Goal: Task Accomplishment & Management: Manage account settings

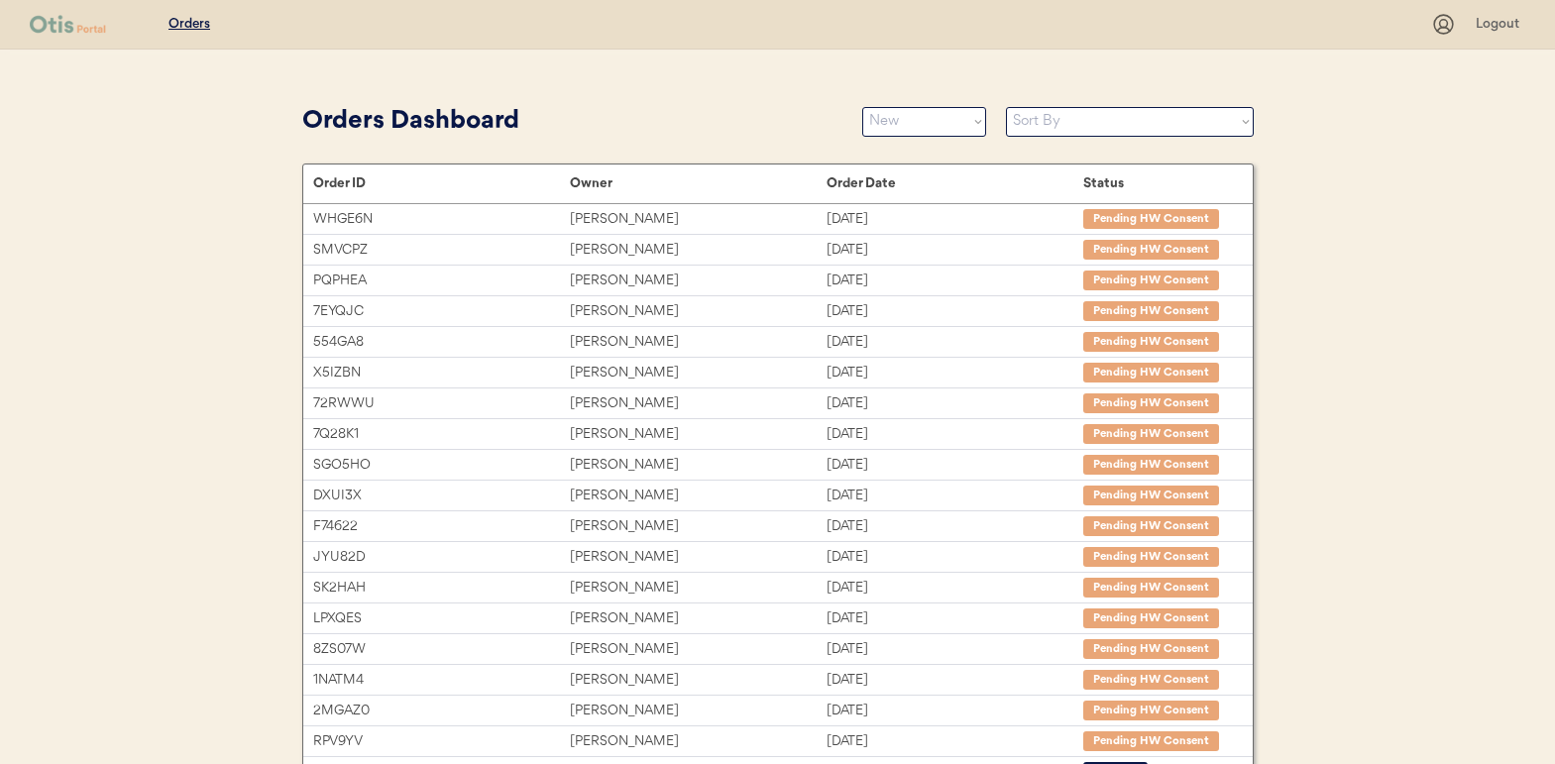
select select ""new""
click at [897, 132] on select "Status On Hold New In Progress Complete Pending HW Consent Cancelled" at bounding box center [924, 122] width 124 height 30
click at [862, 107] on select "Status On Hold New In Progress Complete Pending HW Consent Cancelled" at bounding box center [924, 122] width 124 height 30
click at [888, 127] on select "Status On Hold New In Progress Complete Pending HW Consent Cancelled" at bounding box center [924, 122] width 124 height 30
select select ""new""
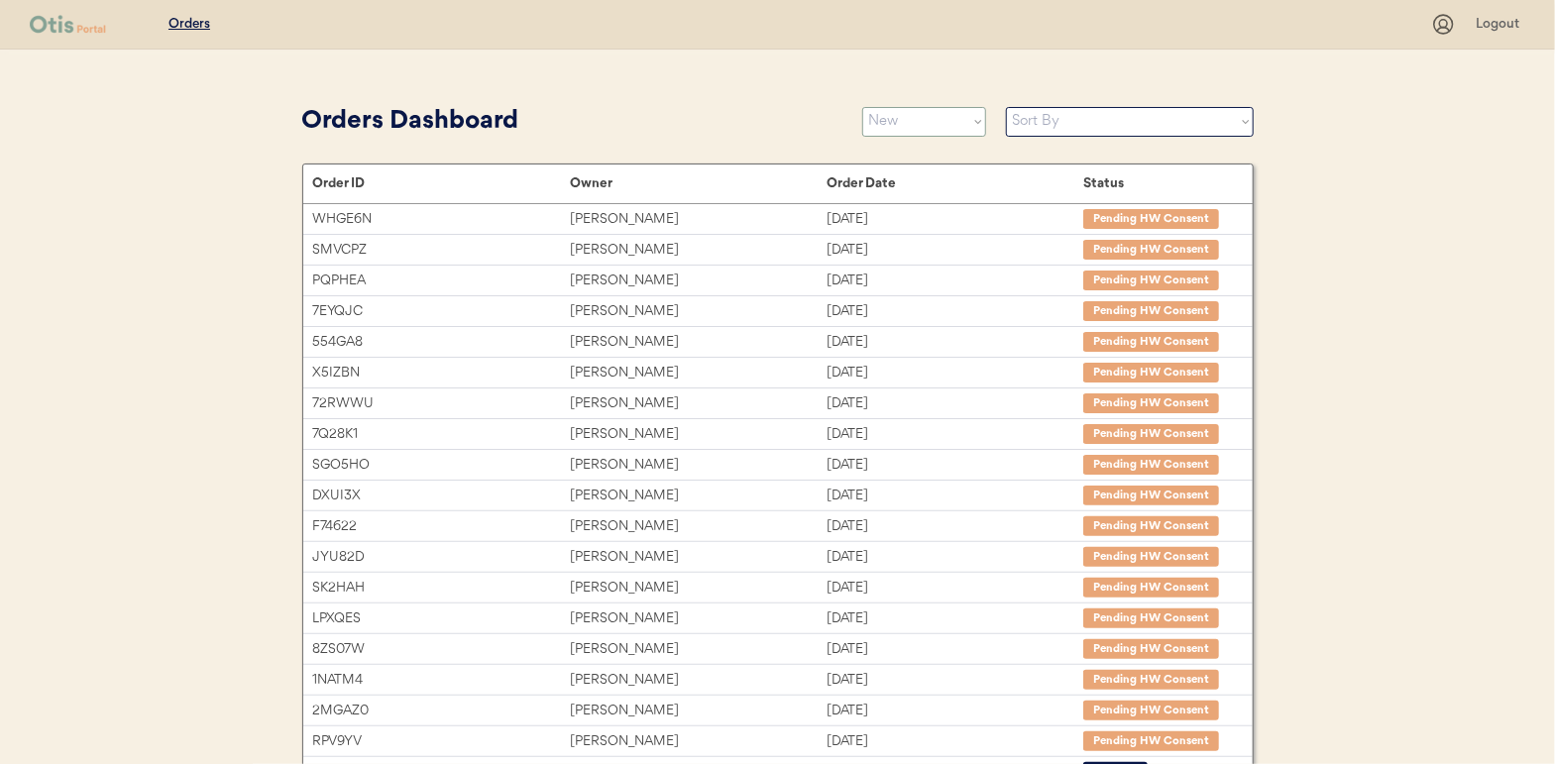
click at [862, 107] on select "Status On Hold New In Progress Complete Pending HW Consent Cancelled" at bounding box center [924, 122] width 124 height 30
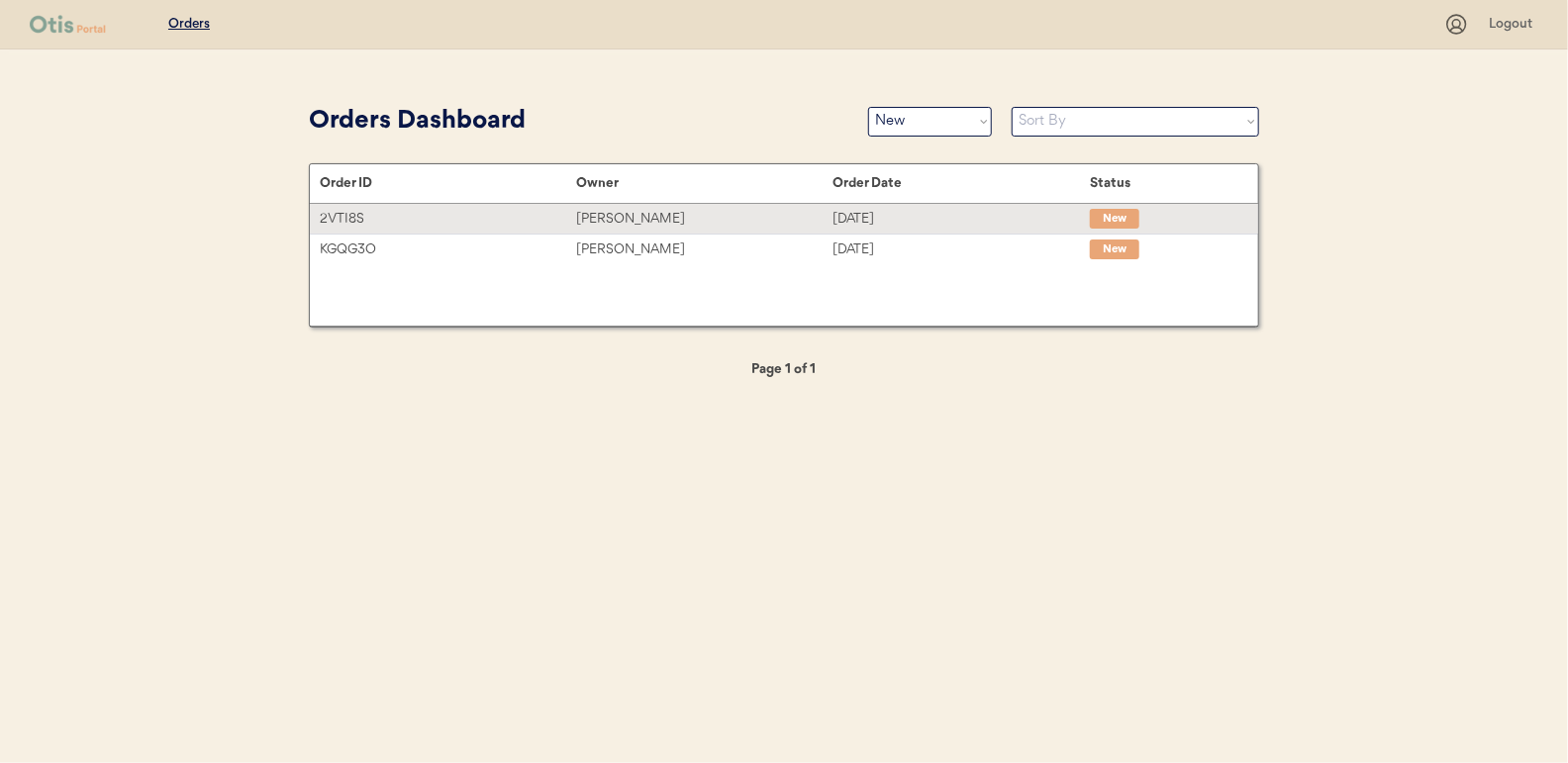
click at [633, 214] on div "Shae Plaisance" at bounding box center [704, 219] width 257 height 23
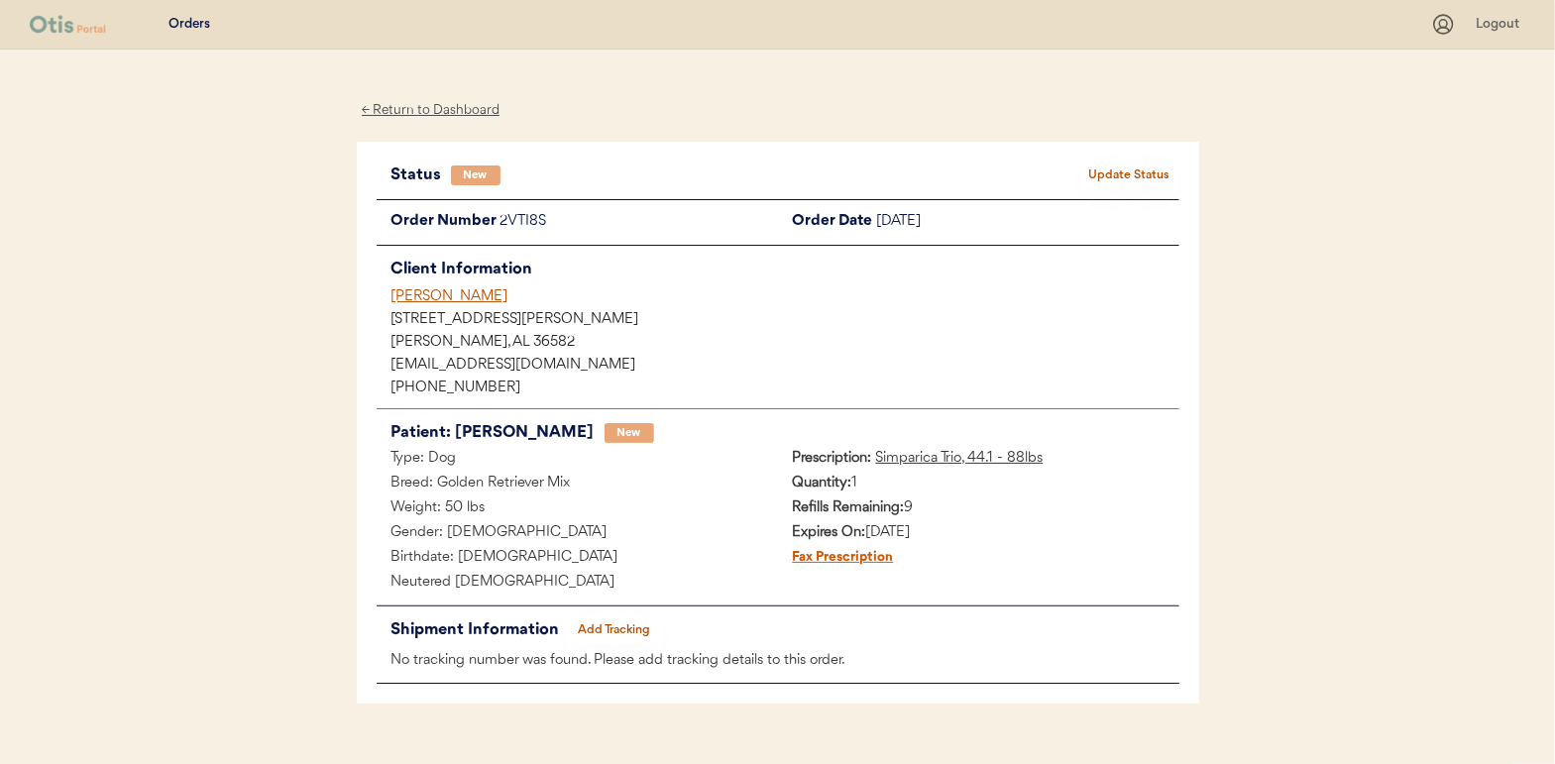
click at [1118, 169] on button "Update Status" at bounding box center [1129, 176] width 99 height 28
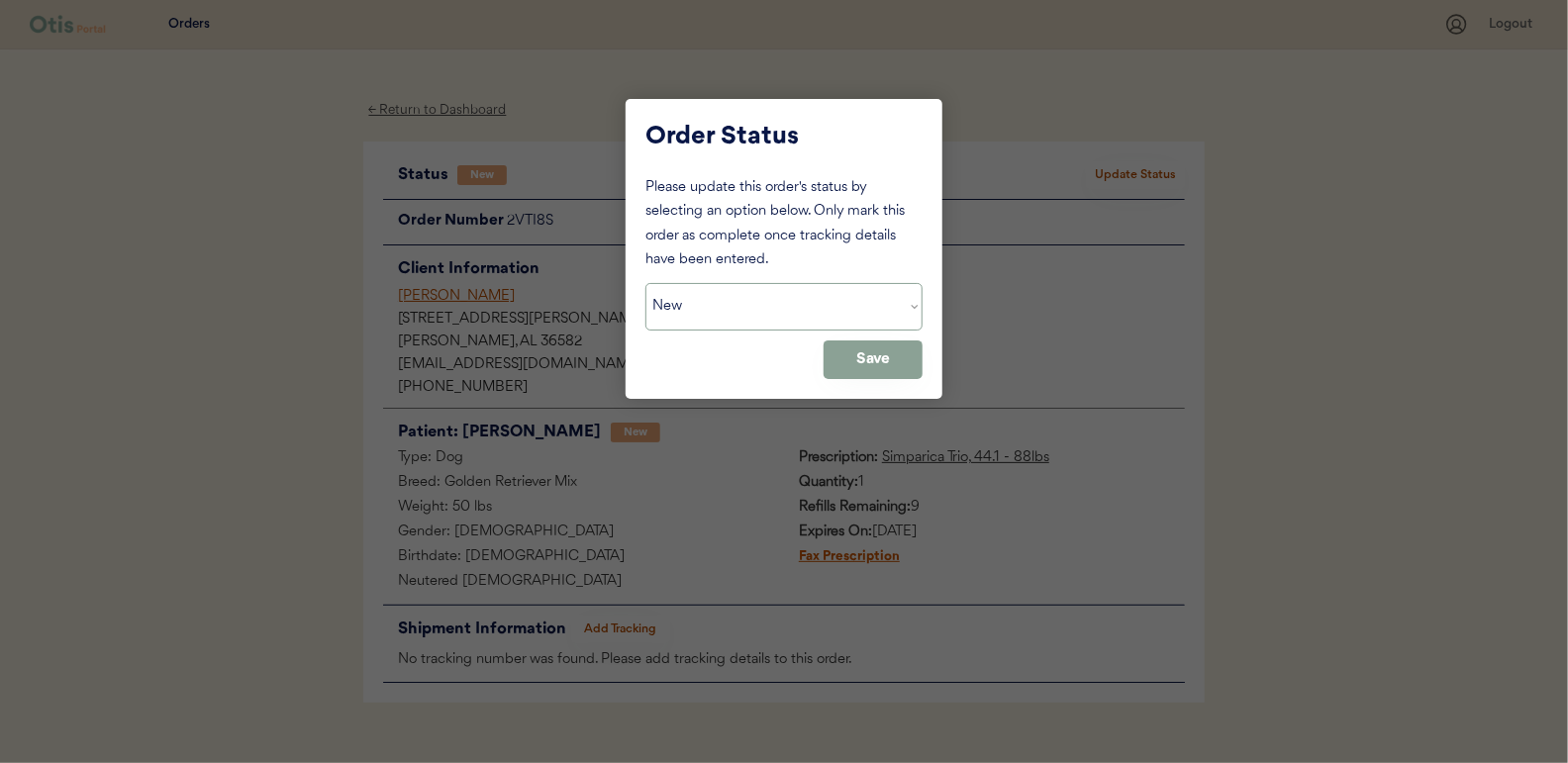
click at [742, 300] on select "Status On Hold New In Progress Complete Pending HW Consent Cancelled" at bounding box center [783, 307] width 277 height 48
select select ""in_progress""
click at [645, 283] on select "Status On Hold New In Progress Complete Pending HW Consent Cancelled" at bounding box center [783, 307] width 277 height 48
click at [863, 374] on button "Save" at bounding box center [873, 360] width 99 height 39
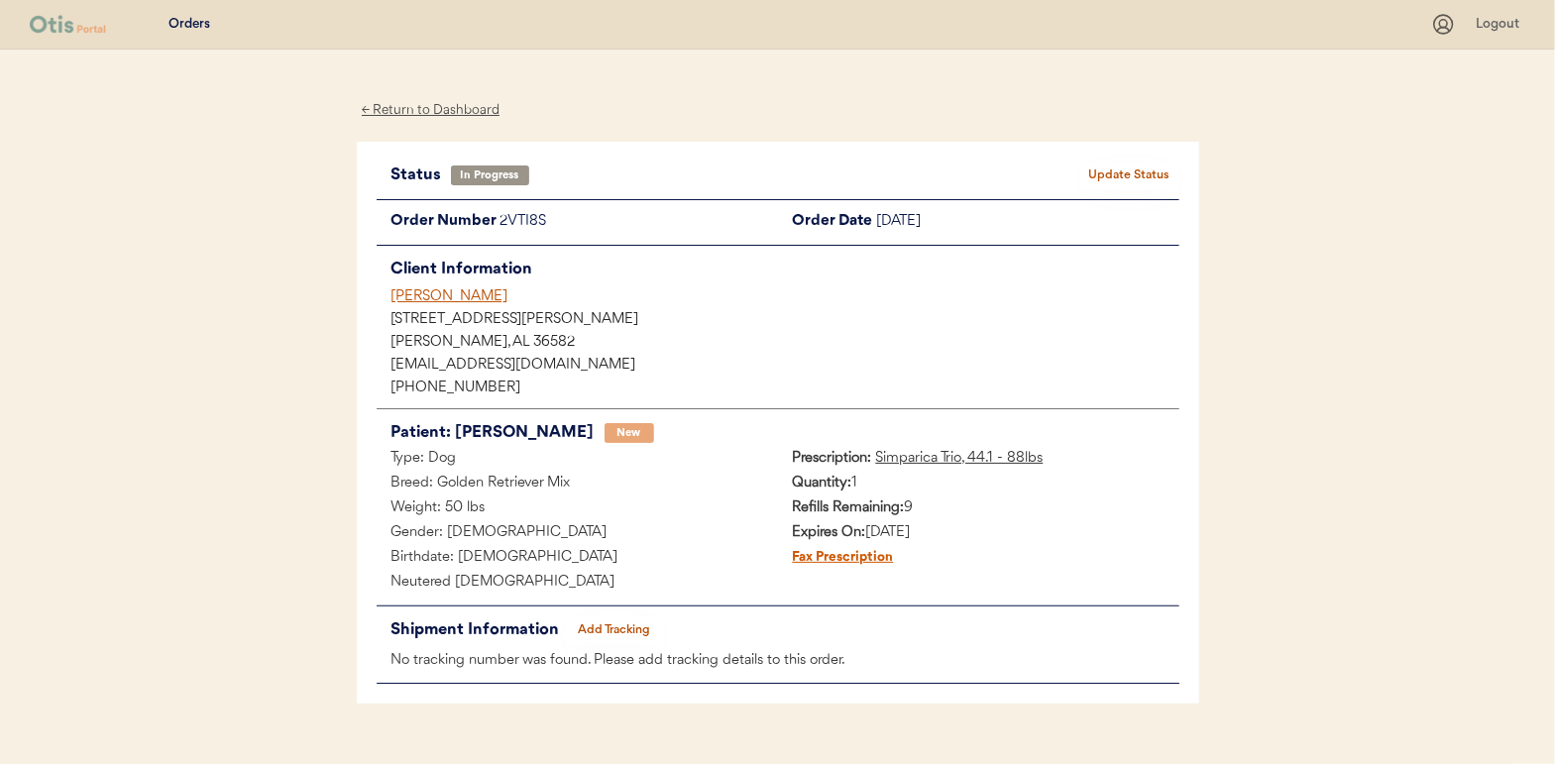
click at [439, 104] on div "← Return to Dashboard" at bounding box center [431, 110] width 149 height 23
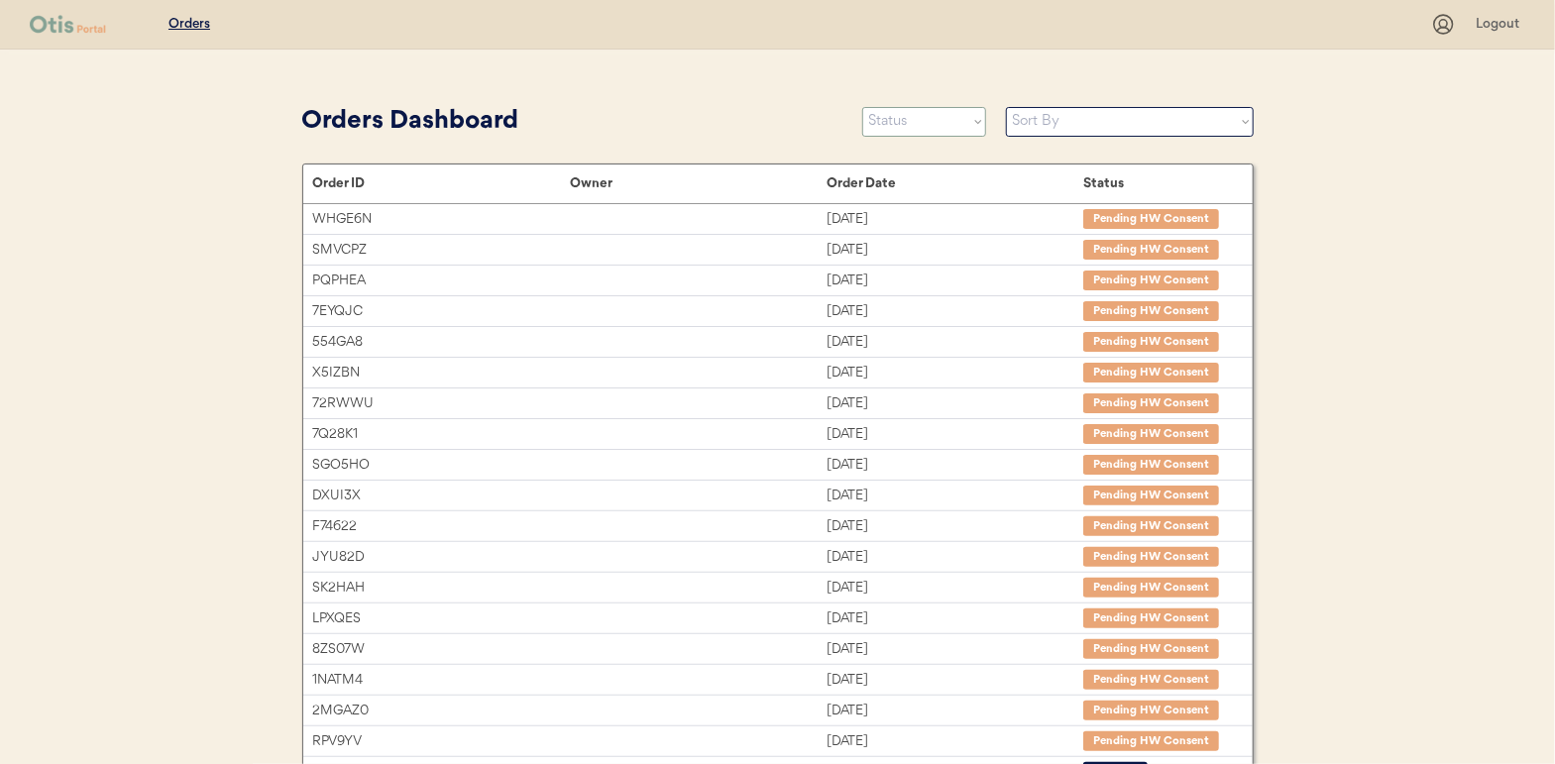
click at [924, 125] on select "Status On Hold New In Progress Complete Pending HW Consent Cancelled" at bounding box center [924, 122] width 124 height 30
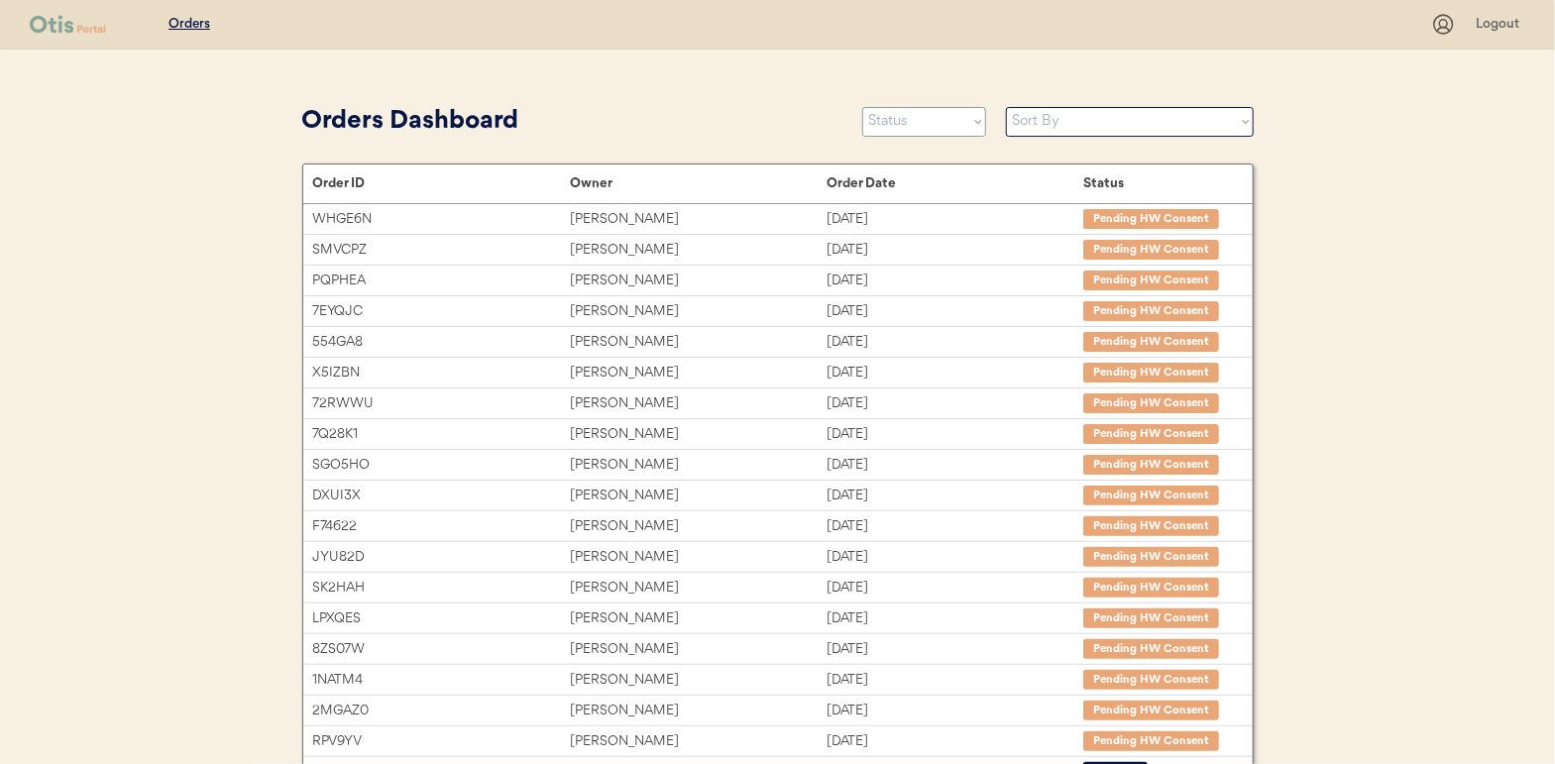
select select ""new""
click at [862, 107] on select "Status On Hold New In Progress Complete Pending HW Consent Cancelled" at bounding box center [924, 122] width 124 height 30
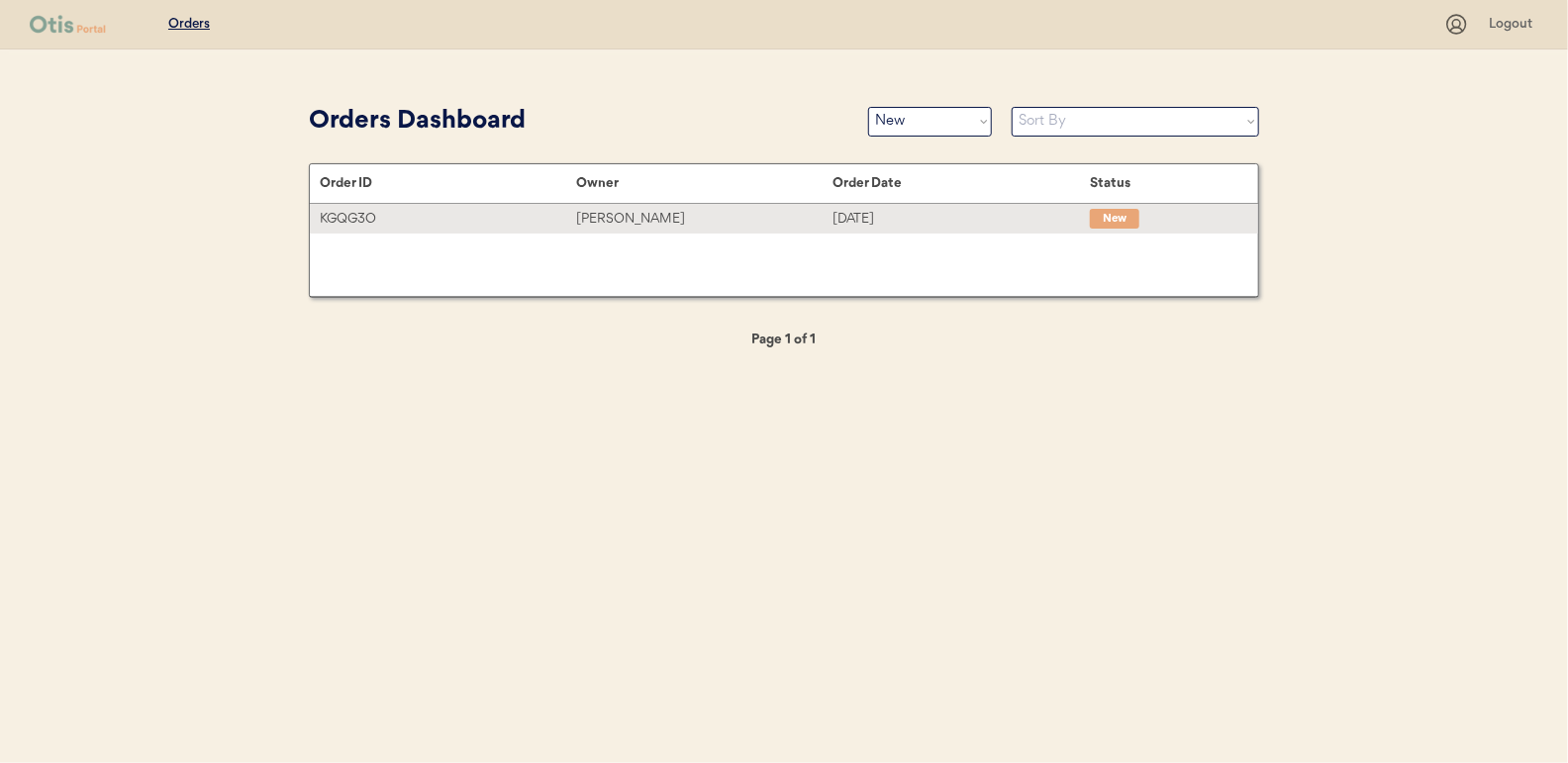
click at [657, 210] on div "Yvette Hall" at bounding box center [704, 219] width 257 height 23
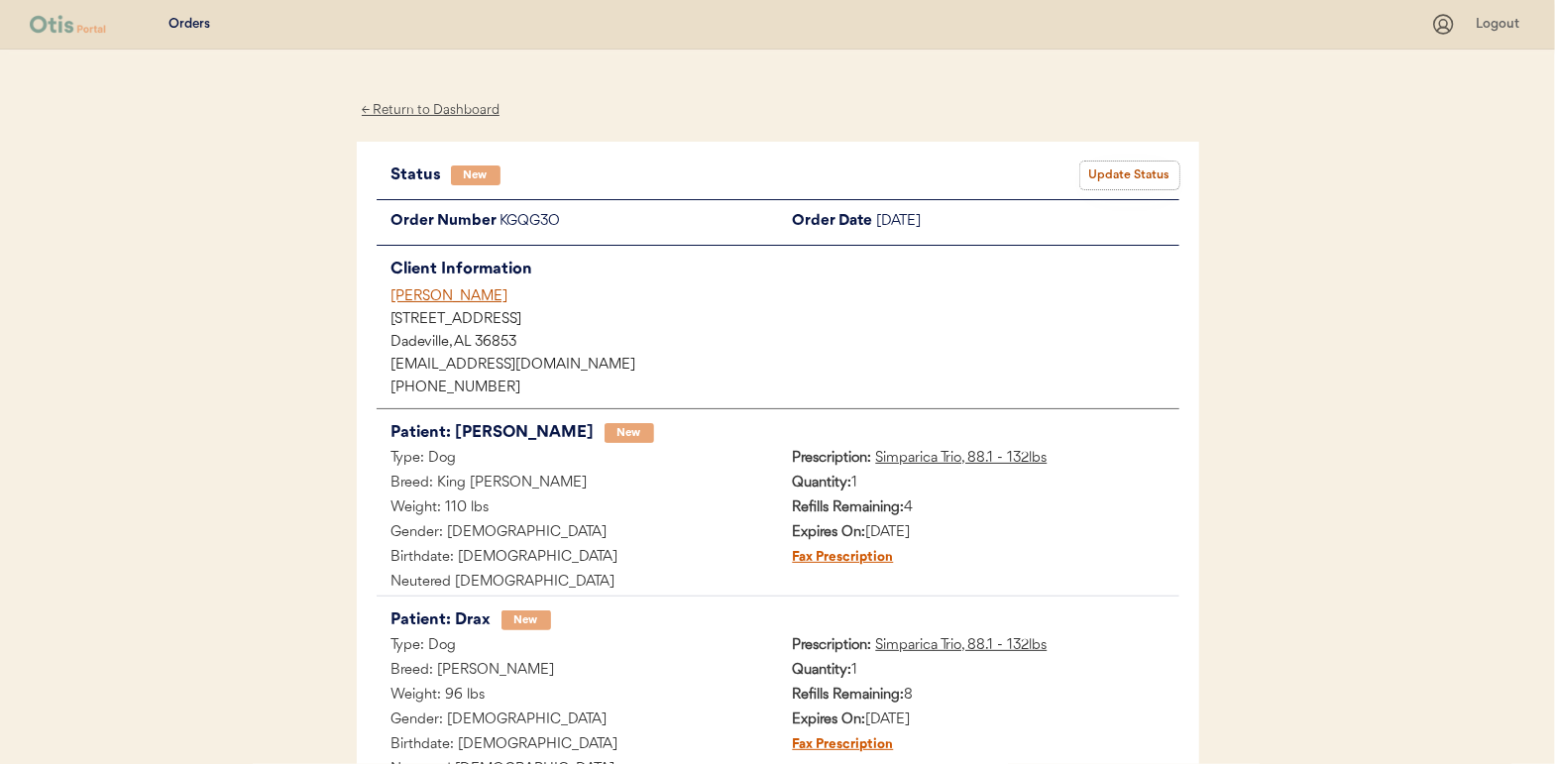
click at [1127, 173] on button "Update Status" at bounding box center [1129, 176] width 99 height 28
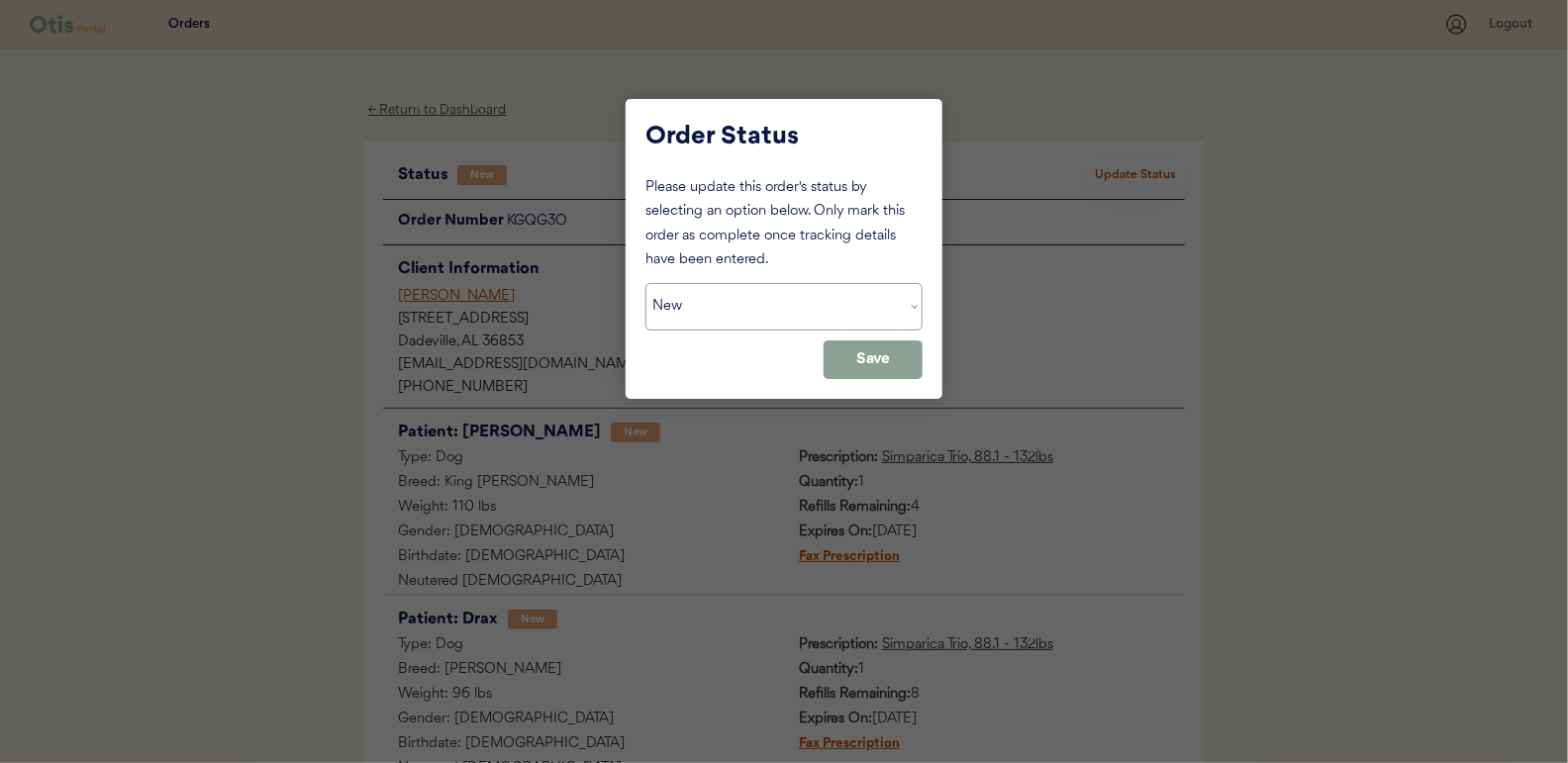
click at [739, 298] on select "Status On Hold New In Progress Complete Pending HW Consent Cancelled" at bounding box center [783, 307] width 277 height 48
select select ""in_progress""
click at [645, 283] on select "Status On Hold New In Progress Complete Pending HW Consent Cancelled" at bounding box center [783, 307] width 277 height 48
drag, startPoint x: 881, startPoint y: 364, endPoint x: 620, endPoint y: 212, distance: 302.0
click at [881, 364] on button "Save" at bounding box center [873, 360] width 99 height 39
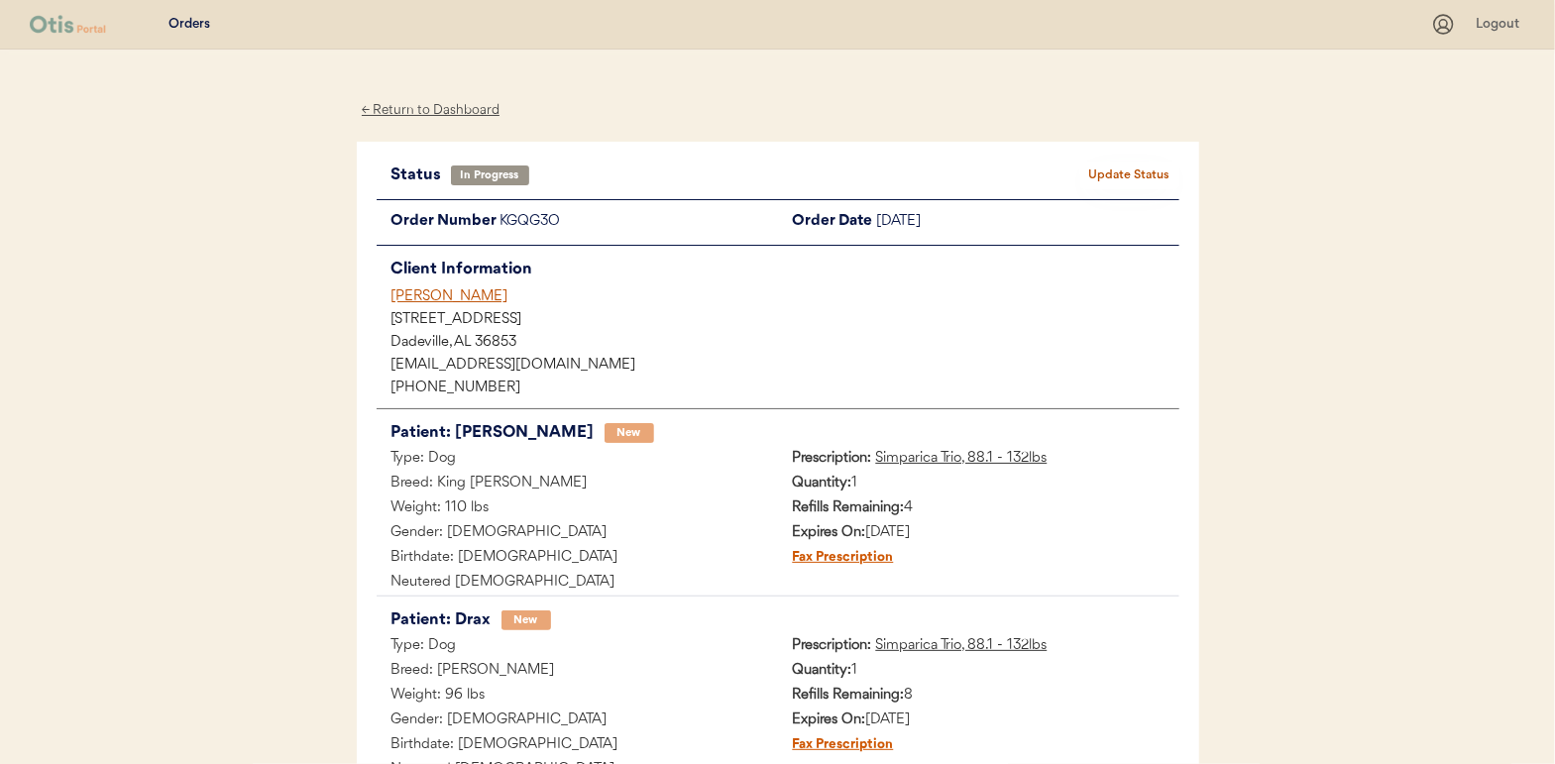
click at [412, 104] on div "← Return to Dashboard" at bounding box center [431, 110] width 149 height 23
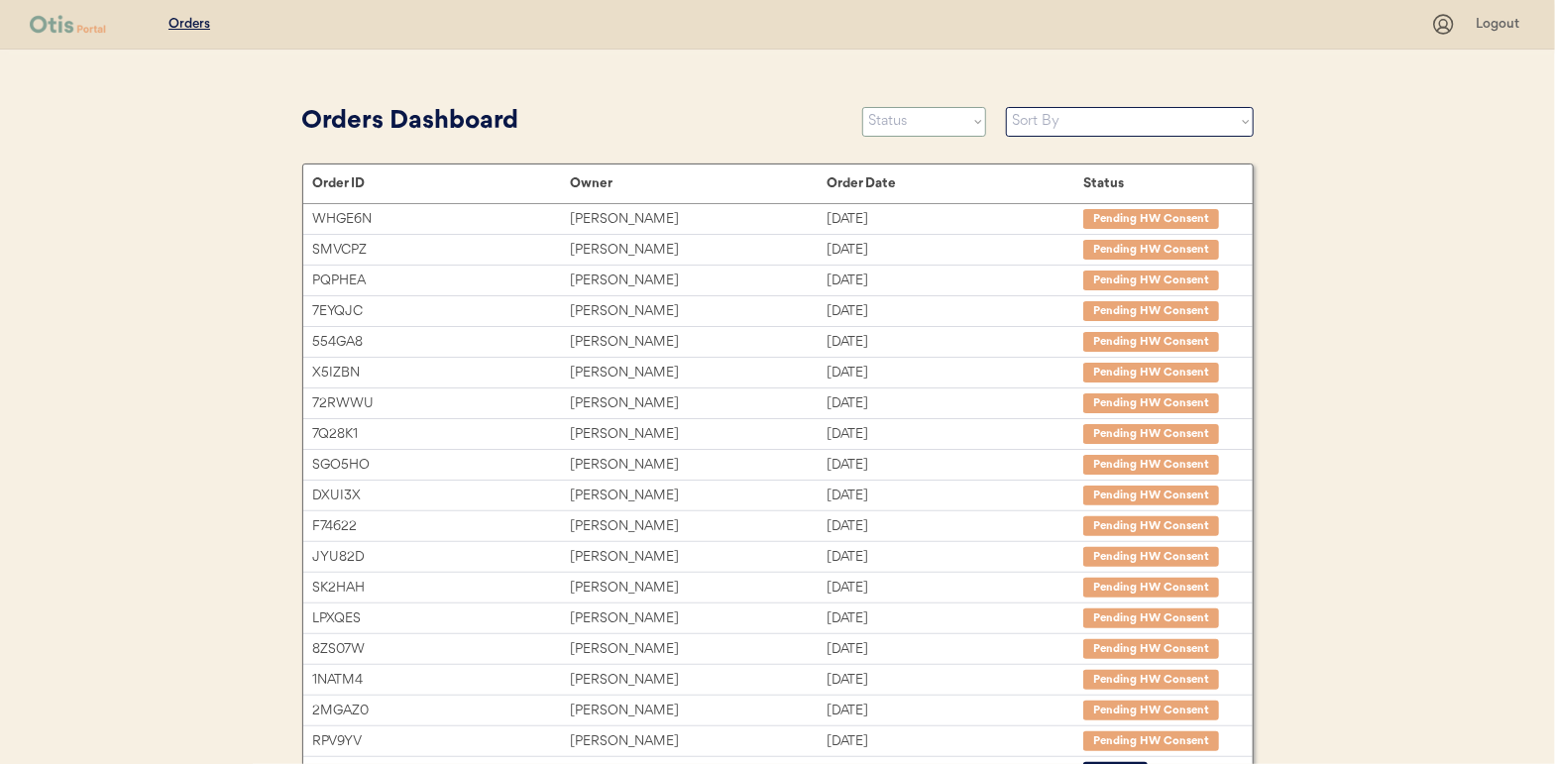
click at [927, 114] on select "Status On Hold New In Progress Complete Pending HW Consent Cancelled" at bounding box center [924, 122] width 124 height 30
click at [862, 107] on select "Status On Hold New In Progress Complete Pending HW Consent Cancelled" at bounding box center [924, 122] width 124 height 30
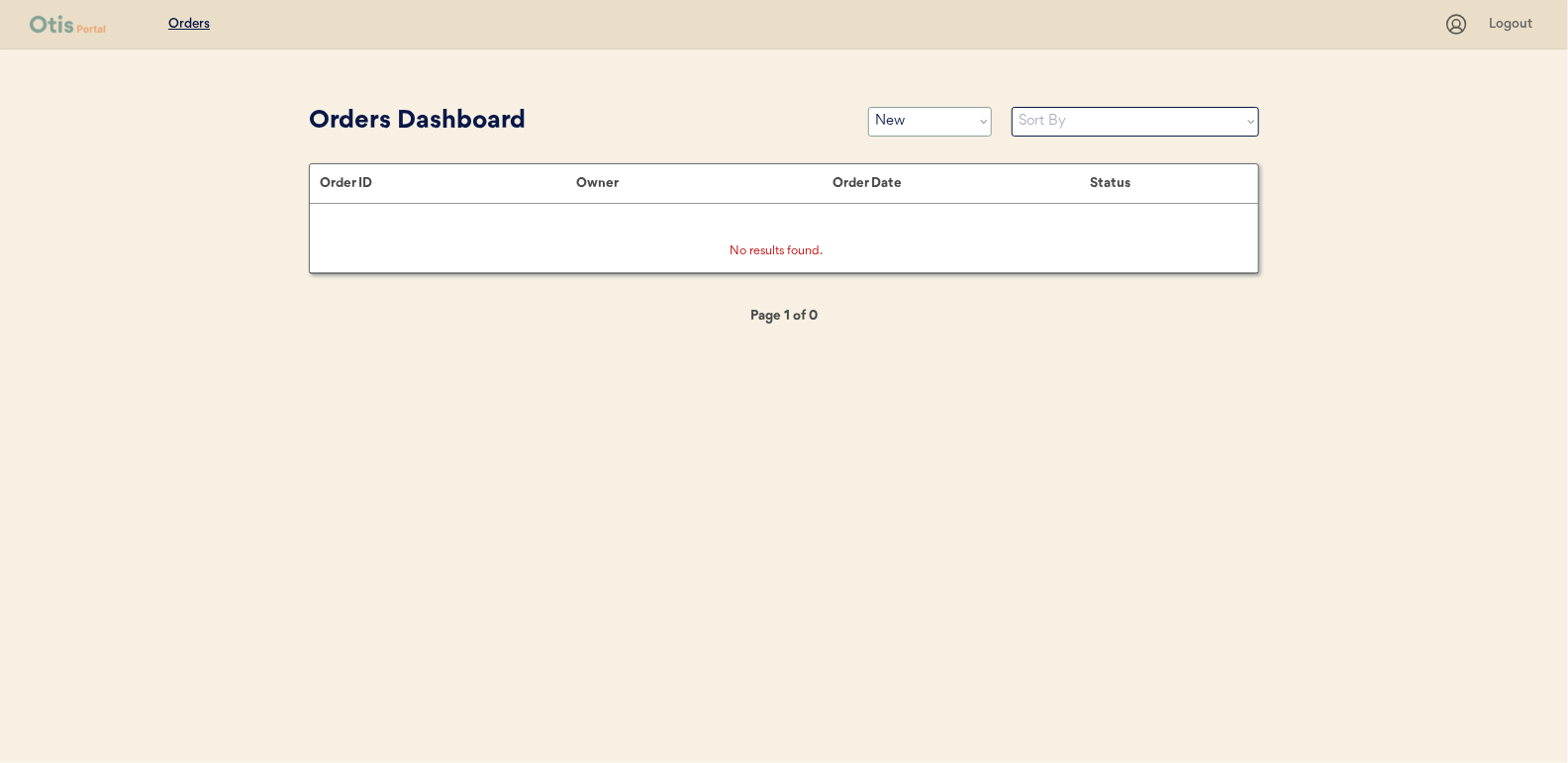
click at [966, 120] on select "Status On Hold New In Progress Complete Pending HW Consent Cancelled" at bounding box center [930, 122] width 124 height 30
select select ""in_progress""
click at [868, 107] on select "Status On Hold New In Progress Complete Pending HW Consent Cancelled" at bounding box center [930, 122] width 124 height 30
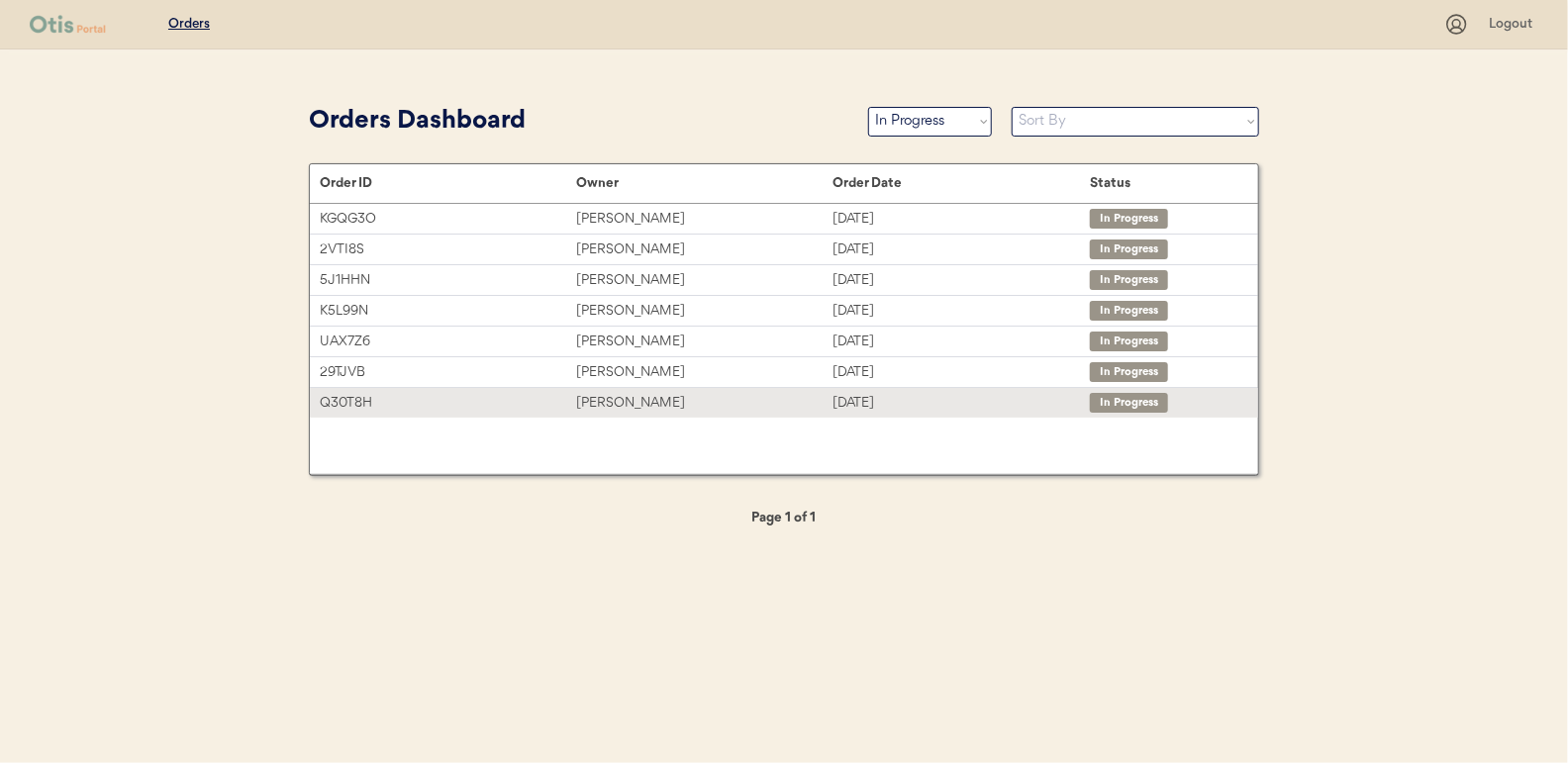
click at [635, 403] on div "[PERSON_NAME]" at bounding box center [704, 402] width 257 height 23
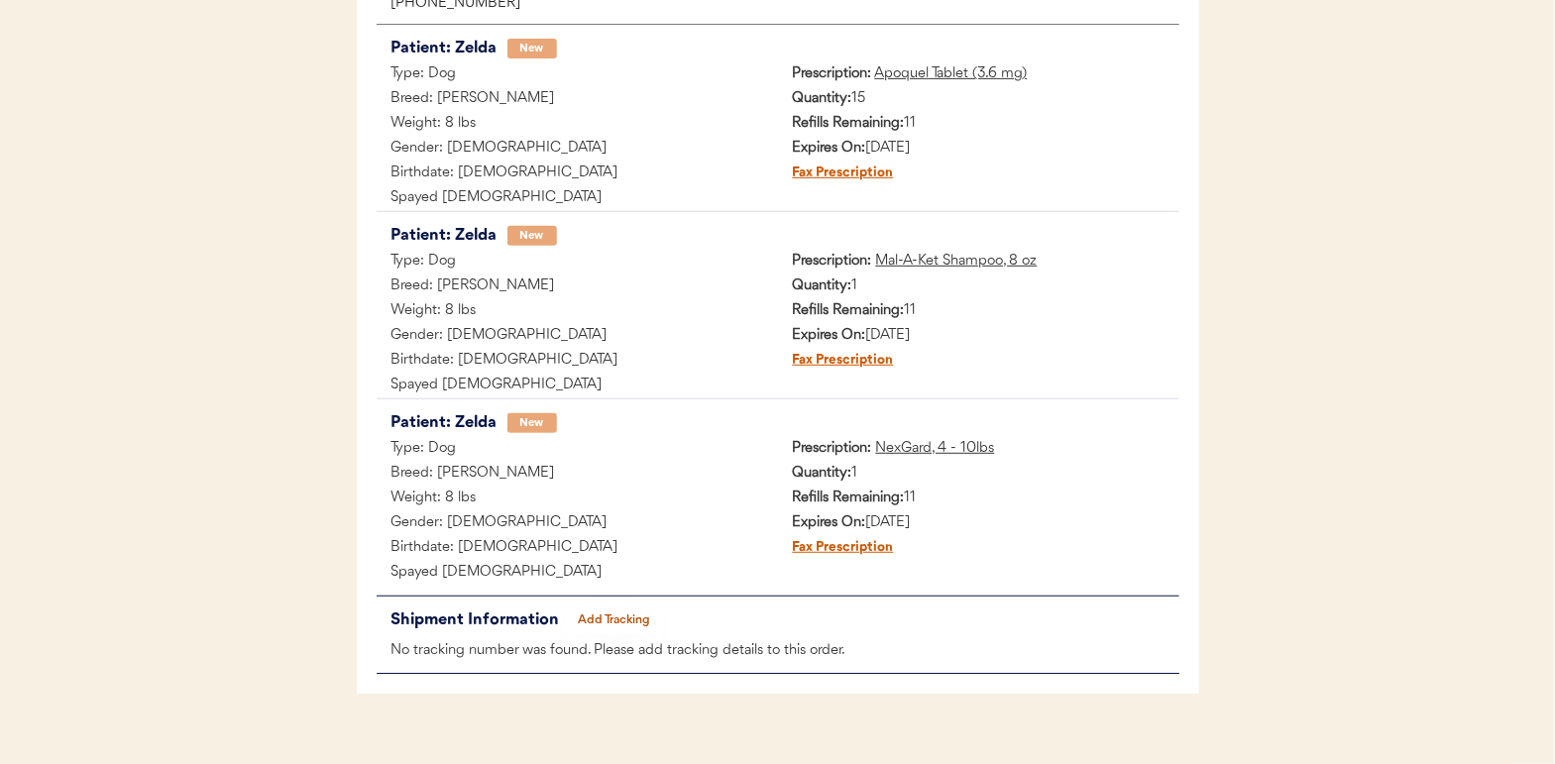
scroll to position [411, 0]
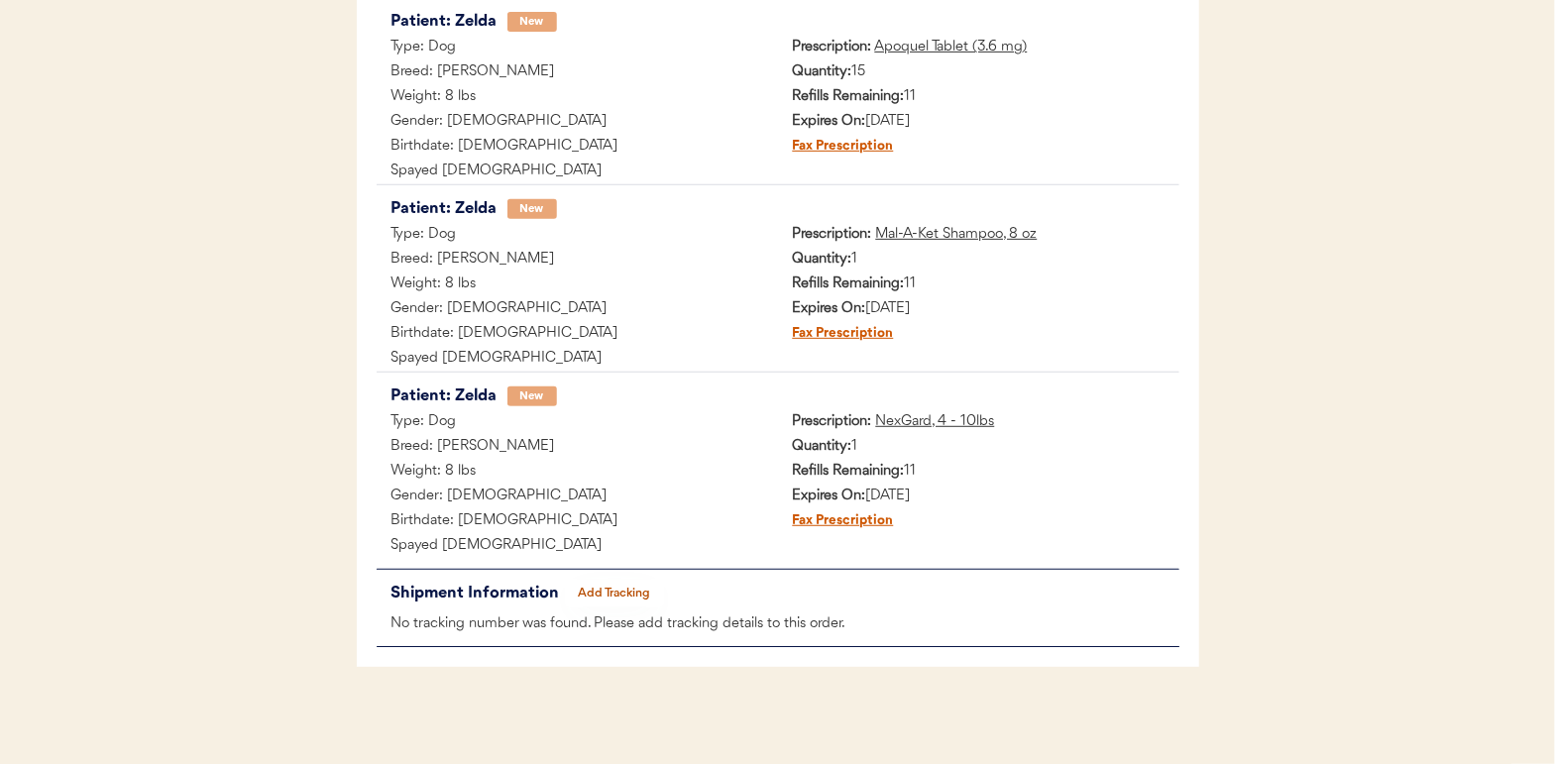
click at [611, 585] on button "Add Tracking" at bounding box center [614, 594] width 99 height 28
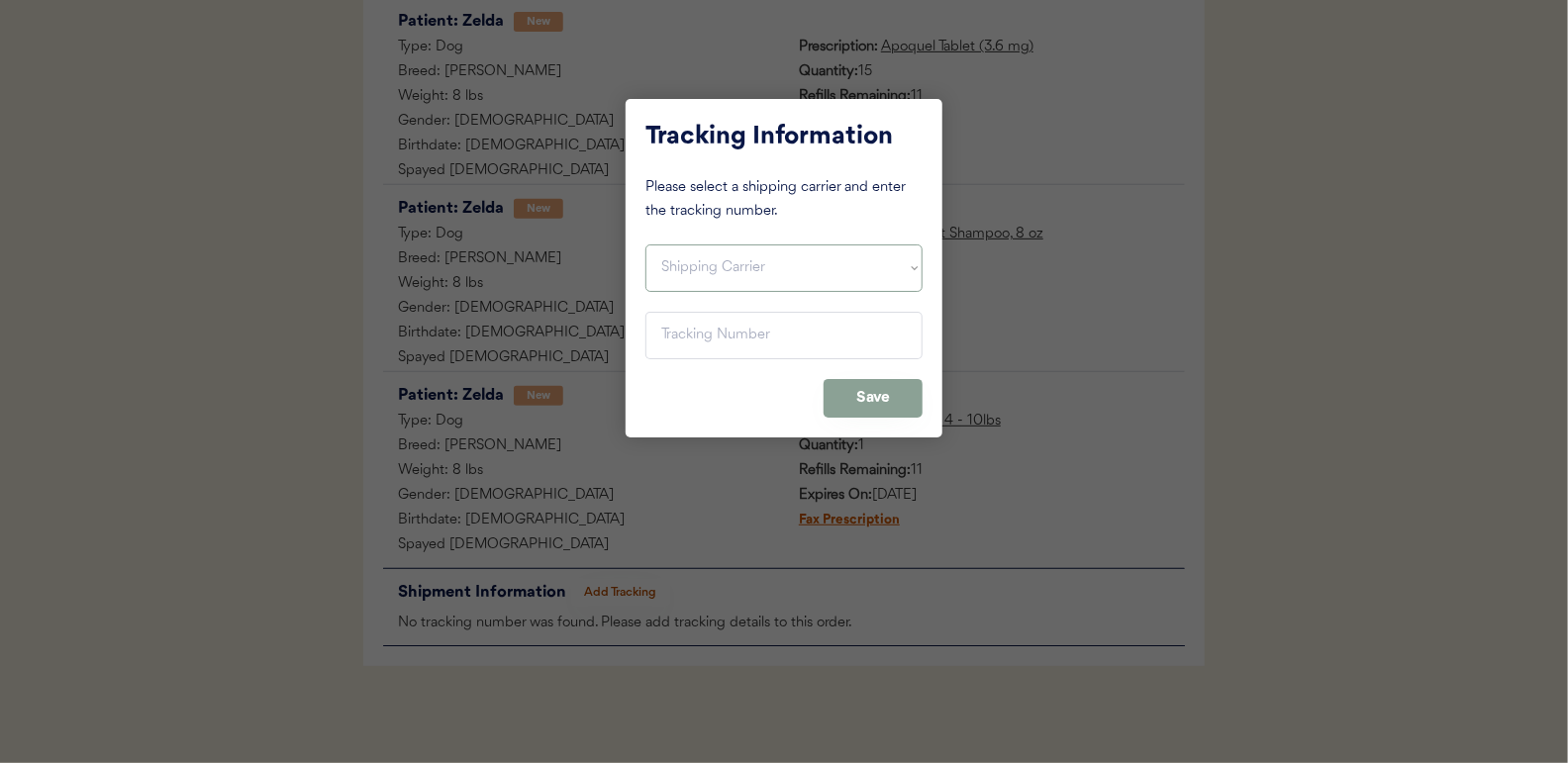
click at [687, 276] on select "Shipping Carrier FedEx FedEx Ground Economy UPS USPS" at bounding box center [783, 269] width 277 height 48
select select ""ups""
click at [645, 245] on select "Shipping Carrier FedEx FedEx Ground Economy UPS USPS" at bounding box center [783, 269] width 277 height 48
click at [672, 335] on input "input" at bounding box center [783, 336] width 277 height 48
paste input "1Z16X77E0209546231"
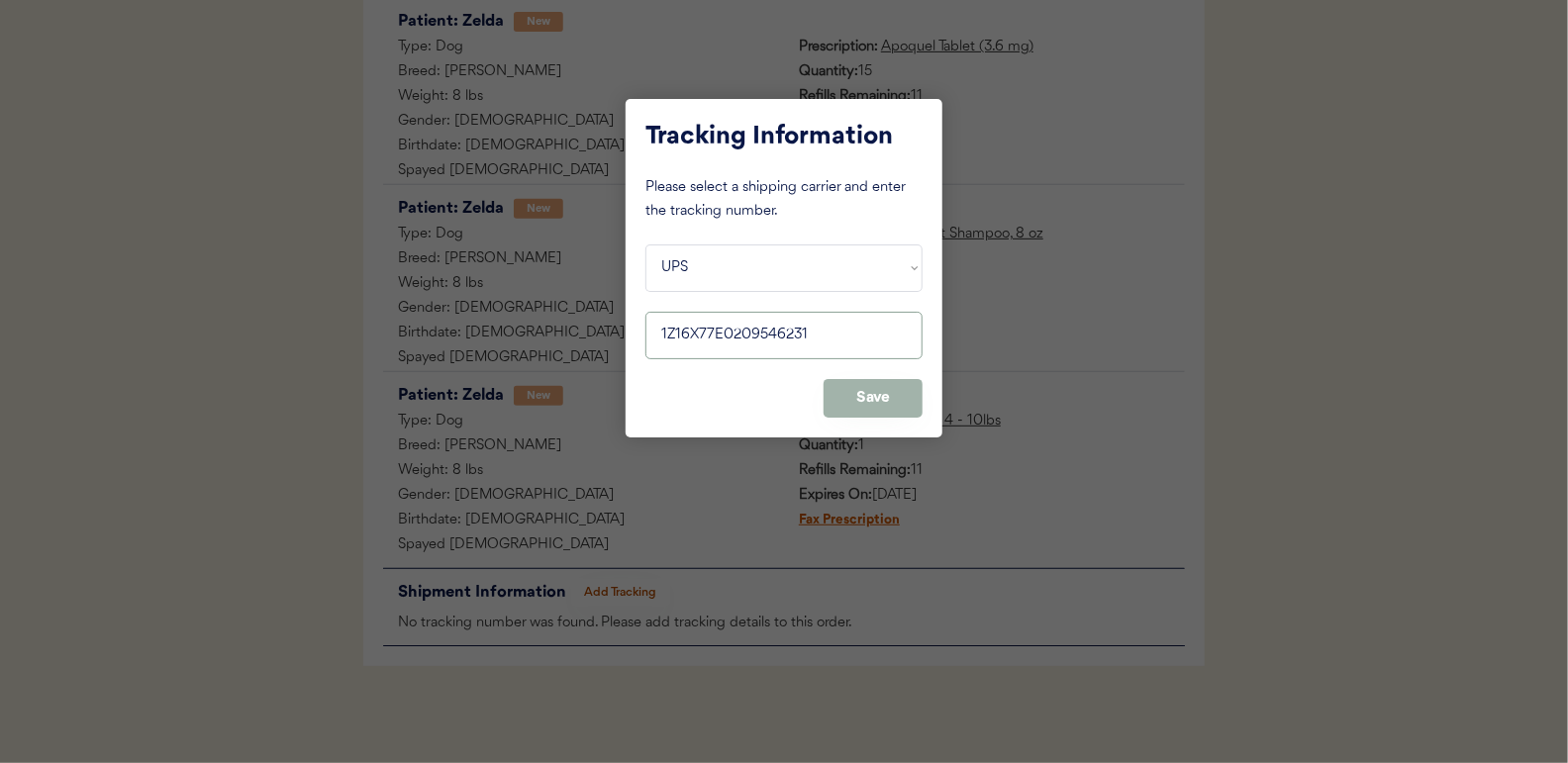
type input "1Z16X77E0209546231"
click at [886, 394] on button "Save" at bounding box center [873, 398] width 99 height 39
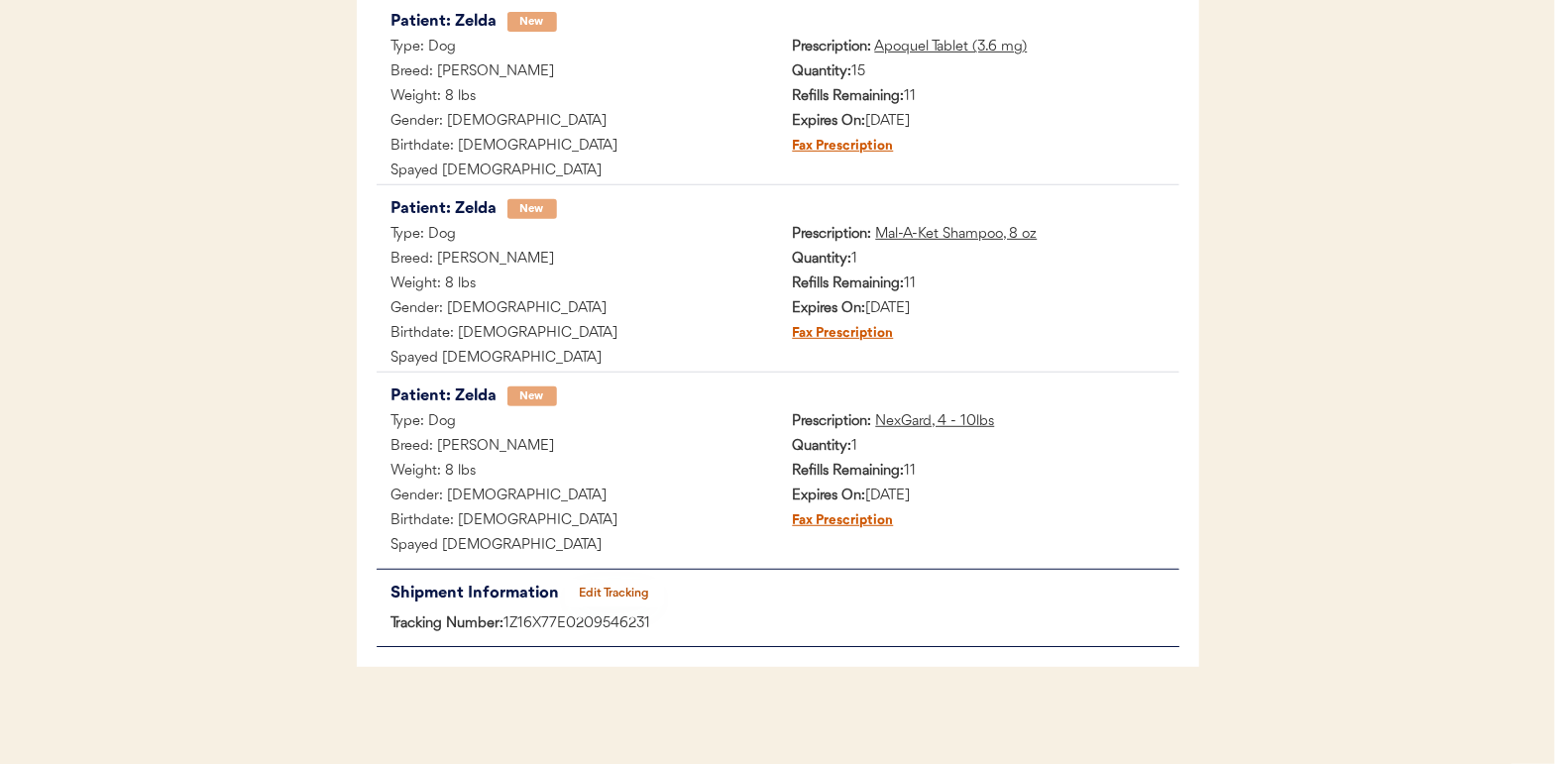
scroll to position [0, 0]
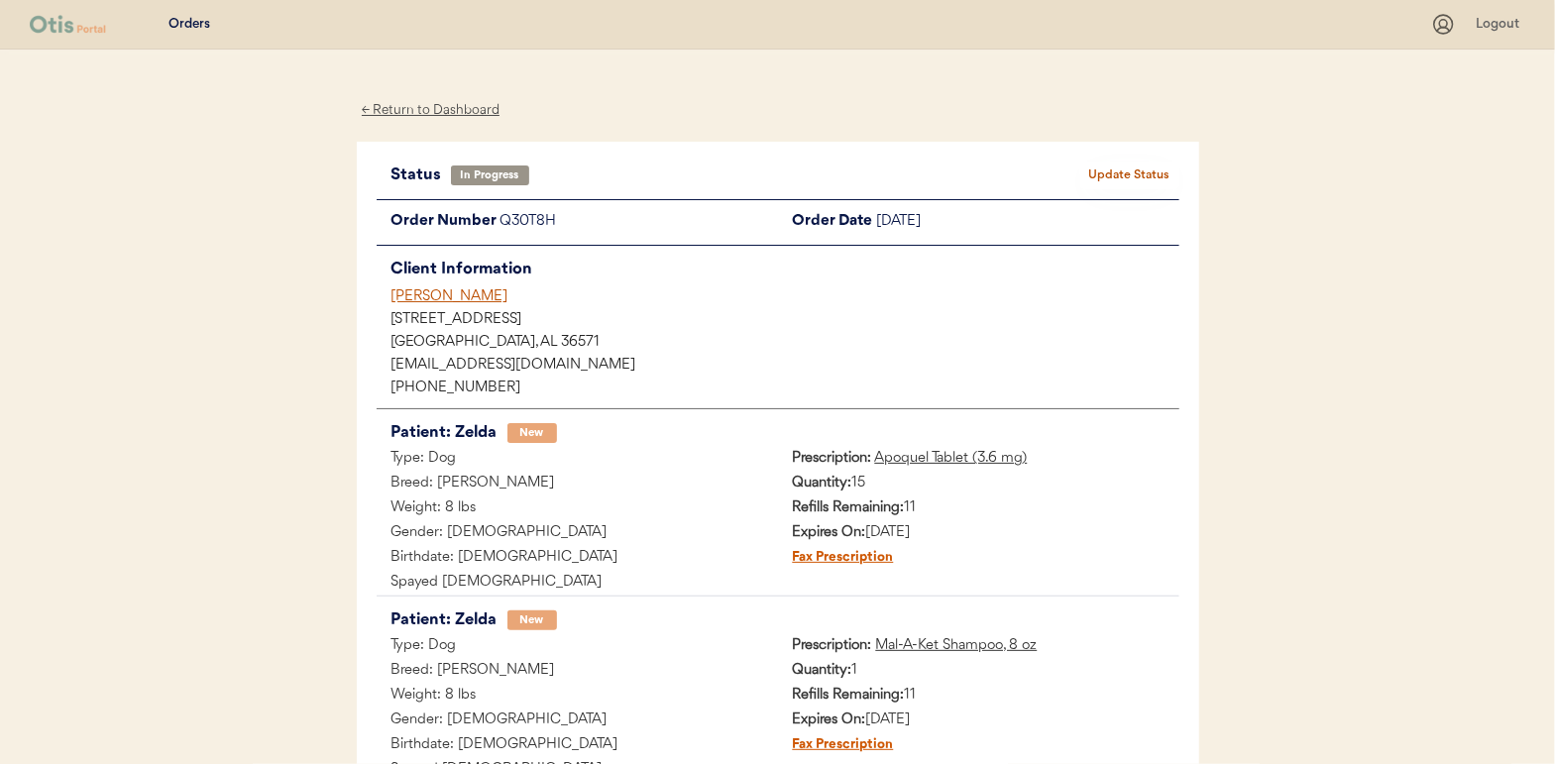
click at [1120, 171] on button "Update Status" at bounding box center [1129, 176] width 99 height 28
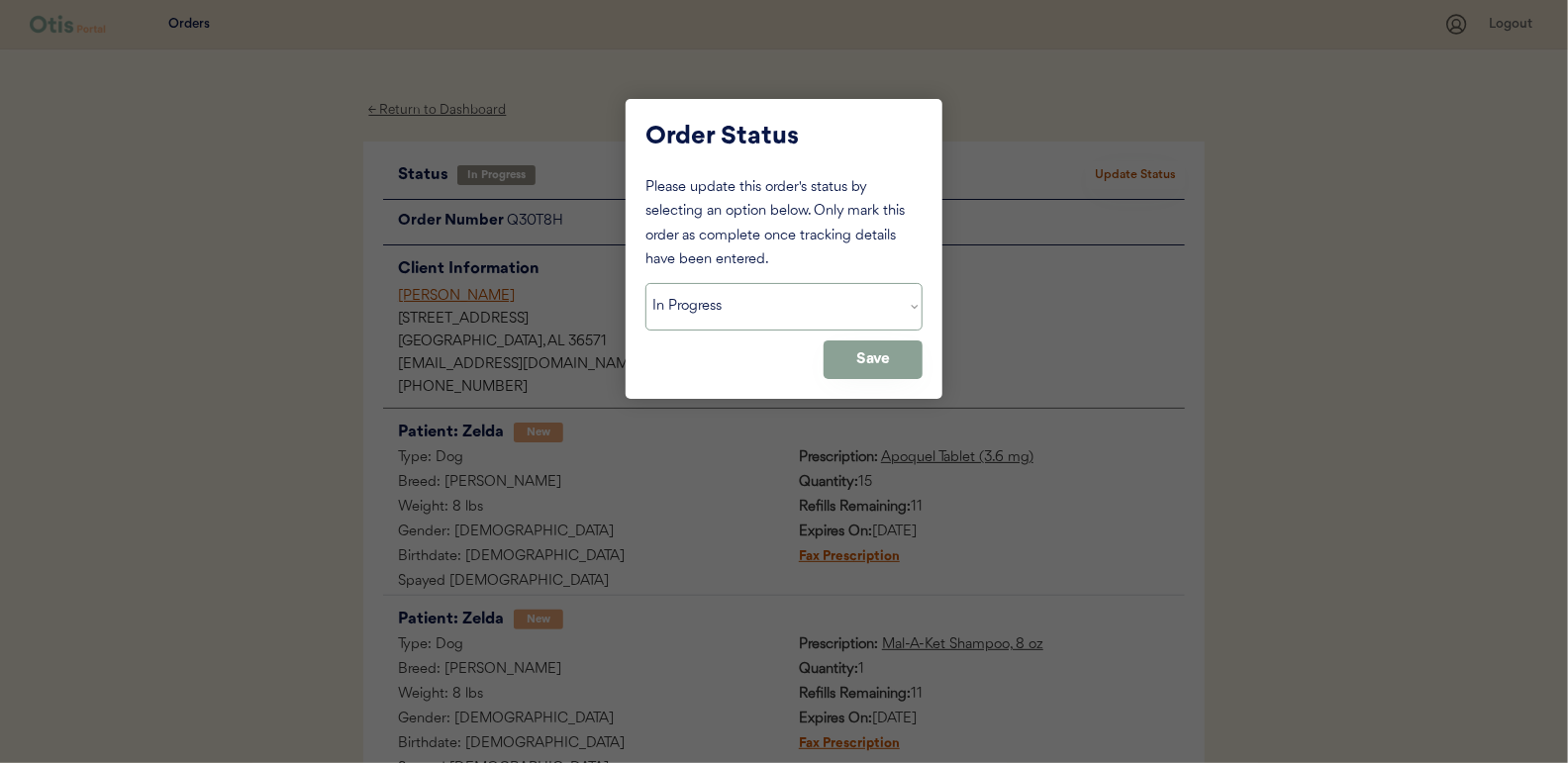
click at [707, 296] on select "Status On Hold New In Progress Complete Pending HW Consent Cancelled" at bounding box center [783, 307] width 277 height 48
select select ""complete""
click at [645, 283] on select "Status On Hold New In Progress Complete Pending HW Consent Cancelled" at bounding box center [783, 307] width 277 height 48
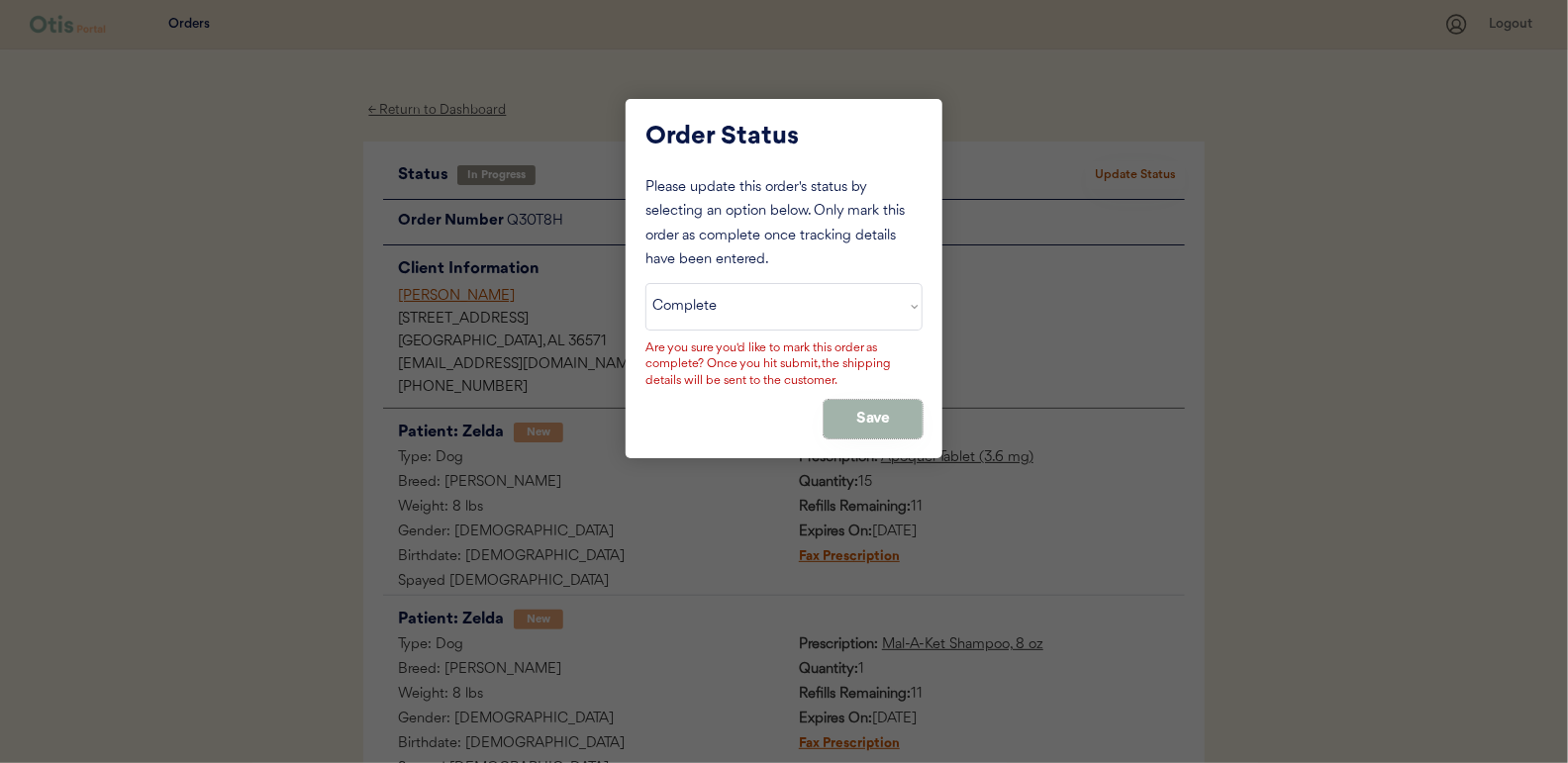
click at [861, 409] on button "Save" at bounding box center [873, 418] width 99 height 39
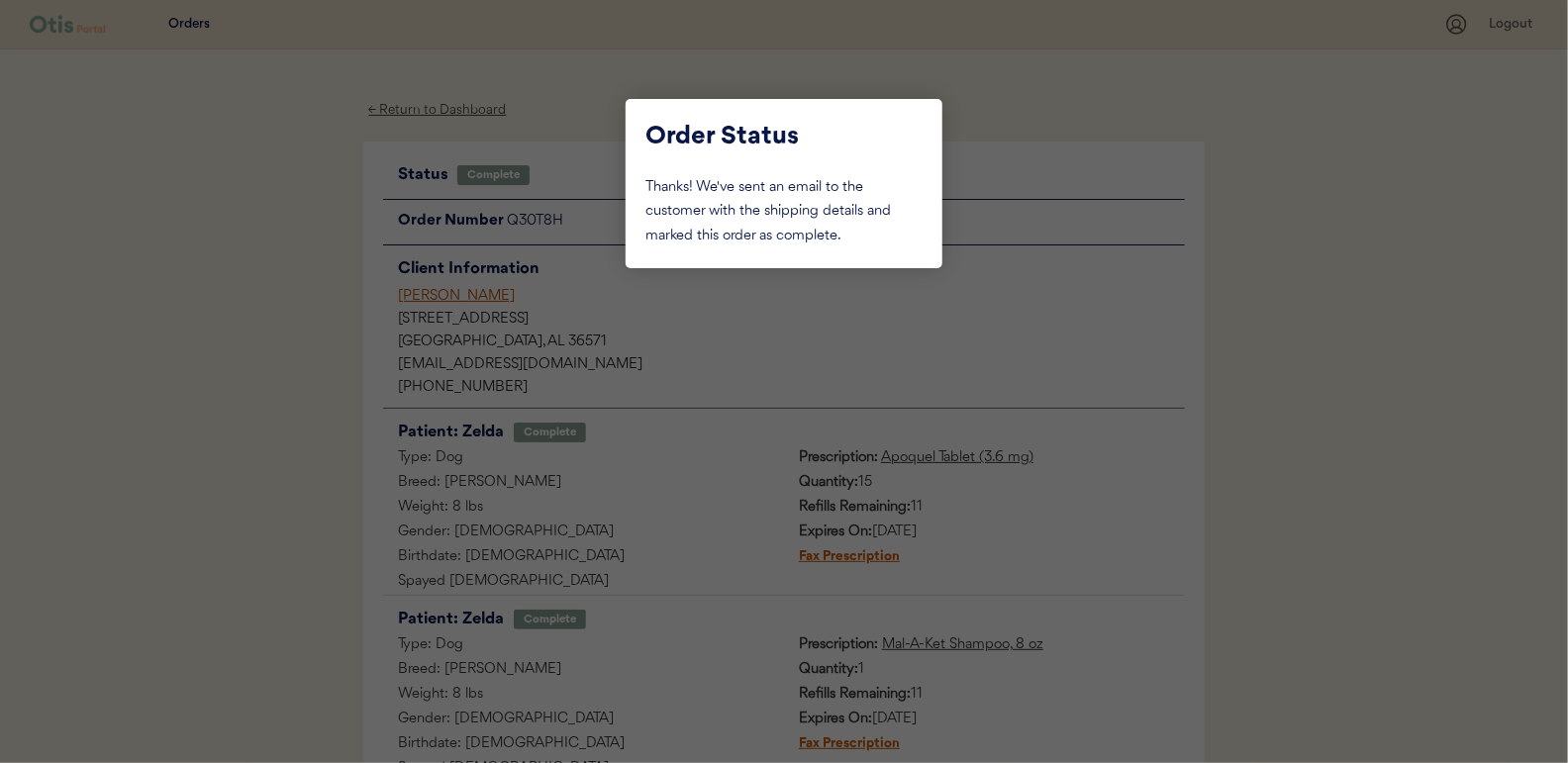
click at [277, 199] on div at bounding box center [784, 382] width 1568 height 763
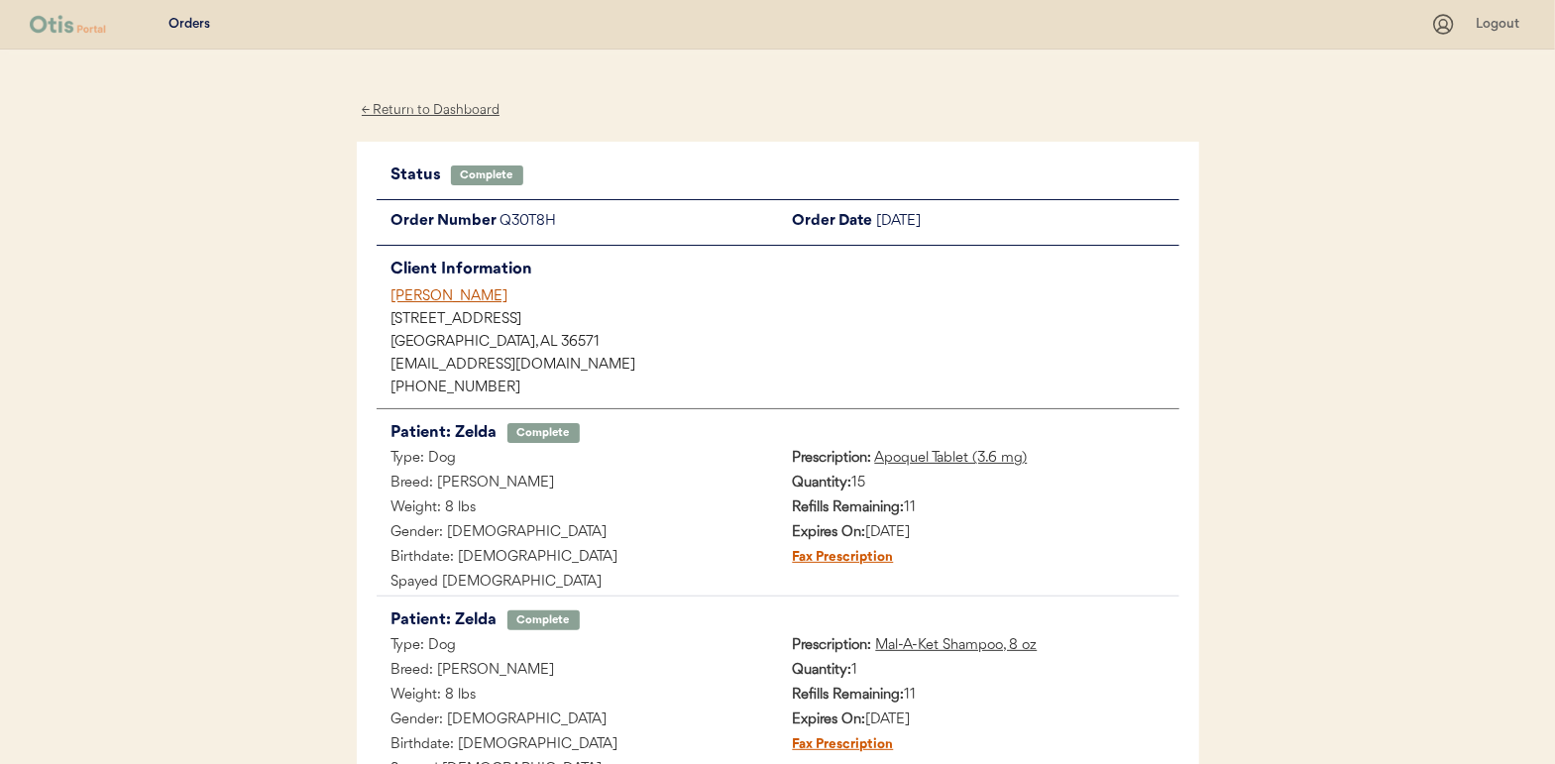
click at [442, 110] on div "← Return to Dashboard" at bounding box center [431, 110] width 149 height 23
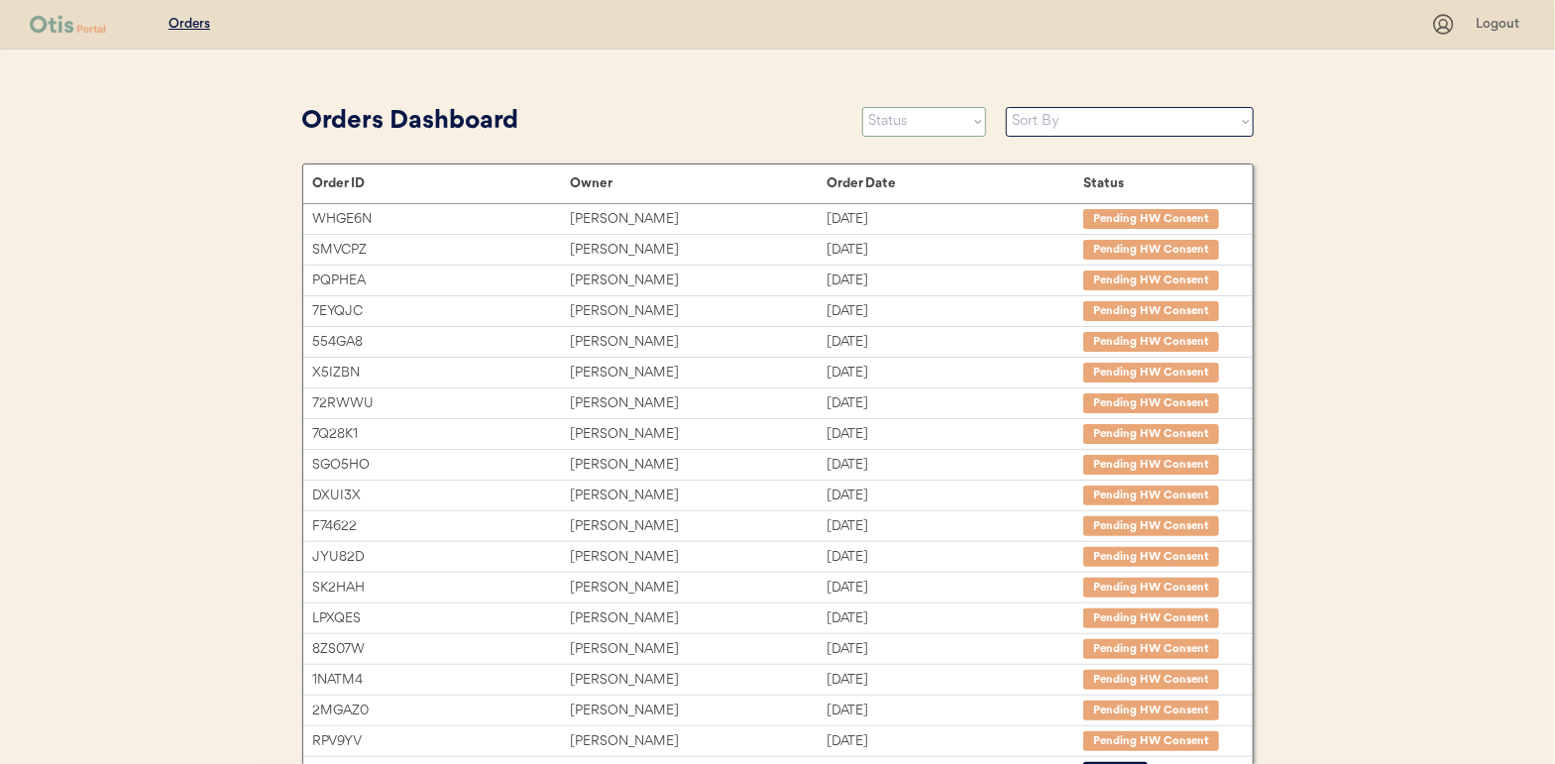
click at [946, 124] on select "Status On Hold New In Progress Complete Pending HW Consent Cancelled" at bounding box center [924, 122] width 124 height 30
select select ""in_progress""
click at [862, 107] on select "Status On Hold New In Progress Complete Pending HW Consent Cancelled" at bounding box center [924, 122] width 124 height 30
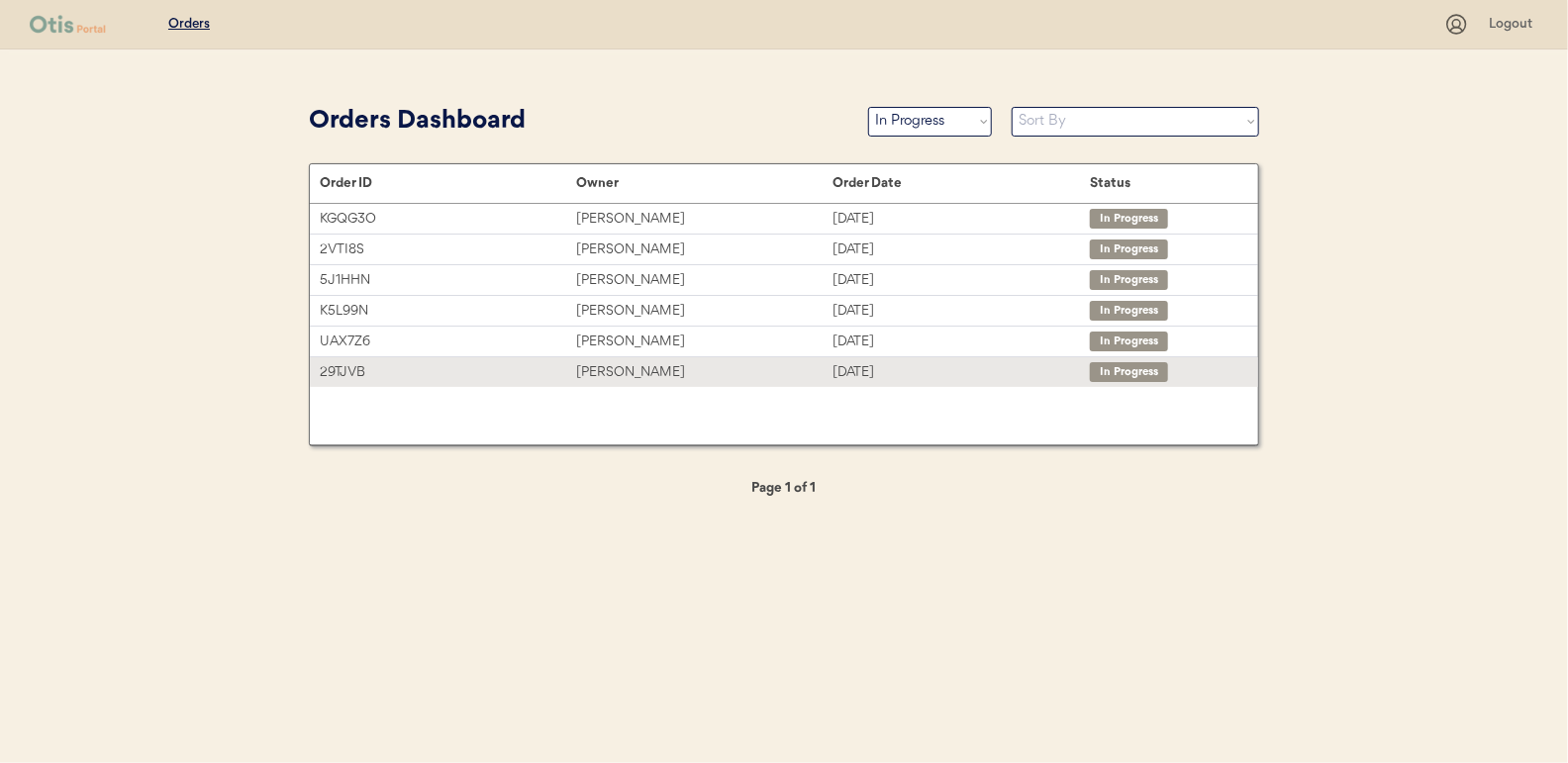
click at [598, 374] on div "Britt Tidwell" at bounding box center [704, 373] width 257 height 23
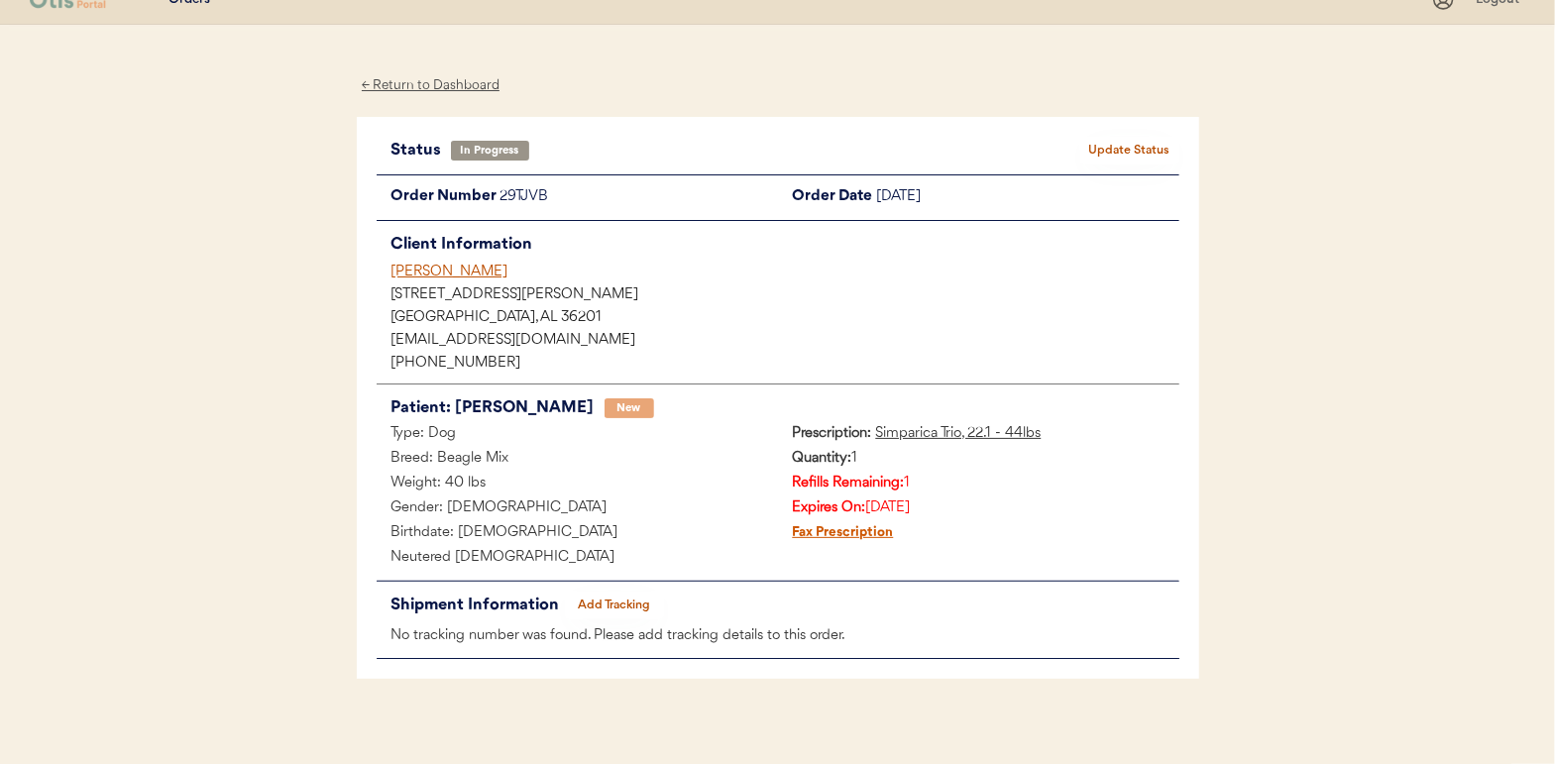
scroll to position [38, 0]
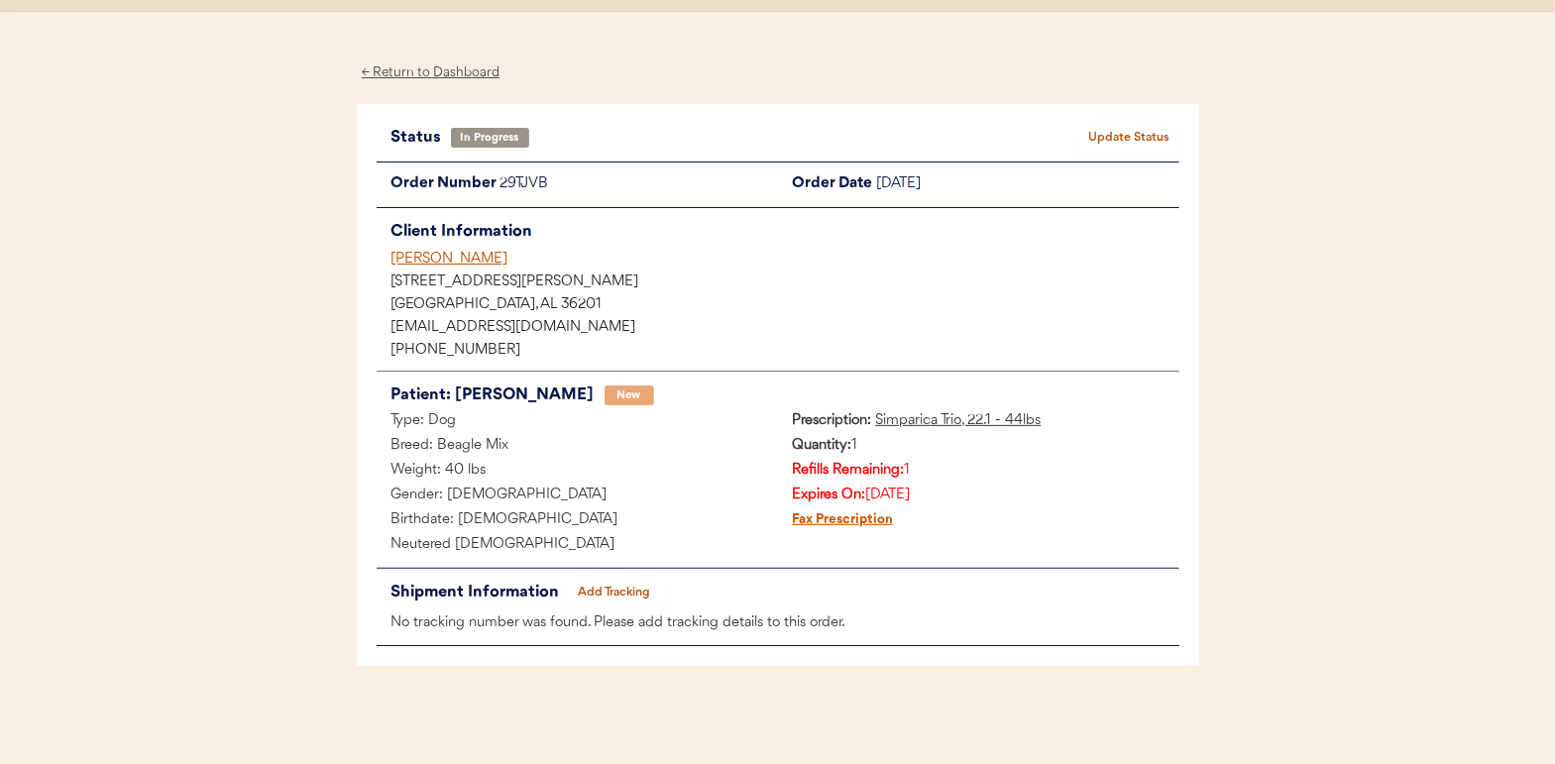
click at [615, 591] on button "Add Tracking" at bounding box center [614, 593] width 99 height 28
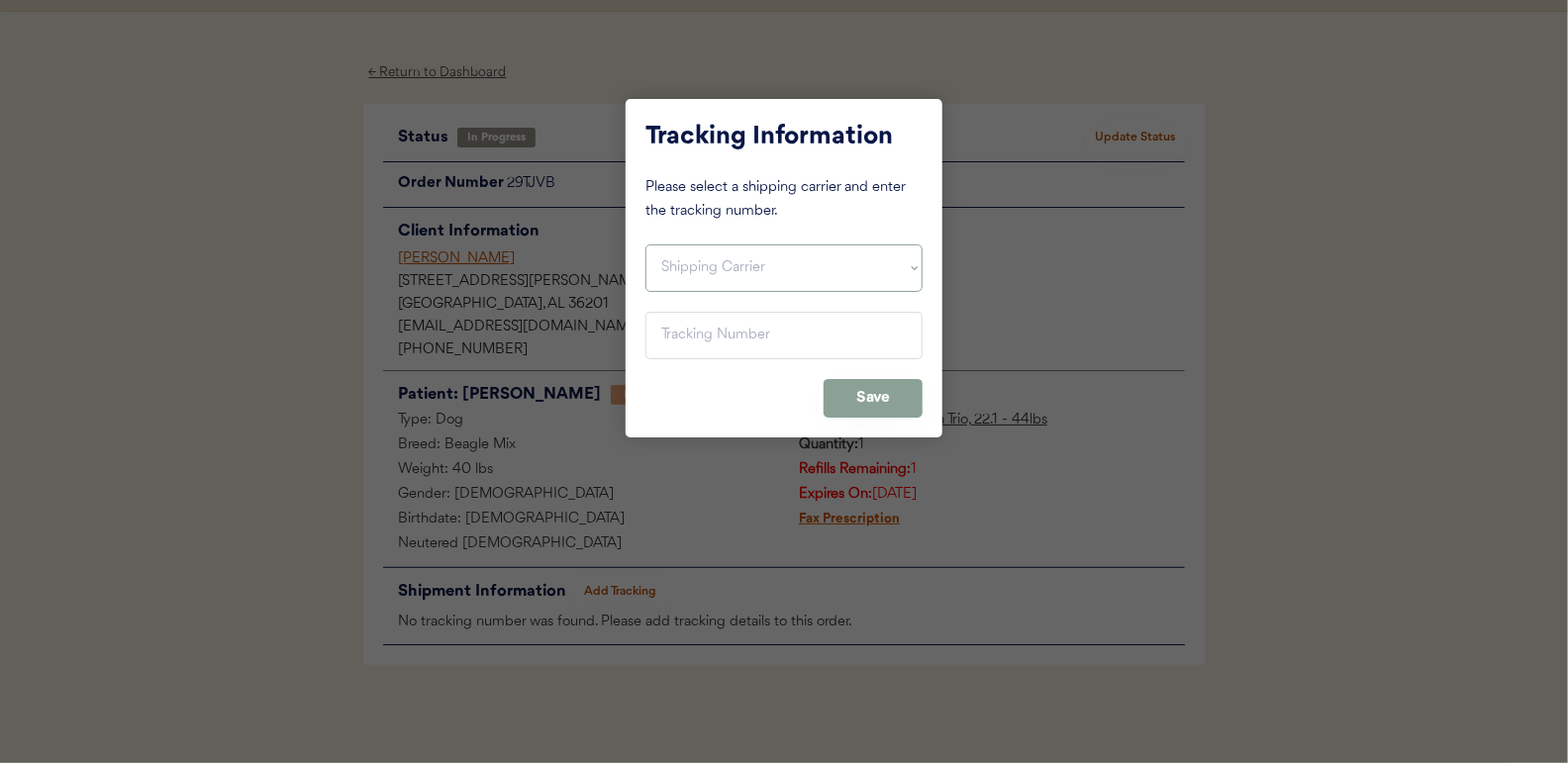
click at [686, 268] on select "Shipping Carrier FedEx FedEx Ground Economy UPS USPS" at bounding box center [783, 269] width 277 height 48
select select ""usps""
click at [645, 245] on select "Shipping Carrier FedEx FedEx Ground Economy UPS USPS" at bounding box center [783, 269] width 277 height 48
click at [685, 340] on input "input" at bounding box center [783, 336] width 277 height 48
paste input "9400150105800022789311"
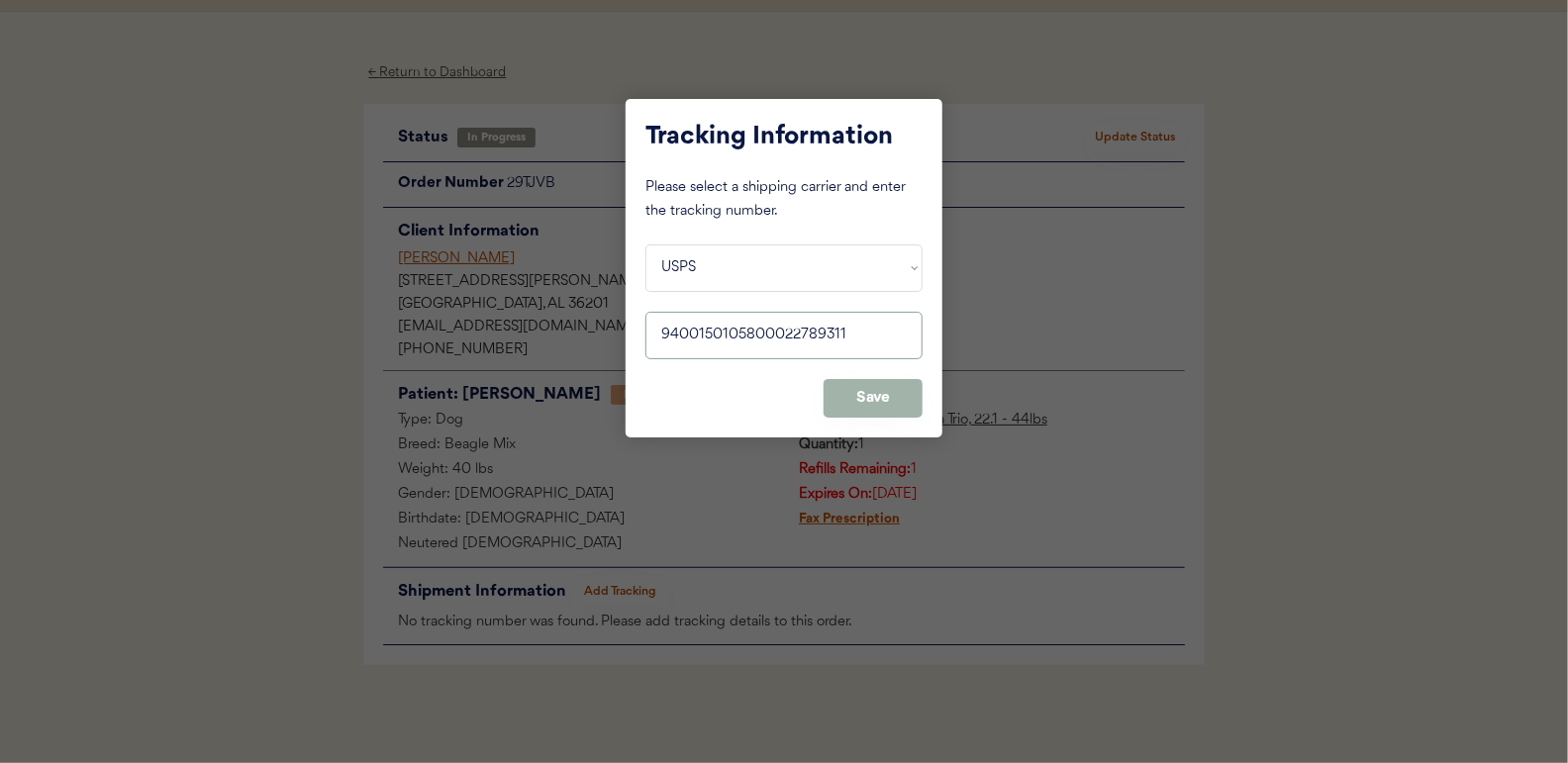
type input "9400150105800022789311"
click at [864, 389] on button "Save" at bounding box center [873, 398] width 99 height 39
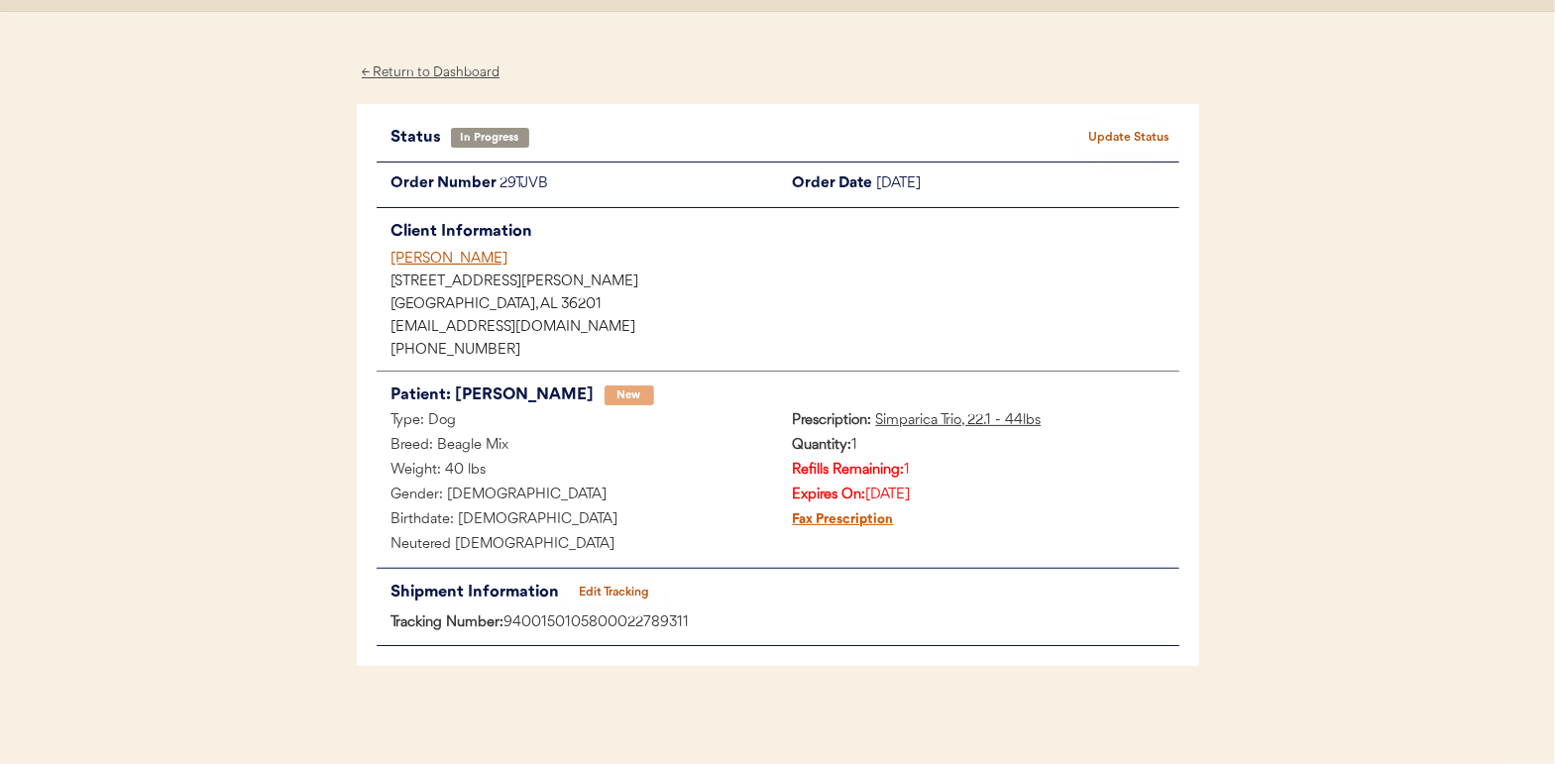
click at [1140, 140] on button "Update Status" at bounding box center [1129, 138] width 99 height 28
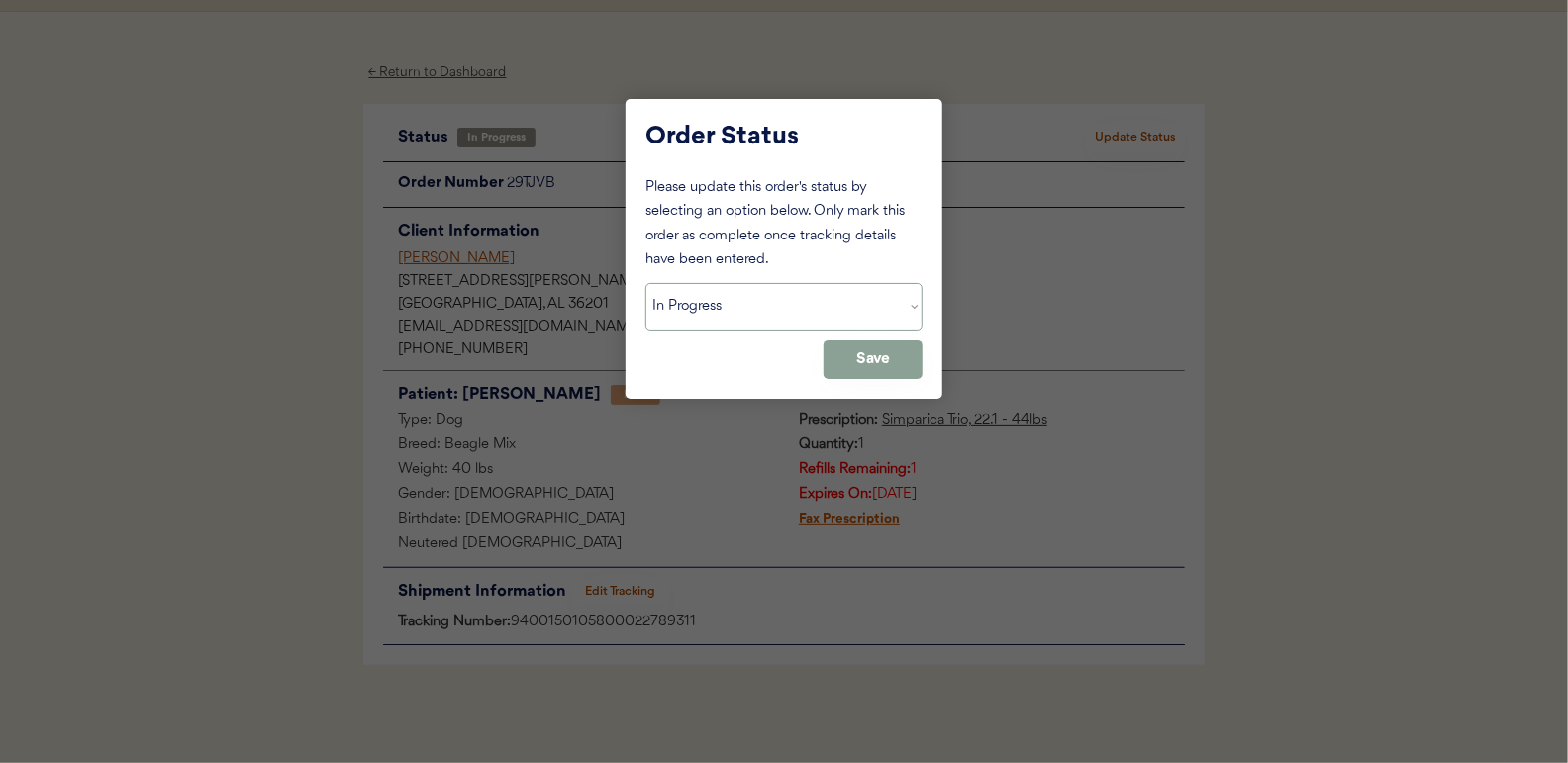
click at [719, 291] on select "Status On Hold New In Progress Complete Pending HW Consent Cancelled" at bounding box center [783, 307] width 277 height 48
select select ""complete""
click at [645, 283] on select "Status On Hold New In Progress Complete Pending HW Consent Cancelled" at bounding box center [783, 307] width 277 height 48
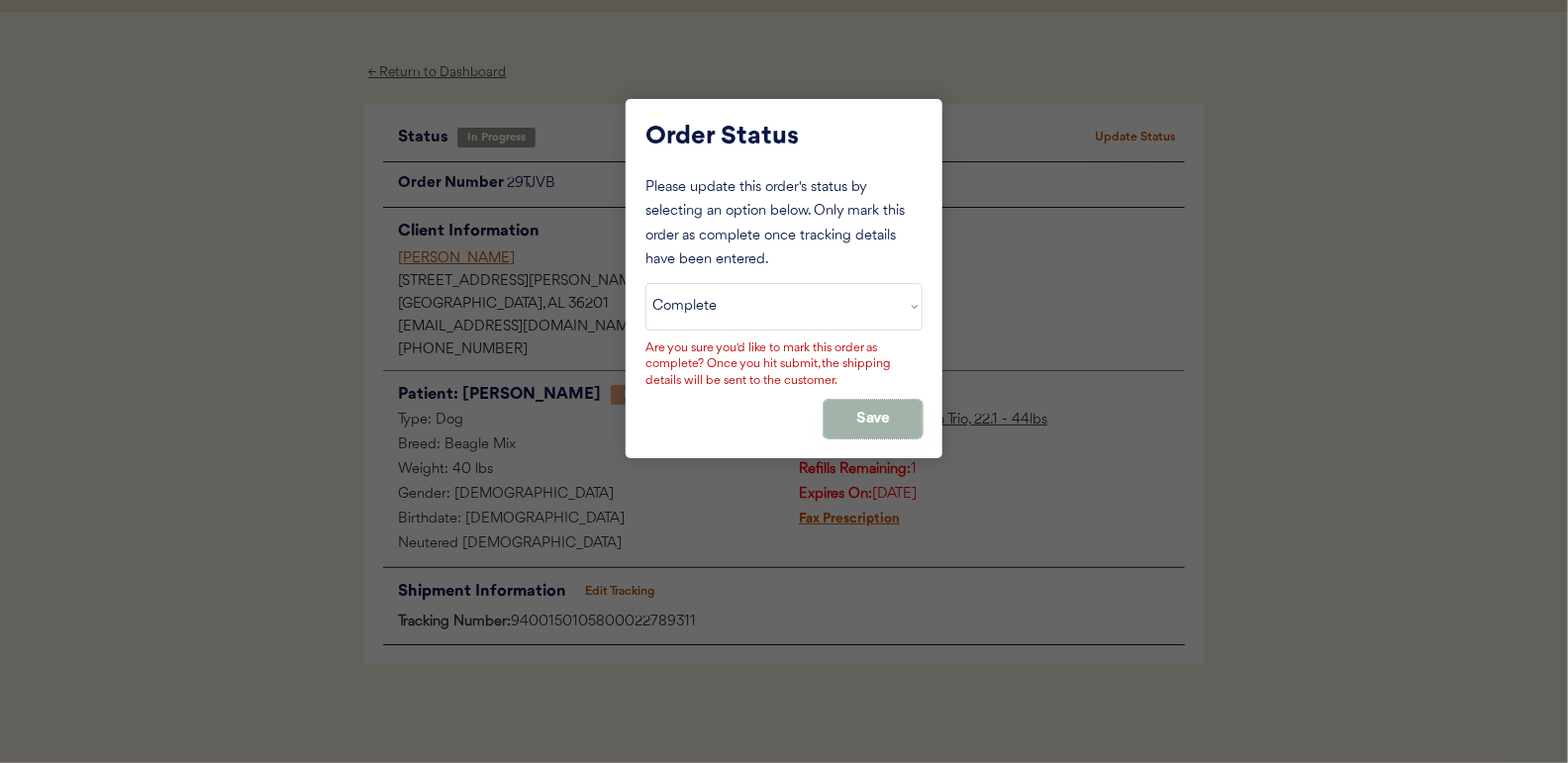
click at [910, 408] on button "Save" at bounding box center [873, 418] width 99 height 39
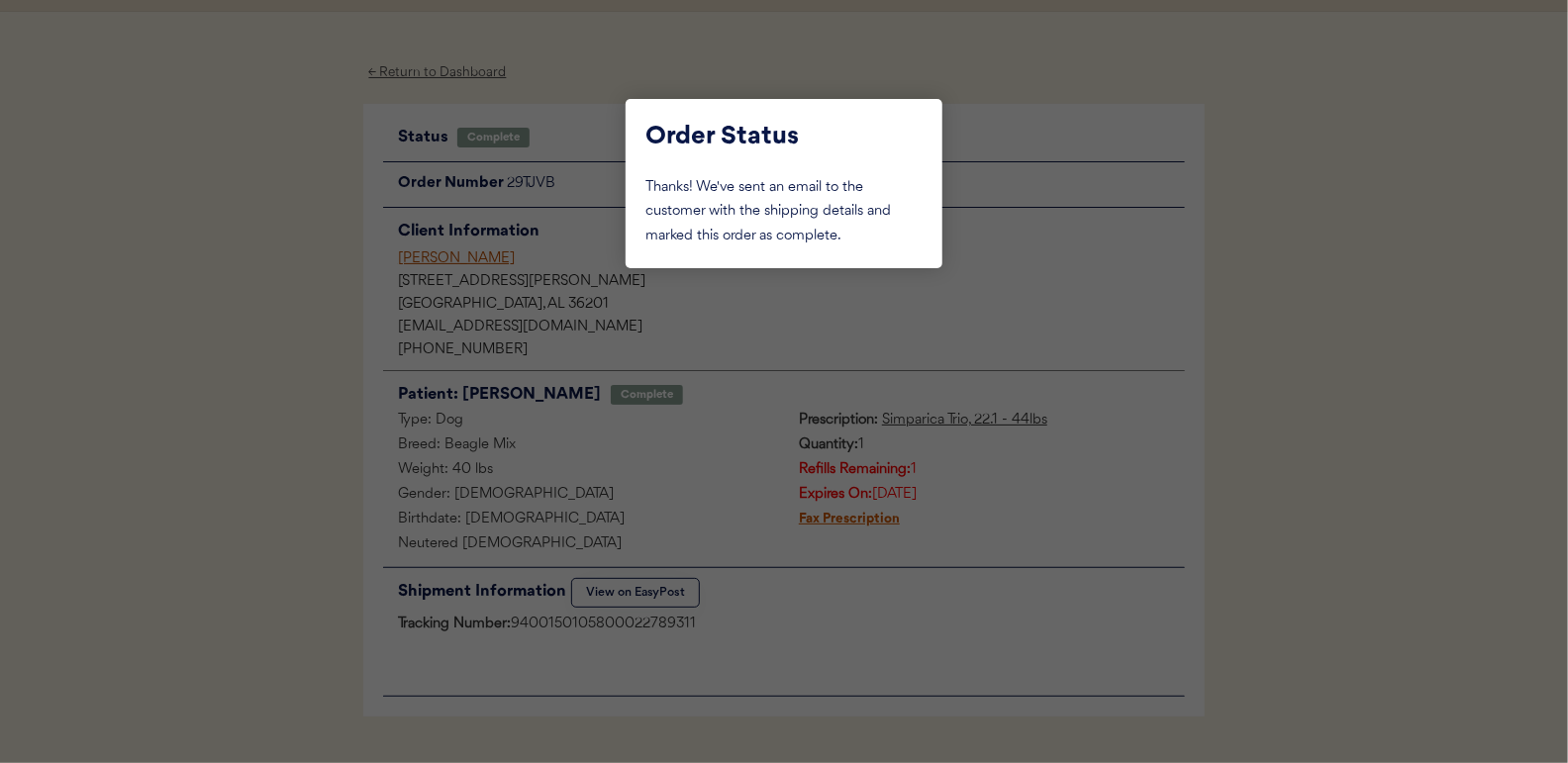
click at [269, 230] on div at bounding box center [784, 382] width 1568 height 763
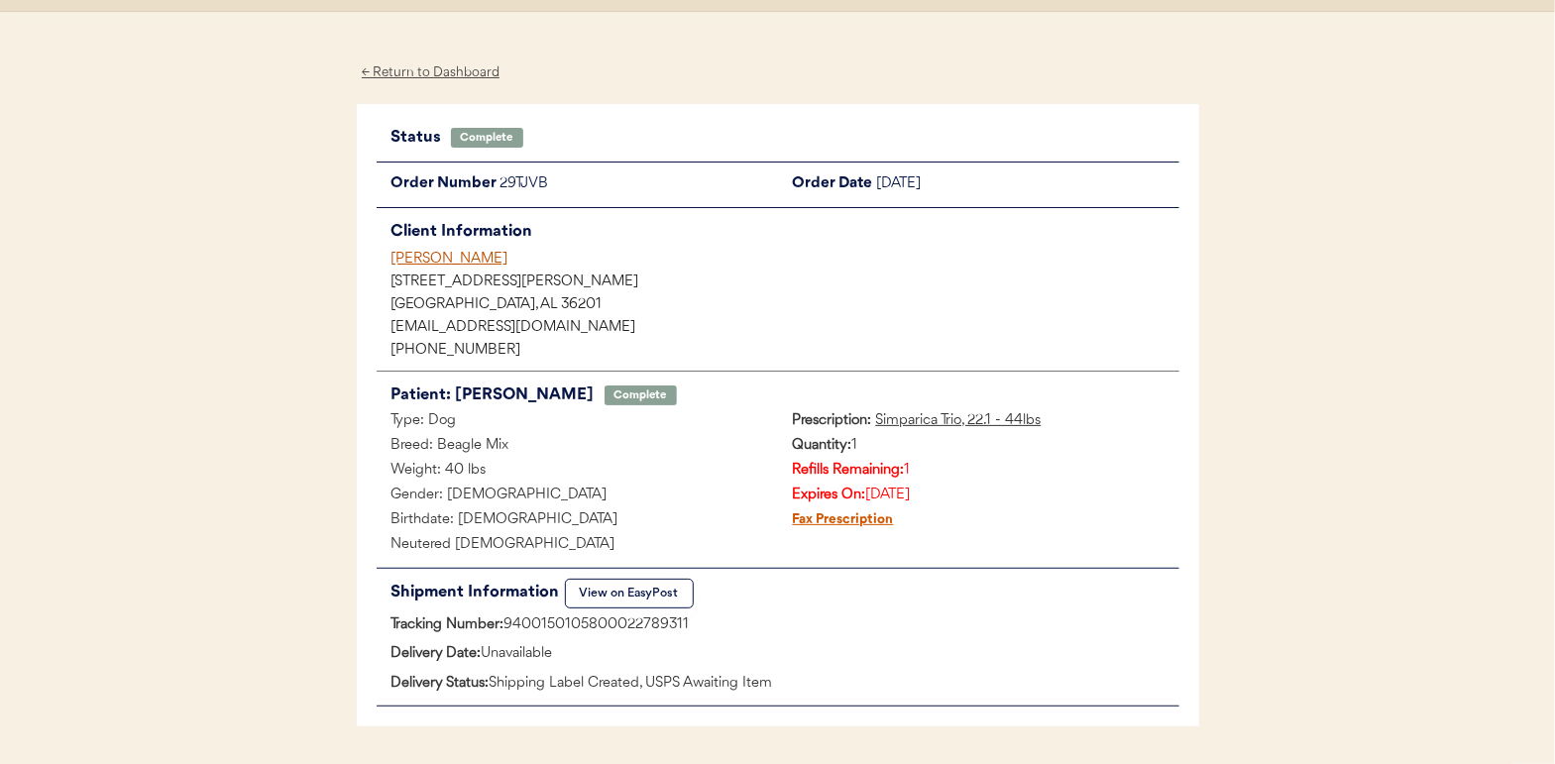
click at [435, 69] on div "← Return to Dashboard" at bounding box center [431, 72] width 149 height 23
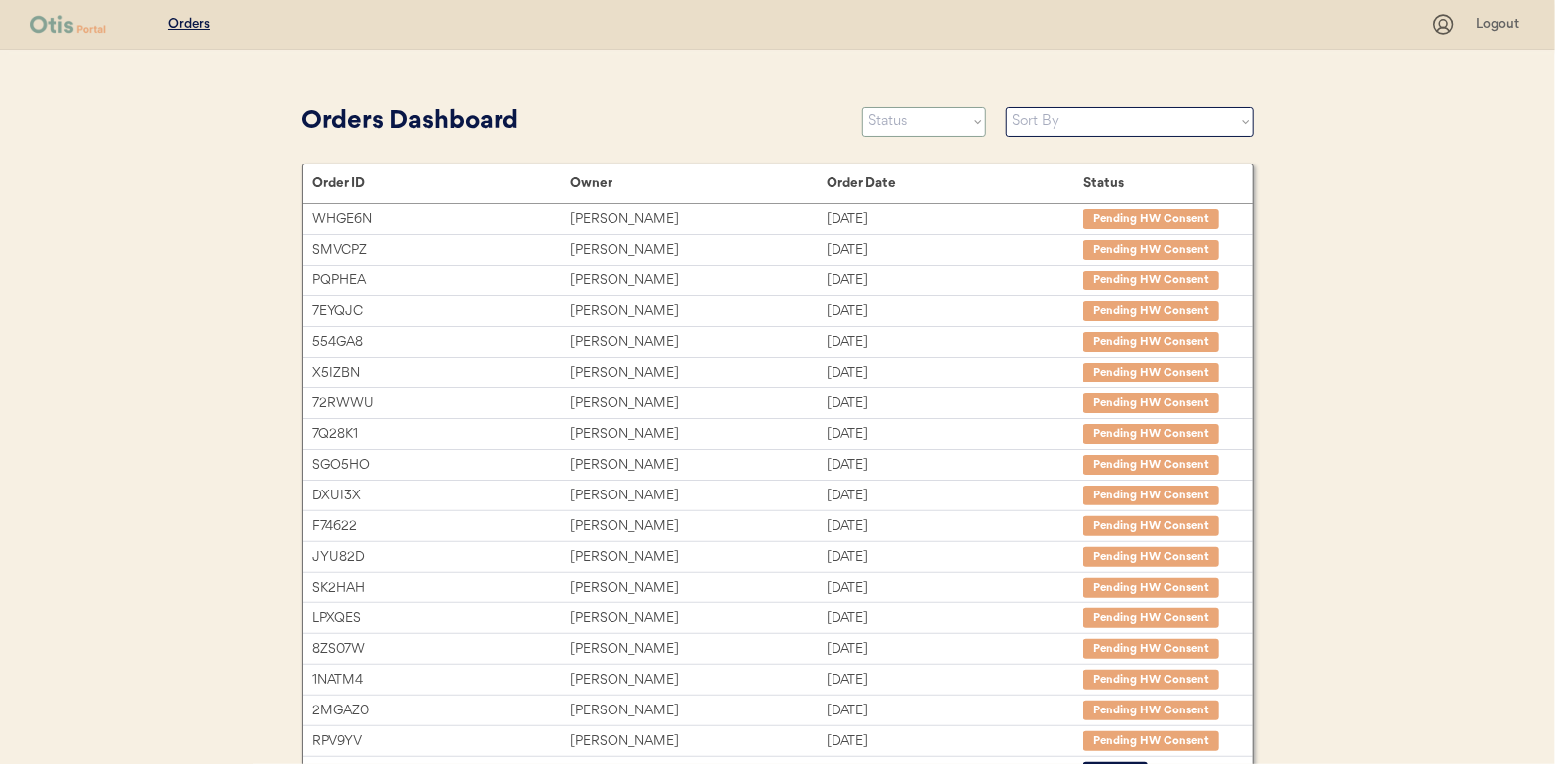
click at [921, 124] on select "Status On Hold New In Progress Complete Pending HW Consent Cancelled" at bounding box center [924, 122] width 124 height 30
select select ""in_progress""
click at [862, 107] on select "Status On Hold New In Progress Complete Pending HW Consent Cancelled" at bounding box center [924, 122] width 124 height 30
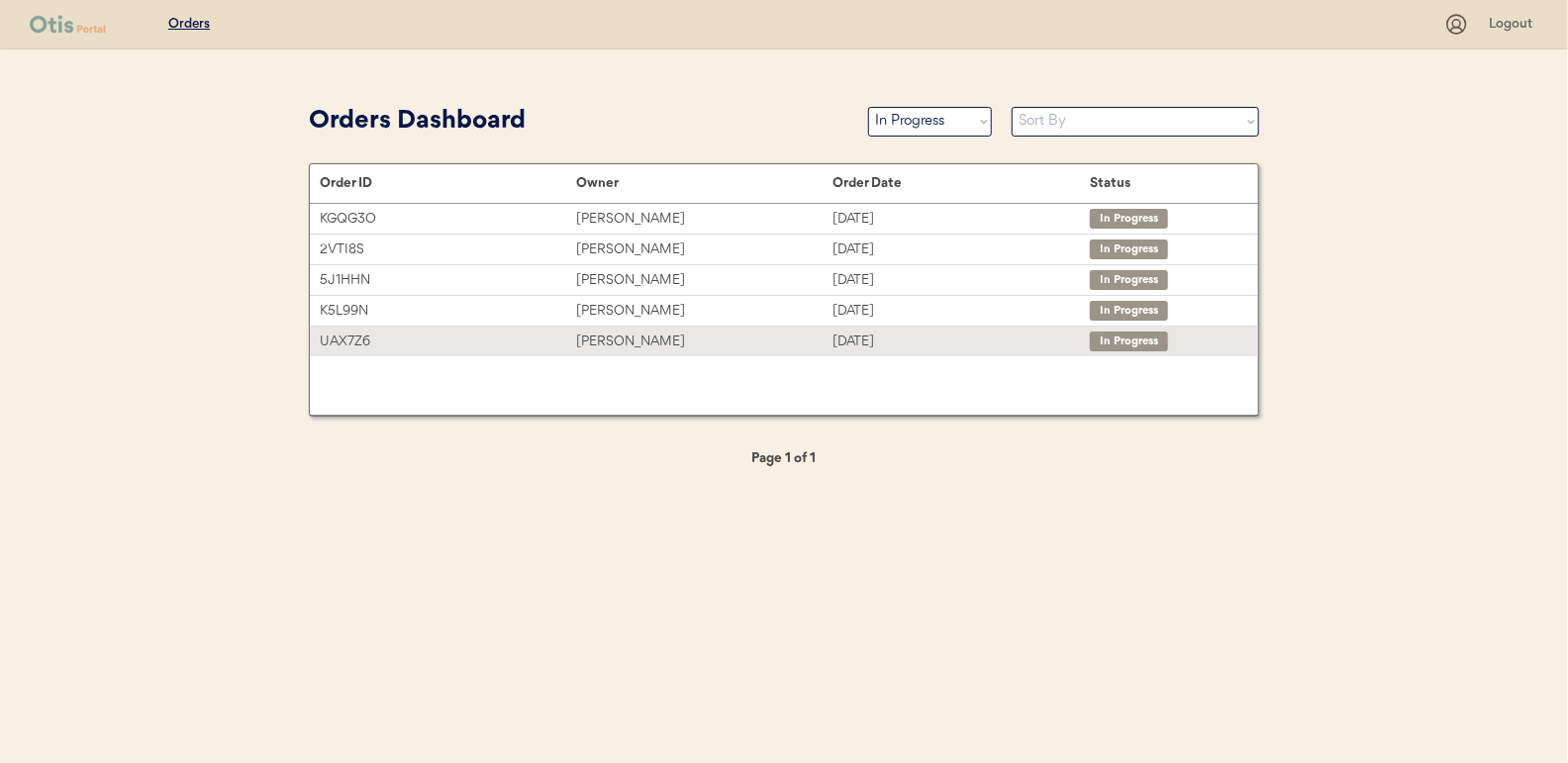
click at [598, 334] on div "[PERSON_NAME]" at bounding box center [704, 342] width 257 height 23
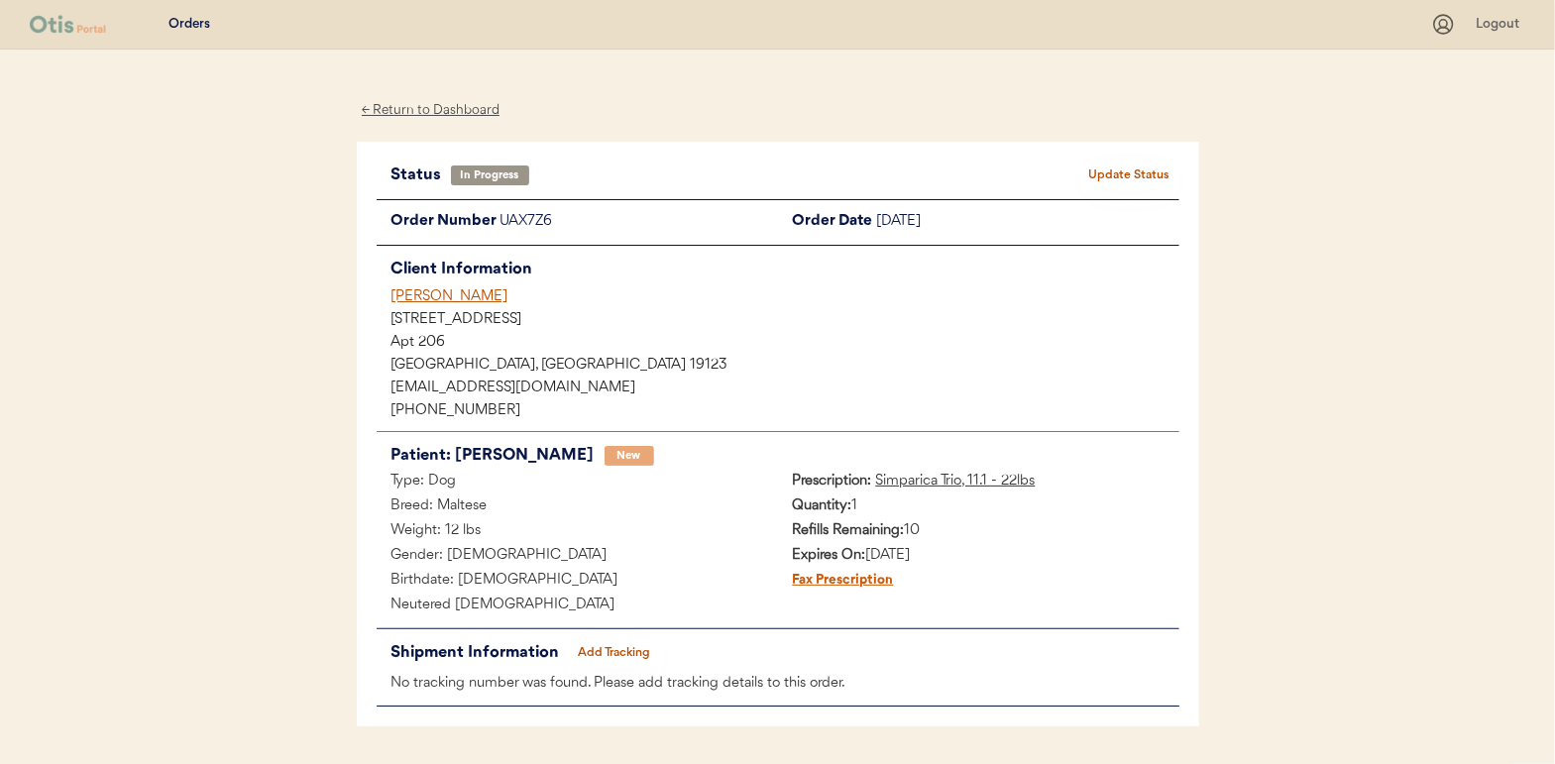
scroll to position [60, 0]
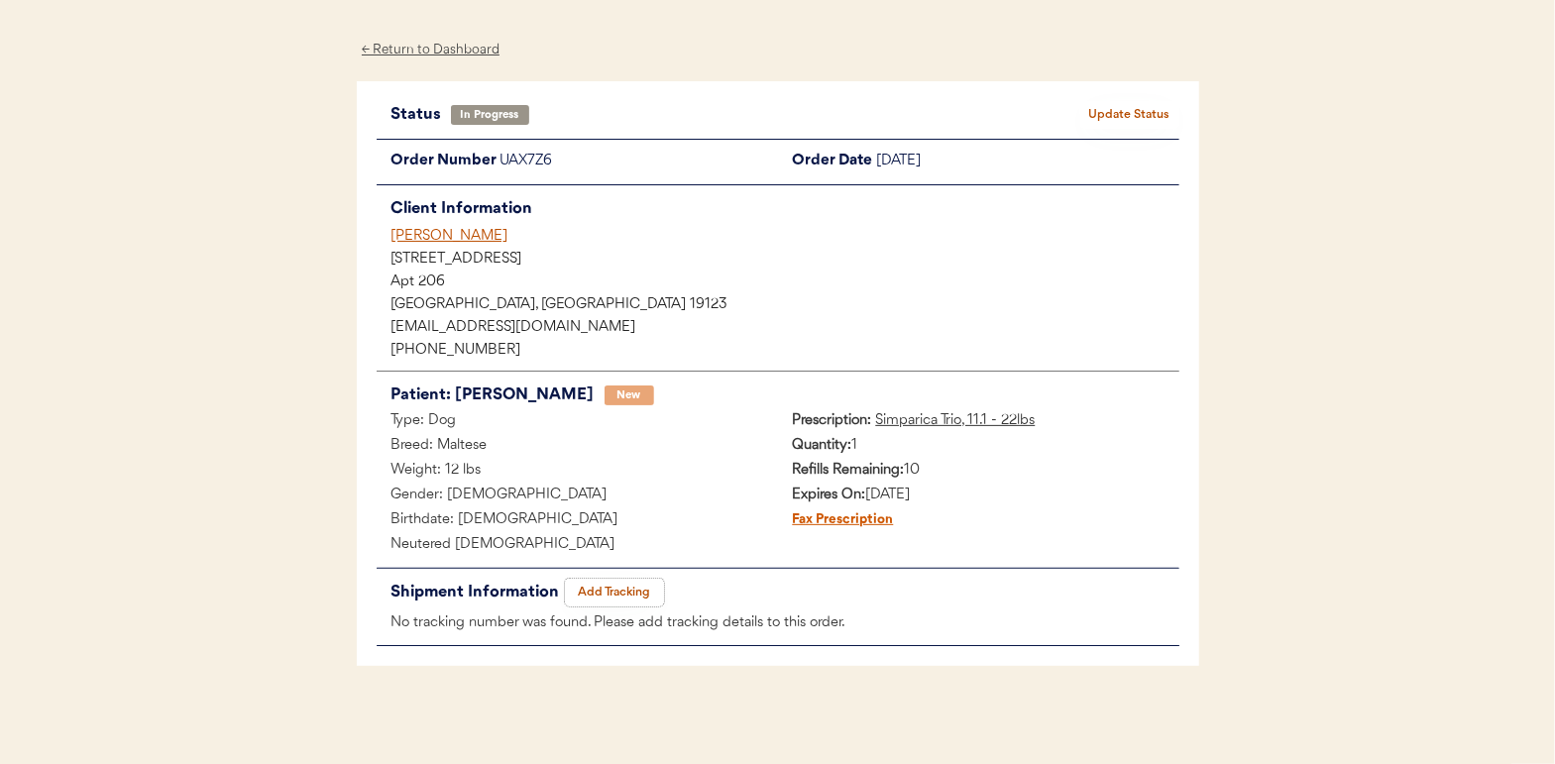
click at [619, 582] on button "Add Tracking" at bounding box center [614, 593] width 99 height 28
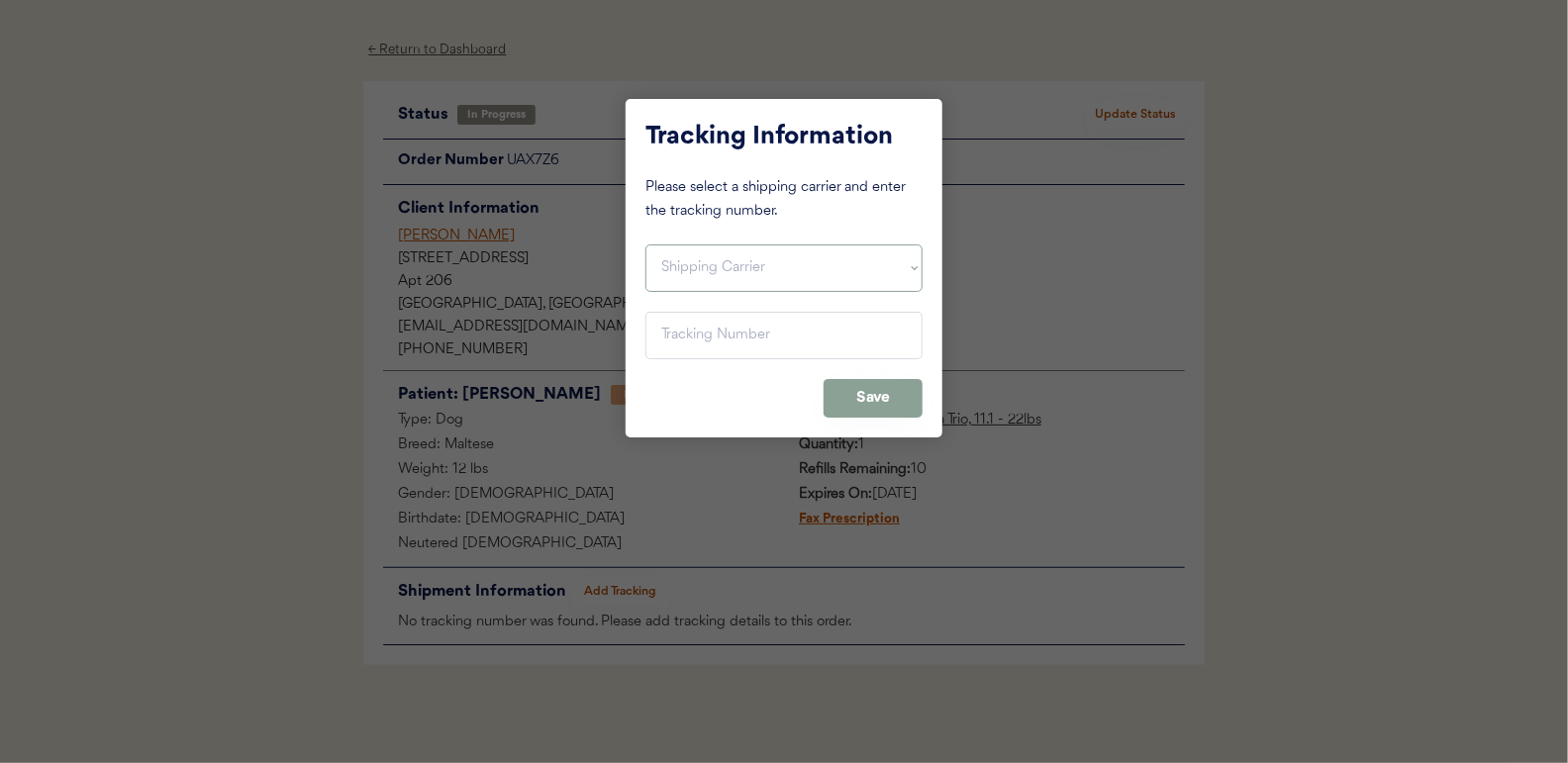
click at [683, 249] on select "Shipping Carrier FedEx FedEx Ground Economy UPS USPS" at bounding box center [783, 269] width 277 height 48
select select ""usps""
click at [645, 245] on select "Shipping Carrier FedEx FedEx Ground Economy UPS USPS" at bounding box center [783, 269] width 277 height 48
click at [679, 337] on input "input" at bounding box center [783, 336] width 277 height 48
paste input "9400150105799022789776"
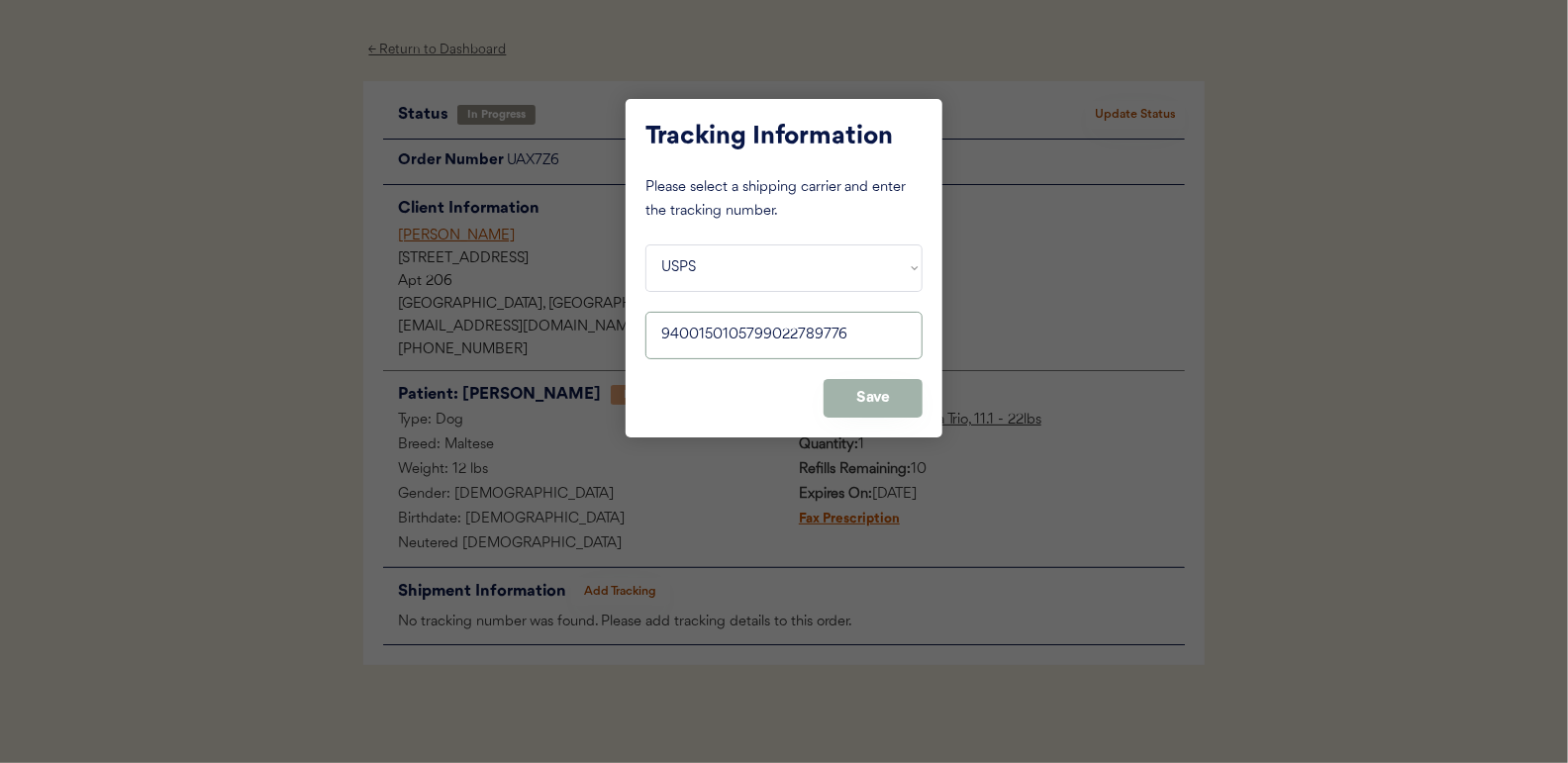
type input "9400150105799022789776"
click at [881, 388] on button "Save" at bounding box center [873, 398] width 99 height 39
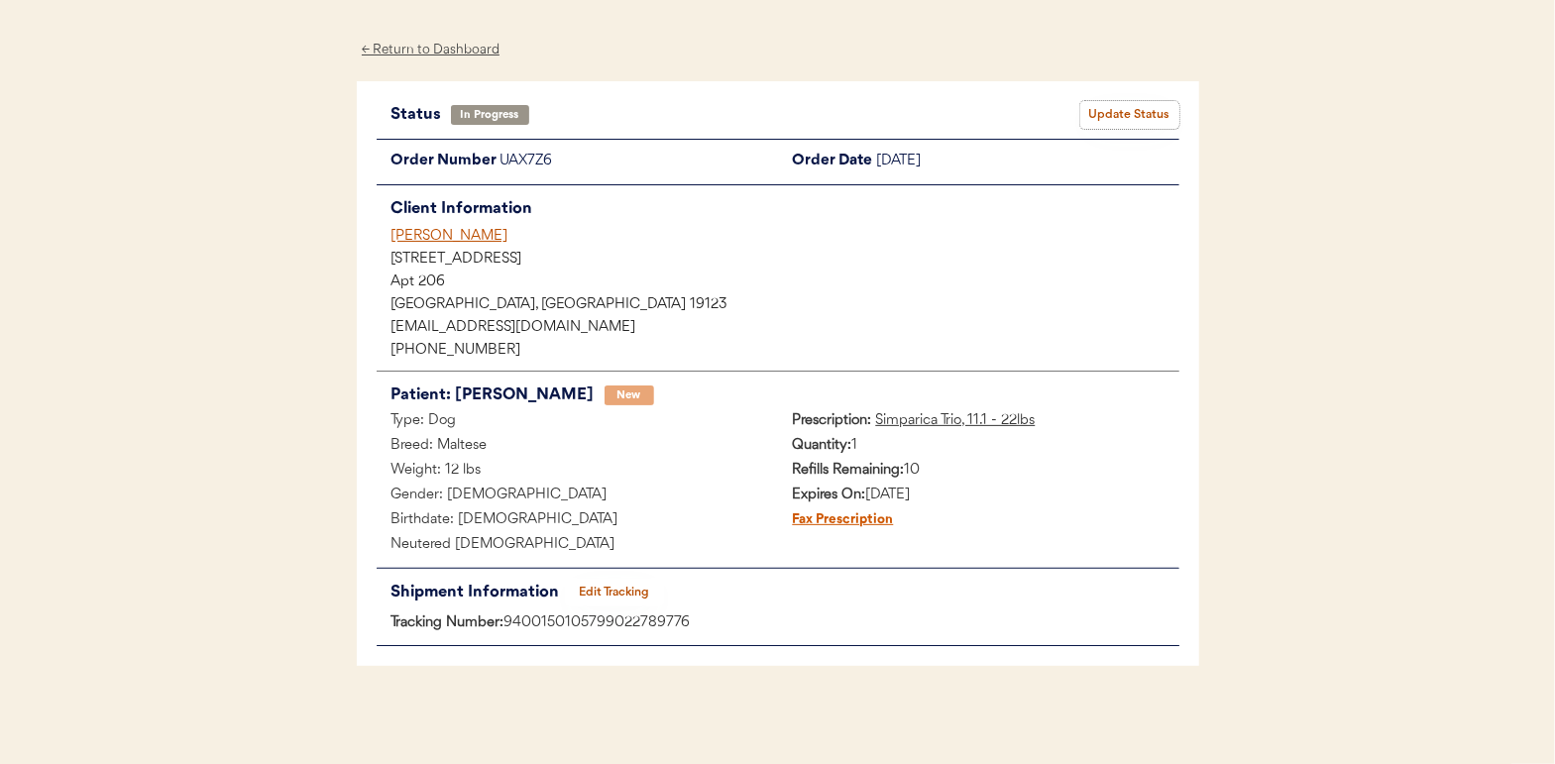
click at [1127, 102] on button "Update Status" at bounding box center [1129, 115] width 99 height 28
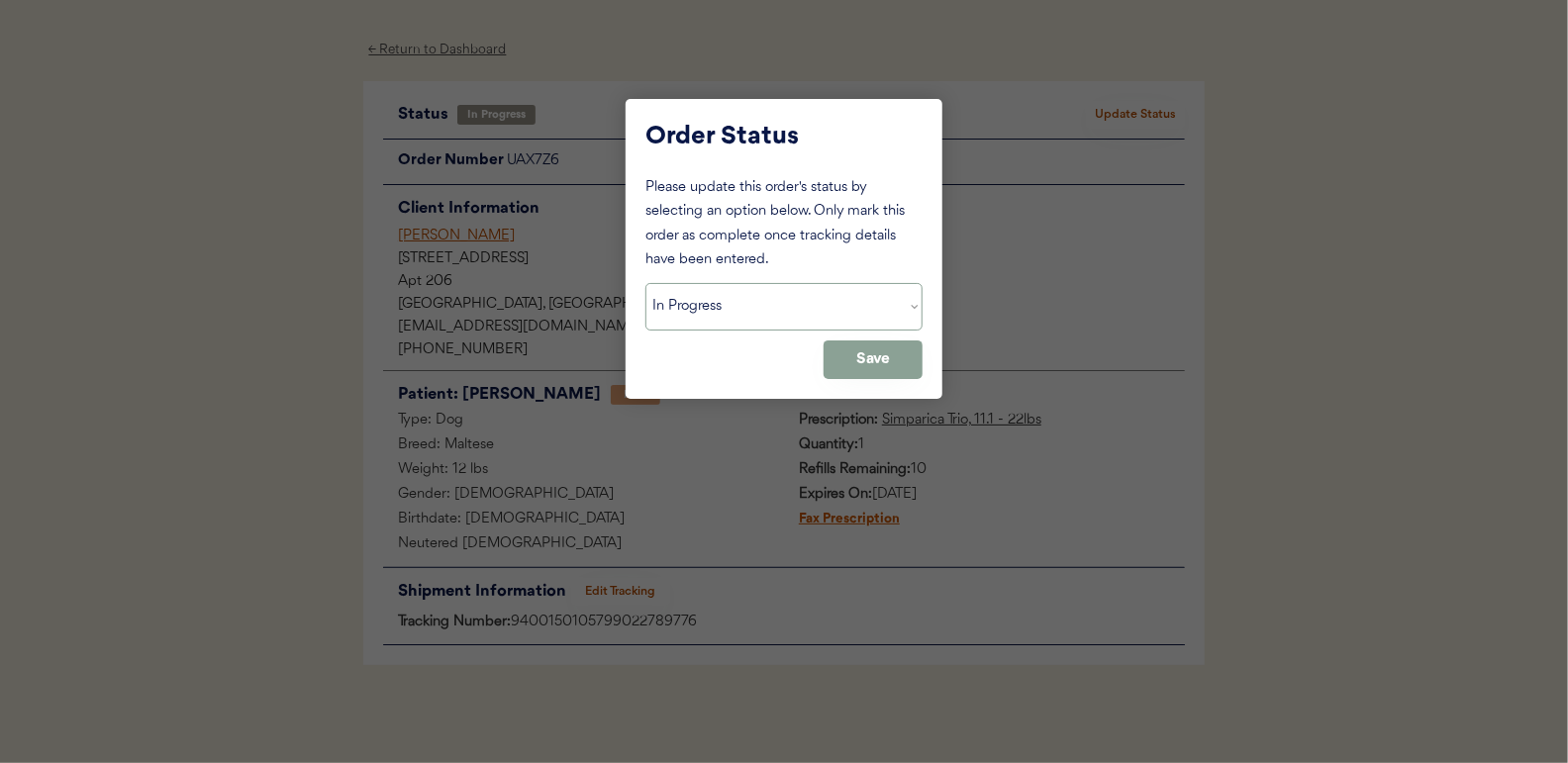
click at [701, 310] on select "Status On Hold New In Progress Complete Pending HW Consent Cancelled" at bounding box center [783, 307] width 277 height 48
select select ""complete""
click at [645, 283] on select "Status On Hold New In Progress Complete Pending HW Consent Cancelled" at bounding box center [783, 307] width 277 height 48
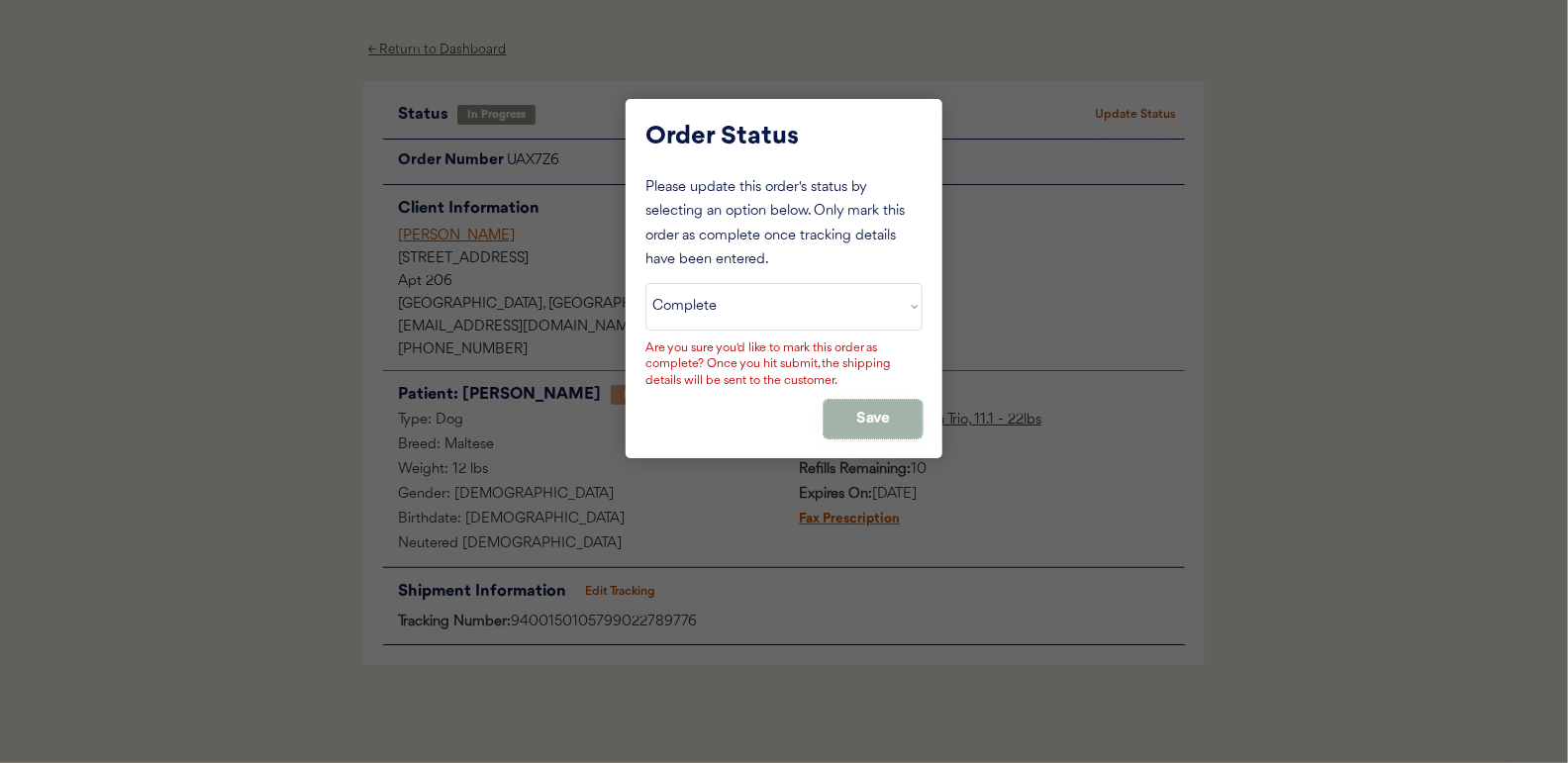
click at [882, 416] on button "Save" at bounding box center [873, 418] width 99 height 39
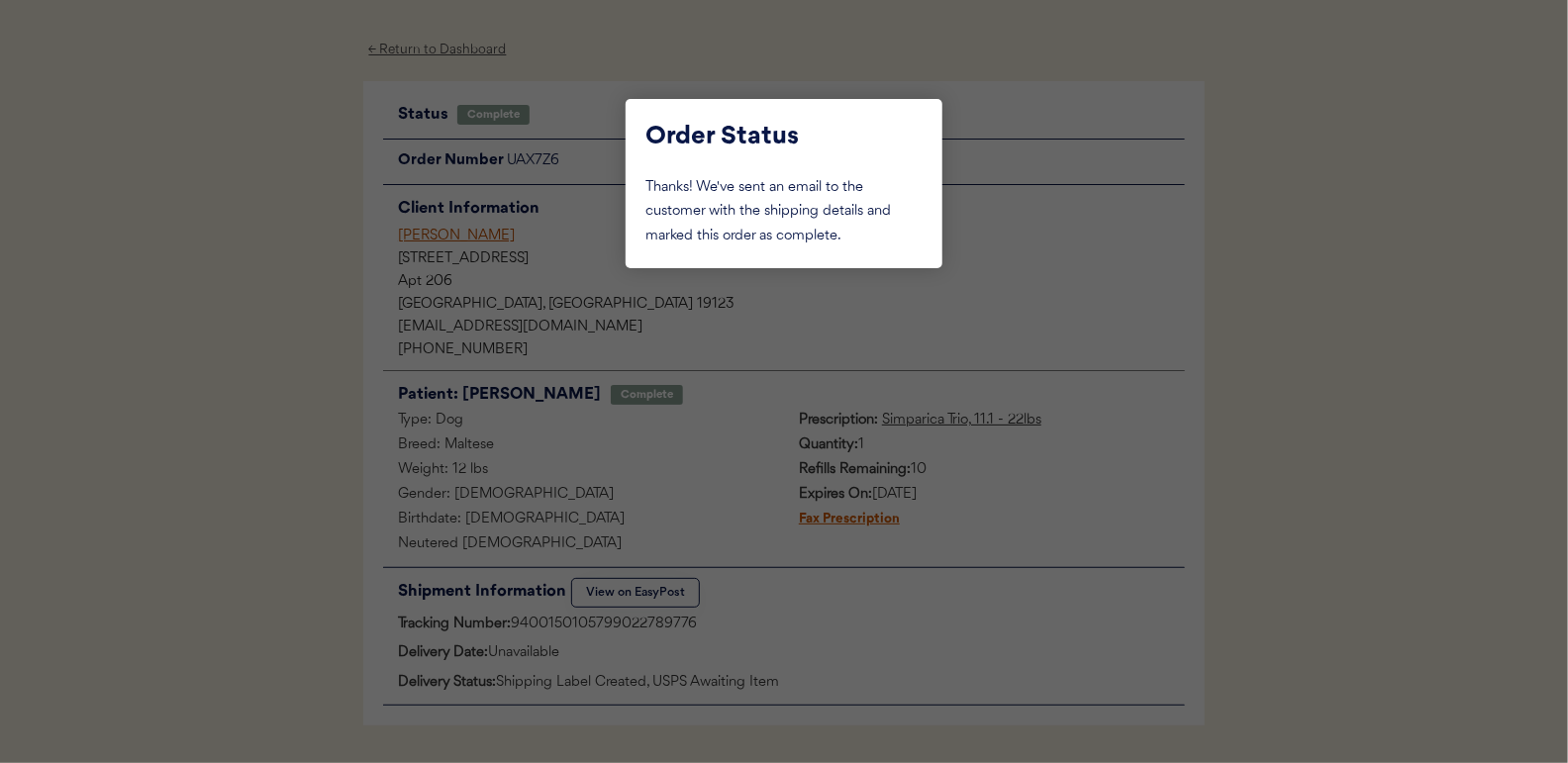
click at [213, 289] on div at bounding box center [784, 382] width 1568 height 763
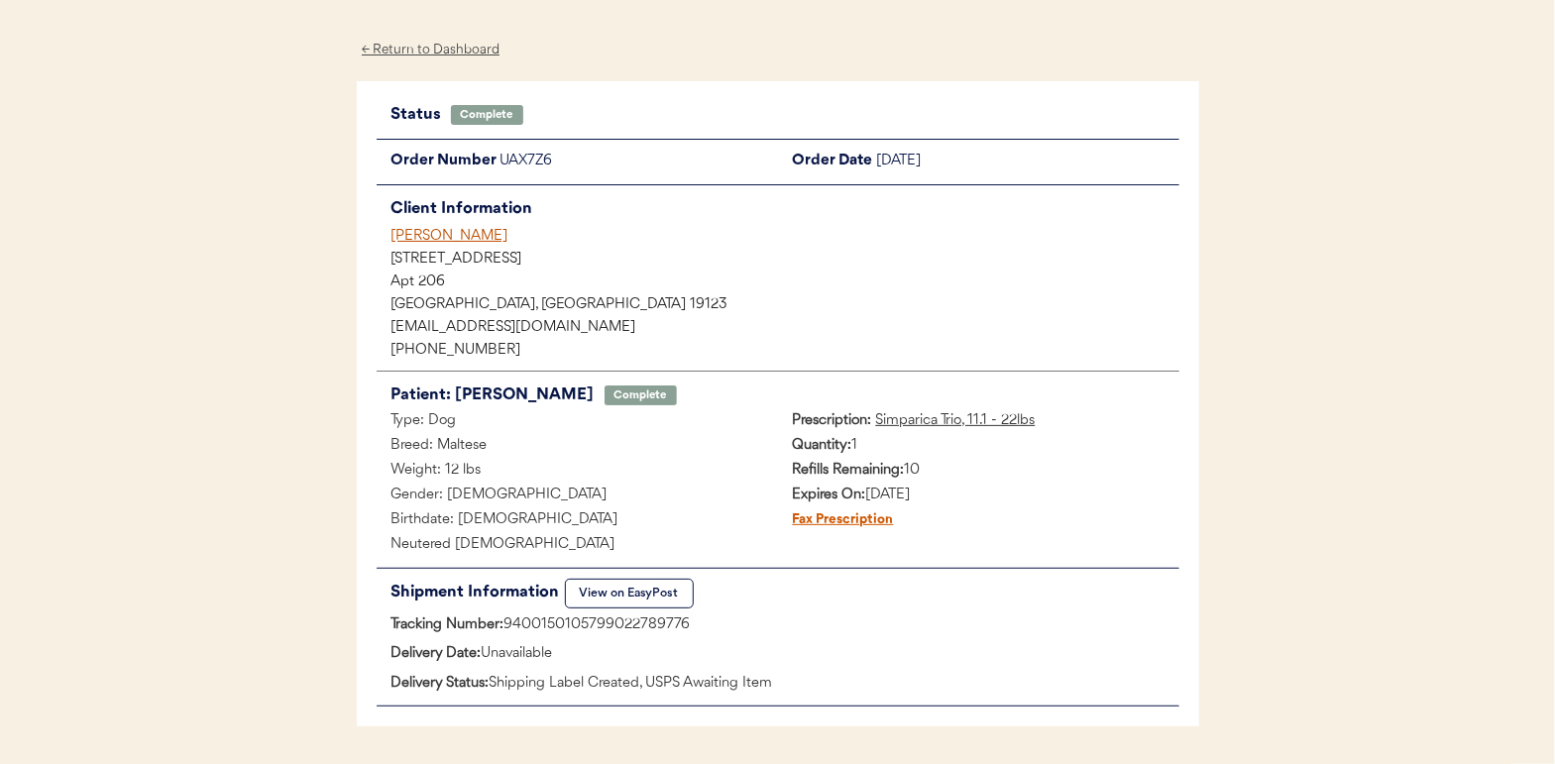
click at [437, 49] on div "← Return to Dashboard" at bounding box center [431, 50] width 149 height 23
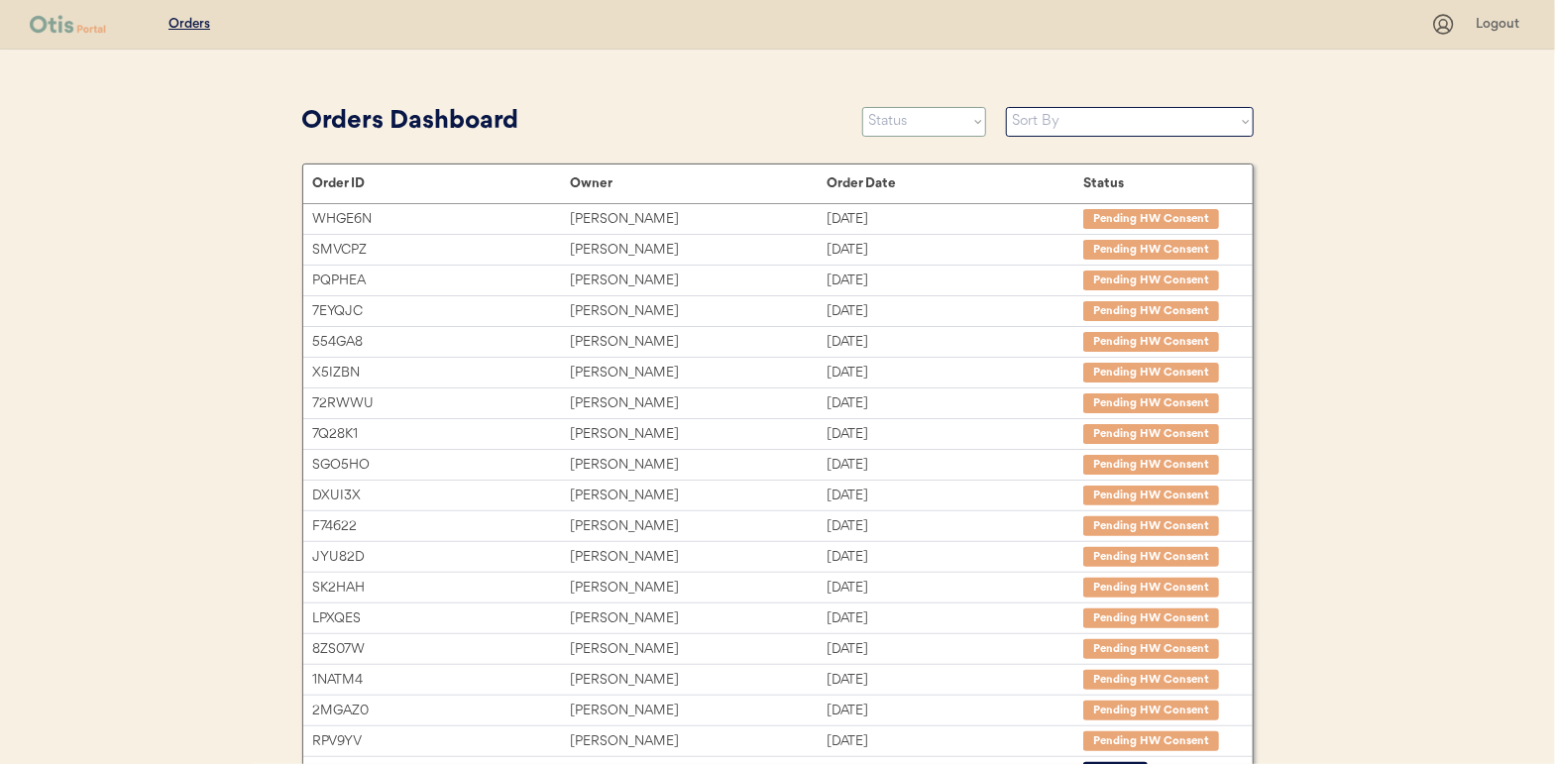
click at [939, 130] on select "Status On Hold New In Progress Complete Pending HW Consent Cancelled" at bounding box center [924, 122] width 124 height 30
click at [862, 107] on select "Status On Hold New In Progress Complete Pending HW Consent Cancelled" at bounding box center [924, 122] width 124 height 30
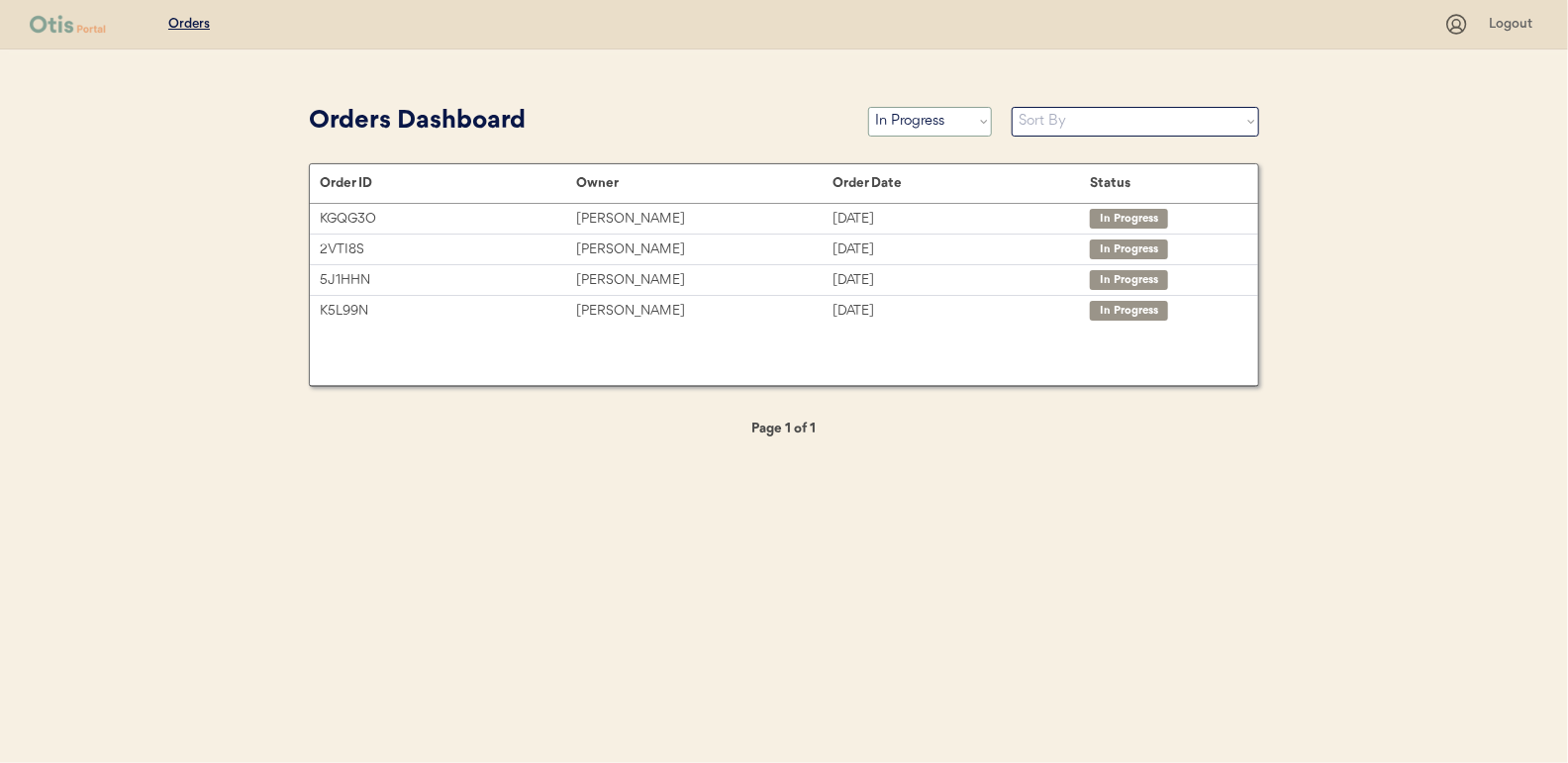
click at [935, 118] on select "Status On Hold New In Progress Complete Pending HW Consent Cancelled" at bounding box center [930, 122] width 124 height 30
click at [868, 107] on select "Status On Hold New In Progress Complete Pending HW Consent Cancelled" at bounding box center [930, 122] width 124 height 30
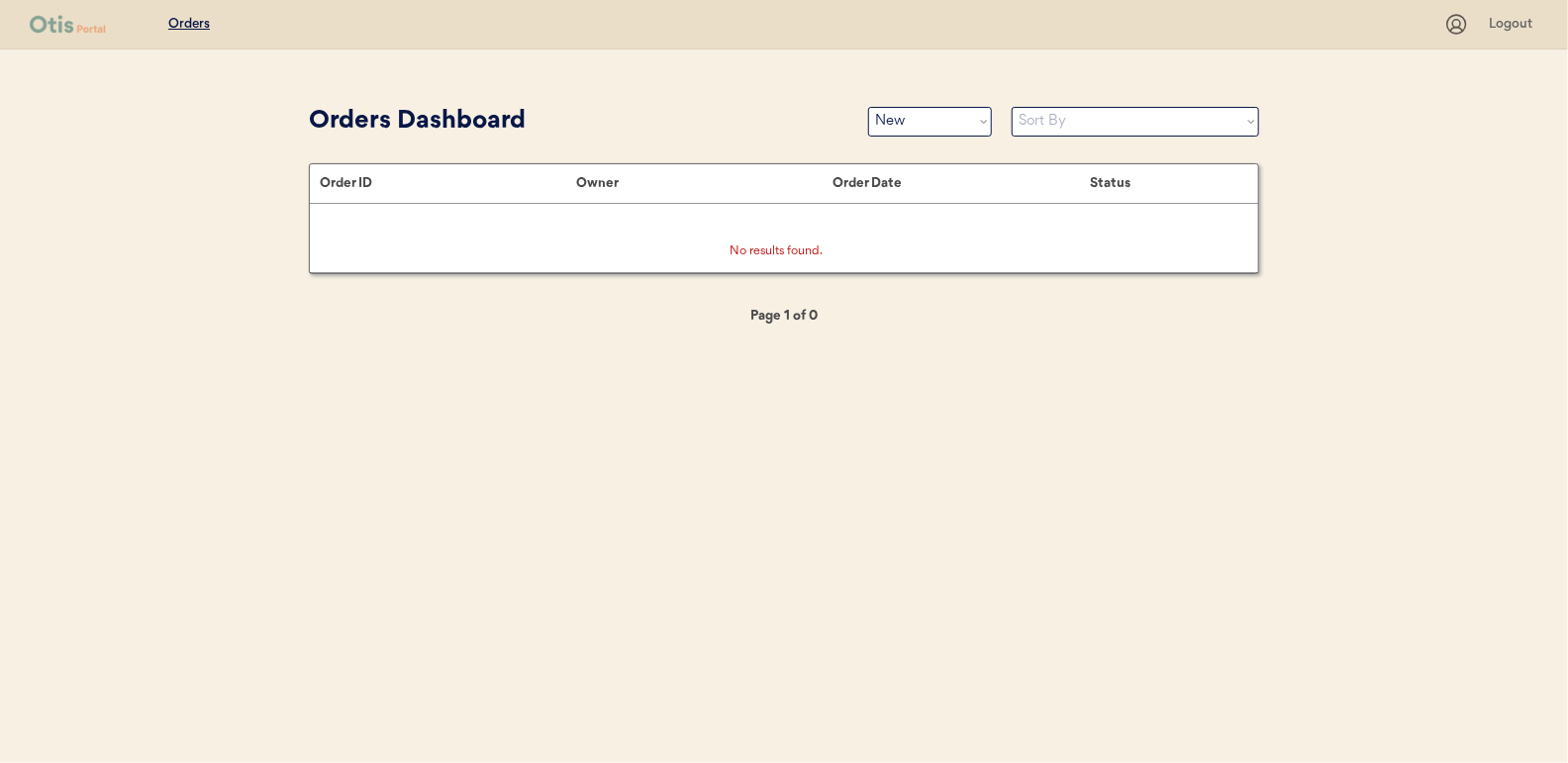
click at [901, 135] on div "Orders Dashboard Status On Hold New In Progress Complete Pending HW Consent Can…" at bounding box center [783, 121] width 950 height 45
click at [901, 132] on select "Status On Hold New In Progress Complete Pending HW Consent Cancelled" at bounding box center [930, 122] width 124 height 30
click at [868, 107] on select "Status On Hold New In Progress Complete Pending HW Consent Cancelled" at bounding box center [930, 122] width 124 height 30
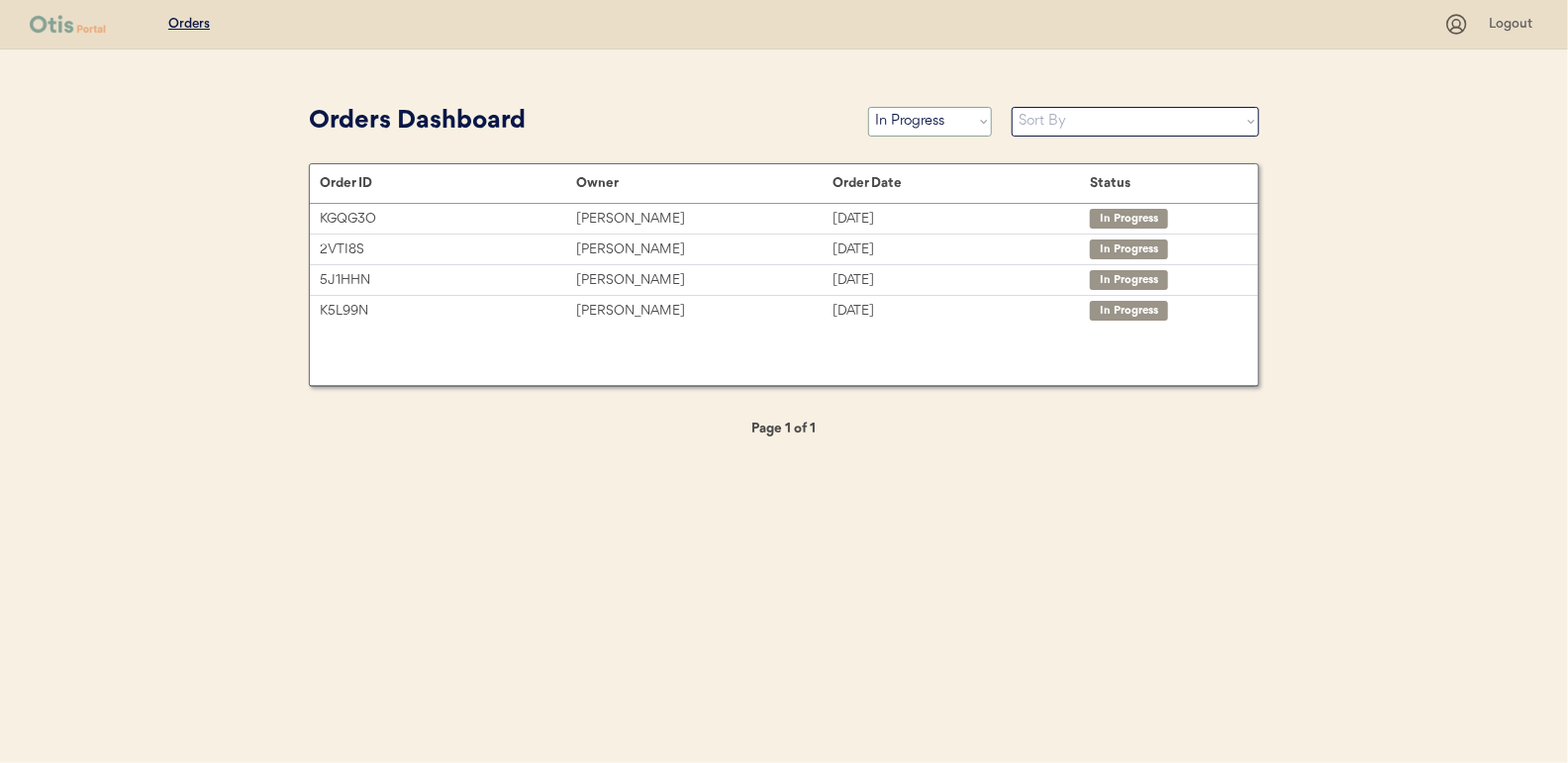
click at [930, 113] on select "Status On Hold New In Progress Complete Pending HW Consent Cancelled" at bounding box center [930, 122] width 124 height 30
select select ""new""
click at [868, 107] on select "Status On Hold New In Progress Complete Pending HW Consent Cancelled" at bounding box center [930, 122] width 124 height 30
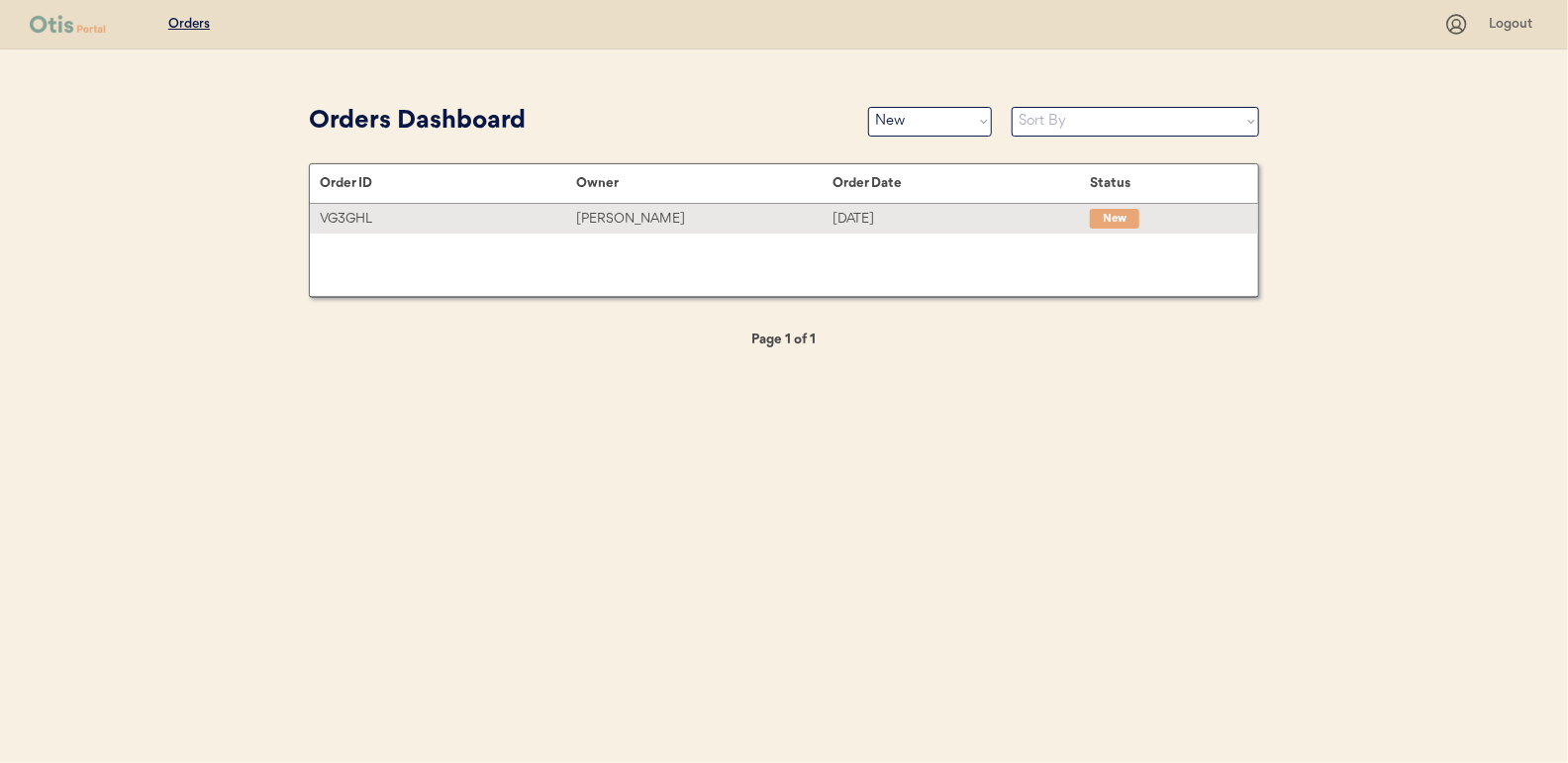
click at [632, 221] on div "Emily Poole" at bounding box center [704, 219] width 257 height 23
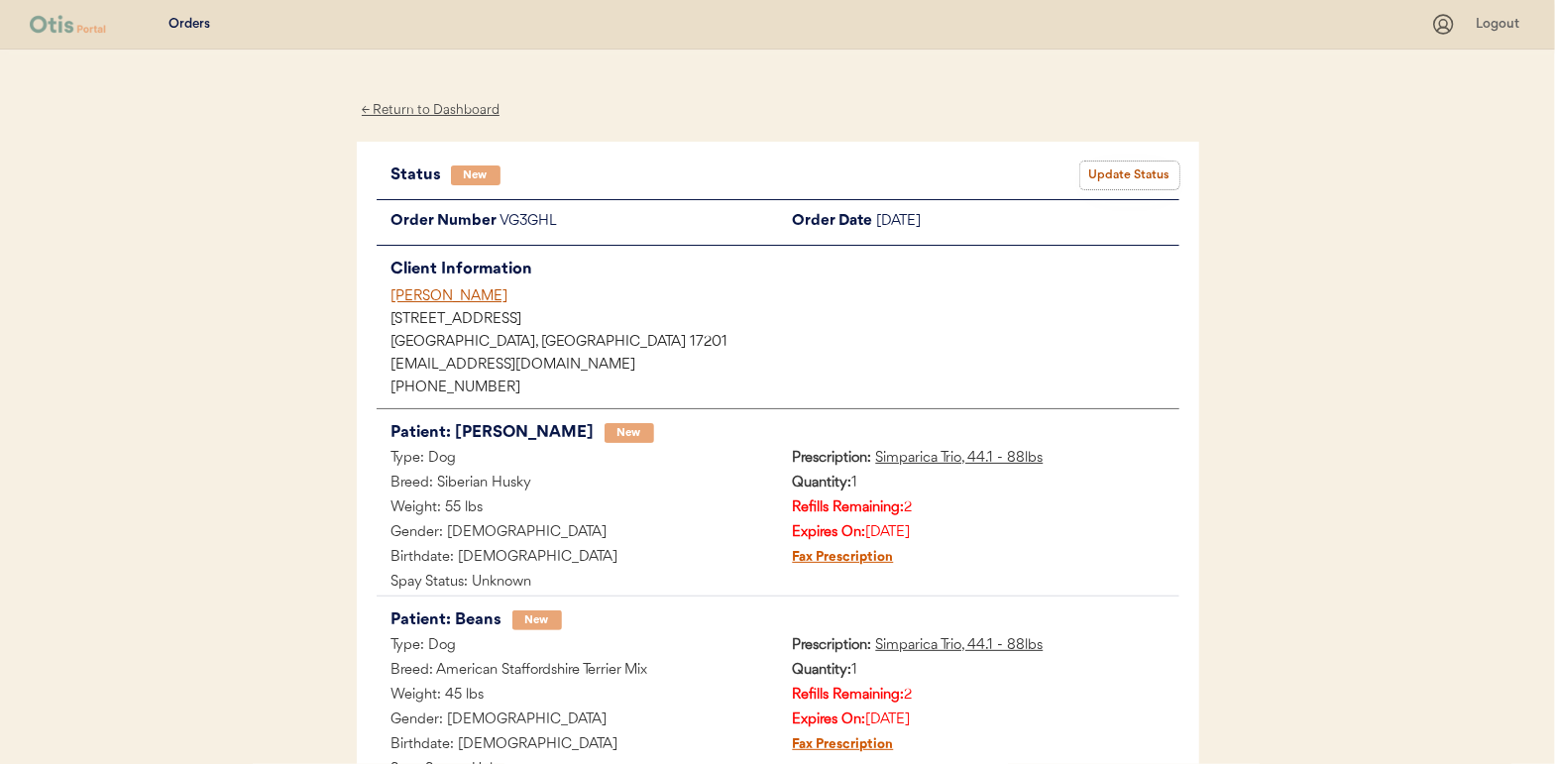
click at [1155, 165] on button "Update Status" at bounding box center [1129, 176] width 99 height 28
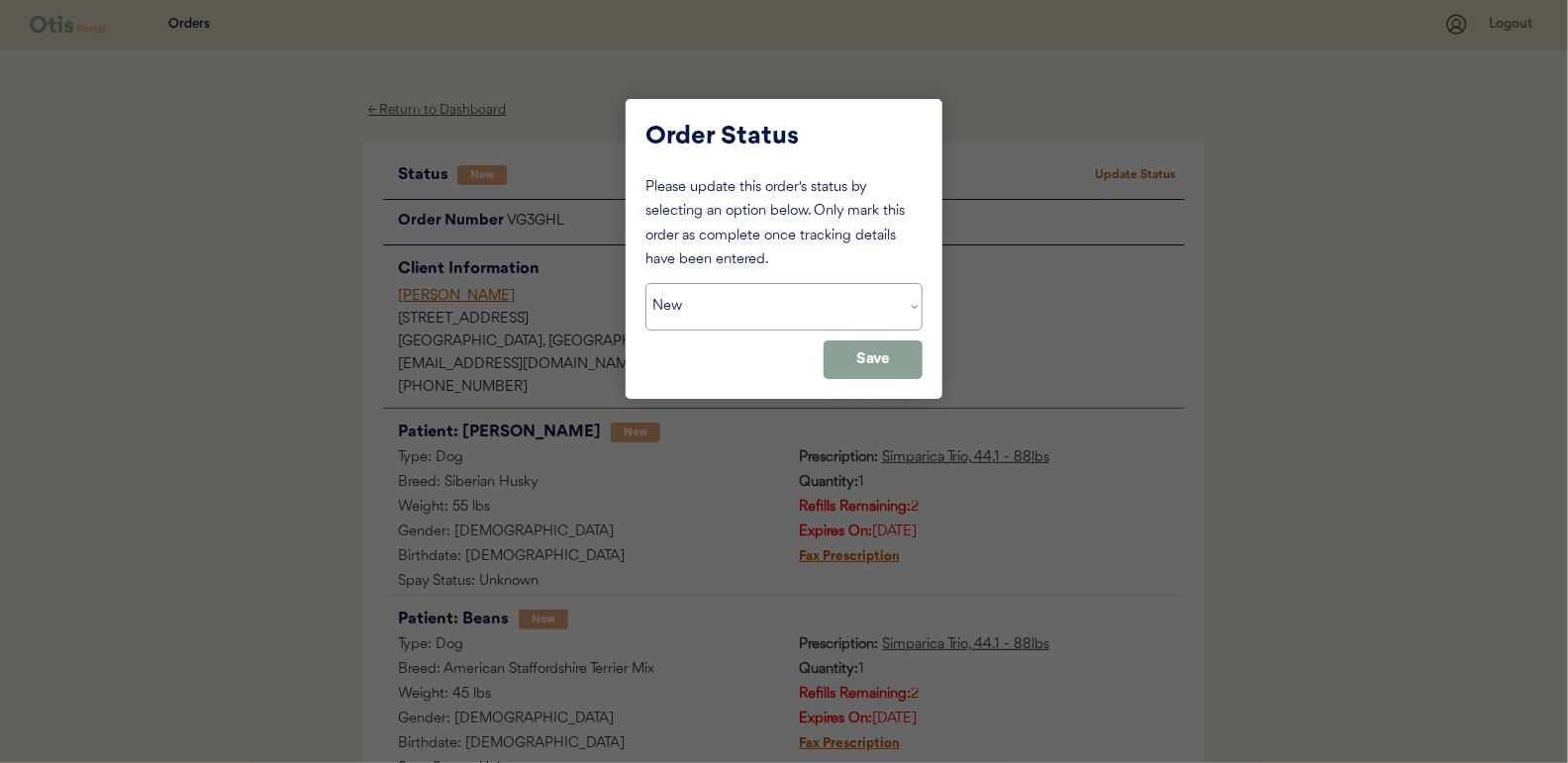
click at [821, 297] on select "Status On Hold New In Progress Complete Pending HW Consent Cancelled" at bounding box center [783, 307] width 277 height 48
select select ""in_progress""
click at [645, 283] on select "Status On Hold New In Progress Complete Pending HW Consent Cancelled" at bounding box center [783, 307] width 277 height 48
click at [878, 352] on button "Save" at bounding box center [873, 360] width 99 height 39
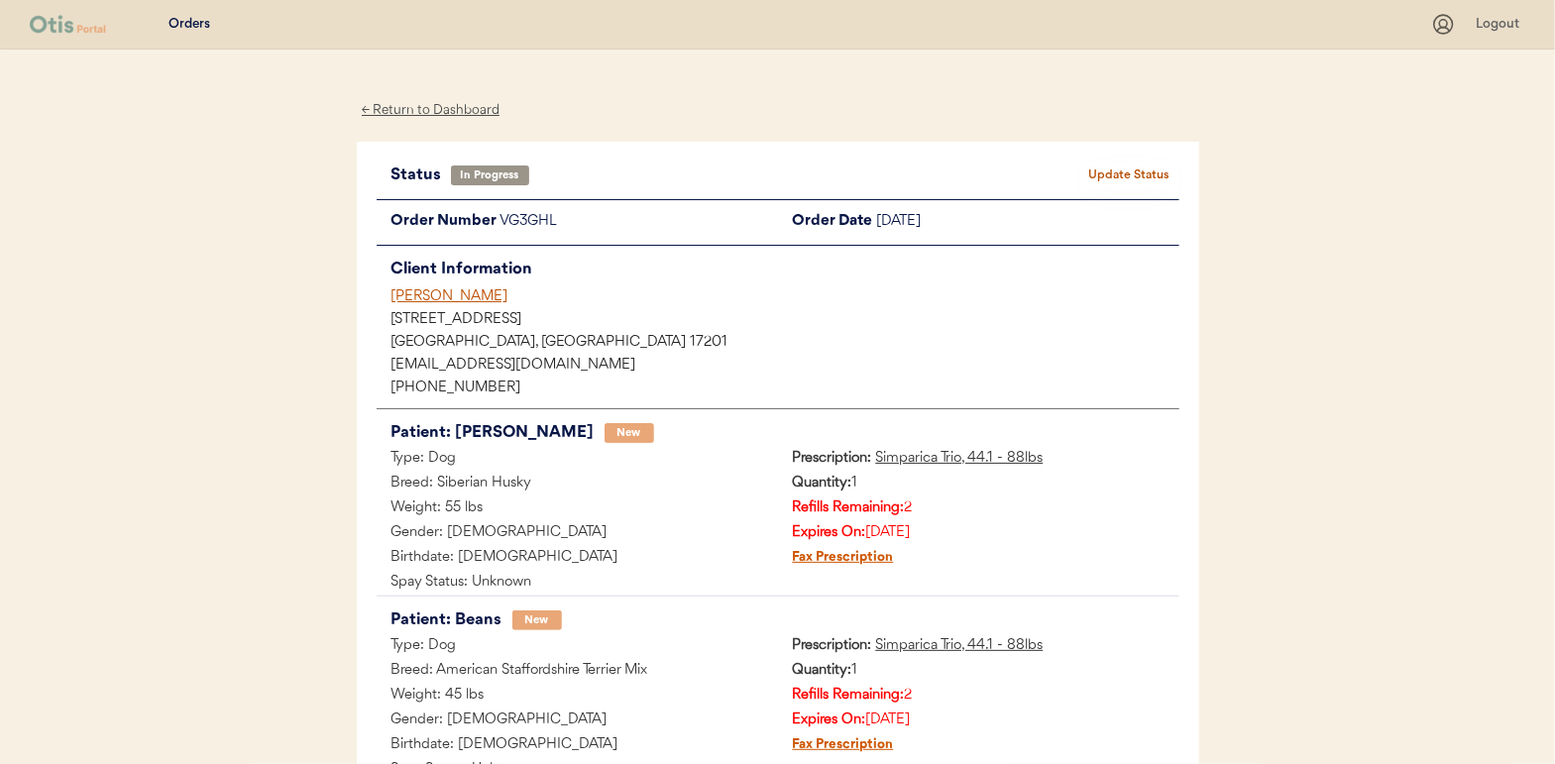
click at [420, 104] on div "← Return to Dashboard" at bounding box center [431, 110] width 149 height 23
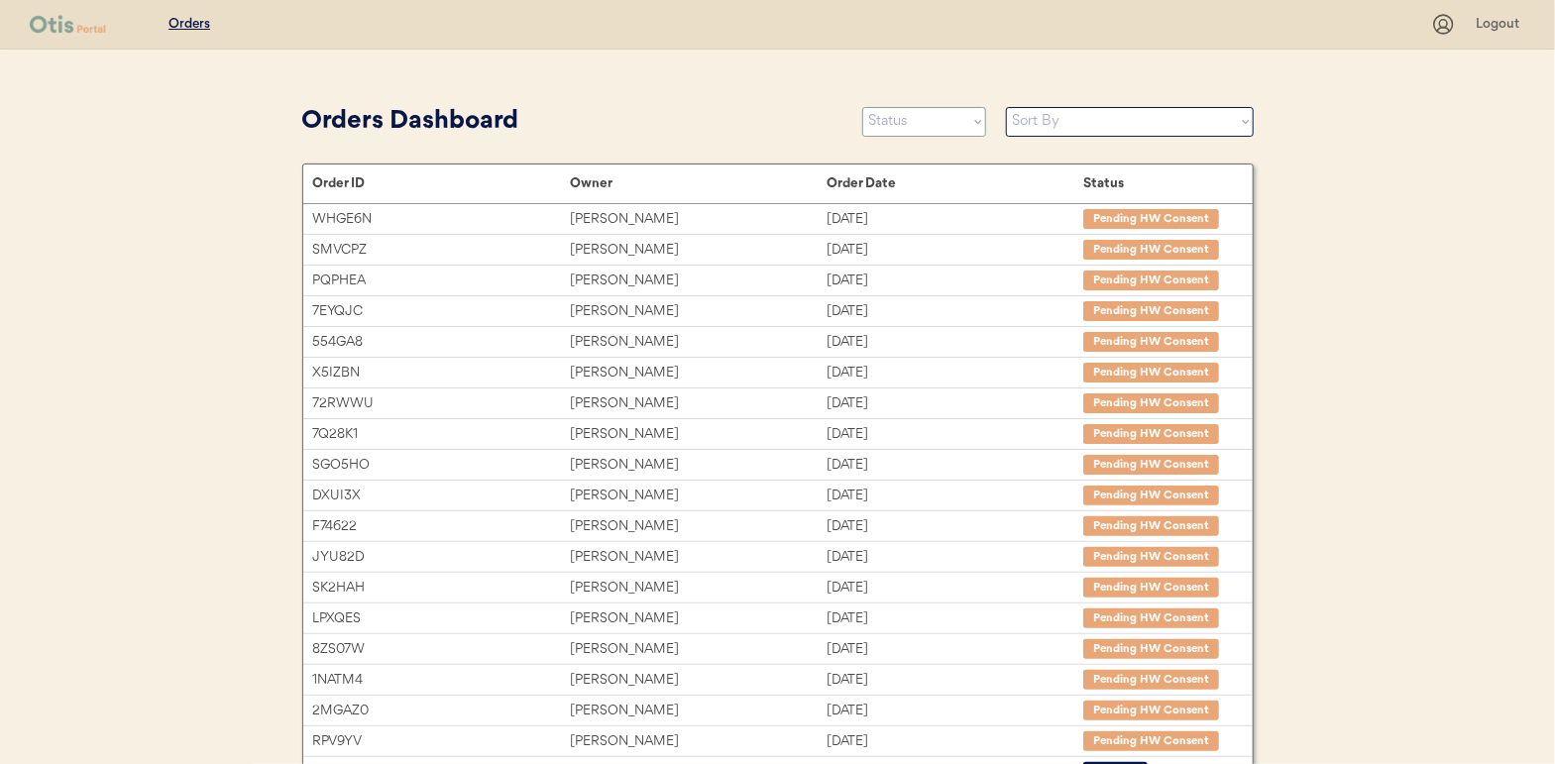
click at [917, 129] on select "Status On Hold New In Progress Complete Pending HW Consent Cancelled" at bounding box center [924, 122] width 124 height 30
click at [862, 107] on select "Status On Hold New In Progress Complete Pending HW Consent Cancelled" at bounding box center [924, 122] width 124 height 30
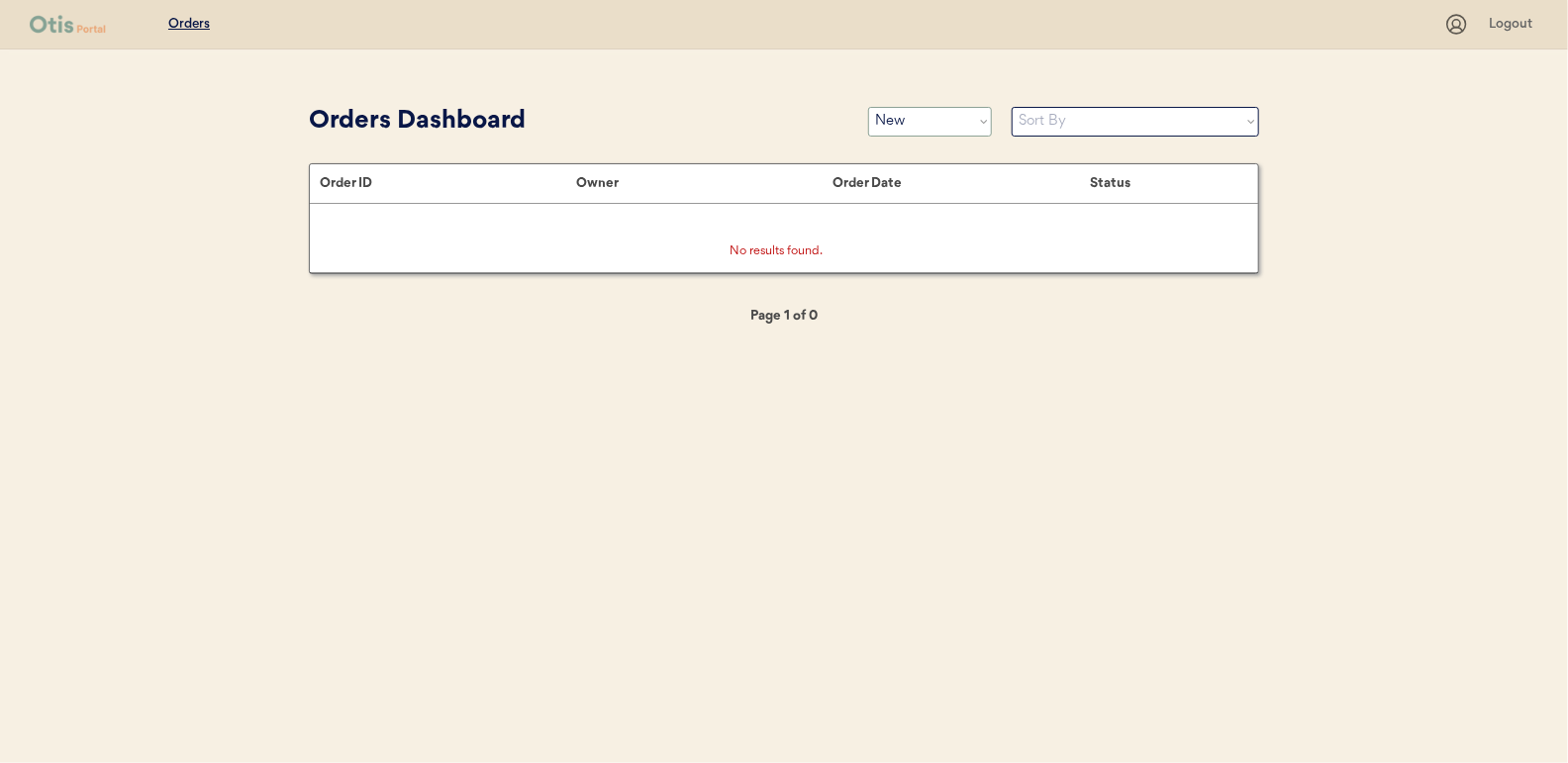
click at [911, 124] on select "Status On Hold New In Progress Complete Pending HW Consent Cancelled" at bounding box center [930, 122] width 124 height 30
click at [152, 202] on div "Orders Logout Orders Dashboard Status On Hold New In Progress Complete Pending …" at bounding box center [784, 382] width 1568 height 763
click at [921, 108] on select "Status On Hold New In Progress Complete Pending HW Consent Cancelled" at bounding box center [930, 122] width 124 height 30
select select ""in_progress""
click at [868, 107] on select "Status On Hold New In Progress Complete Pending HW Consent Cancelled" at bounding box center [930, 122] width 124 height 30
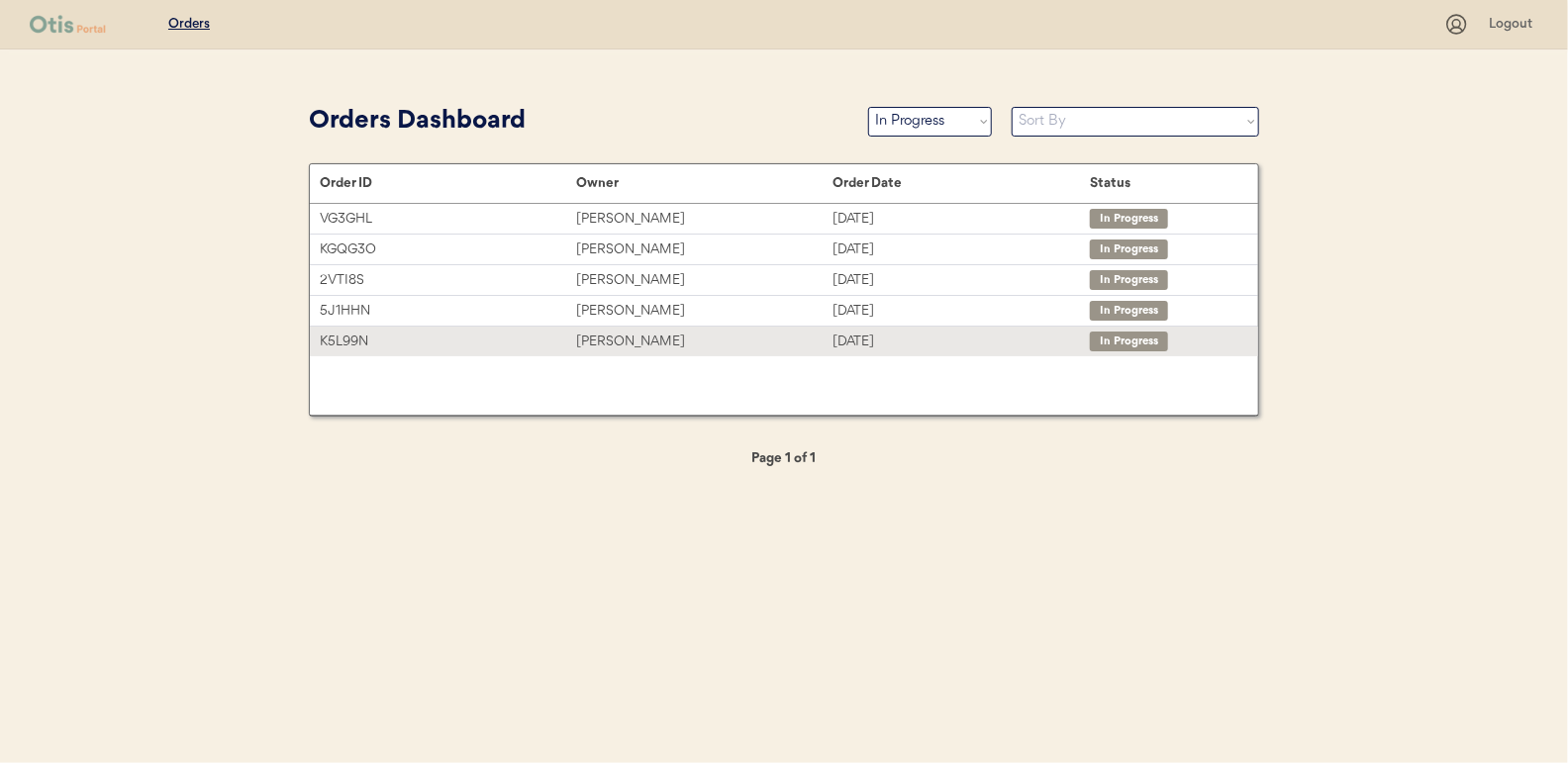
click at [613, 339] on div "[PERSON_NAME]" at bounding box center [704, 342] width 257 height 23
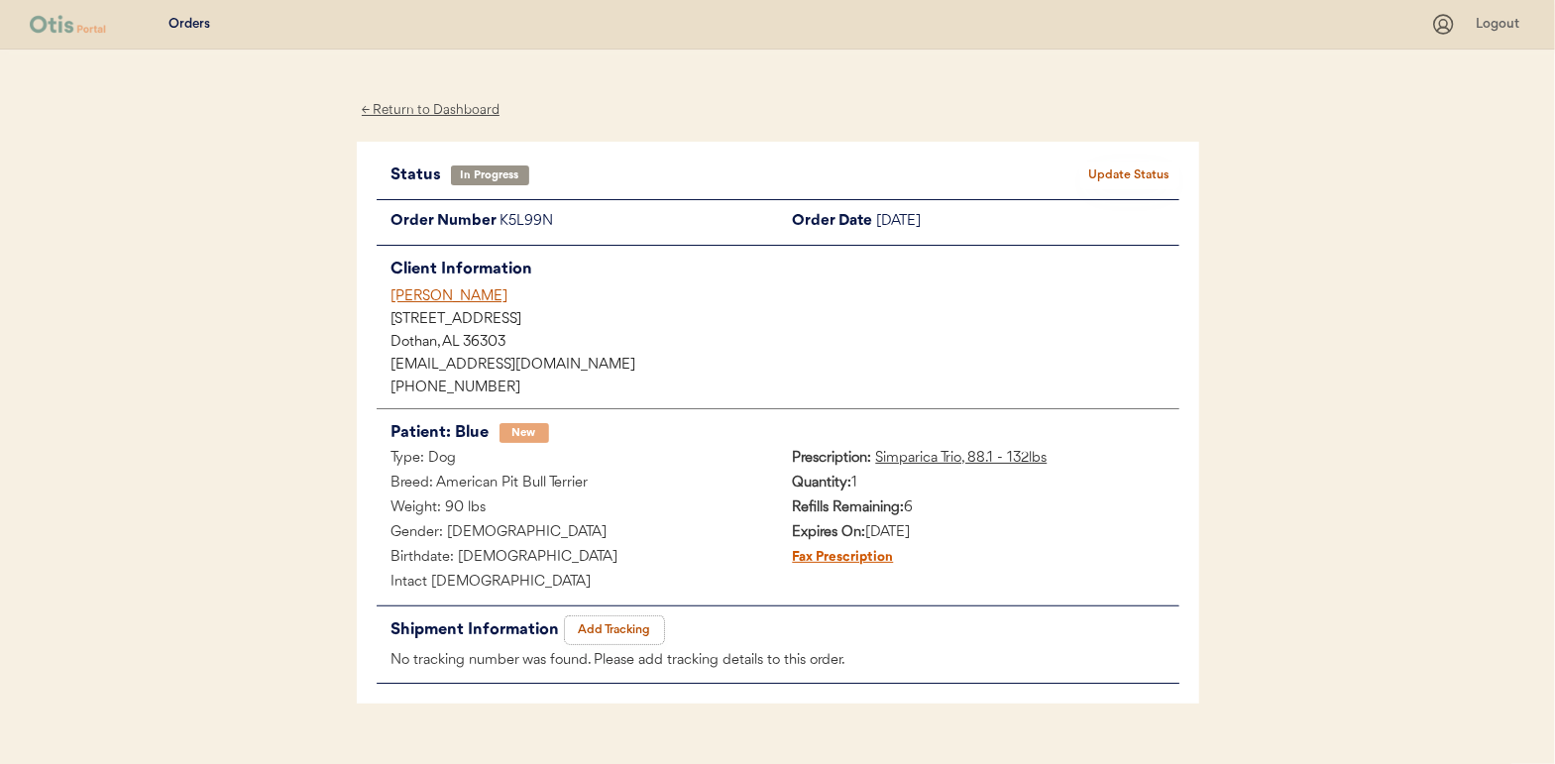
click at [607, 616] on button "Add Tracking" at bounding box center [614, 630] width 99 height 28
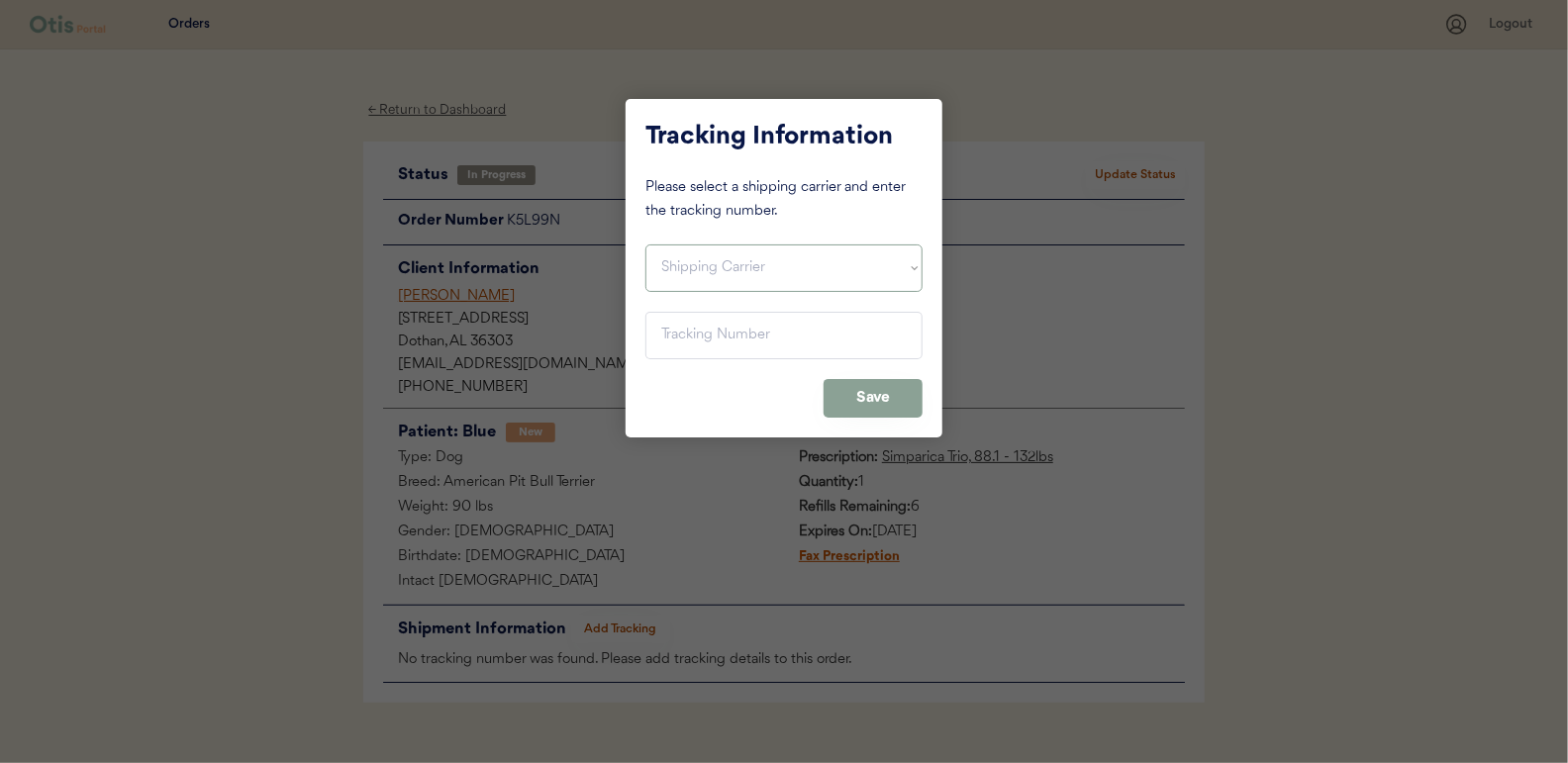
click at [667, 255] on select "Shipping Carrier FedEx FedEx Ground Economy UPS USPS" at bounding box center [783, 269] width 277 height 48
select select ""usps""
click at [645, 245] on select "Shipping Carrier FedEx FedEx Ground Economy UPS USPS" at bounding box center [783, 269] width 277 height 48
click at [671, 343] on input "input" at bounding box center [783, 336] width 277 height 48
paste input "9400150105496024476580"
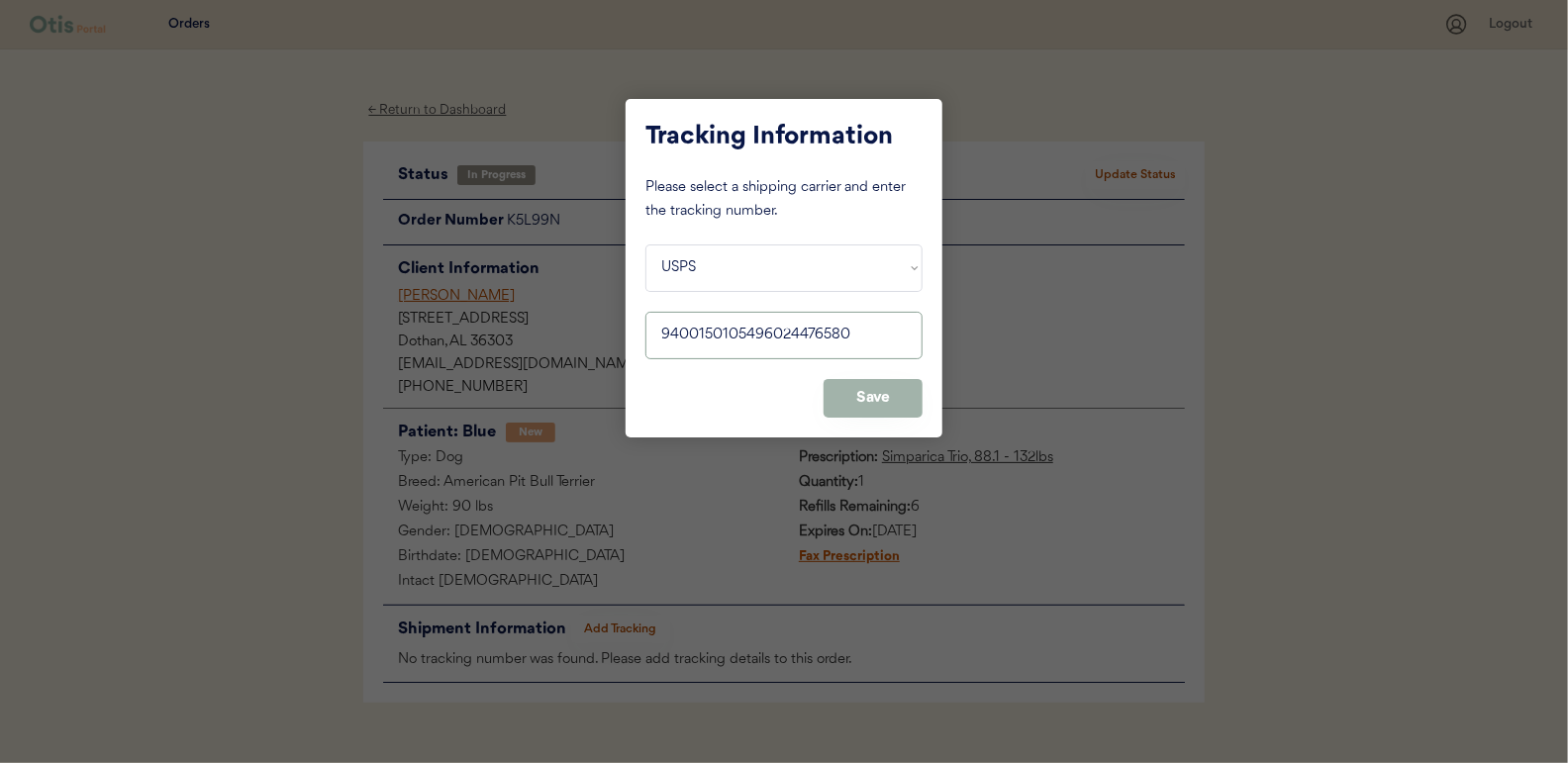
type input "9400150105496024476580"
click at [864, 398] on button "Save" at bounding box center [873, 398] width 99 height 39
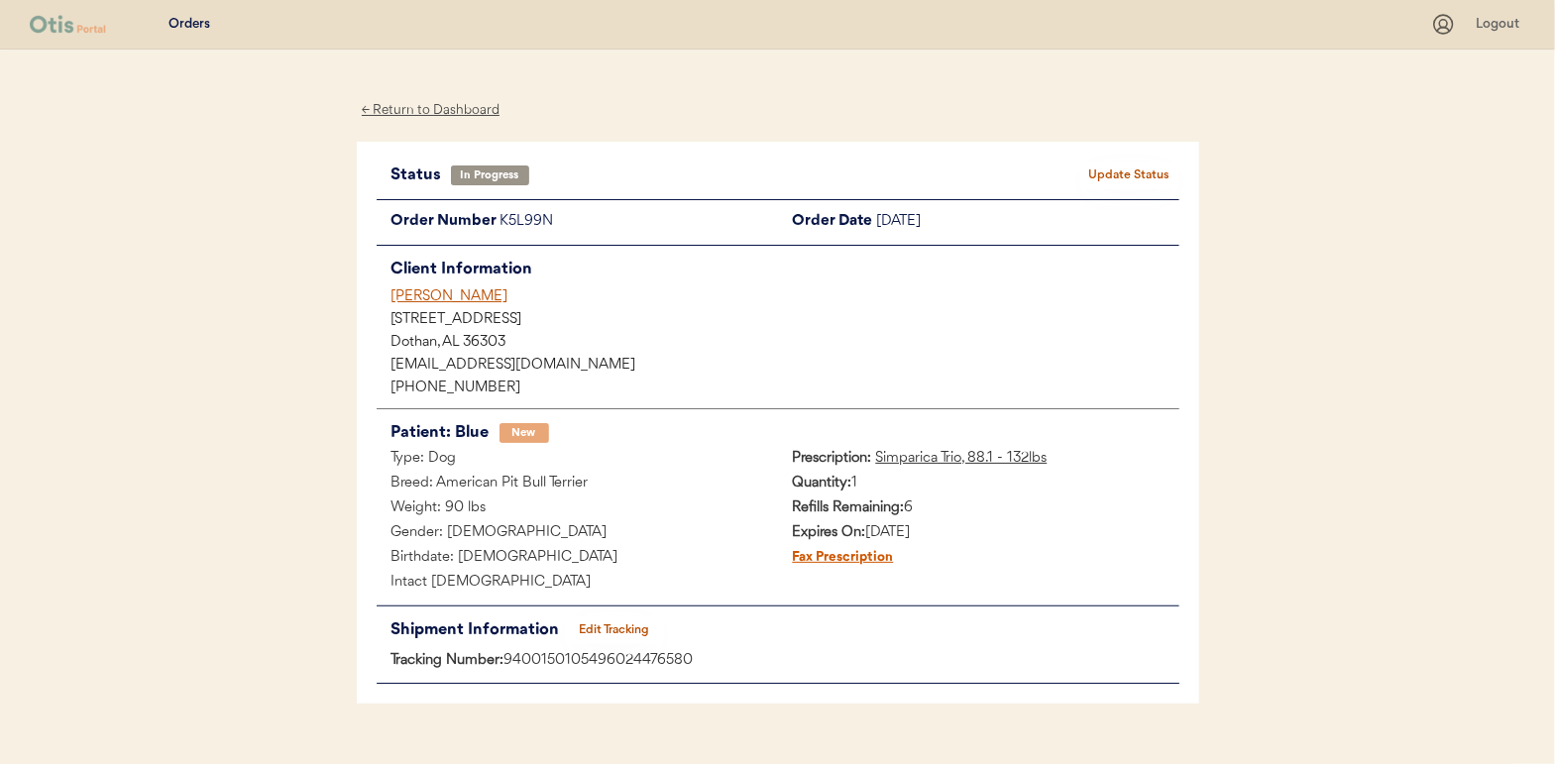
click at [1132, 166] on button "Update Status" at bounding box center [1129, 176] width 99 height 28
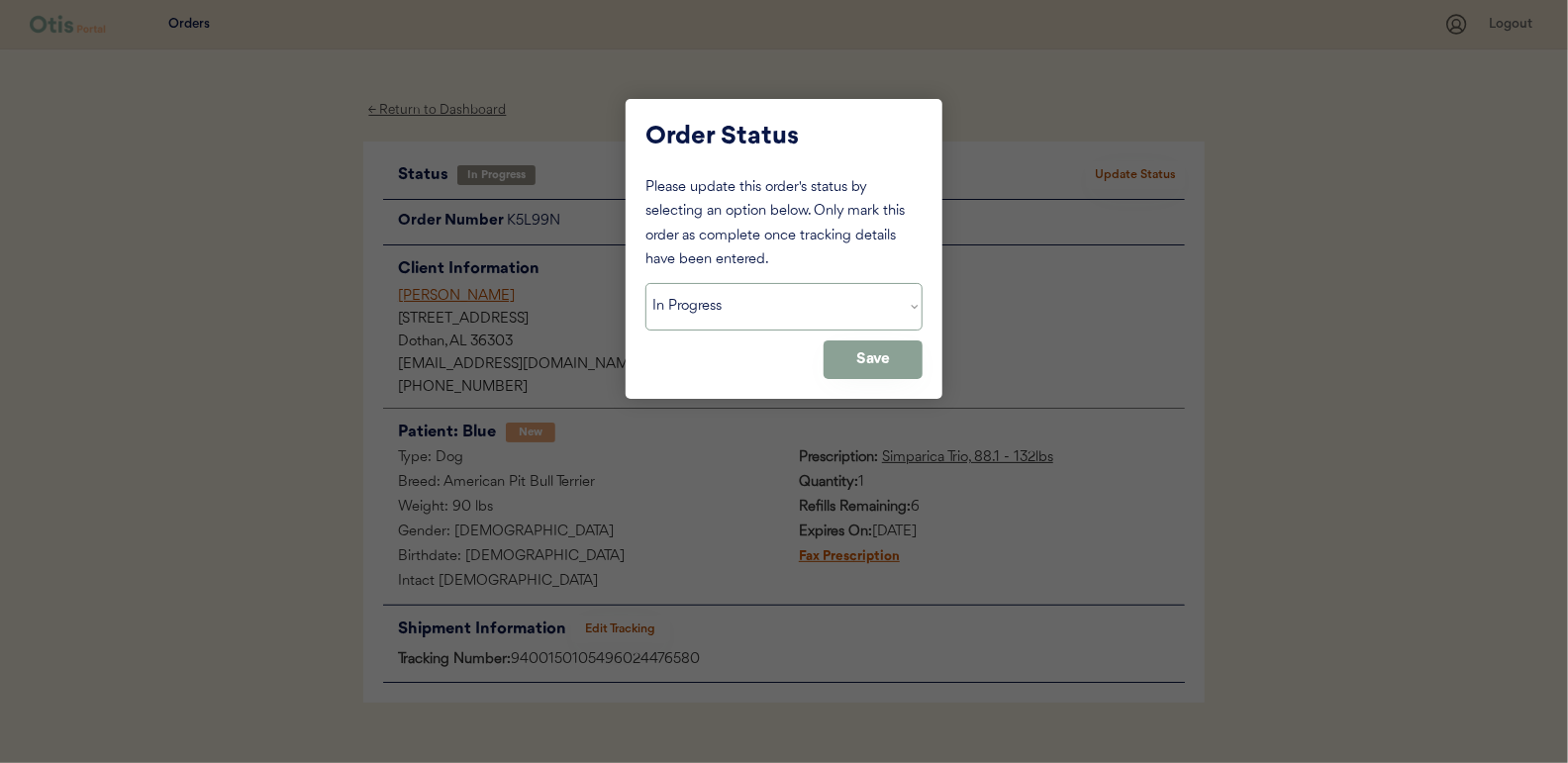
click at [720, 307] on select "Status On Hold New In Progress Complete Pending HW Consent Cancelled" at bounding box center [783, 307] width 277 height 48
select select ""complete""
click at [645, 283] on select "Status On Hold New In Progress Complete Pending HW Consent Cancelled" at bounding box center [783, 307] width 277 height 48
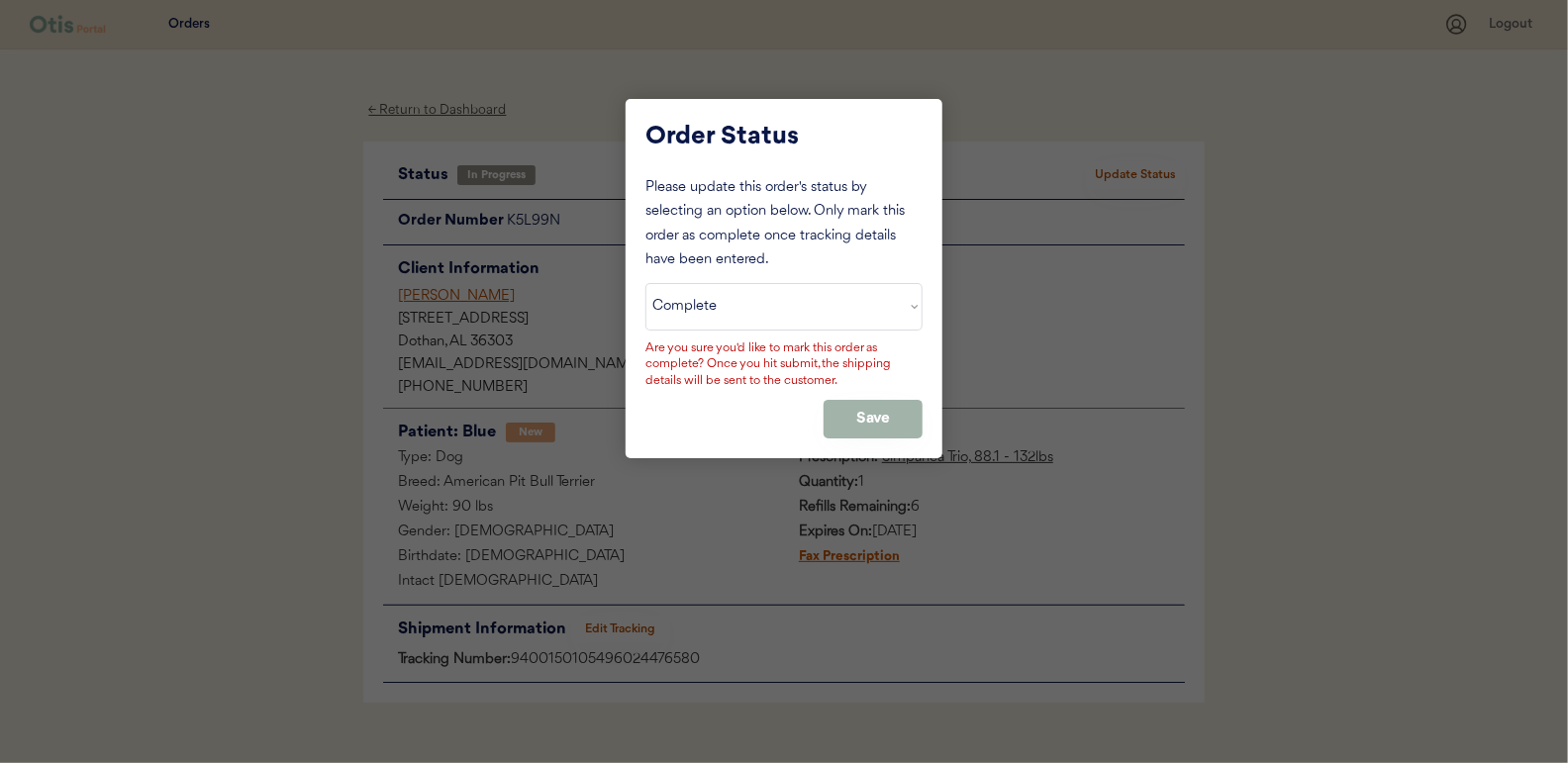
click at [848, 401] on button "Save" at bounding box center [873, 418] width 99 height 39
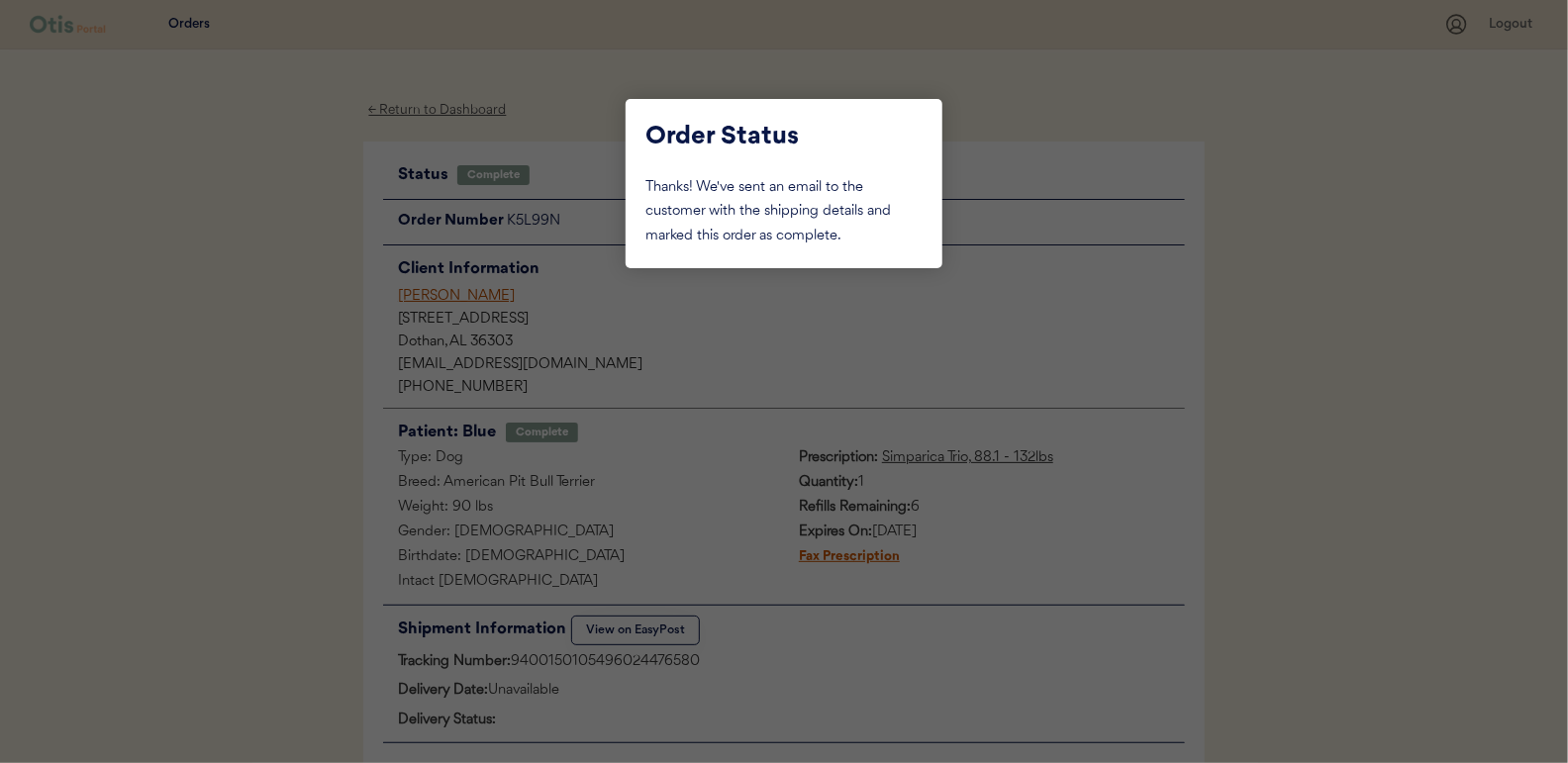
click at [300, 216] on div at bounding box center [784, 382] width 1568 height 763
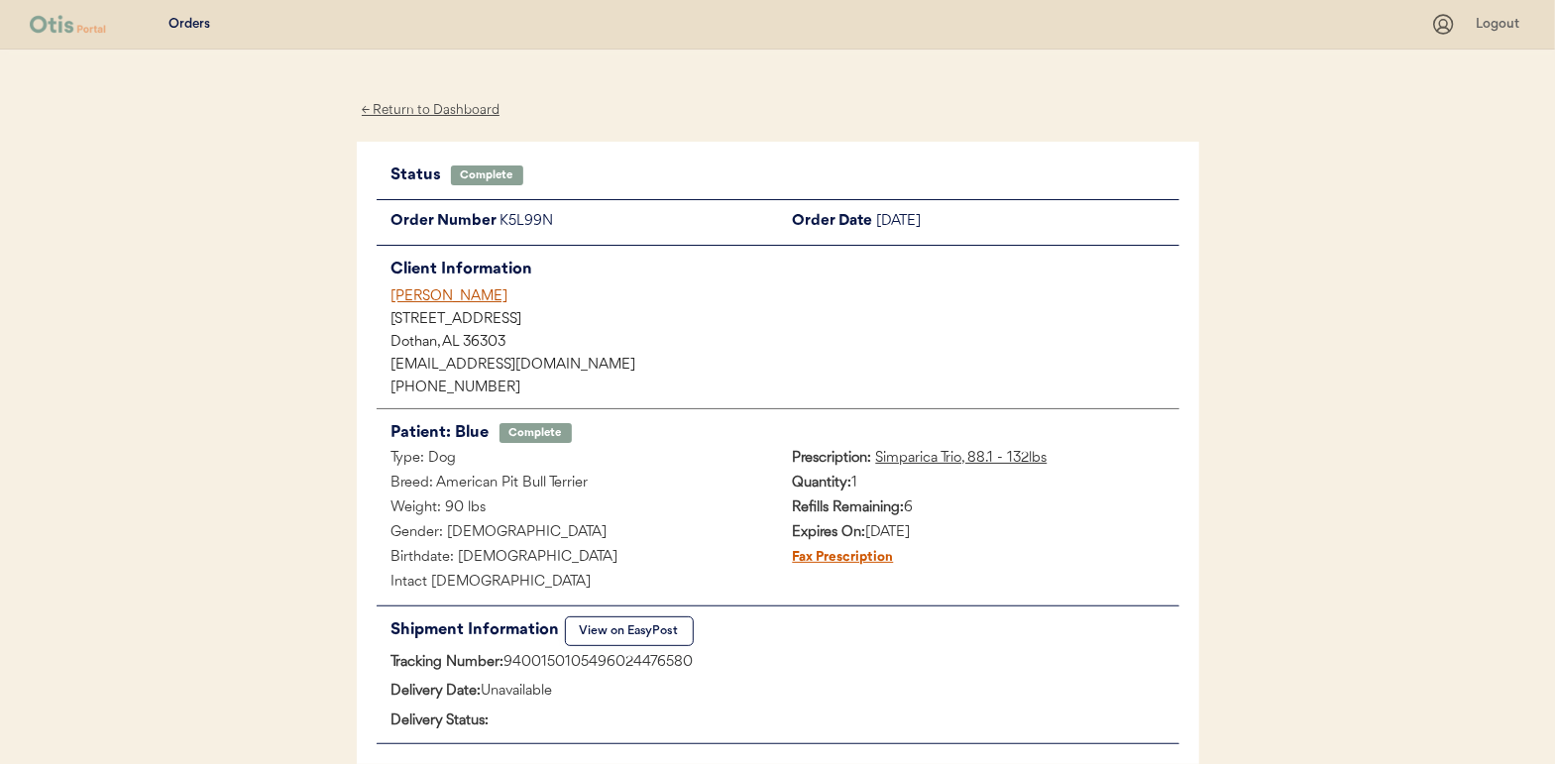
click at [431, 115] on div "← Return to Dashboard" at bounding box center [431, 110] width 149 height 23
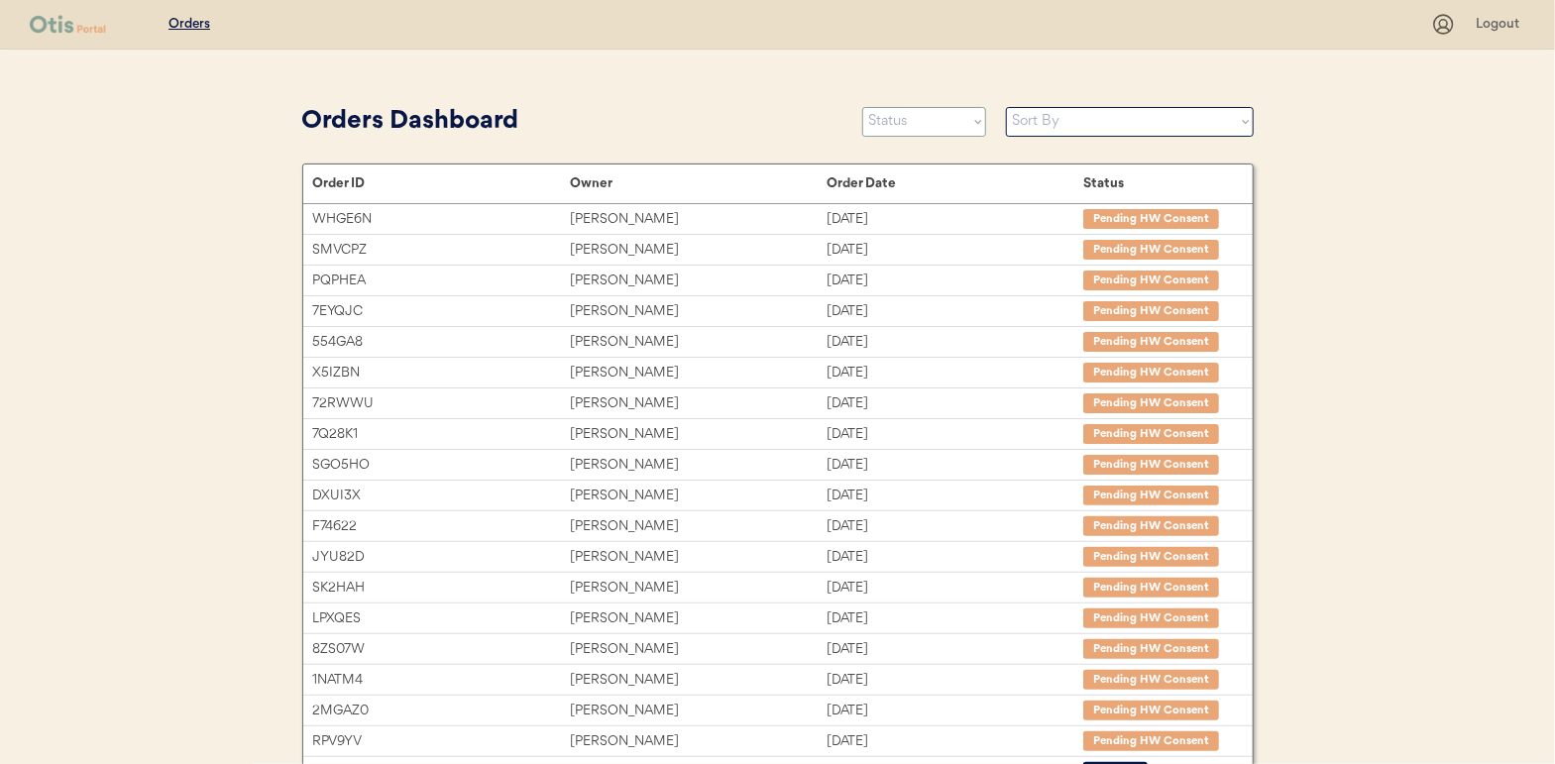
drag, startPoint x: 902, startPoint y: 119, endPoint x: 902, endPoint y: 138, distance: 18.8
click at [902, 119] on select "Status On Hold New In Progress Complete Pending HW Consent Cancelled" at bounding box center [924, 122] width 124 height 30
select select ""in_progress""
click at [862, 107] on select "Status On Hold New In Progress Complete Pending HW Consent Cancelled" at bounding box center [924, 122] width 124 height 30
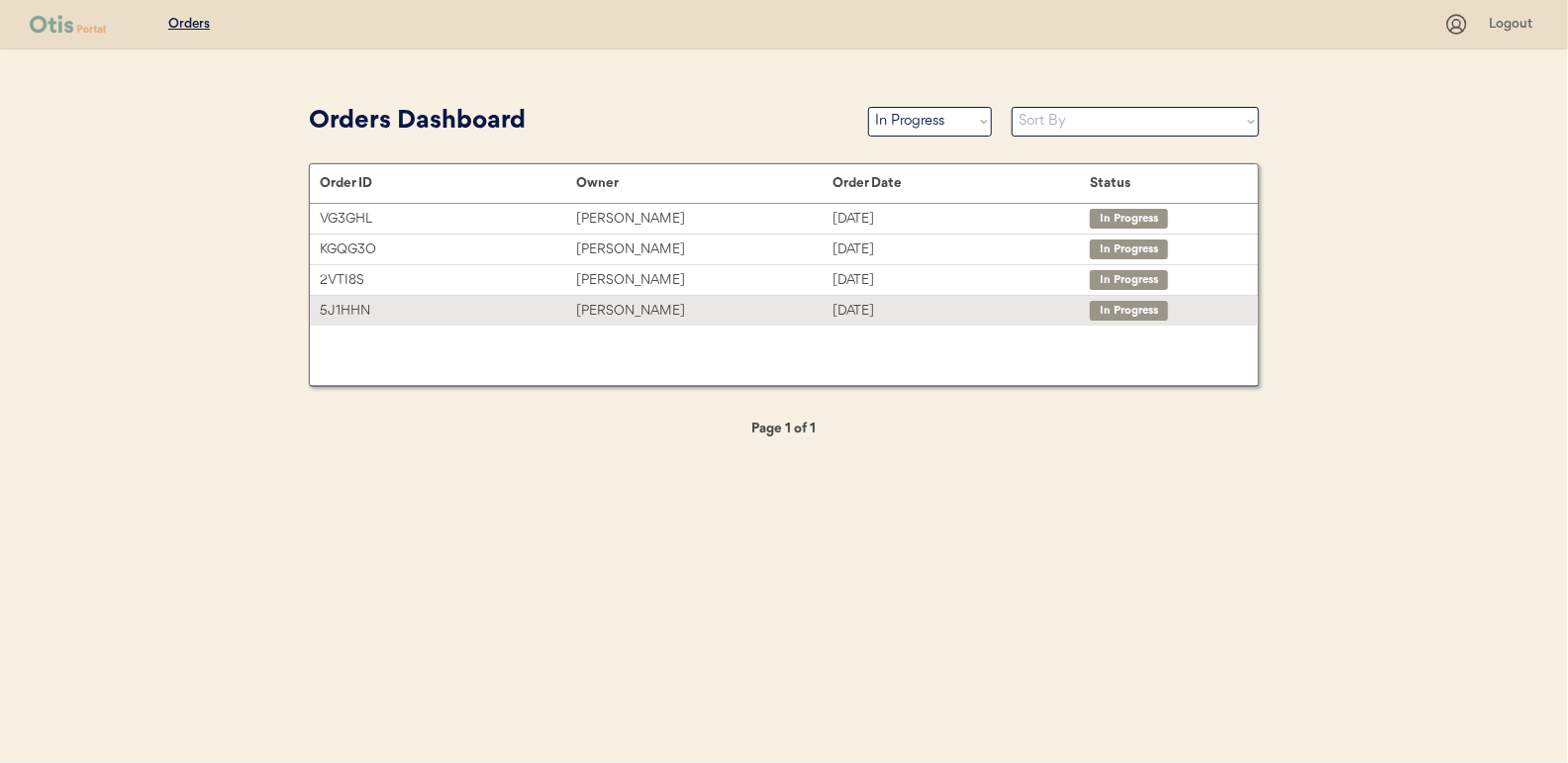
click at [616, 311] on div "Christopher Jarrett" at bounding box center [704, 311] width 257 height 23
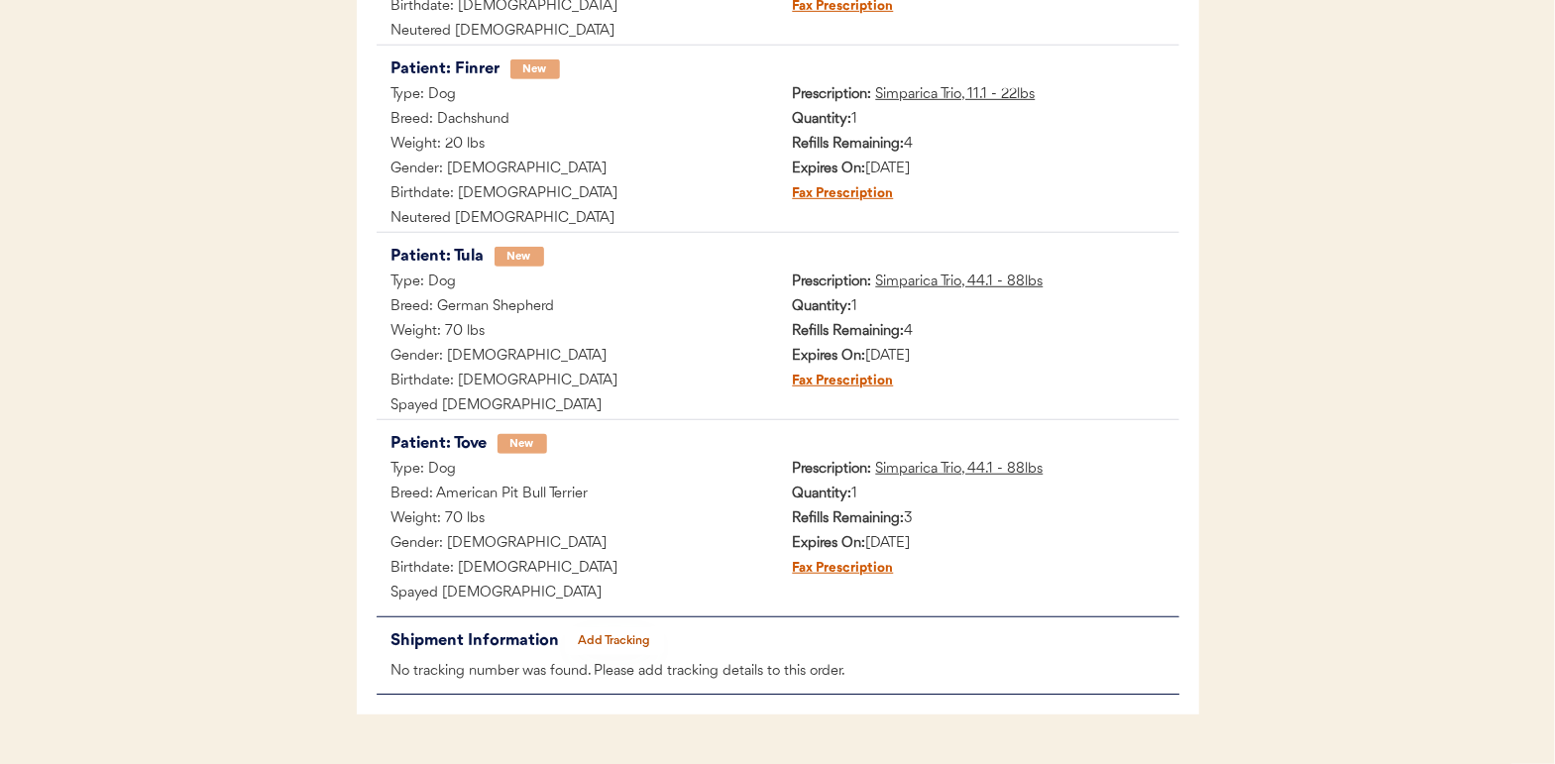
scroll to position [600, 0]
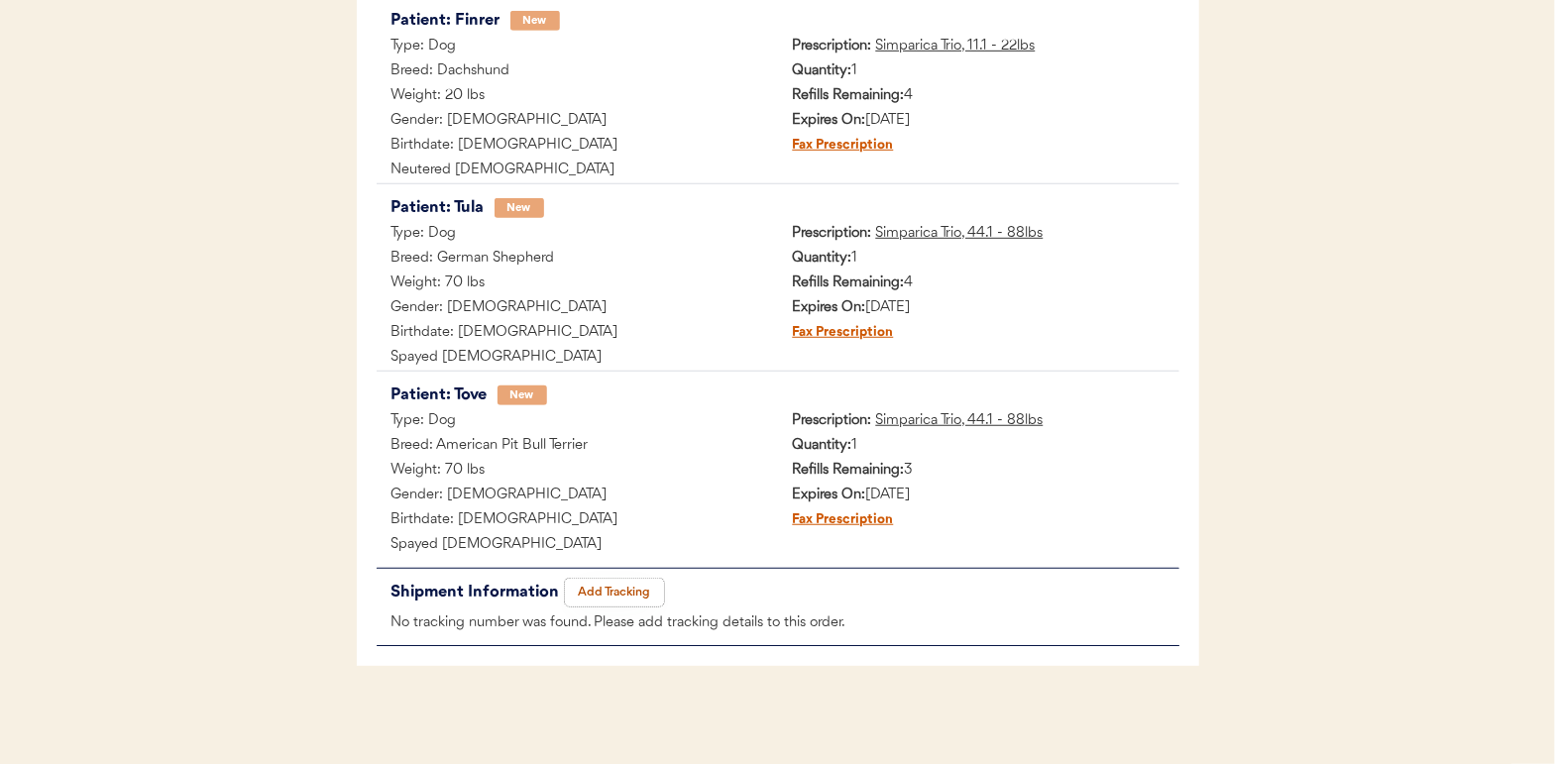
click at [611, 588] on button "Add Tracking" at bounding box center [614, 593] width 99 height 28
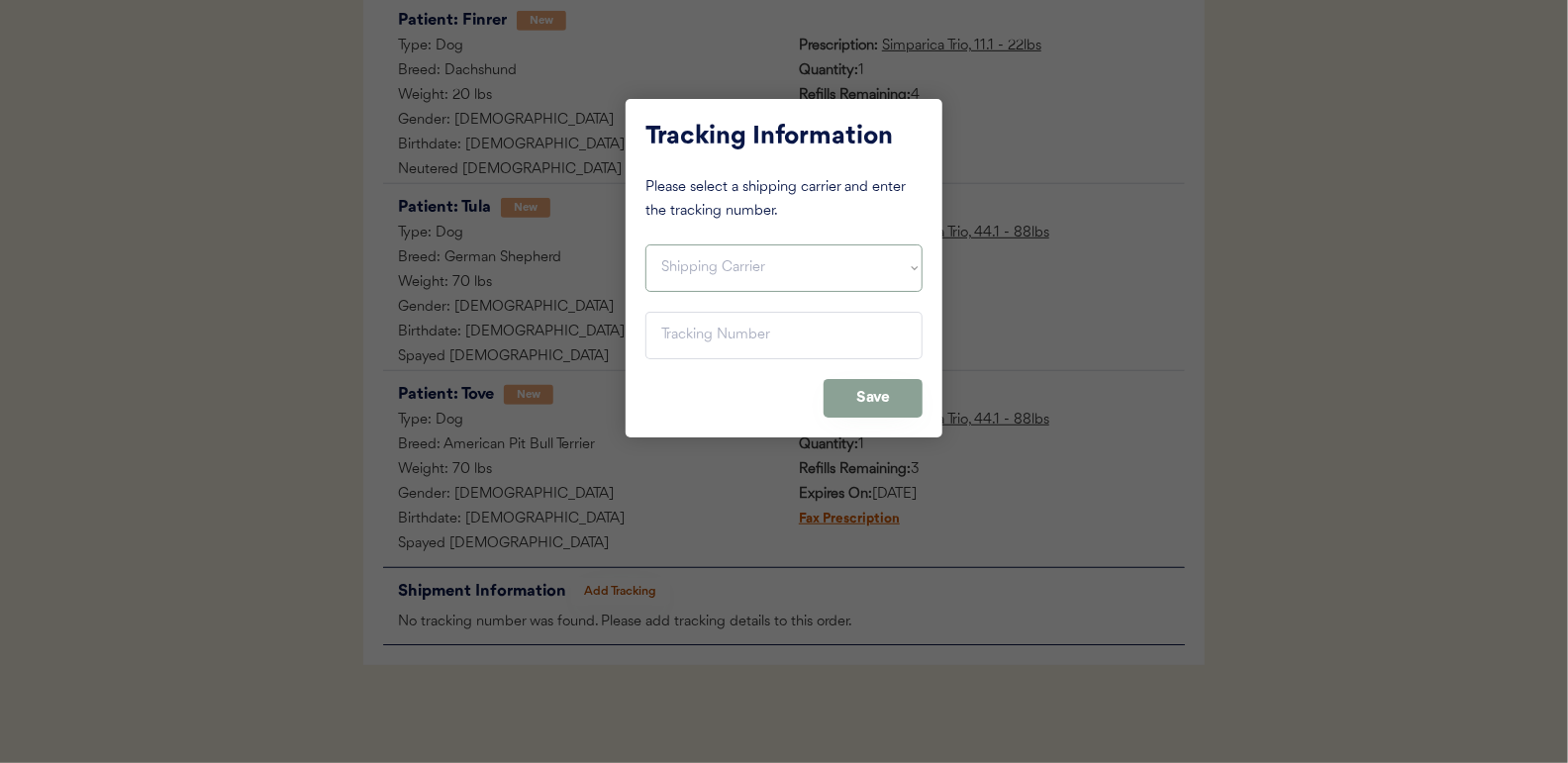
click at [712, 260] on select "Shipping Carrier FedEx FedEx Ground Economy UPS USPS" at bounding box center [783, 269] width 277 height 48
select select ""usps""
click at [645, 245] on select "Shipping Carrier FedEx FedEx Ground Economy UPS USPS" at bounding box center [783, 269] width 277 height 48
click at [696, 341] on input "input" at bounding box center [783, 336] width 277 height 48
paste input "9400150105799022821742"
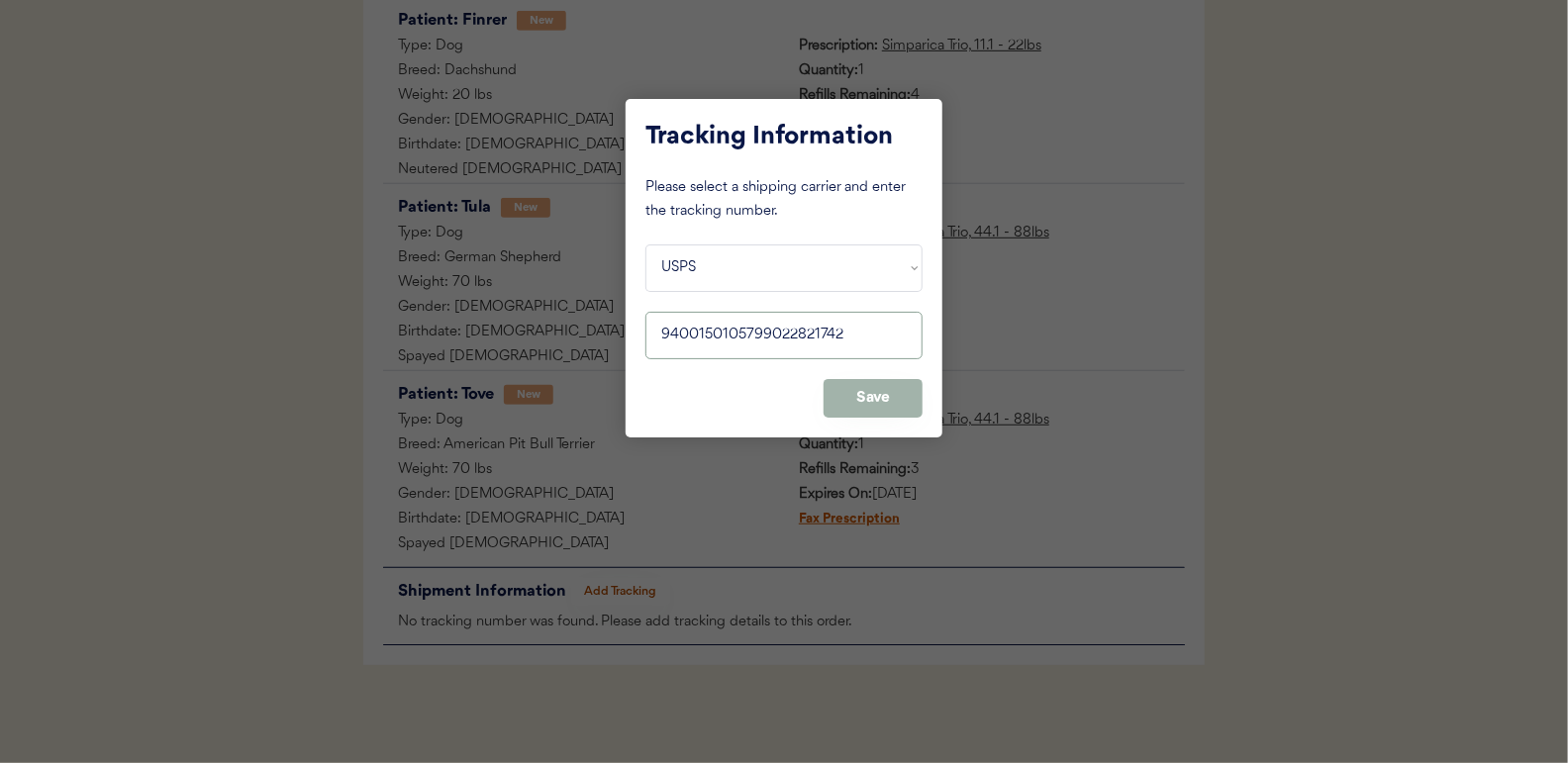
type input "9400150105799022821742"
click at [873, 381] on button "Save" at bounding box center [873, 398] width 99 height 39
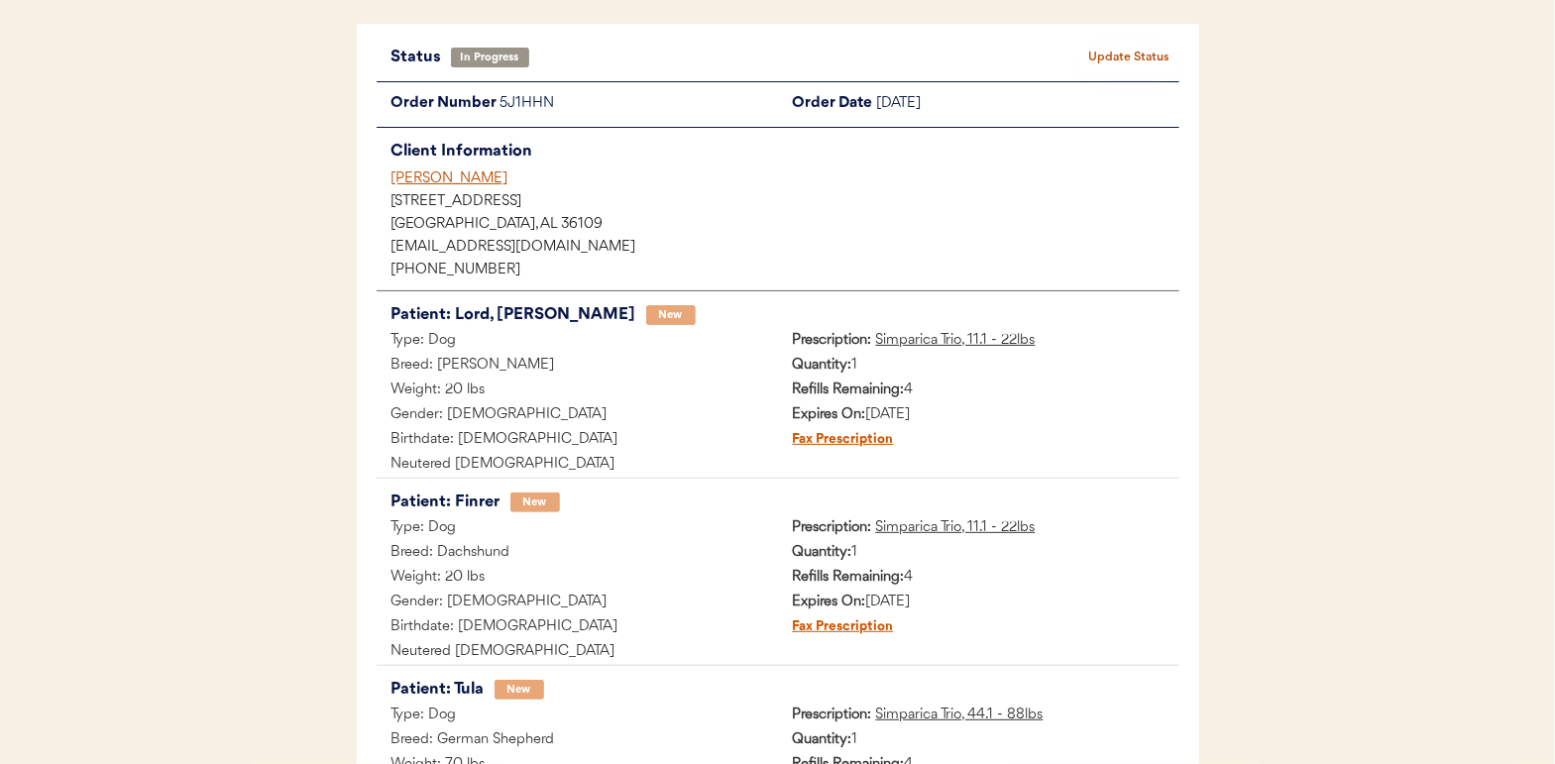
scroll to position [5, 0]
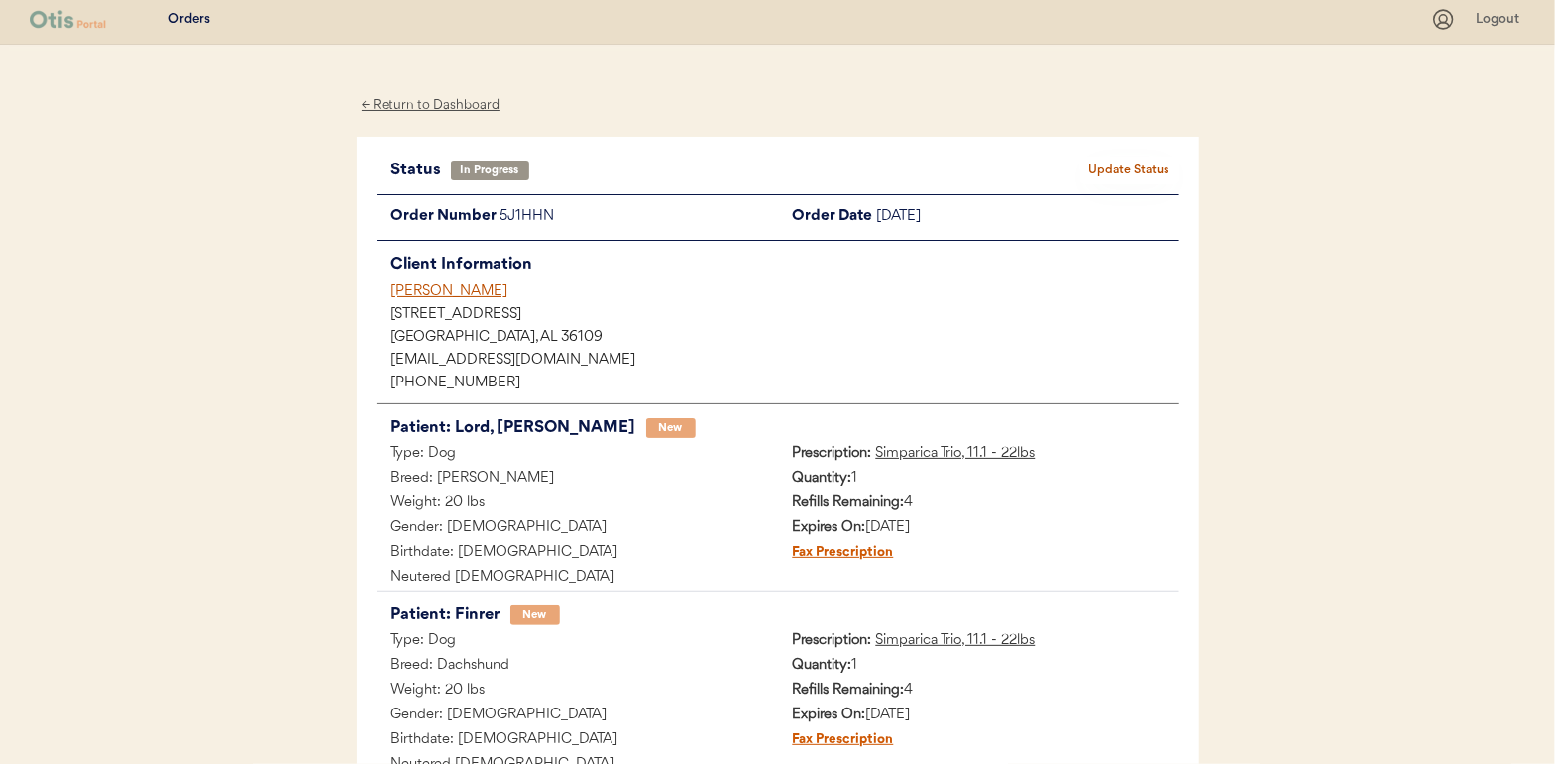
click at [1136, 165] on button "Update Status" at bounding box center [1129, 171] width 99 height 28
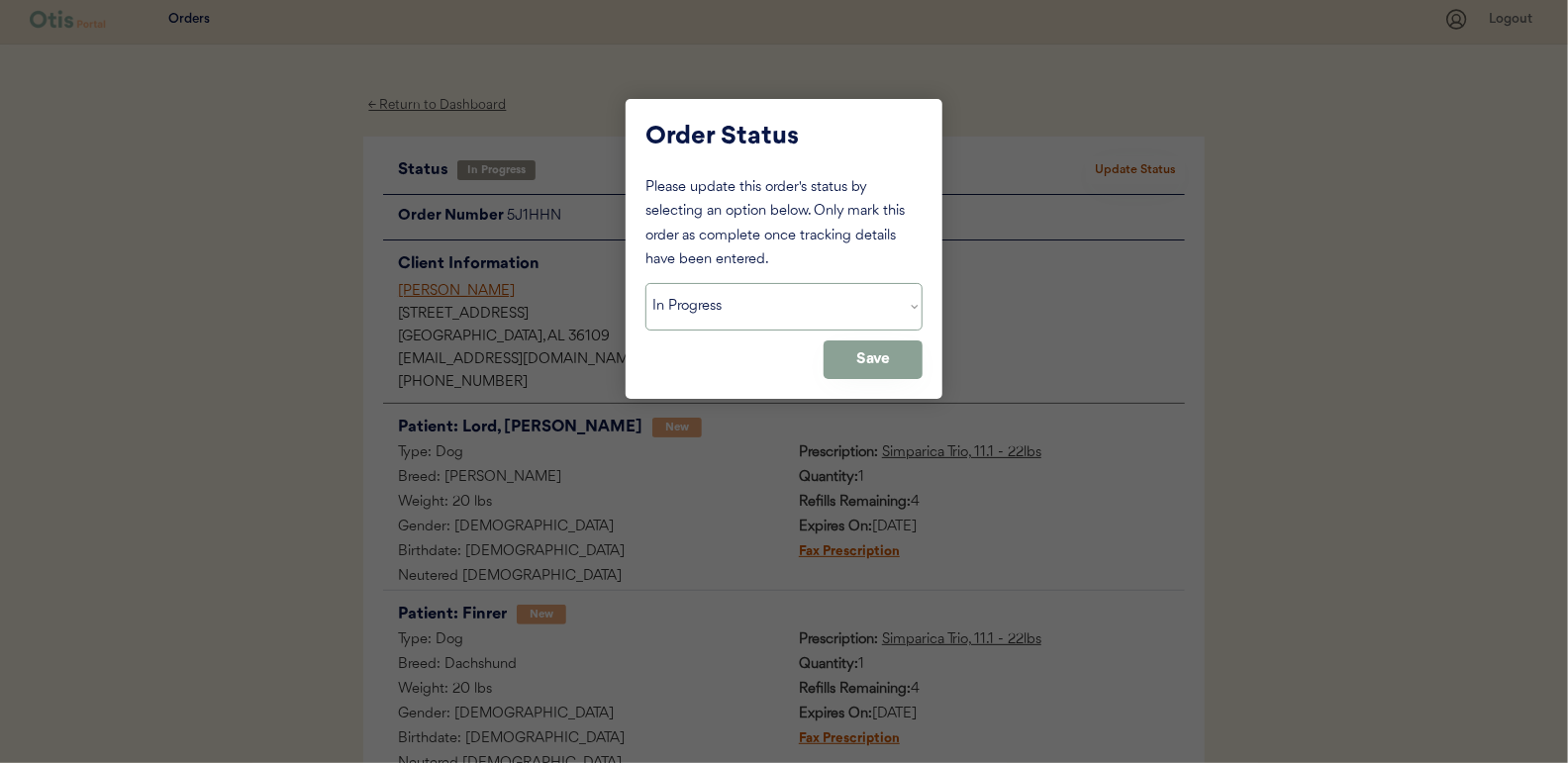
click at [761, 311] on select "Status On Hold New In Progress Complete Pending HW Consent Cancelled" at bounding box center [783, 307] width 277 height 48
select select ""complete""
click at [645, 283] on select "Status On Hold New In Progress Complete Pending HW Consent Cancelled" at bounding box center [783, 307] width 277 height 48
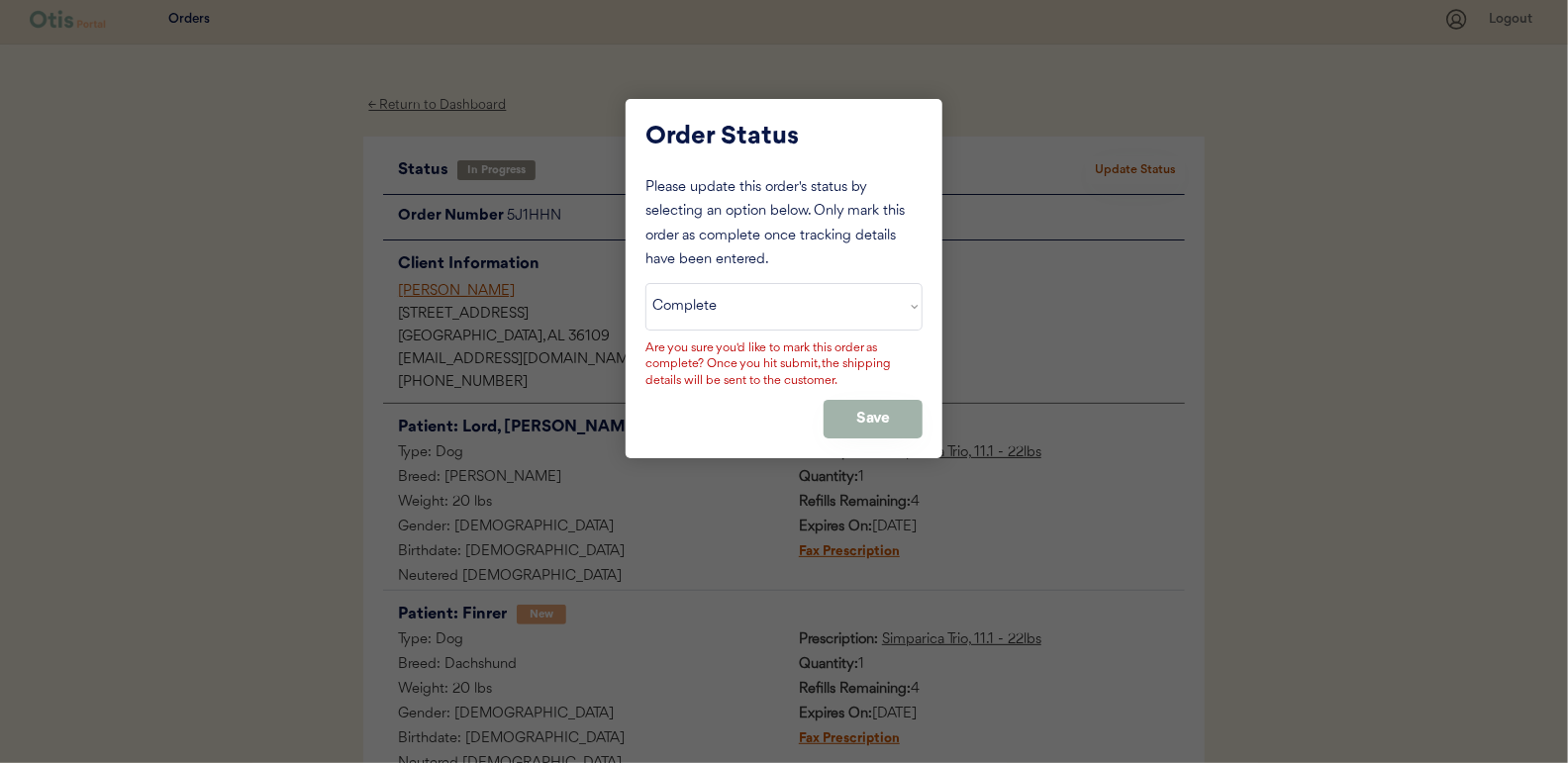
click at [896, 404] on button "Save" at bounding box center [873, 418] width 99 height 39
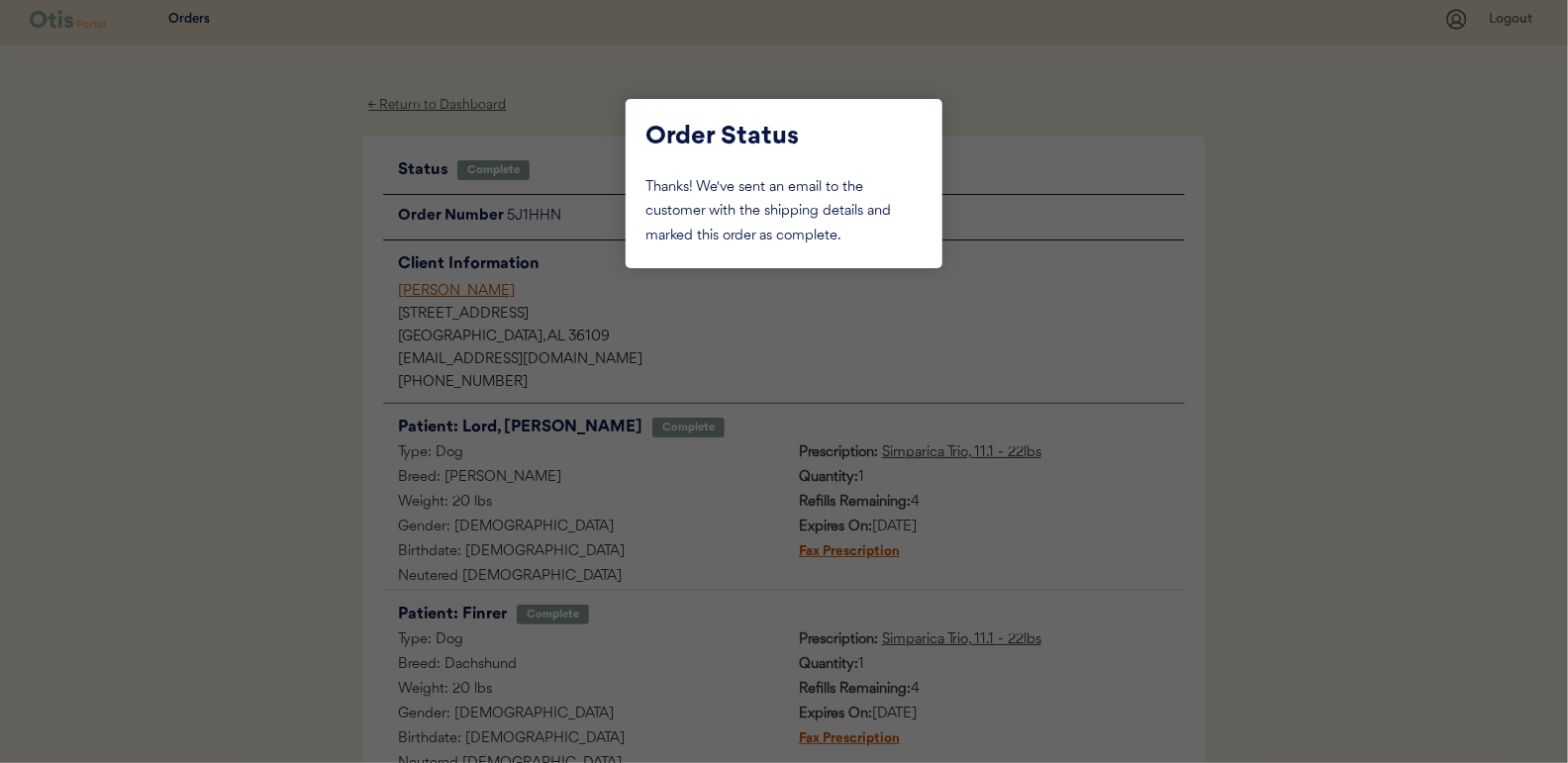
click at [256, 255] on div at bounding box center [784, 382] width 1568 height 763
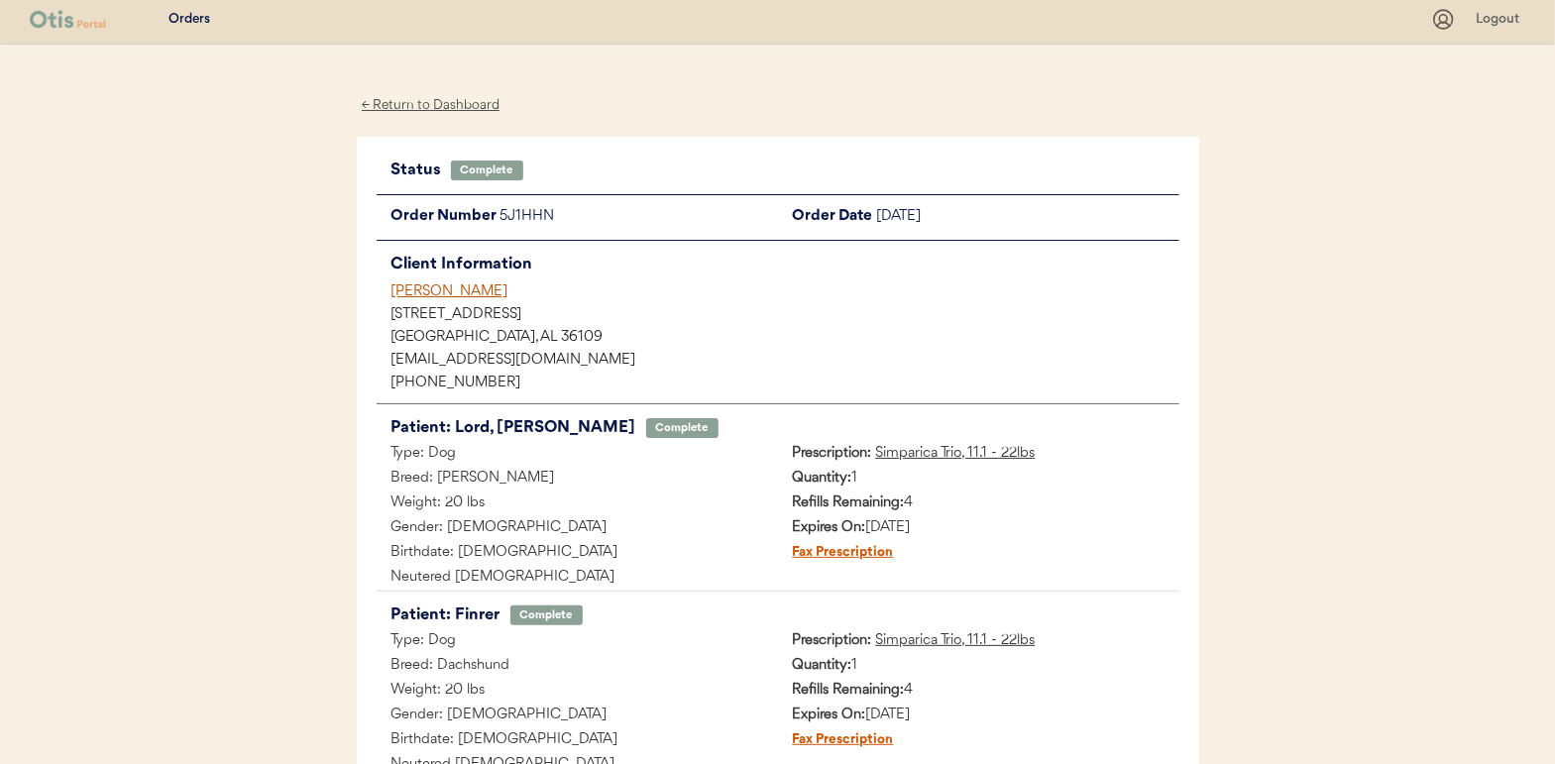
click at [431, 103] on div "← Return to Dashboard" at bounding box center [431, 105] width 149 height 23
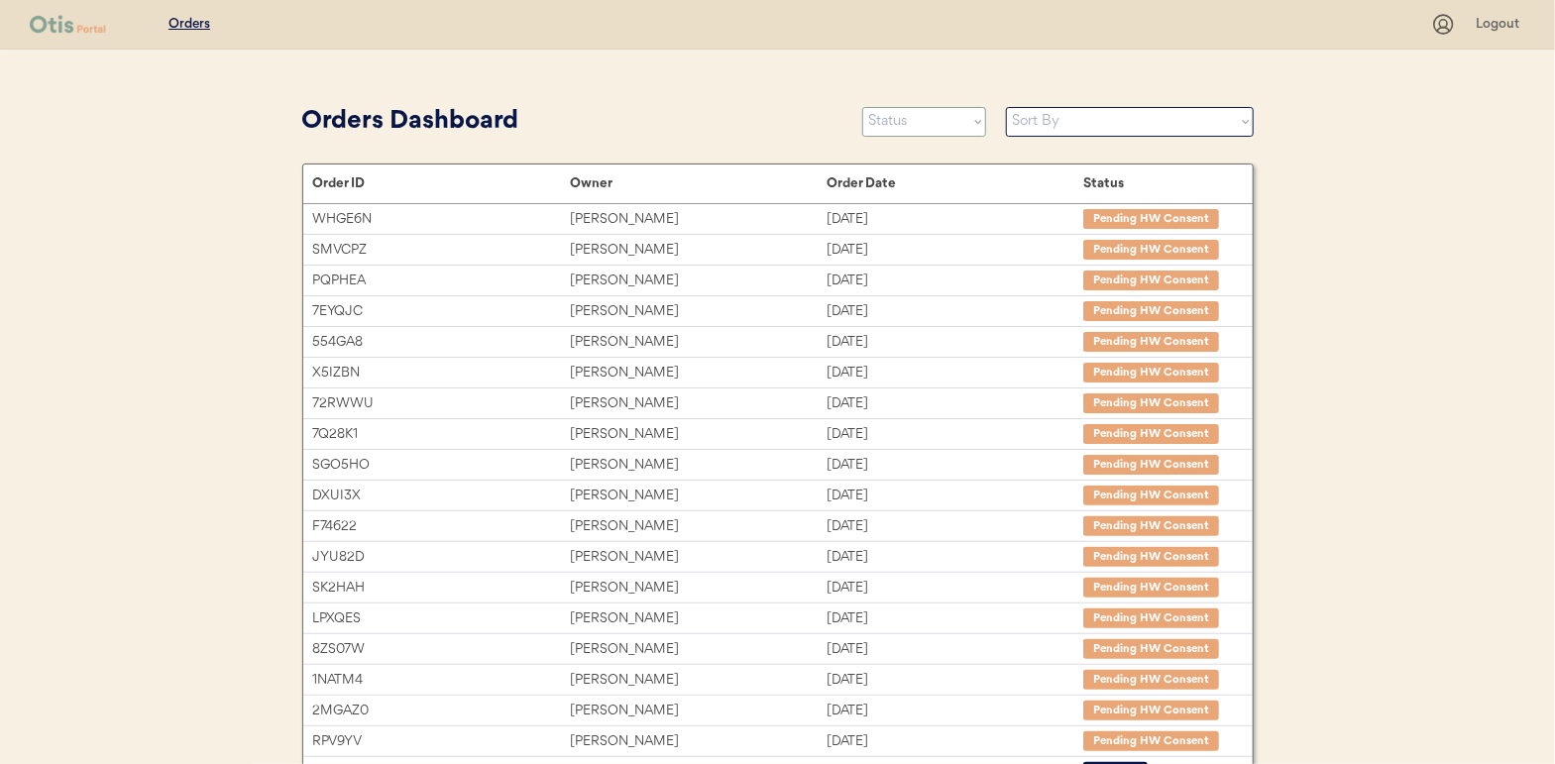
click at [900, 121] on select "Status On Hold New In Progress Complete Pending HW Consent Cancelled" at bounding box center [924, 122] width 124 height 30
select select ""in_progress""
click at [862, 107] on select "Status On Hold New In Progress Complete Pending HW Consent Cancelled" at bounding box center [924, 122] width 124 height 30
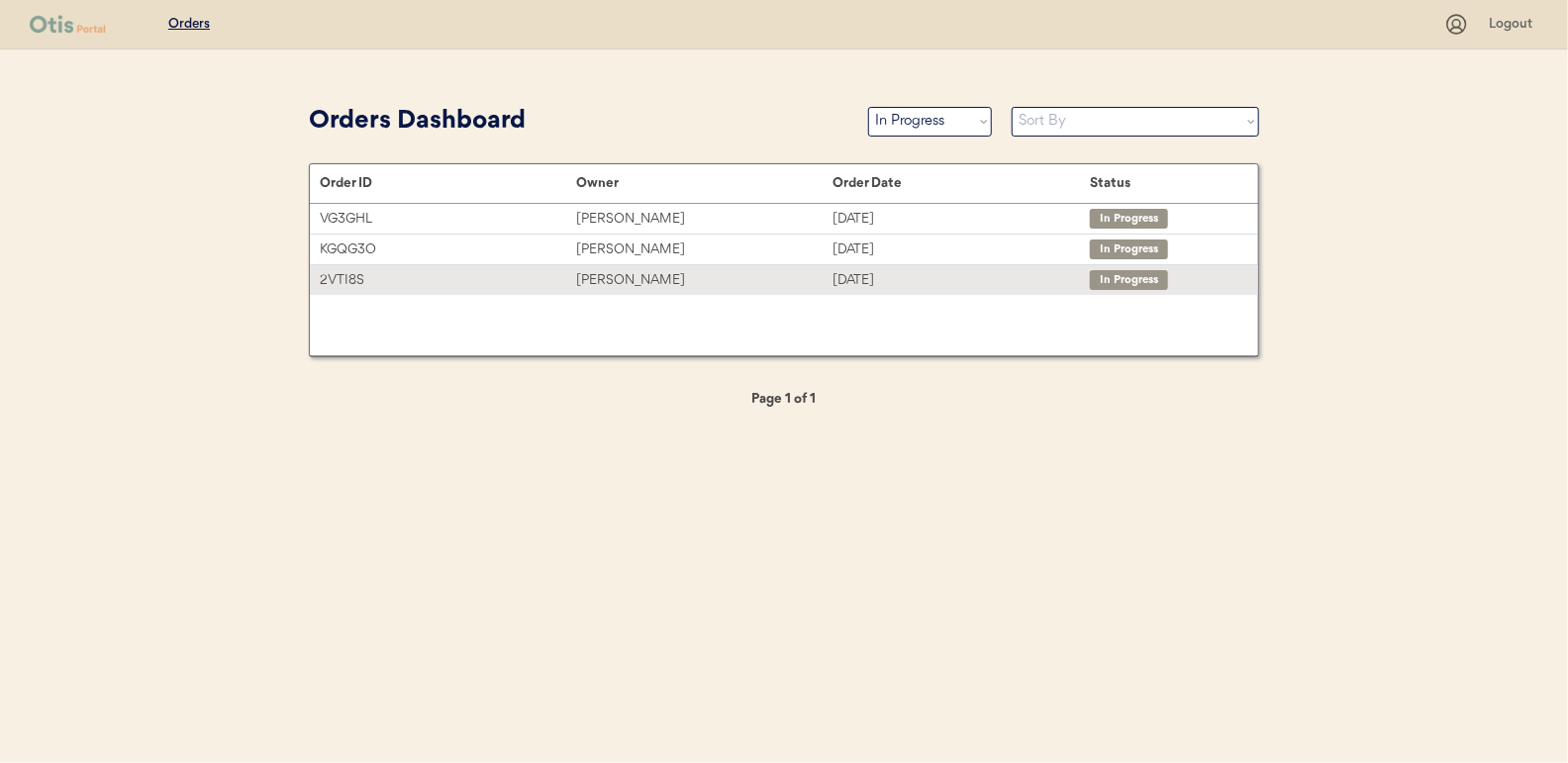
click at [619, 275] on div "[PERSON_NAME]" at bounding box center [704, 281] width 257 height 23
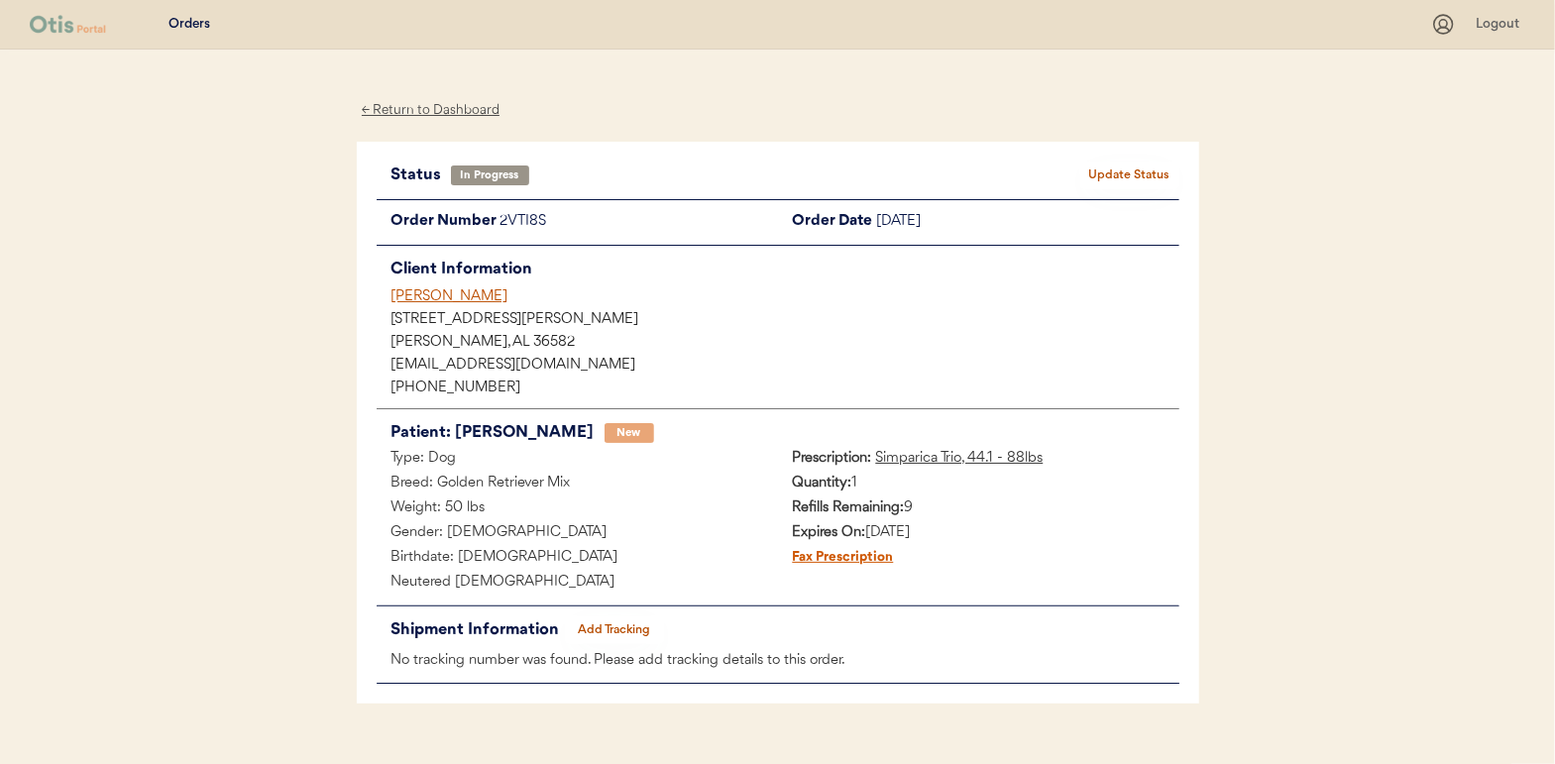
click at [463, 110] on div "← Return to Dashboard" at bounding box center [431, 110] width 149 height 23
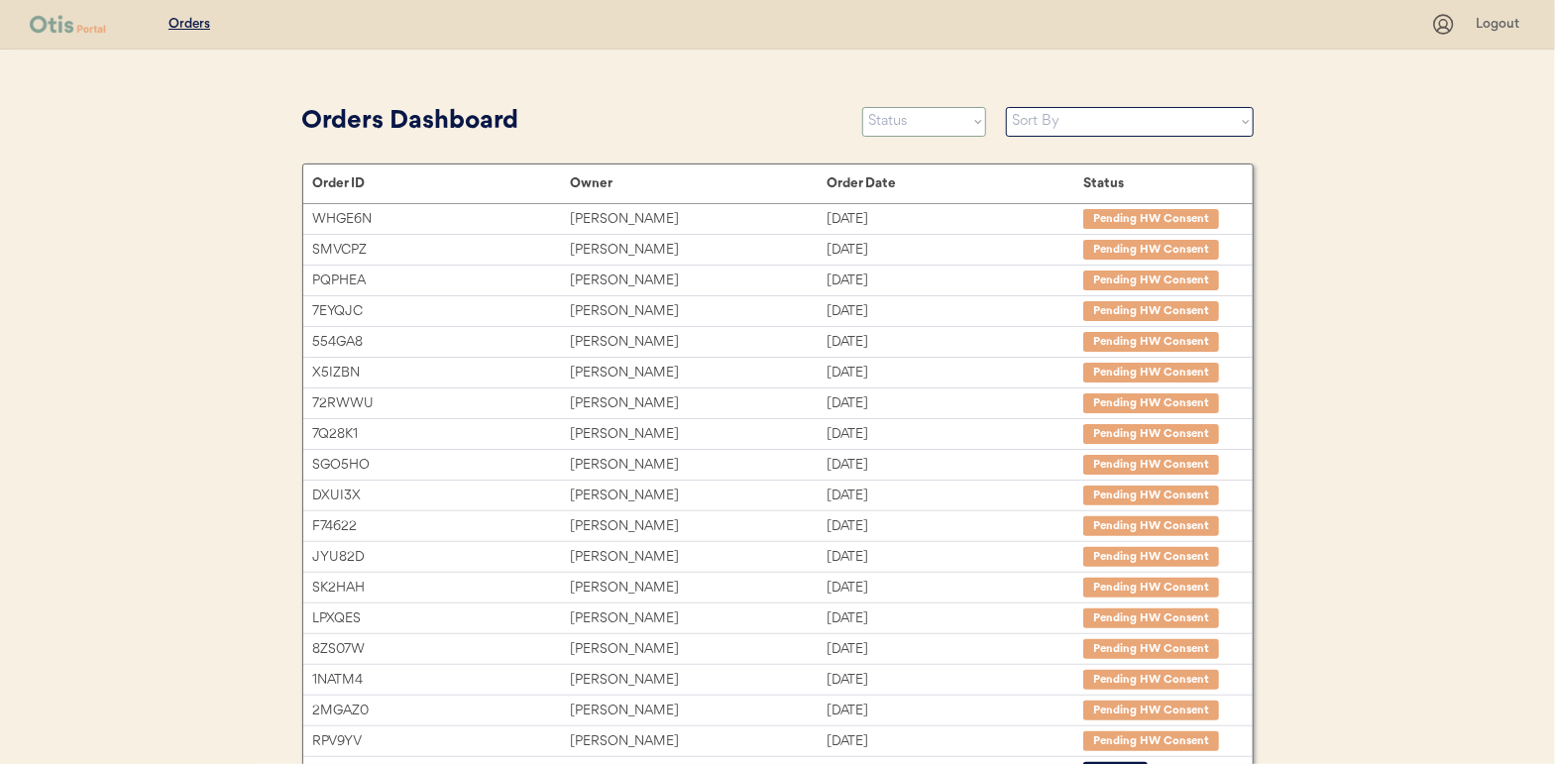
click at [904, 110] on select "Status On Hold New In Progress Complete Pending HW Consent Cancelled" at bounding box center [924, 122] width 124 height 30
click at [862, 107] on select "Status On Hold New In Progress Complete Pending HW Consent Cancelled" at bounding box center [924, 122] width 124 height 30
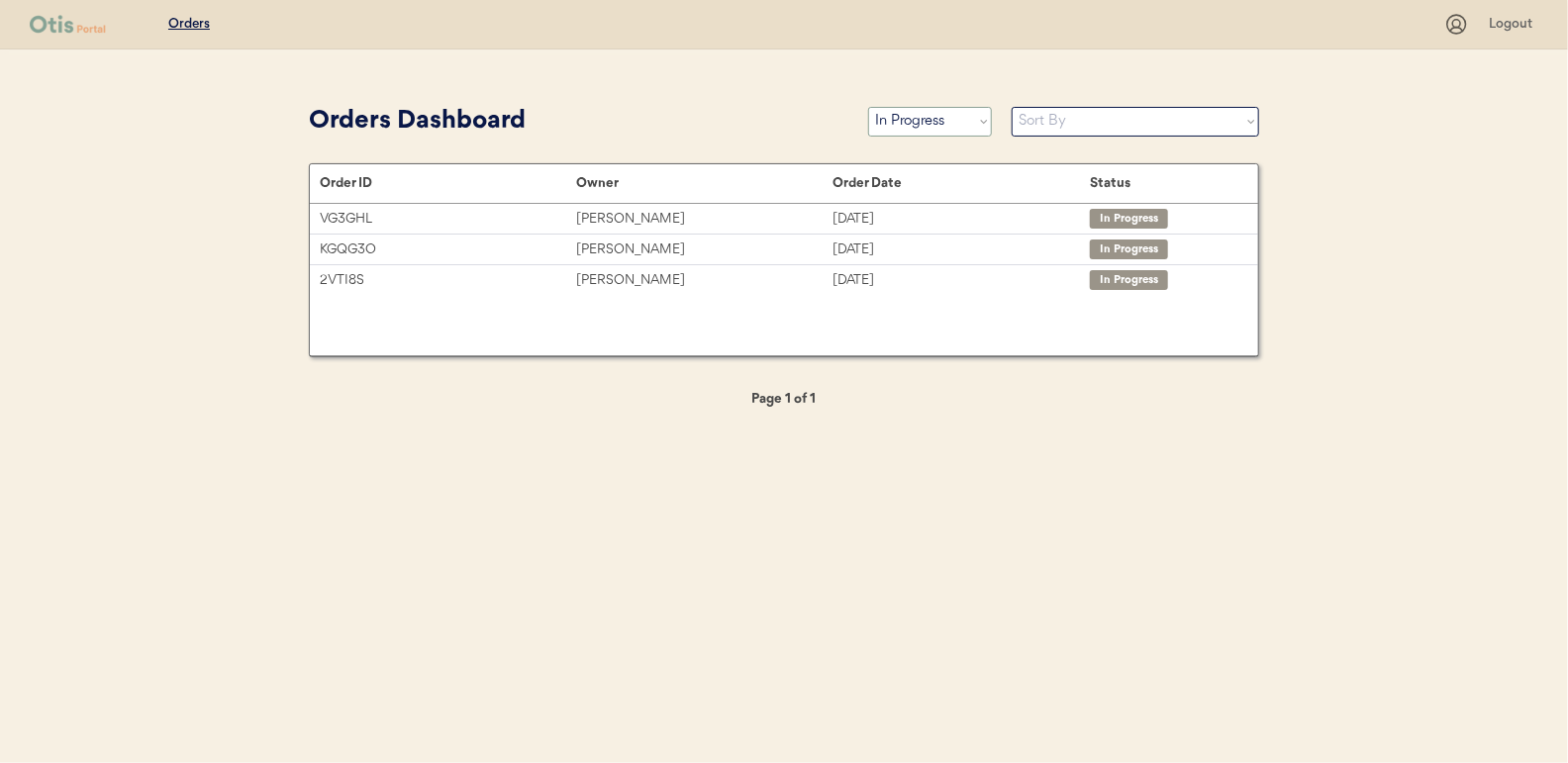
click at [916, 124] on select "Status On Hold New In Progress Complete Pending HW Consent Cancelled" at bounding box center [930, 122] width 124 height 30
click at [868, 107] on select "Status On Hold New In Progress Complete Pending HW Consent Cancelled" at bounding box center [930, 122] width 124 height 30
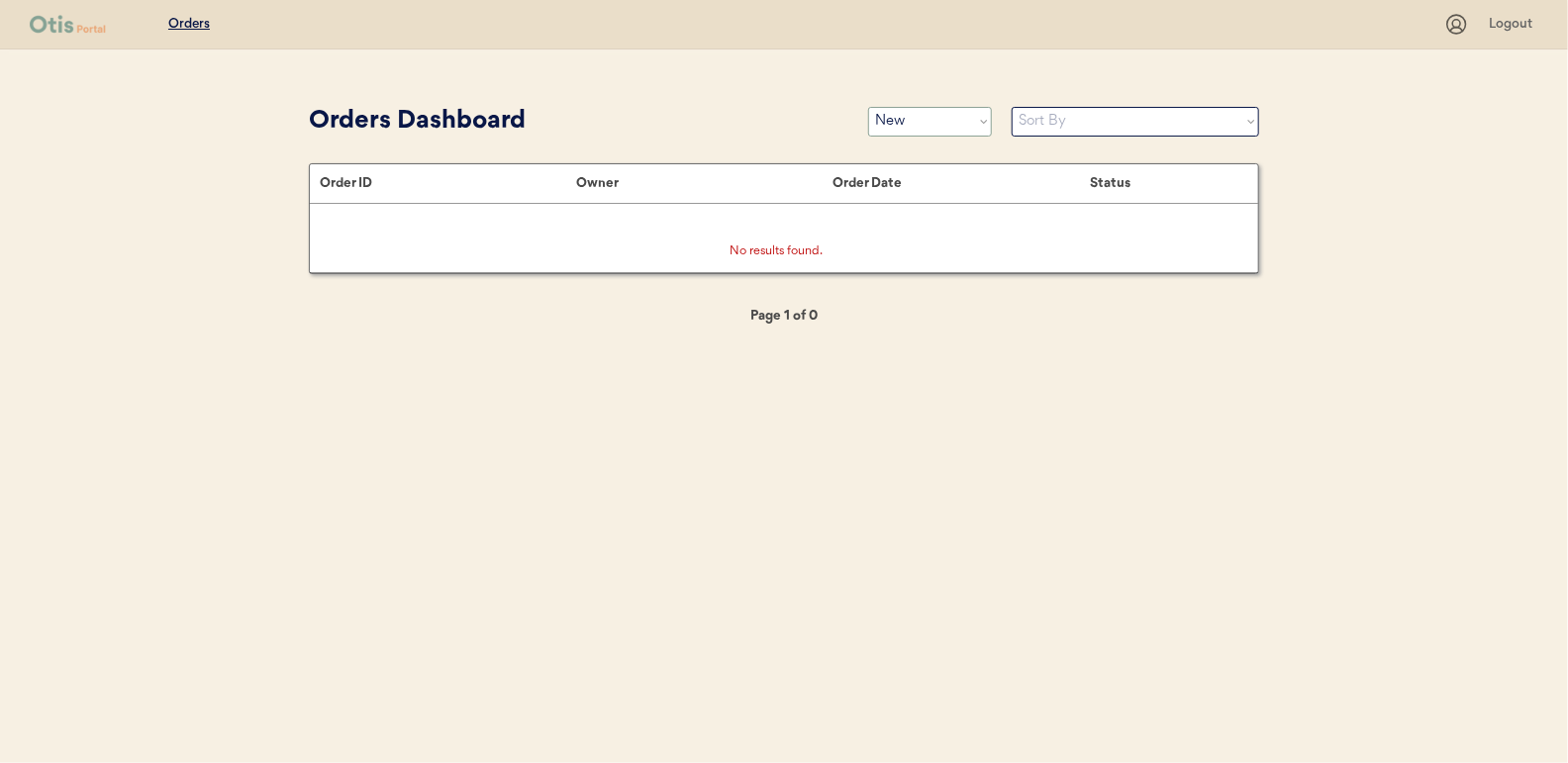
click at [906, 125] on select "Status On Hold New In Progress Complete Pending HW Consent Cancelled" at bounding box center [930, 122] width 124 height 30
click at [868, 107] on select "Status On Hold New In Progress Complete Pending HW Consent Cancelled" at bounding box center [930, 122] width 124 height 30
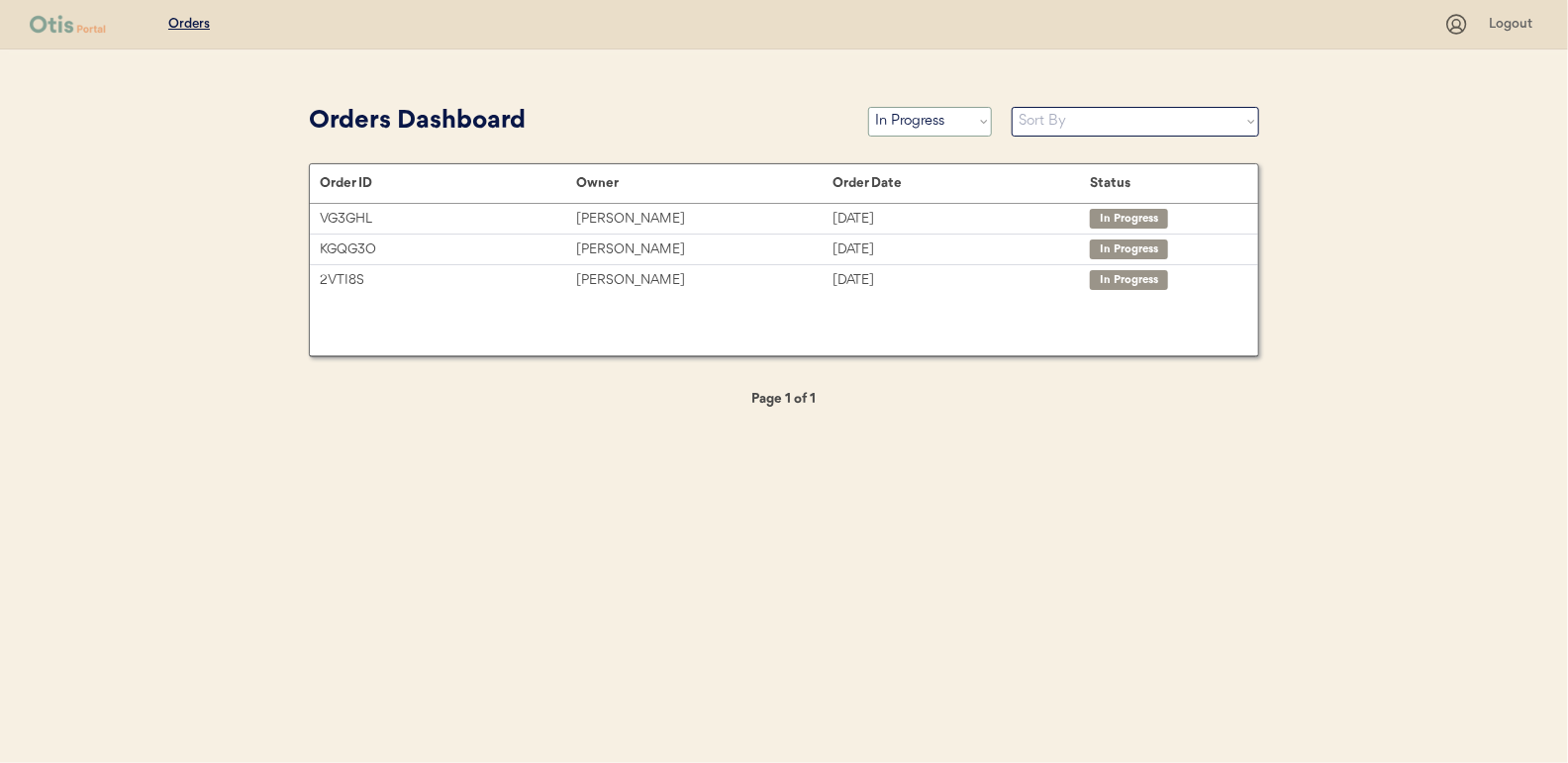
click at [929, 132] on select "Status On Hold New In Progress Complete Pending HW Consent Cancelled" at bounding box center [930, 122] width 124 height 30
click at [868, 107] on select "Status On Hold New In Progress Complete Pending HW Consent Cancelled" at bounding box center [930, 122] width 124 height 30
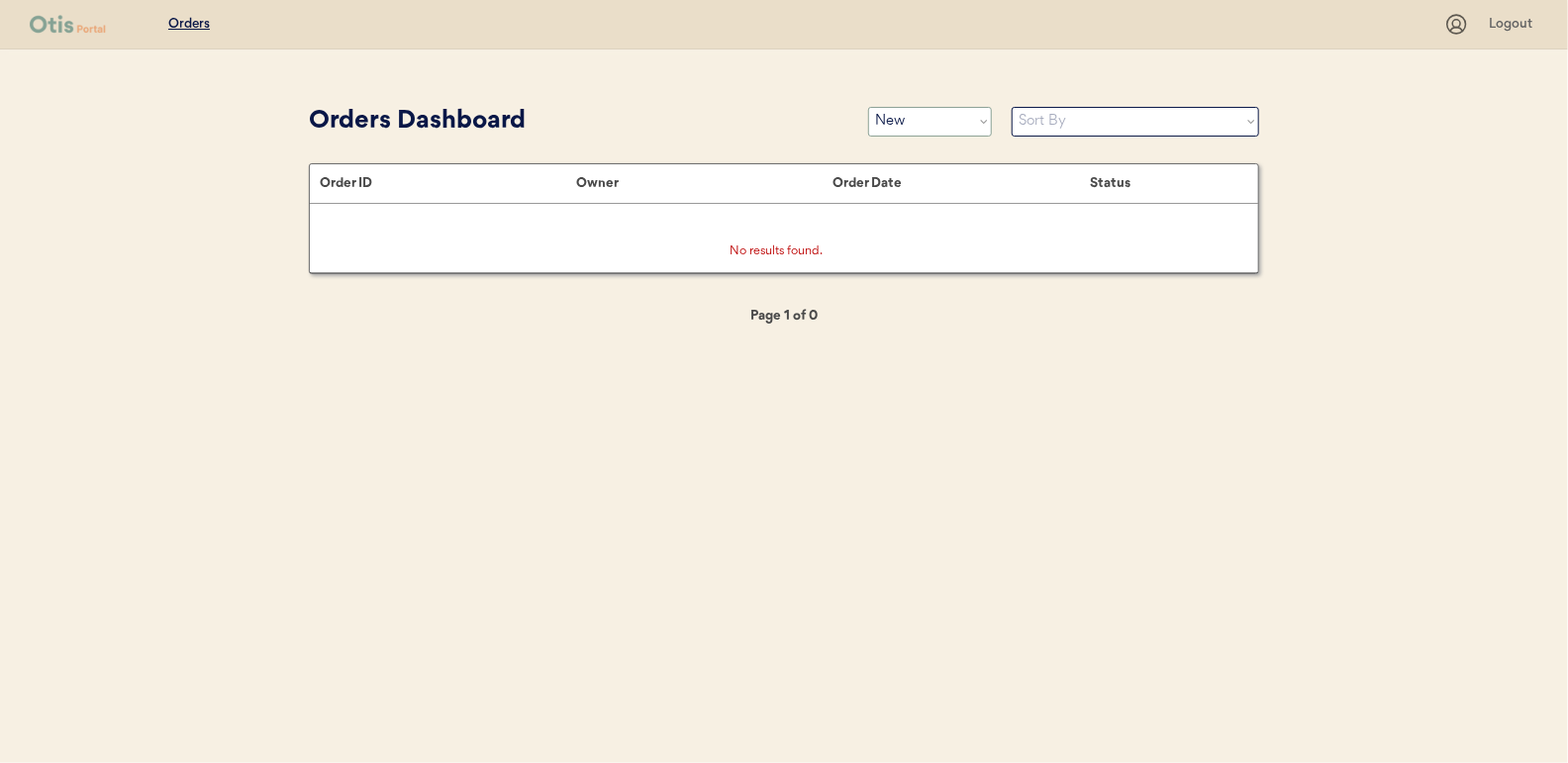
click at [921, 125] on select "Status On Hold New In Progress Complete Pending HW Consent Cancelled" at bounding box center [930, 122] width 124 height 30
click at [868, 107] on select "Status On Hold New In Progress Complete Pending HW Consent Cancelled" at bounding box center [930, 122] width 124 height 30
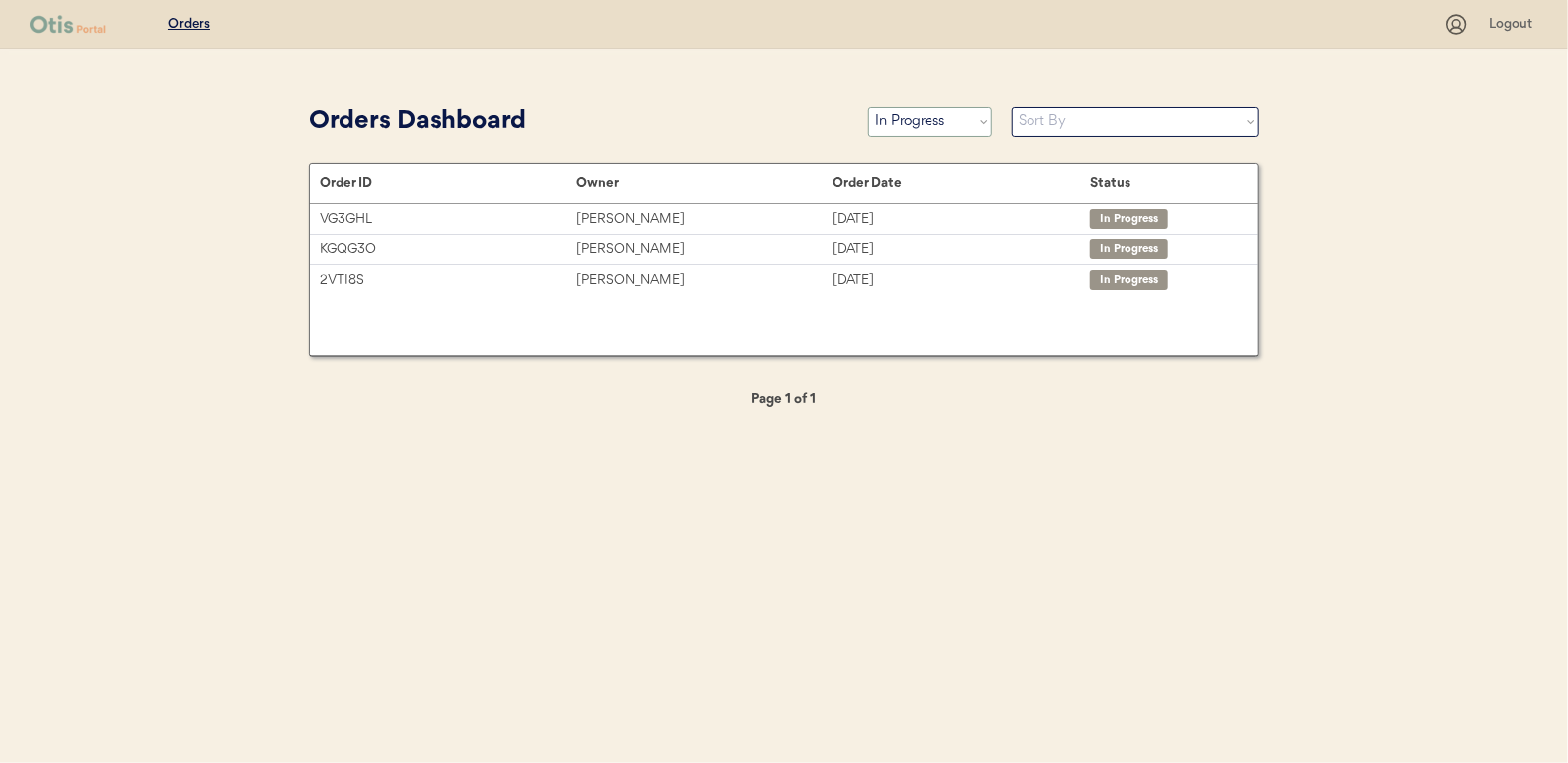
click at [936, 115] on select "Status On Hold New In Progress Complete Pending HW Consent Cancelled" at bounding box center [930, 122] width 124 height 30
click at [868, 107] on select "Status On Hold New In Progress Complete Pending HW Consent Cancelled" at bounding box center [930, 122] width 124 height 30
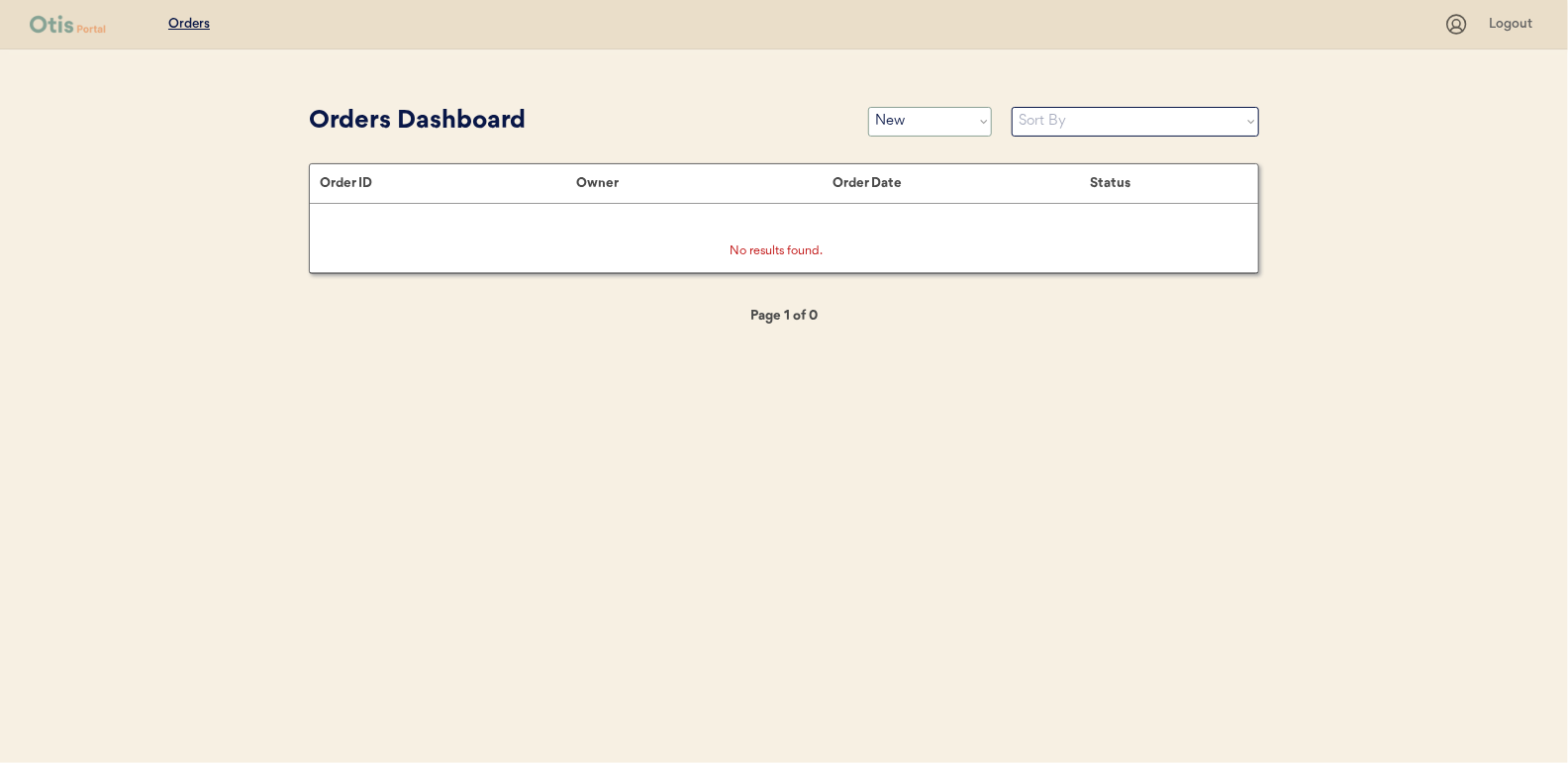
click at [910, 126] on select "Status On Hold New In Progress Complete Pending HW Consent Cancelled" at bounding box center [930, 122] width 124 height 30
click at [868, 107] on select "Status On Hold New In Progress Complete Pending HW Consent Cancelled" at bounding box center [930, 122] width 124 height 30
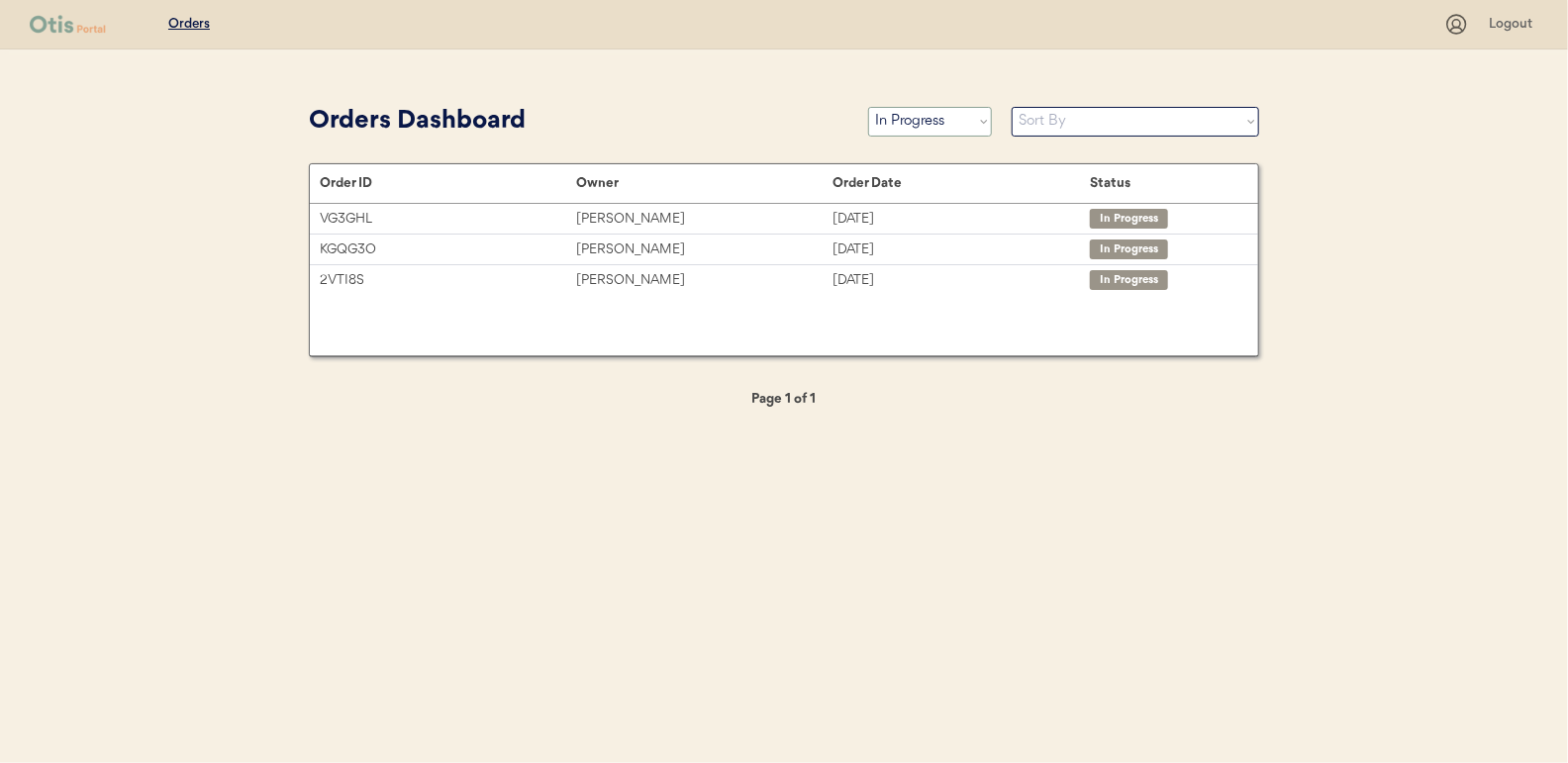
click at [921, 122] on select "Status On Hold New In Progress Complete Pending HW Consent Cancelled" at bounding box center [930, 122] width 124 height 30
select select ""new""
click at [868, 107] on select "Status On Hold New In Progress Complete Pending HW Consent Cancelled" at bounding box center [930, 122] width 124 height 30
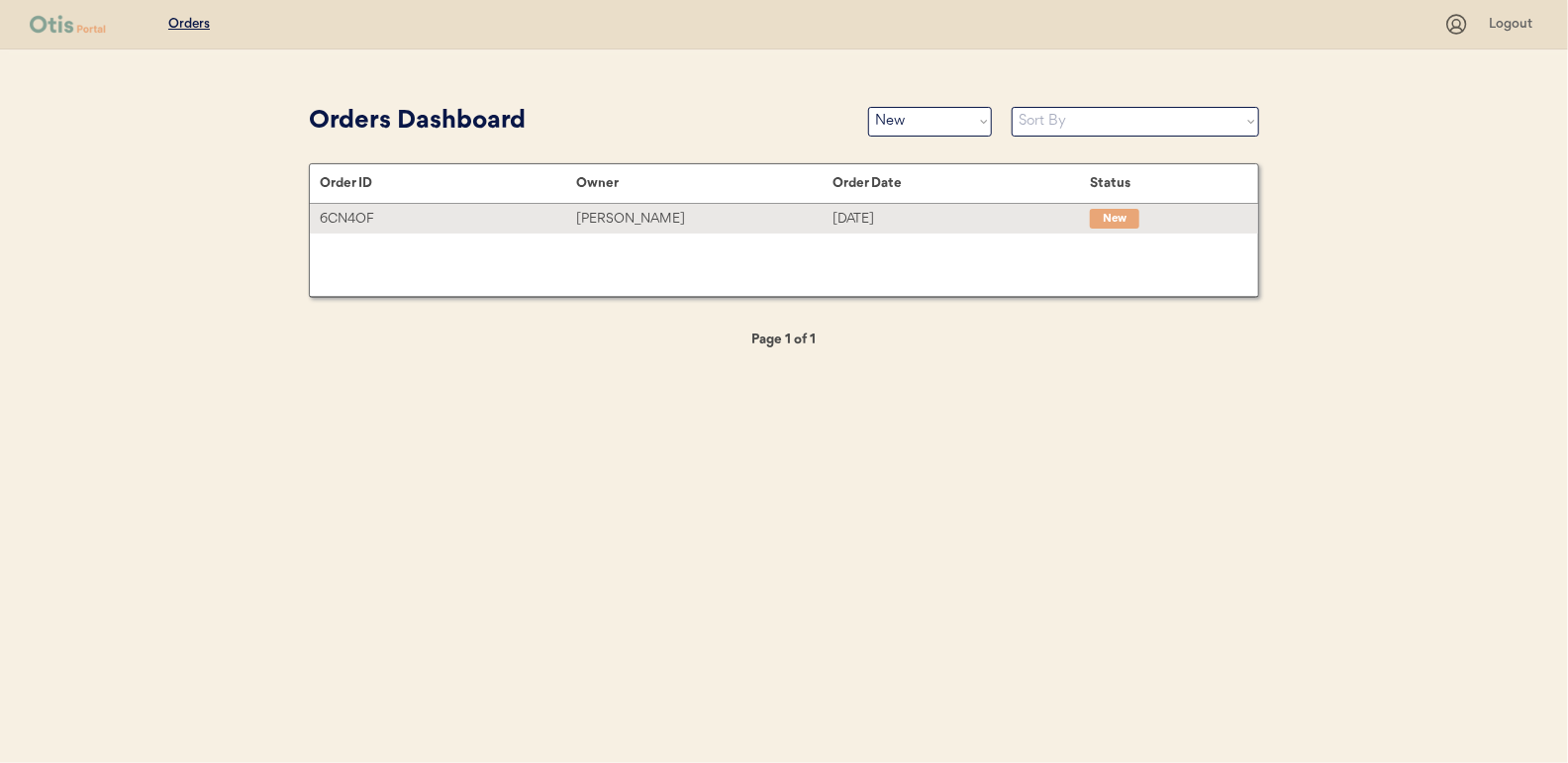
drag, startPoint x: 606, startPoint y: 218, endPoint x: 246, endPoint y: 191, distance: 361.0
click at [606, 218] on div "[PERSON_NAME]" at bounding box center [704, 219] width 257 height 23
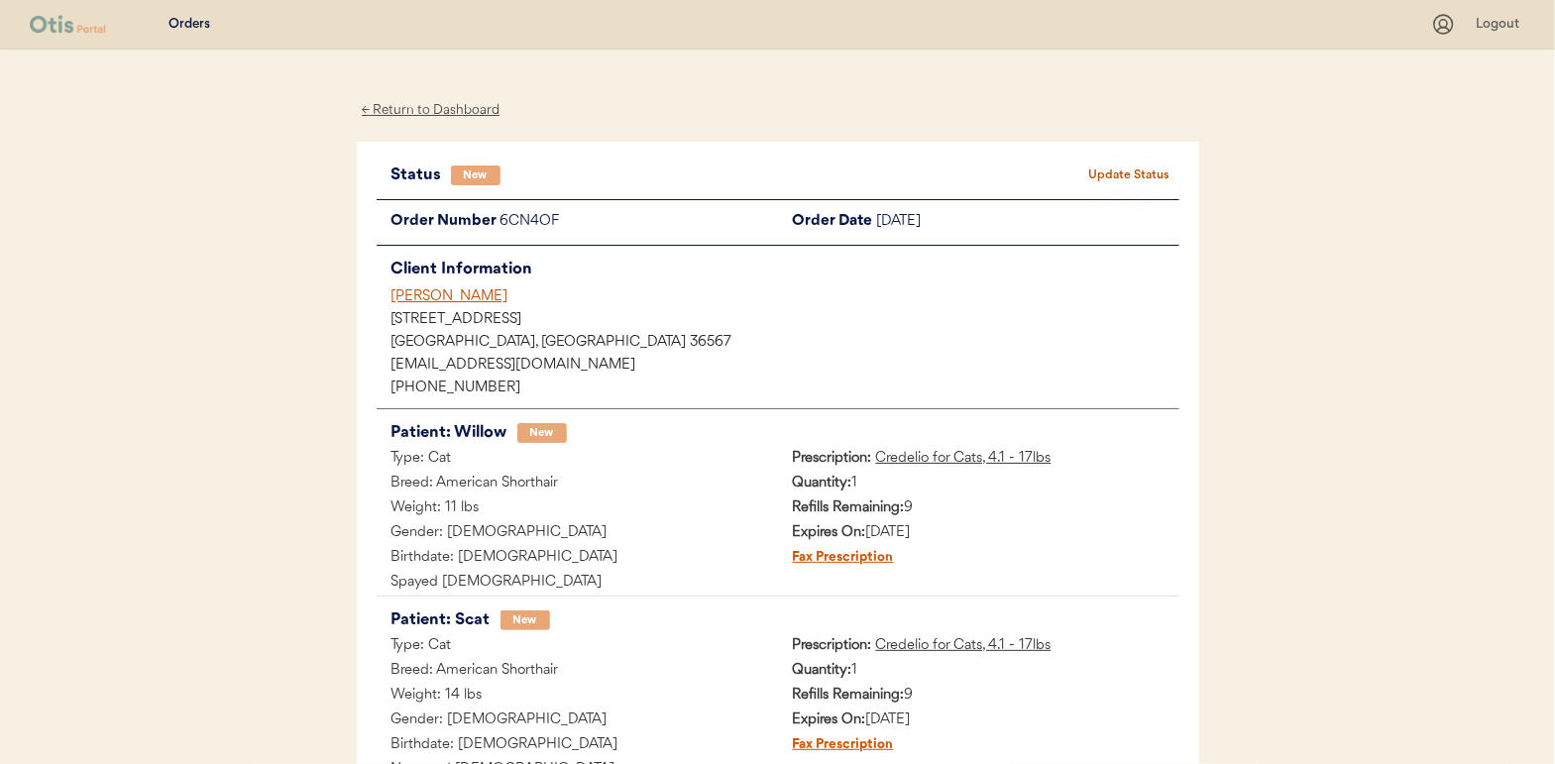
click at [1147, 164] on button "Update Status" at bounding box center [1129, 176] width 99 height 28
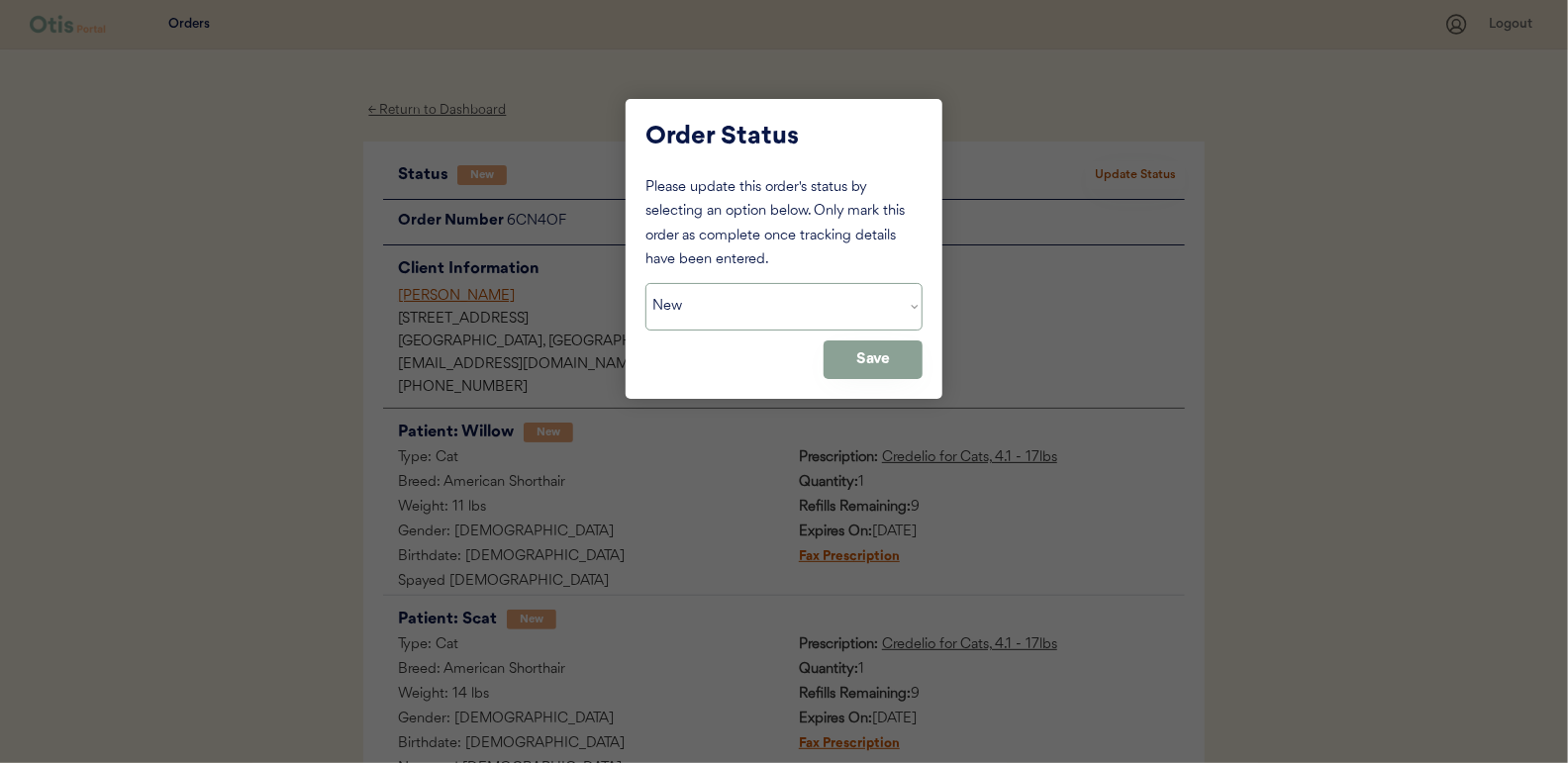
click at [719, 297] on select "Status On Hold New In Progress Complete Pending HW Consent Cancelled" at bounding box center [783, 307] width 277 height 48
select select ""in_progress""
click at [645, 283] on select "Status On Hold New In Progress Complete Pending HW Consent Cancelled" at bounding box center [783, 307] width 277 height 48
click at [891, 352] on button "Save" at bounding box center [873, 360] width 99 height 39
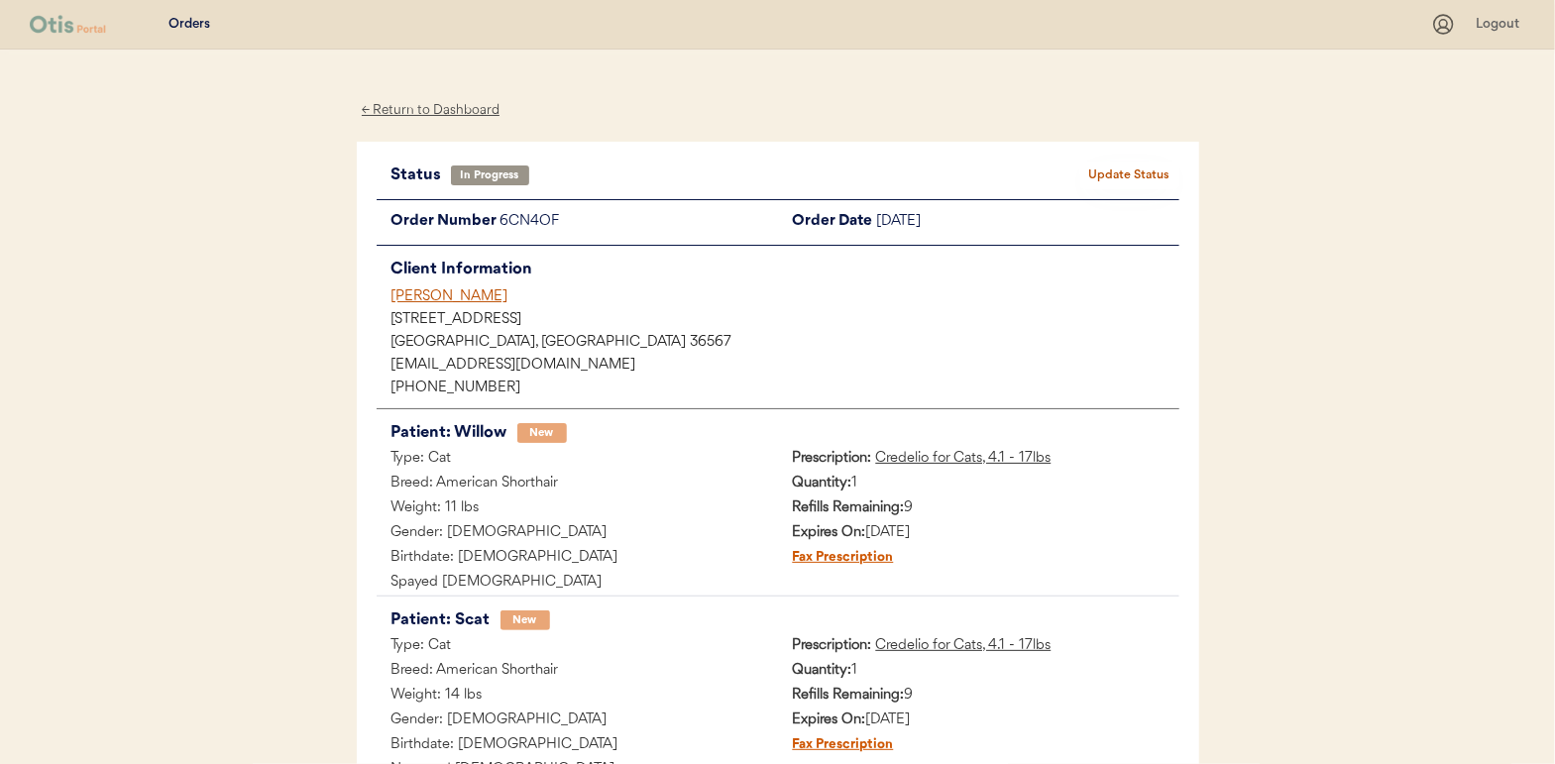
click at [403, 108] on div "← Return to Dashboard" at bounding box center [431, 110] width 149 height 23
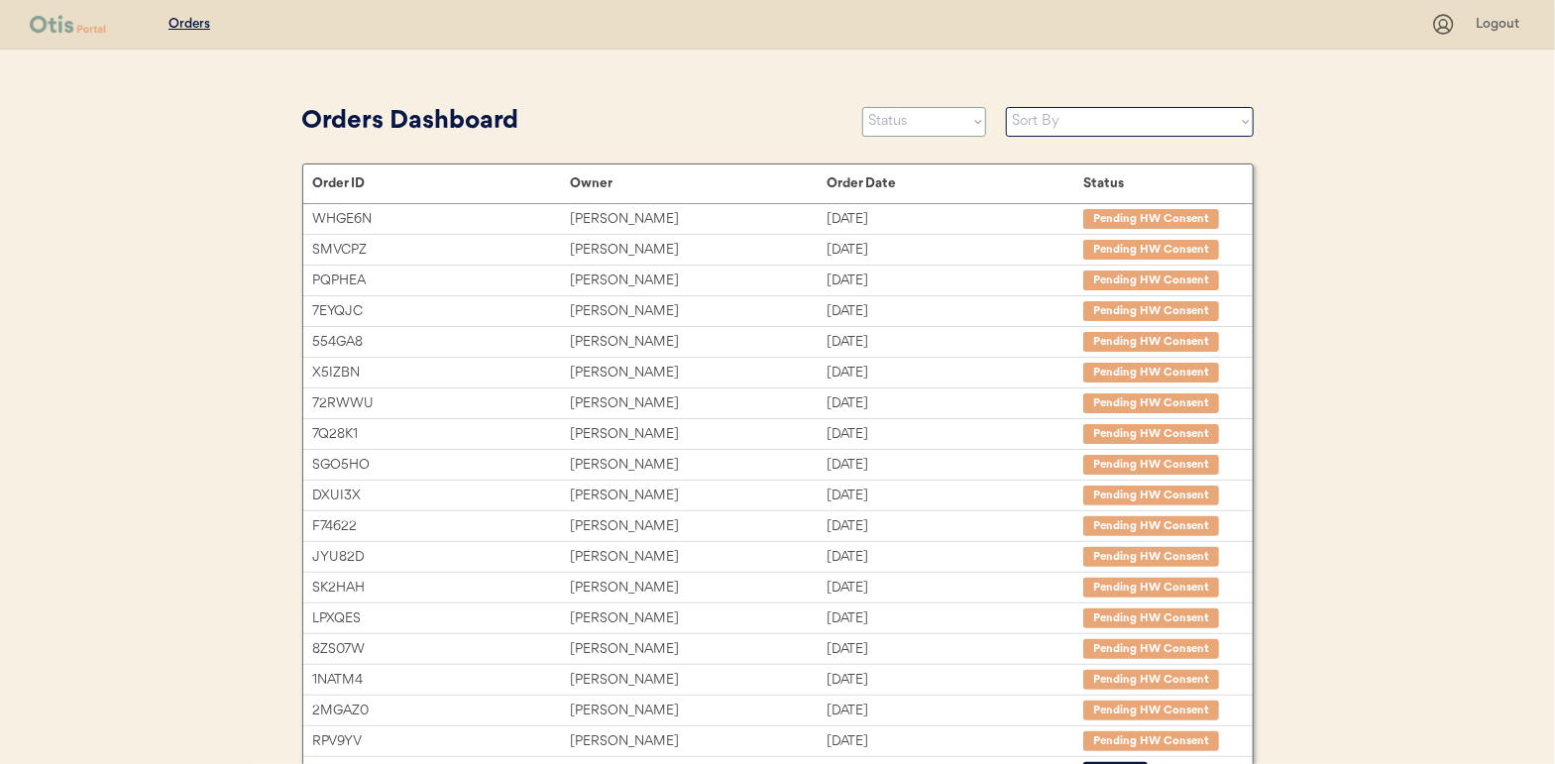
click at [912, 122] on select "Status On Hold New In Progress Complete Pending HW Consent Cancelled" at bounding box center [924, 122] width 124 height 30
click at [862, 107] on select "Status On Hold New In Progress Complete Pending HW Consent Cancelled" at bounding box center [924, 122] width 124 height 30
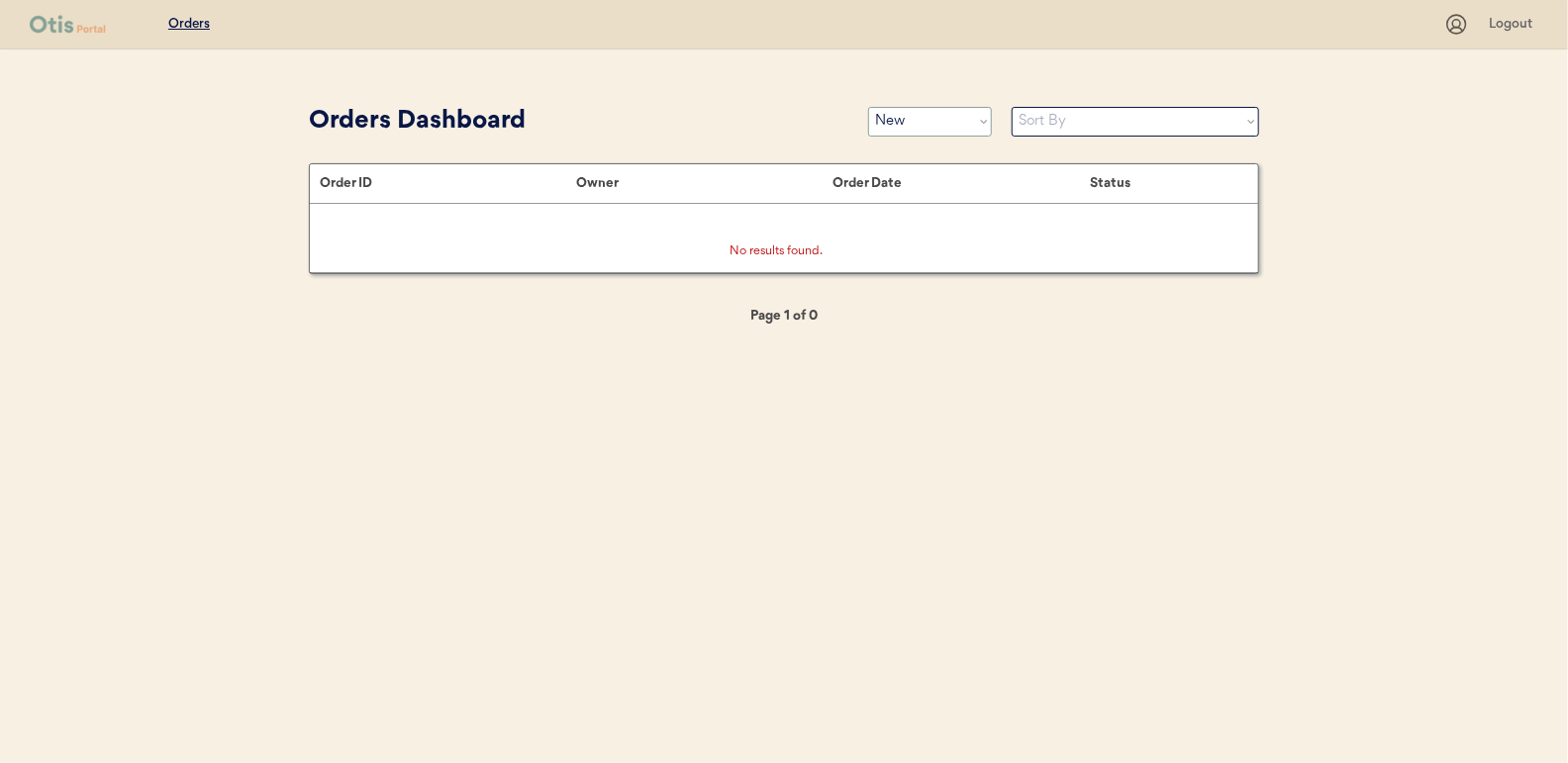
click at [940, 125] on select "Status On Hold New In Progress Complete Pending HW Consent Cancelled" at bounding box center [930, 122] width 124 height 30
select select ""in_progress""
click at [868, 107] on select "Status On Hold New In Progress Complete Pending HW Consent Cancelled" at bounding box center [930, 122] width 124 height 30
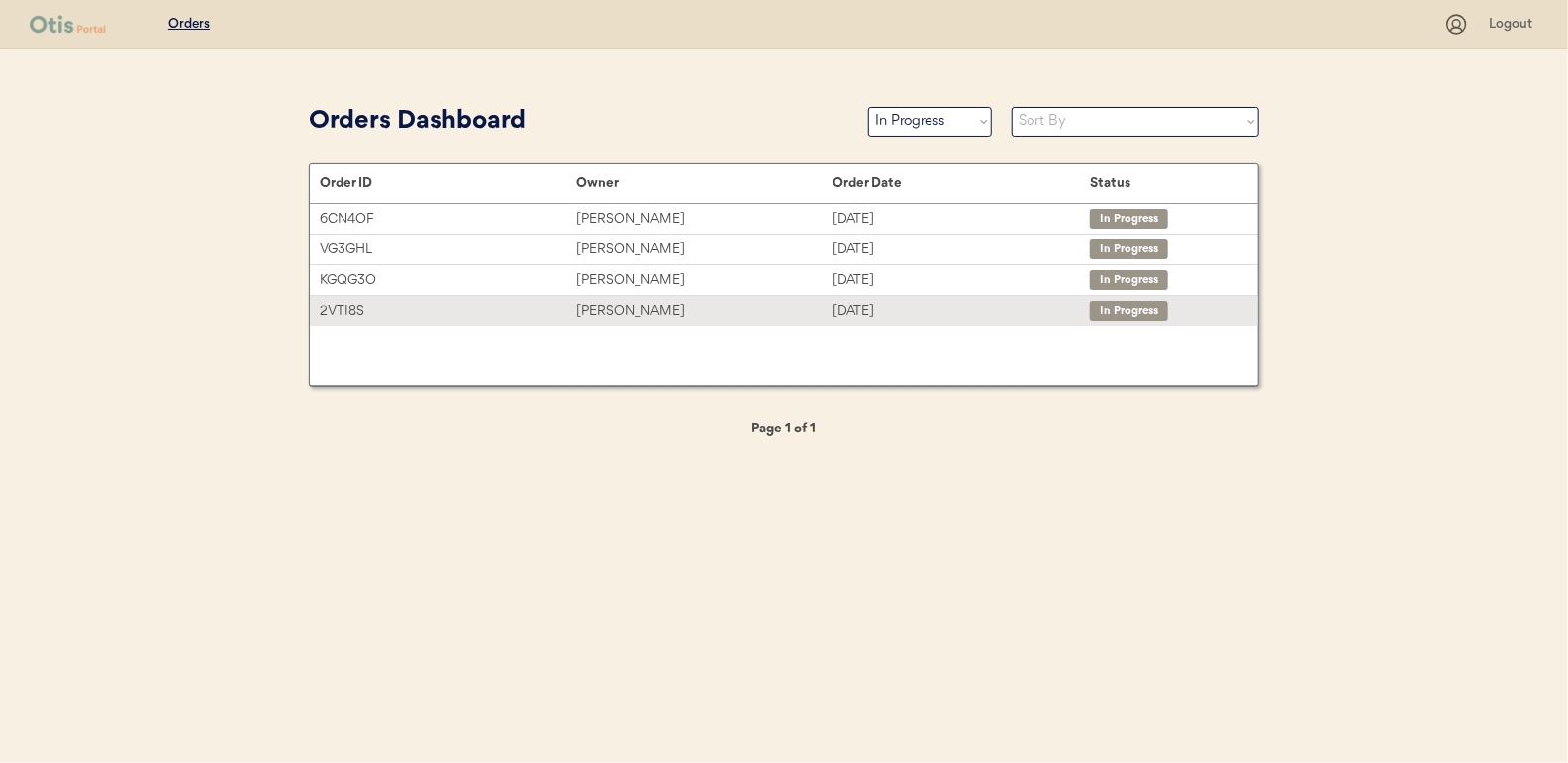
click at [602, 304] on div "[PERSON_NAME]" at bounding box center [704, 311] width 257 height 23
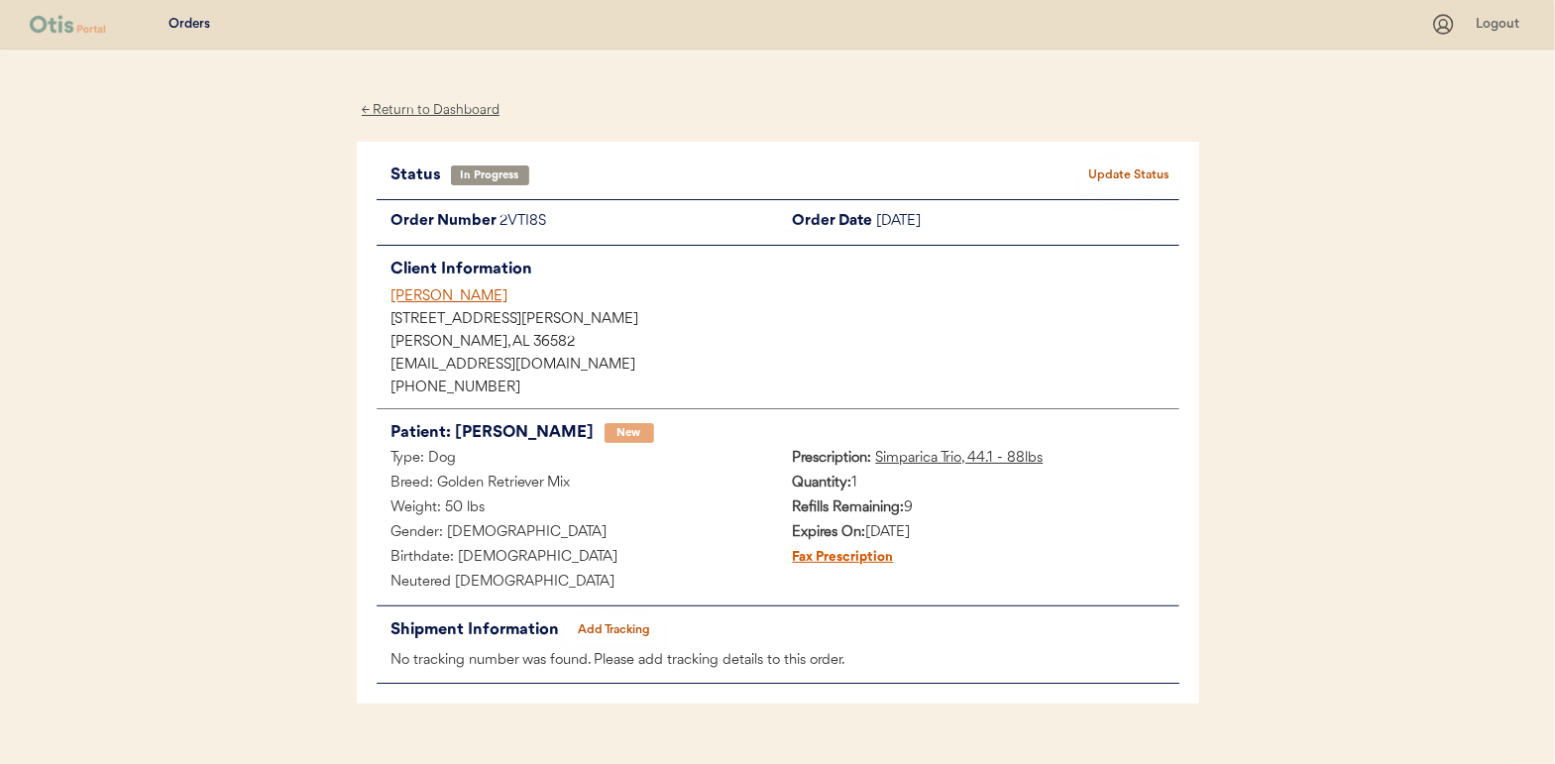
click at [621, 624] on button "Add Tracking" at bounding box center [614, 630] width 99 height 28
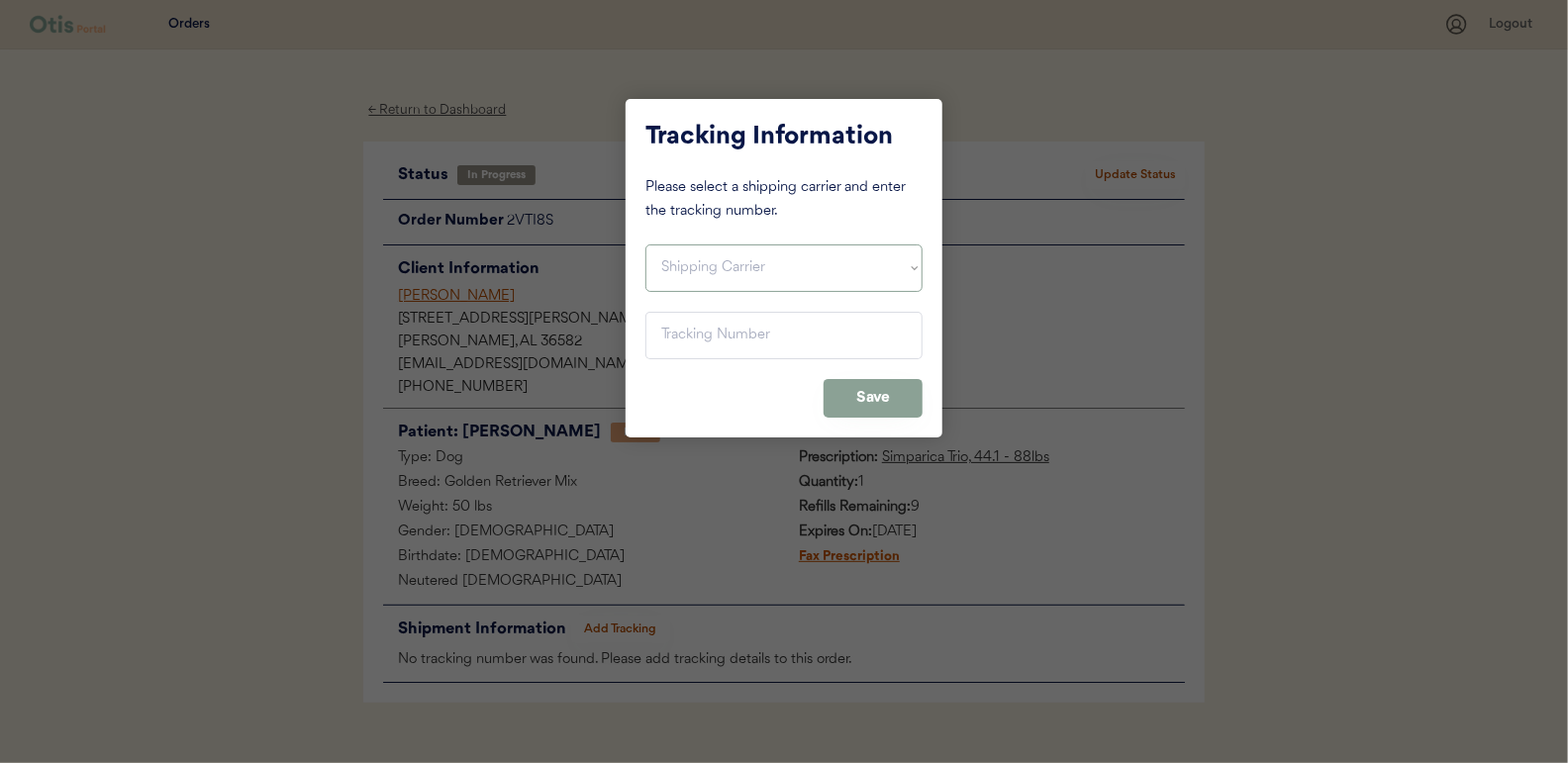
click at [691, 262] on select "Shipping Carrier FedEx FedEx Ground Economy UPS USPS" at bounding box center [783, 269] width 277 height 48
select select ""usps""
click at [645, 245] on select "Shipping Carrier FedEx FedEx Ground Economy UPS USPS" at bounding box center [783, 269] width 277 height 48
click at [698, 335] on input "input" at bounding box center [783, 336] width 277 height 48
paste input "9400150105800022840234"
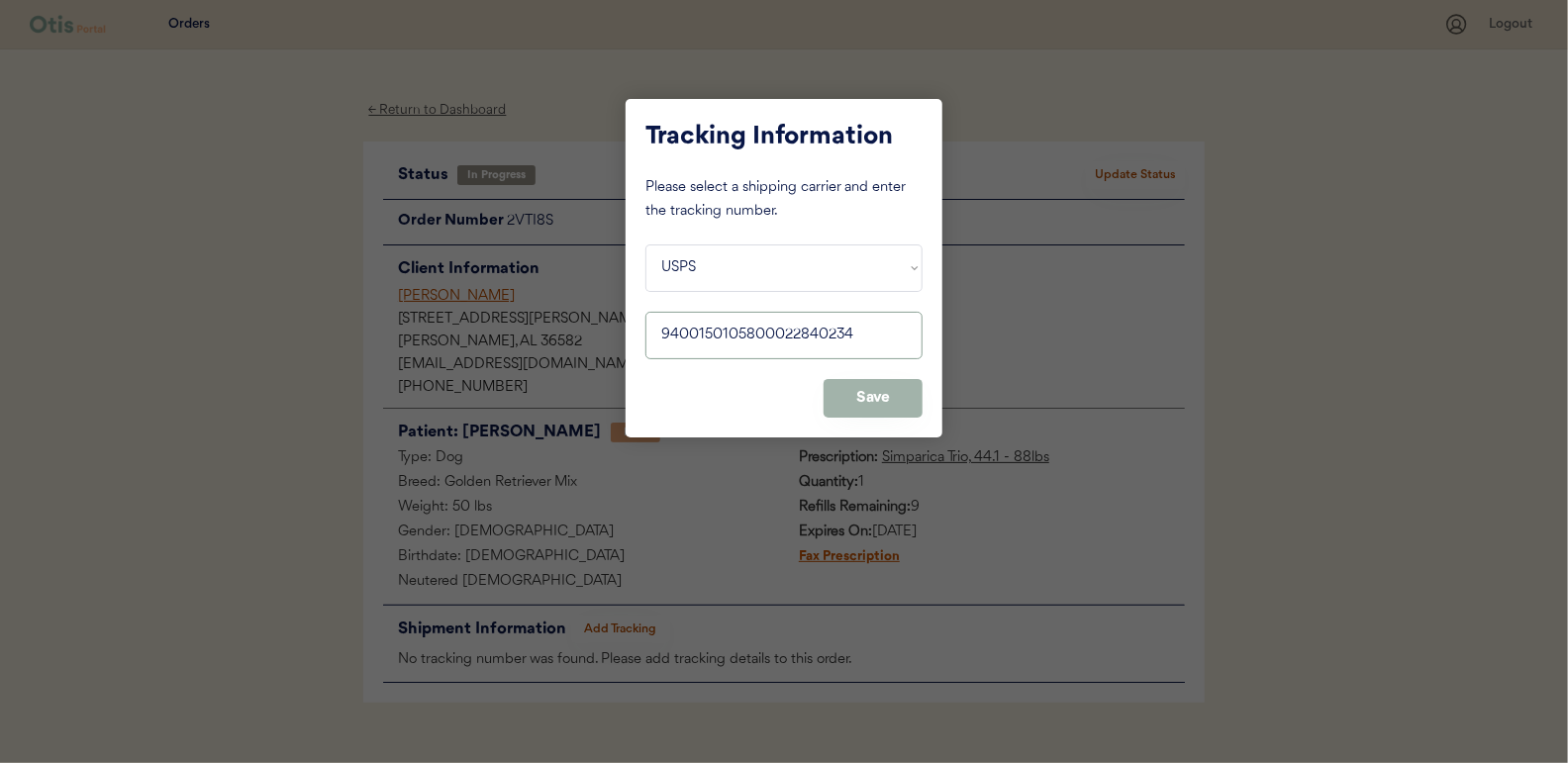
type input "9400150105800022840234"
click at [889, 392] on button "Save" at bounding box center [873, 398] width 99 height 39
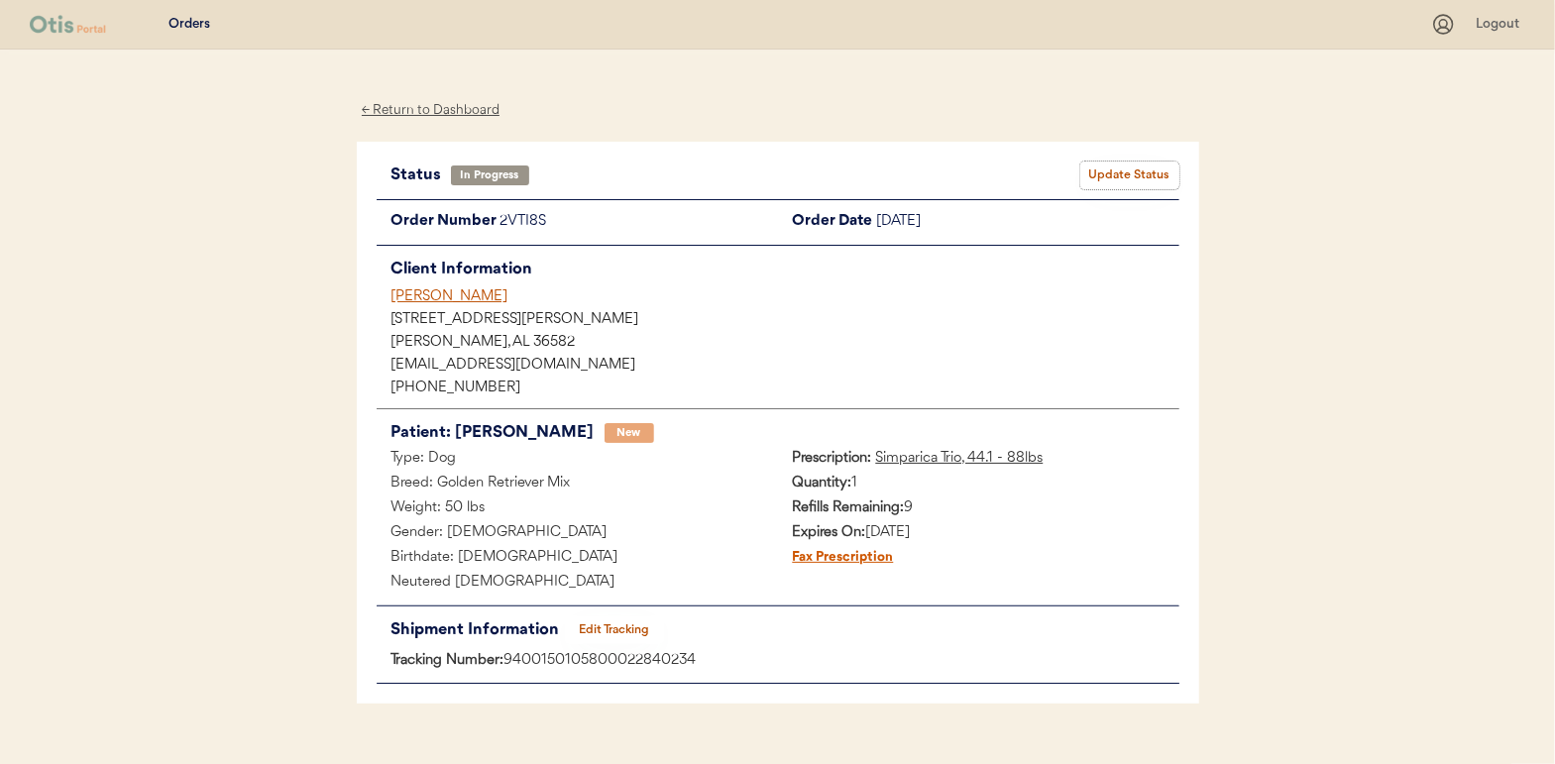
click at [1148, 168] on button "Update Status" at bounding box center [1129, 176] width 99 height 28
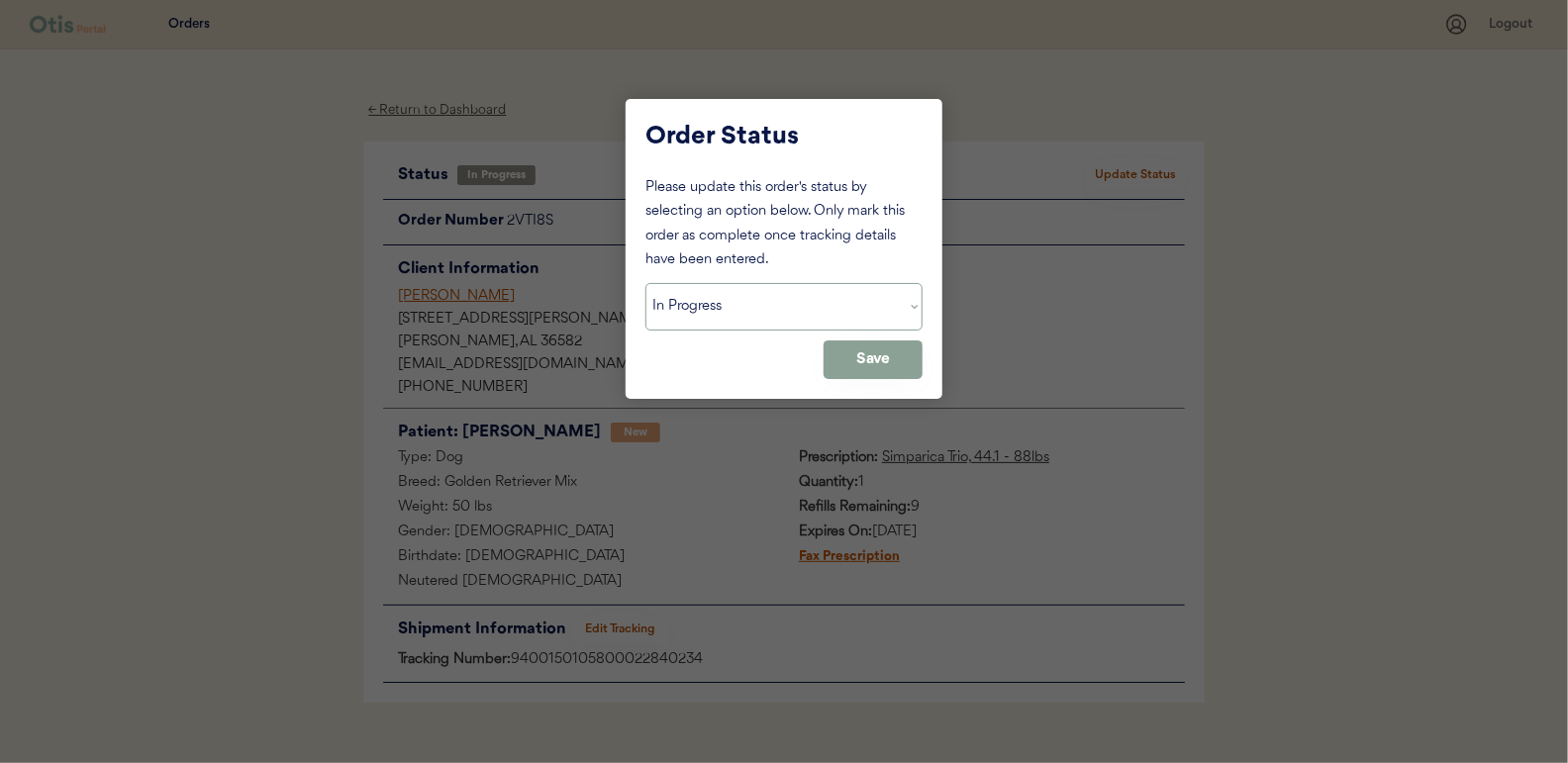
click at [752, 308] on select "Status On Hold New In Progress Complete Pending HW Consent Cancelled" at bounding box center [783, 307] width 277 height 48
select select ""complete""
click at [645, 283] on select "Status On Hold New In Progress Complete Pending HW Consent Cancelled" at bounding box center [783, 307] width 277 height 48
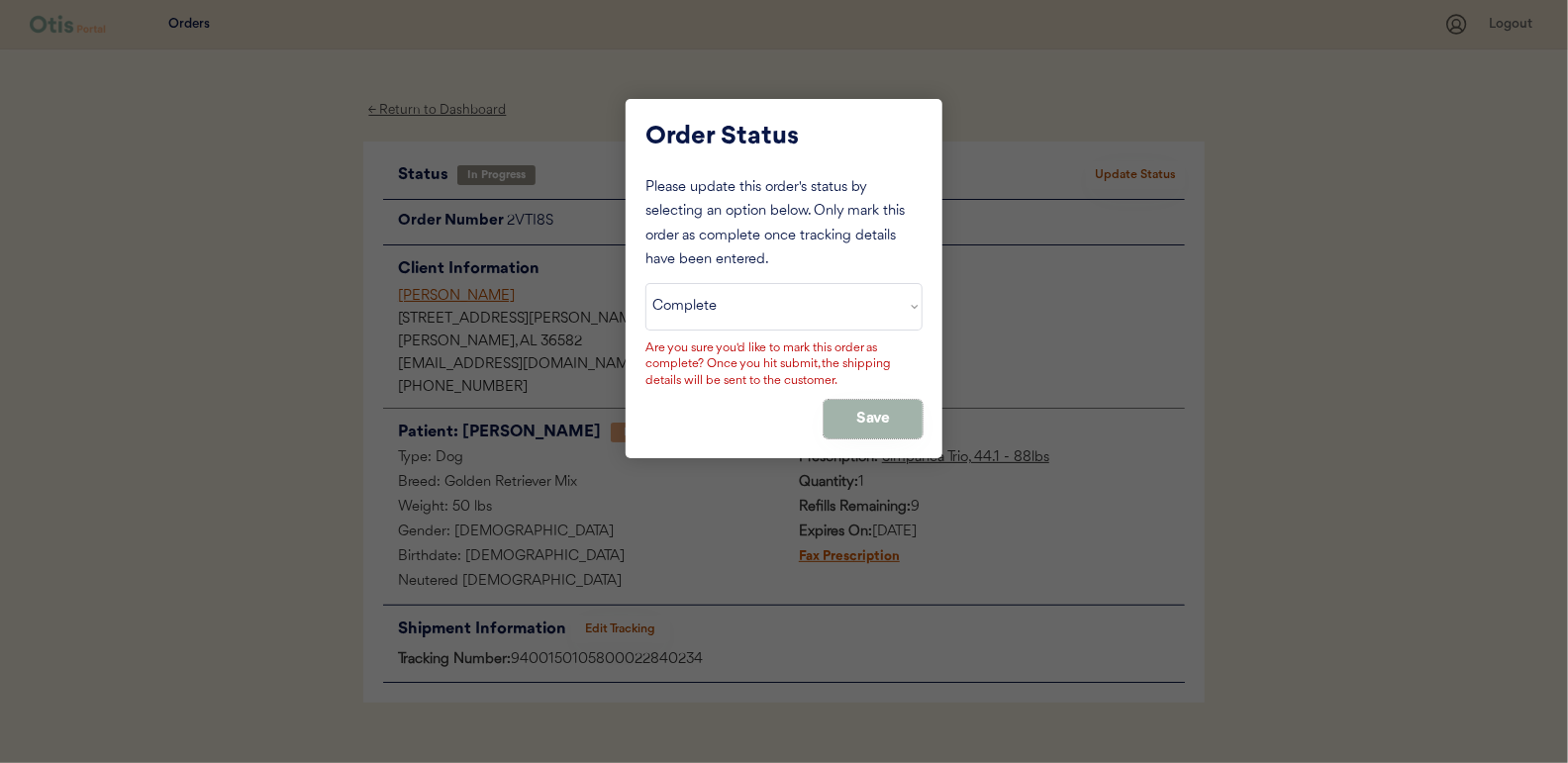
click at [881, 414] on button "Save" at bounding box center [873, 418] width 99 height 39
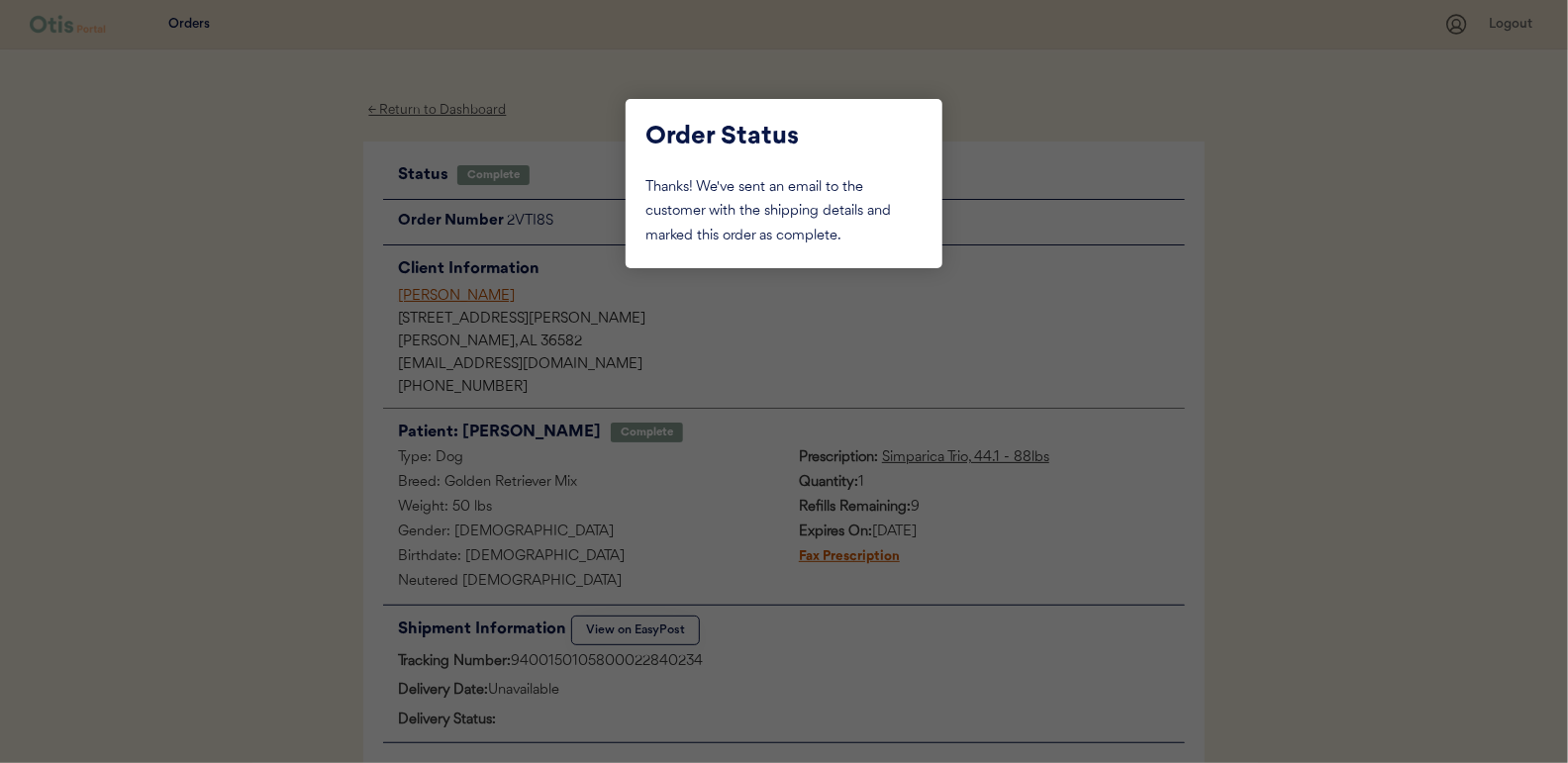
click at [261, 241] on div at bounding box center [784, 382] width 1568 height 763
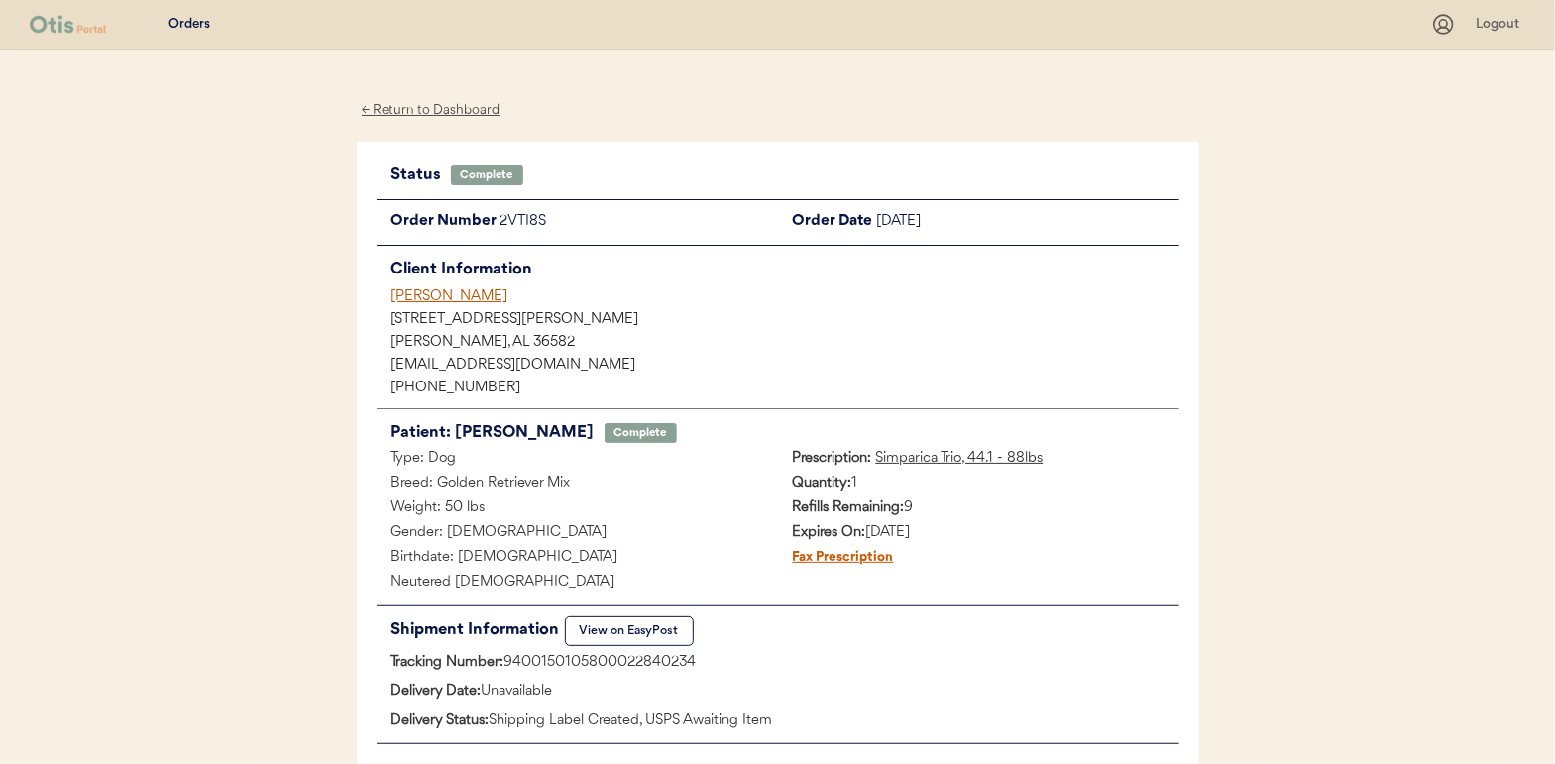
click at [416, 106] on div "← Return to Dashboard" at bounding box center [431, 110] width 149 height 23
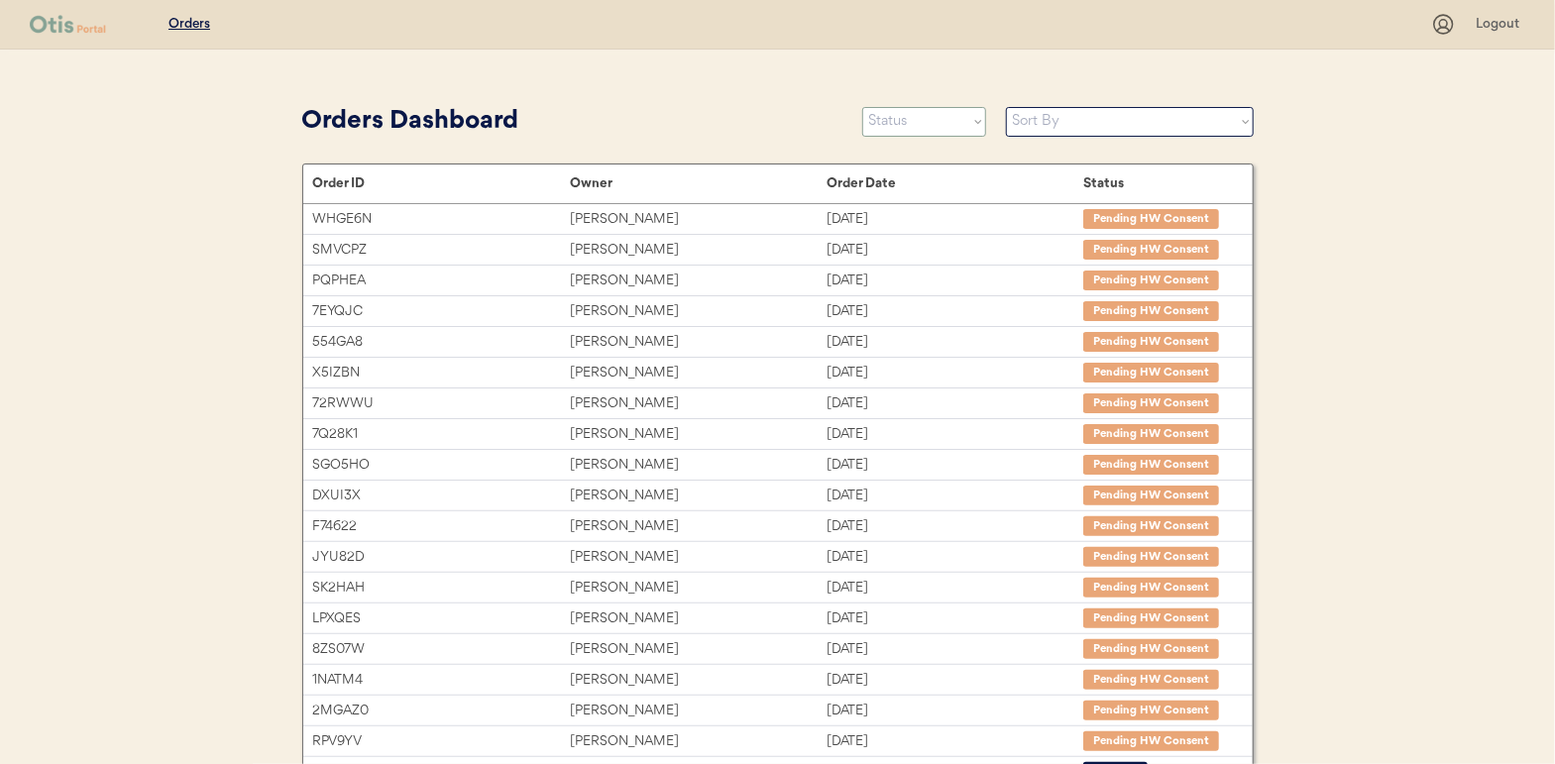
click at [922, 129] on select "Status On Hold New In Progress Complete Pending HW Consent Cancelled" at bounding box center [924, 122] width 124 height 30
select select ""in_progress""
click at [862, 107] on select "Status On Hold New In Progress Complete Pending HW Consent Cancelled" at bounding box center [924, 122] width 124 height 30
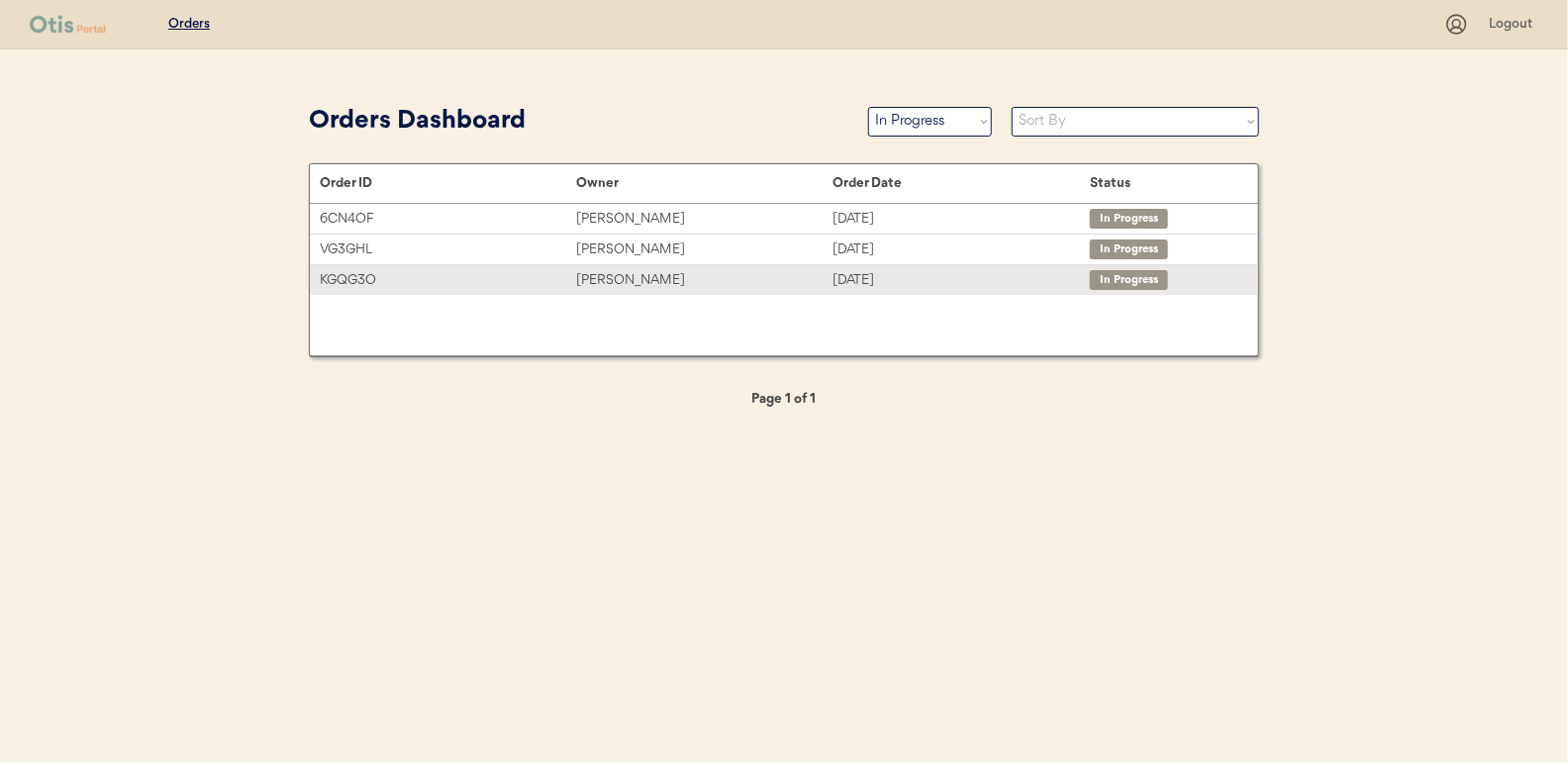
click at [591, 281] on div "Yvette Hall" at bounding box center [704, 281] width 257 height 23
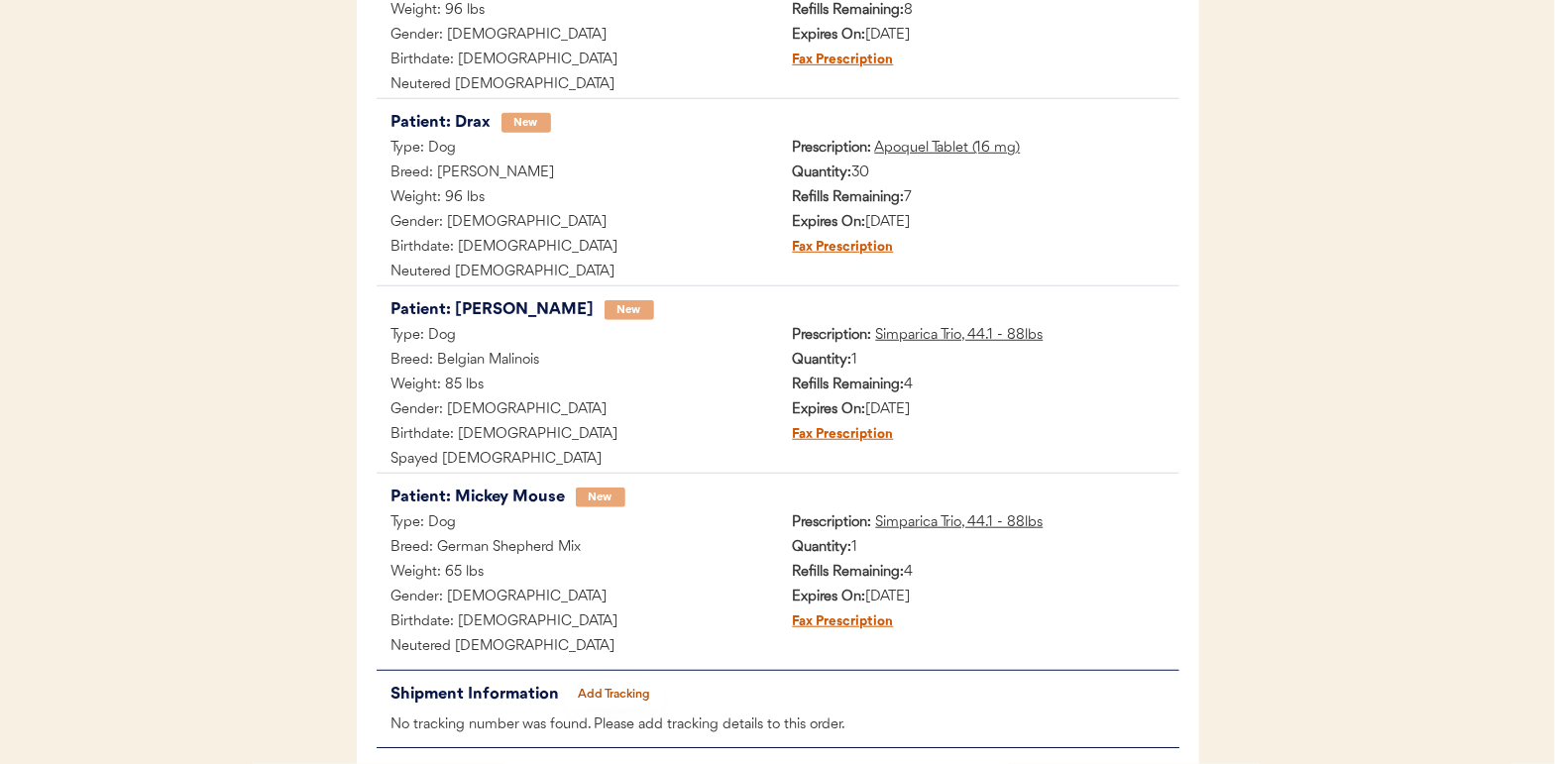
scroll to position [786, 0]
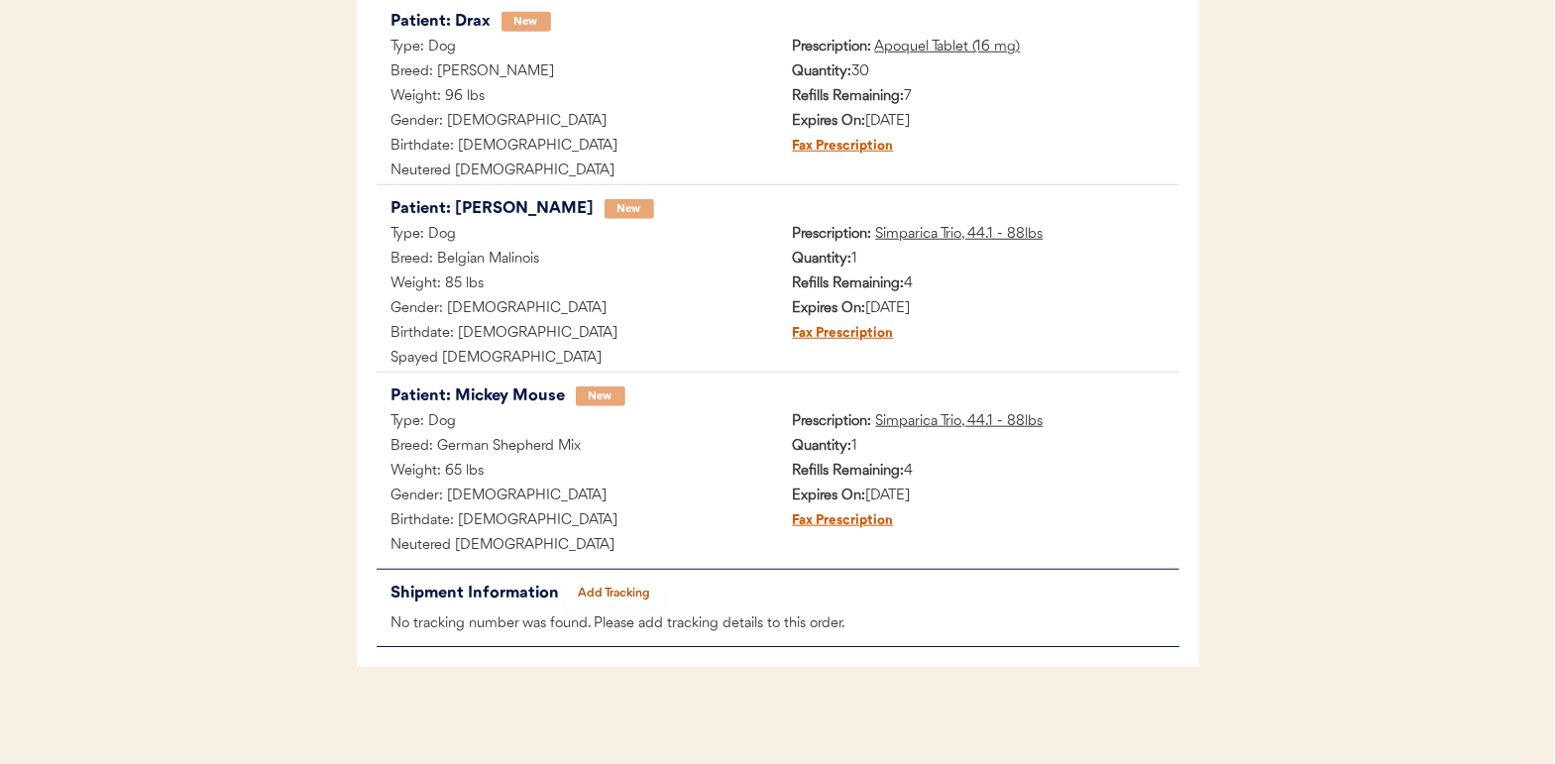
click at [621, 590] on button "Add Tracking" at bounding box center [614, 594] width 99 height 28
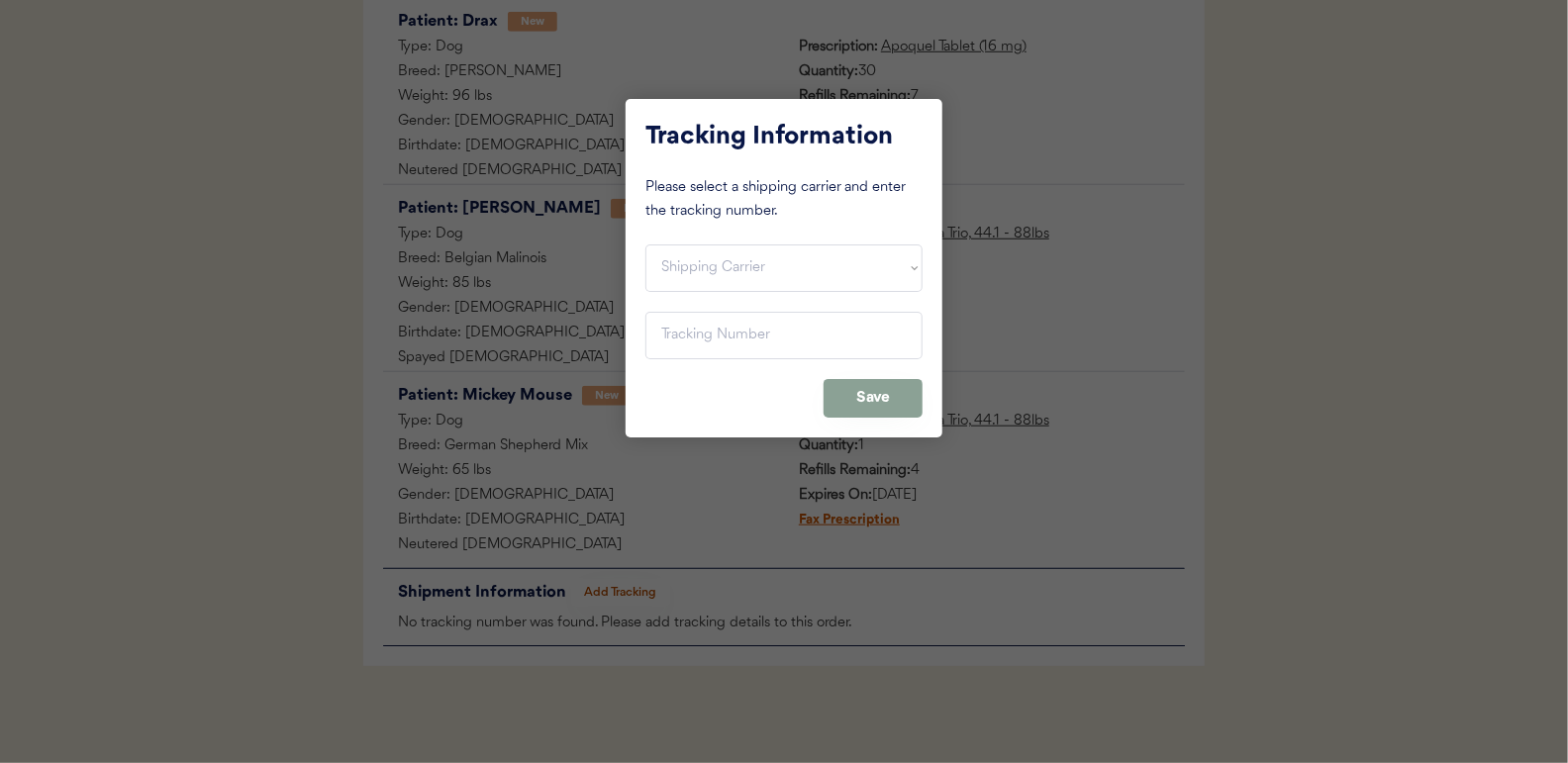
click at [711, 245] on div "Tracking Information Please select a shipping carrier and enter the tracking nu…" at bounding box center [783, 268] width 317 height 339
click at [703, 250] on select "Shipping Carrier FedEx FedEx Ground Economy UPS USPS" at bounding box center [783, 269] width 277 height 48
select select ""usps""
click at [645, 245] on select "Shipping Carrier FedEx FedEx Ground Economy UPS USPS" at bounding box center [783, 269] width 277 height 48
click at [677, 335] on input "input" at bounding box center [783, 336] width 277 height 48
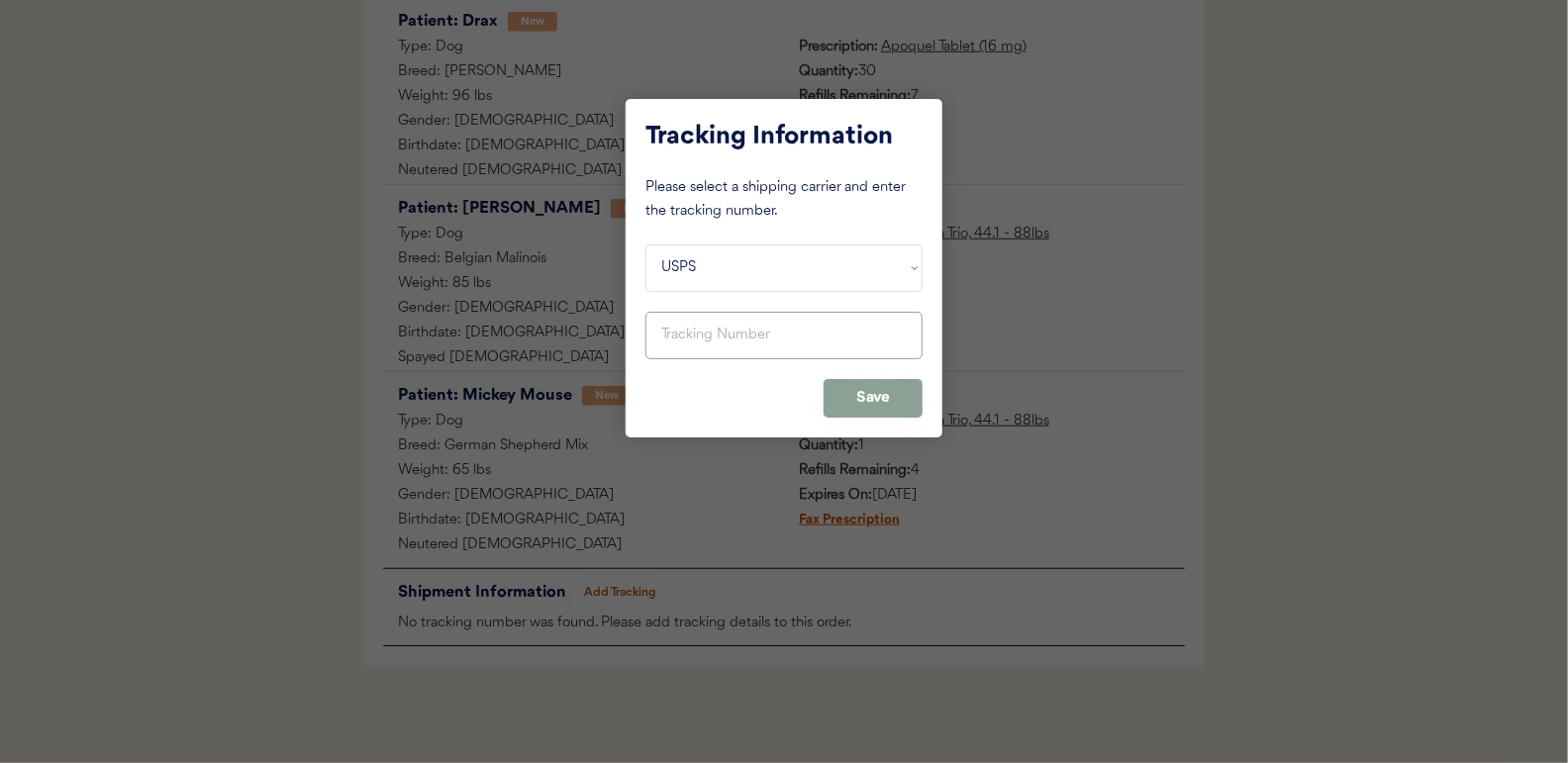
paste input "9400150105800022836756"
type input "9400150105800022836756"
click at [870, 412] on button "Save" at bounding box center [873, 398] width 99 height 39
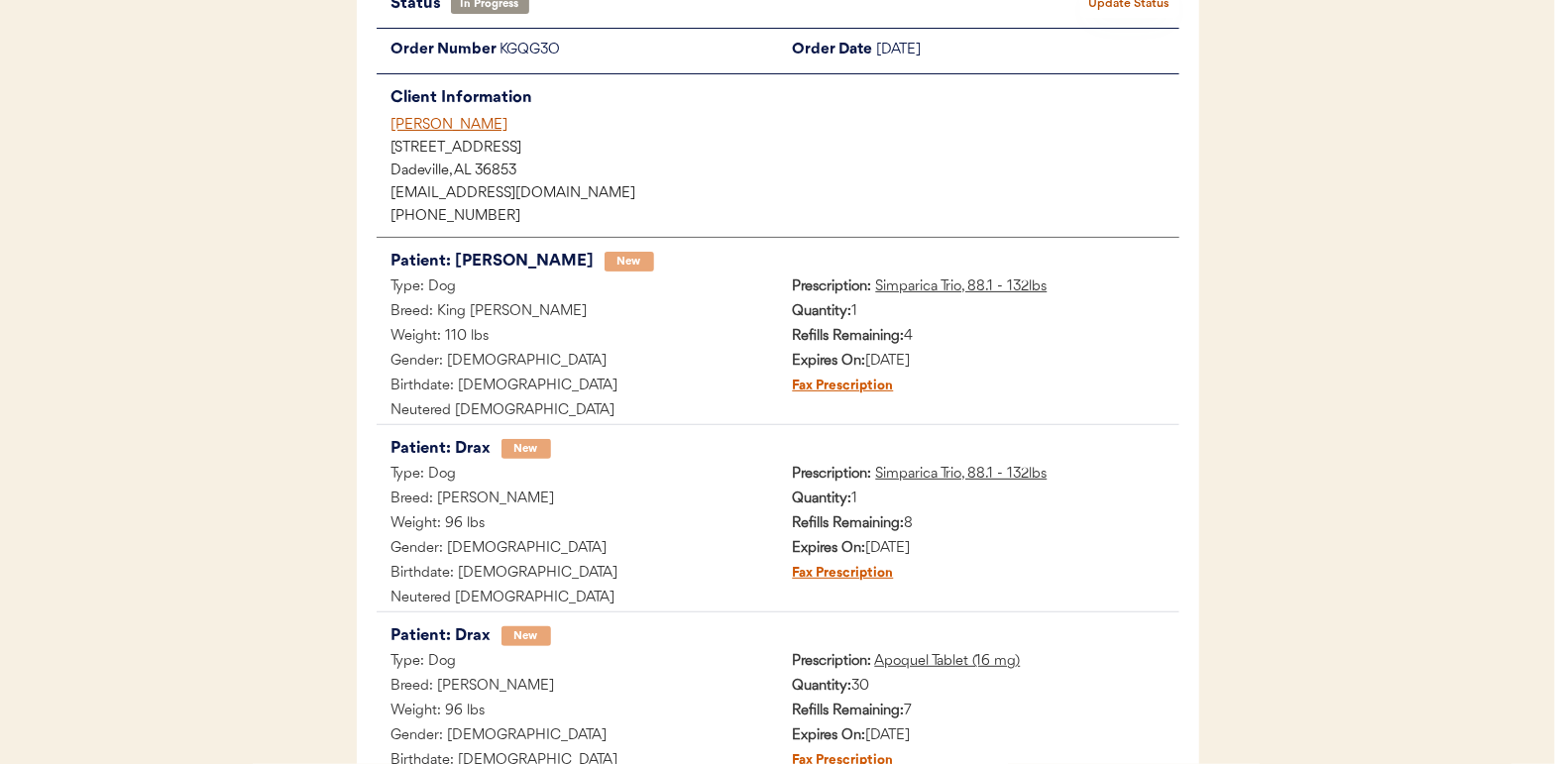
scroll to position [0, 0]
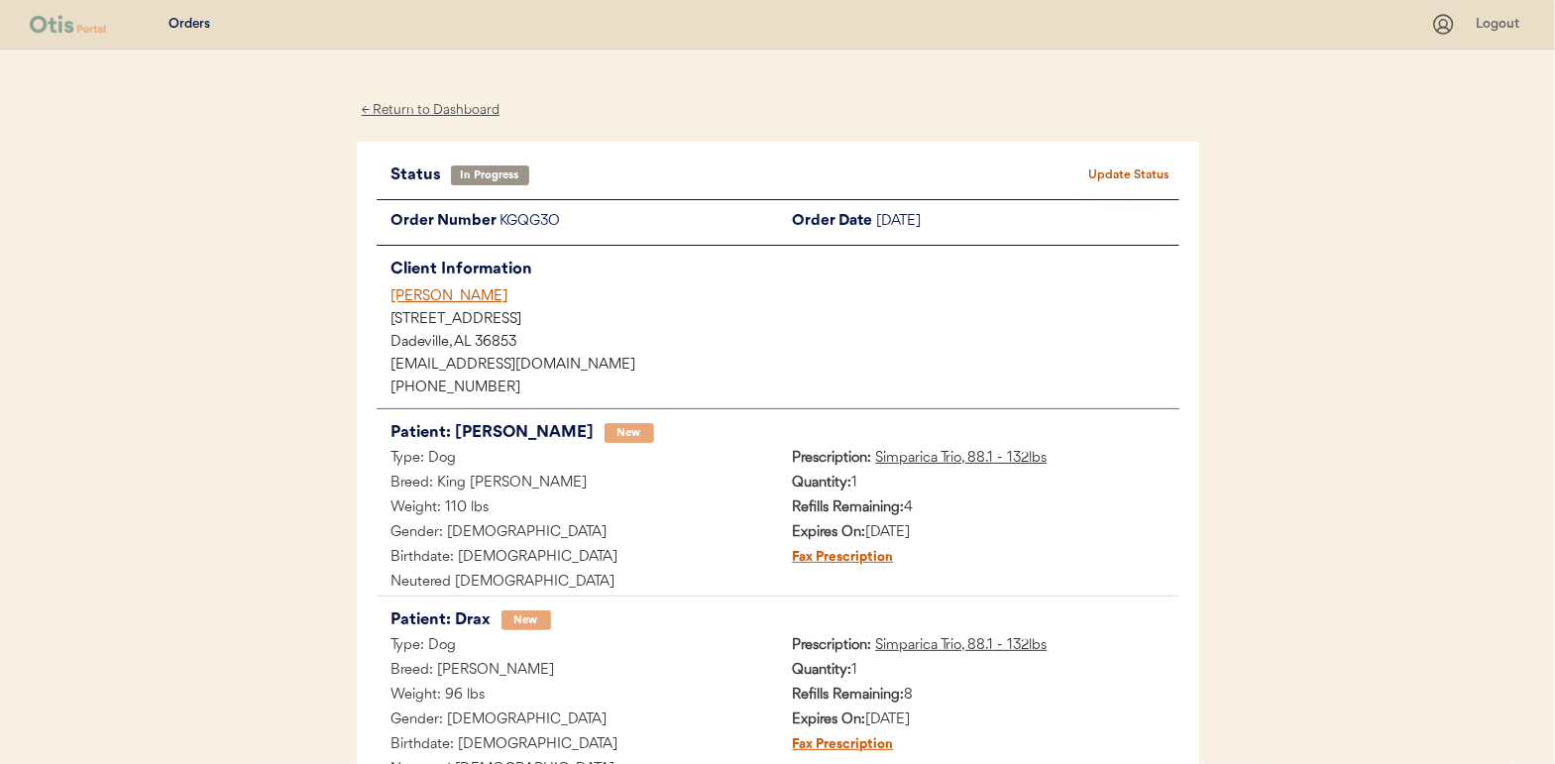
click at [1129, 164] on button "Update Status" at bounding box center [1129, 176] width 99 height 28
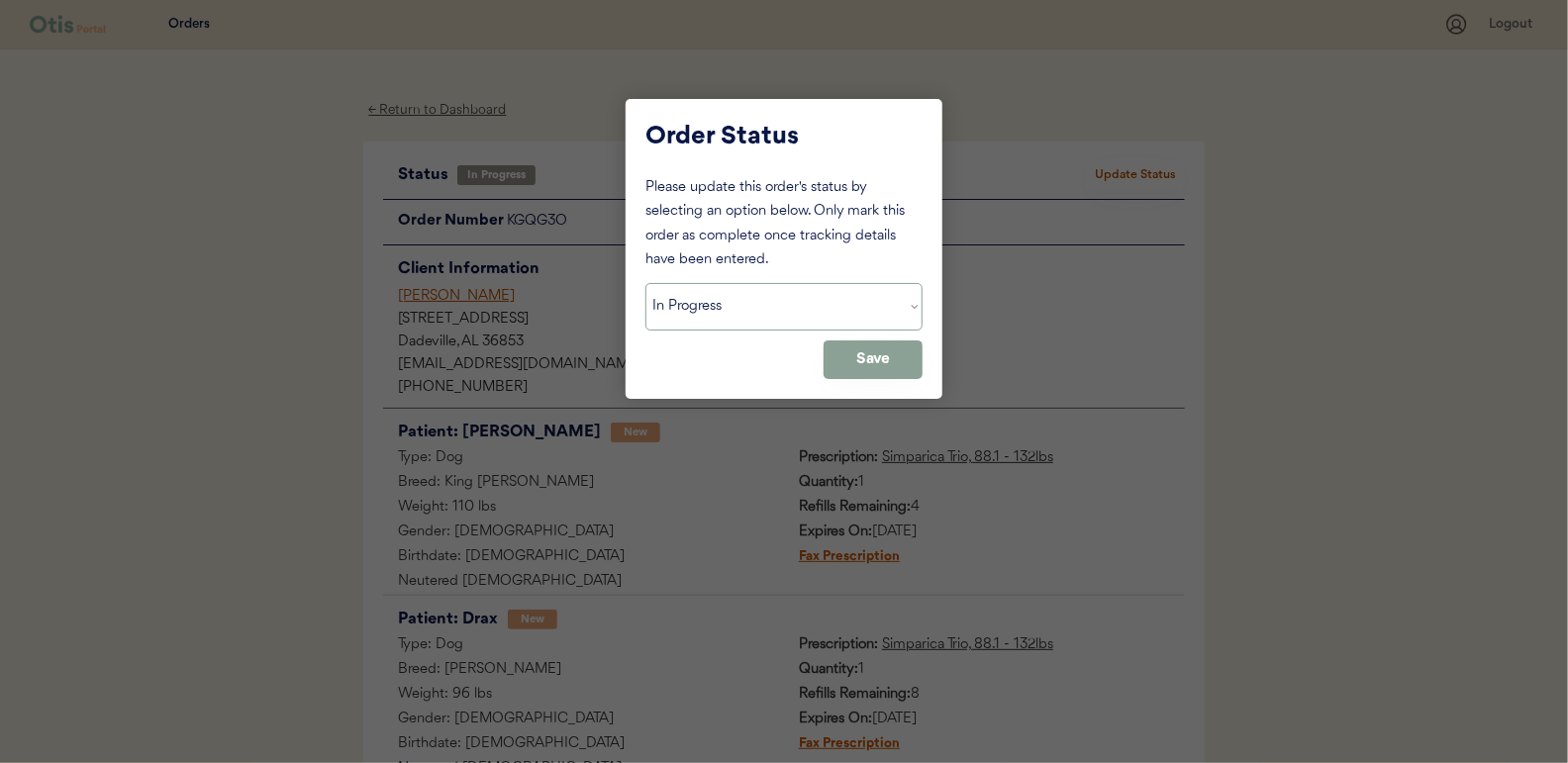
click at [706, 300] on select "Status On Hold New In Progress Complete Pending HW Consent Cancelled" at bounding box center [783, 307] width 277 height 48
select select ""complete""
click at [645, 283] on select "Status On Hold New In Progress Complete Pending HW Consent Cancelled" at bounding box center [783, 307] width 277 height 48
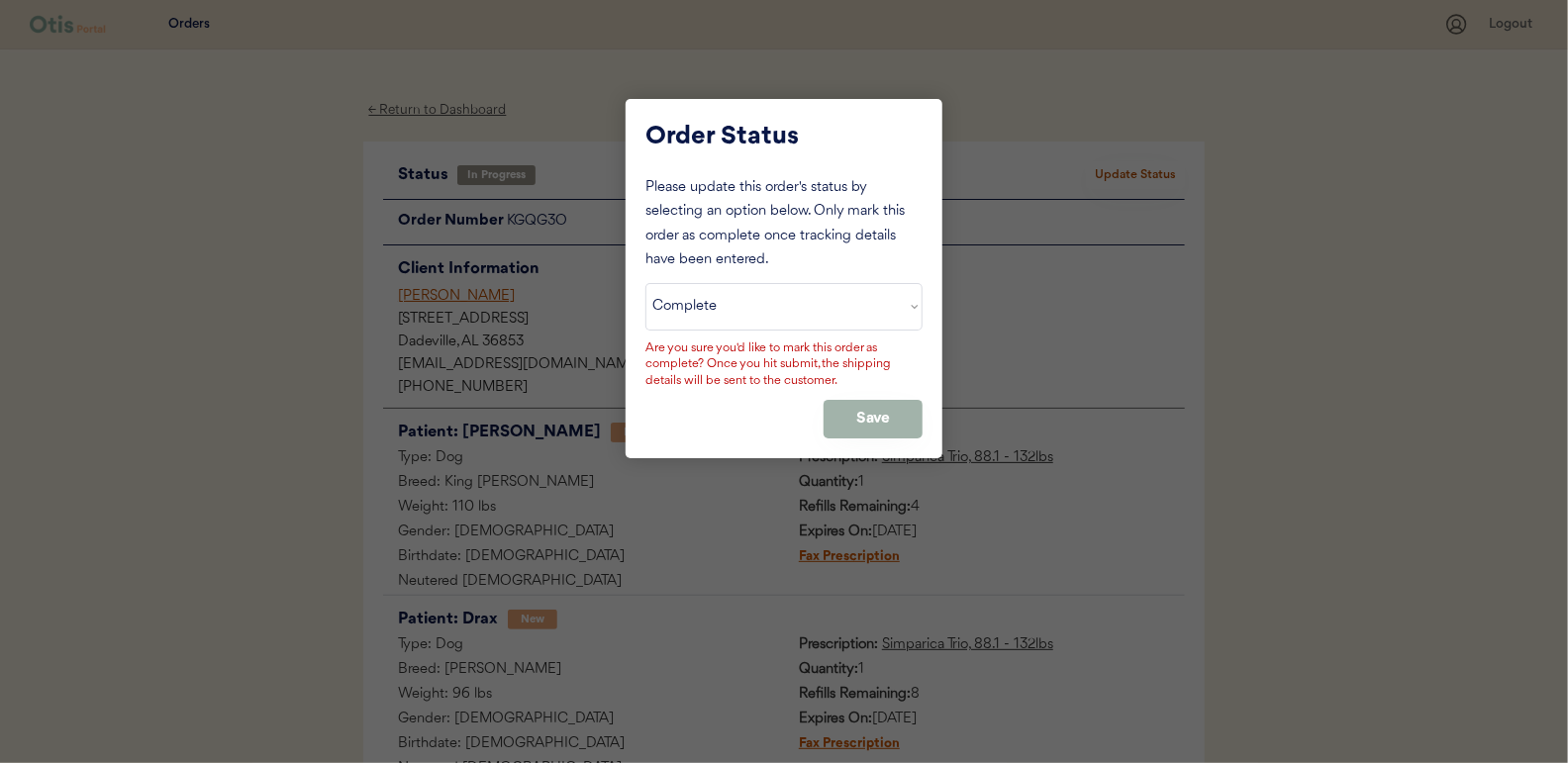
click at [868, 423] on button "Save" at bounding box center [873, 418] width 99 height 39
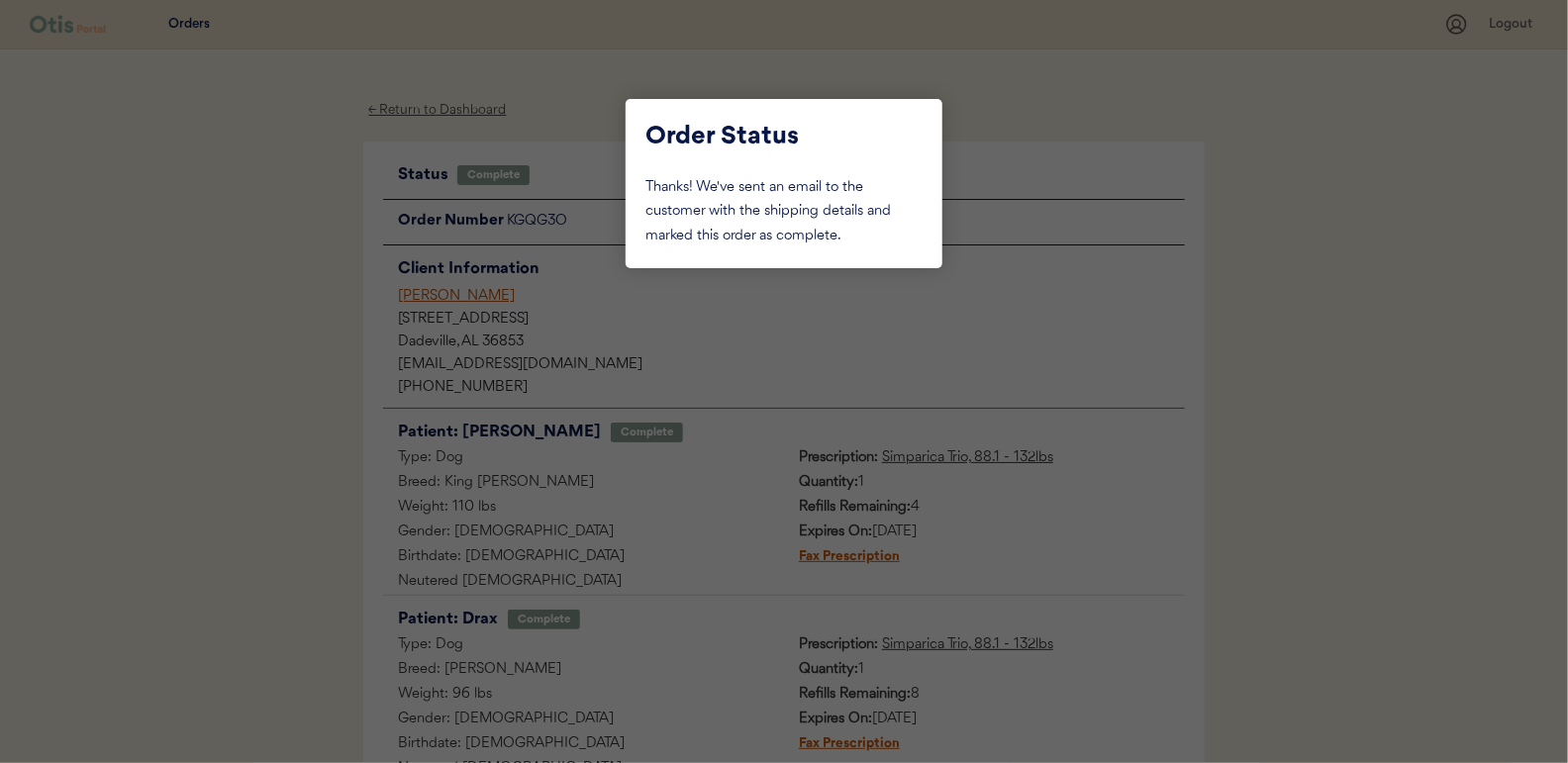
click at [281, 260] on div at bounding box center [784, 382] width 1568 height 763
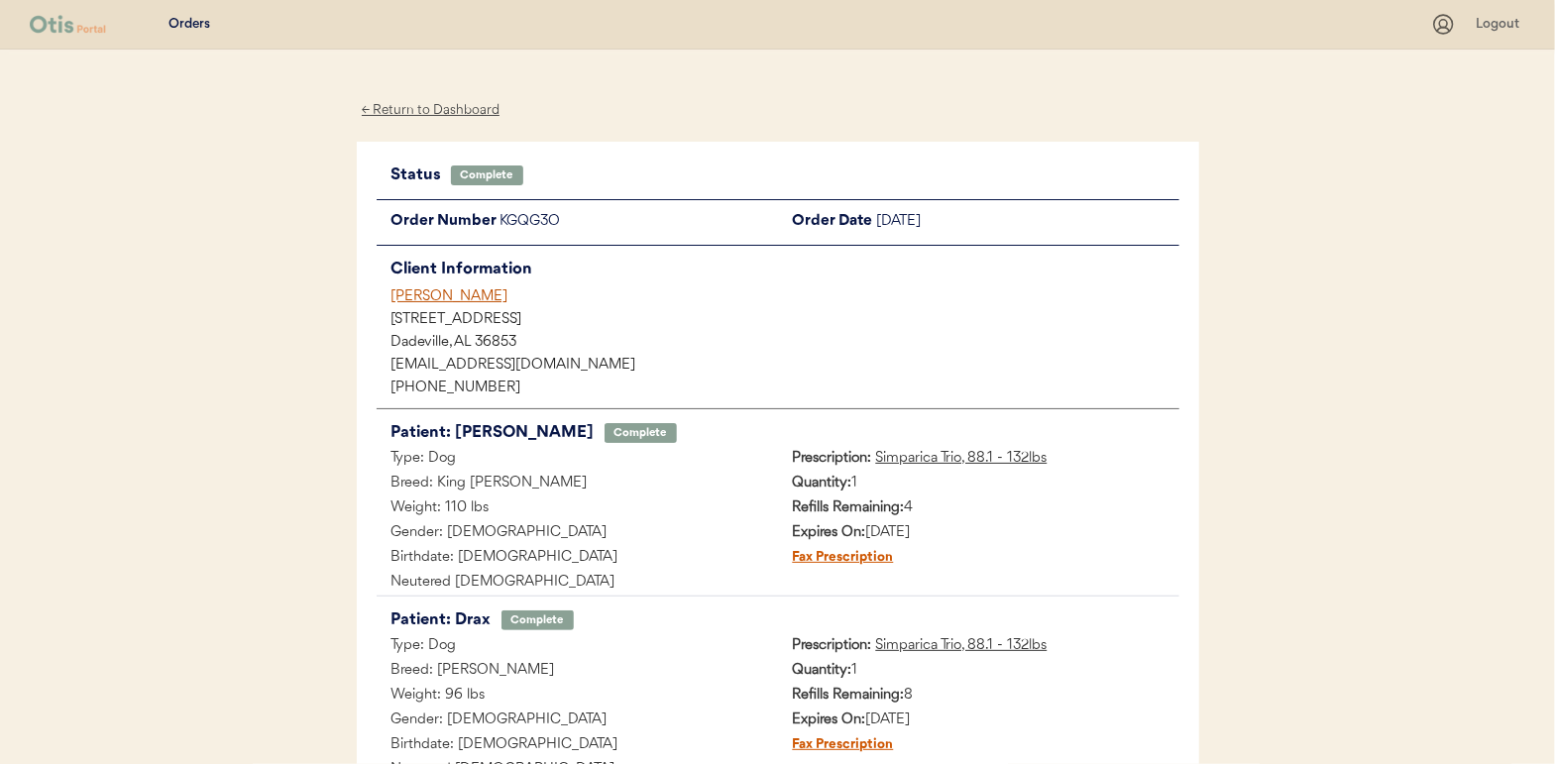
click at [429, 111] on div "← Return to Dashboard" at bounding box center [431, 110] width 149 height 23
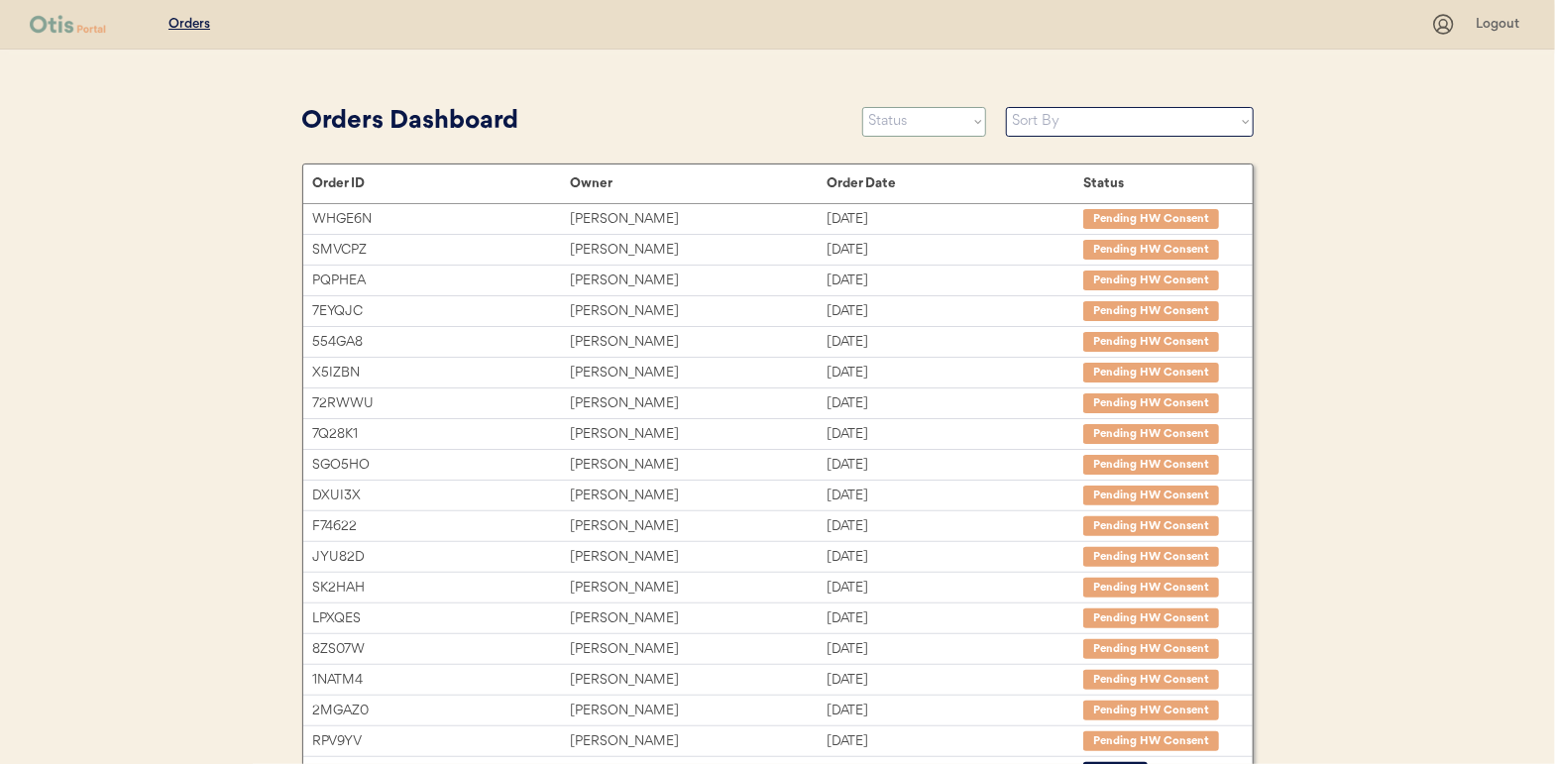
click at [904, 130] on select "Status On Hold New In Progress Complete Pending HW Consent Cancelled" at bounding box center [924, 122] width 124 height 30
click at [862, 107] on select "Status On Hold New In Progress Complete Pending HW Consent Cancelled" at bounding box center [924, 122] width 124 height 30
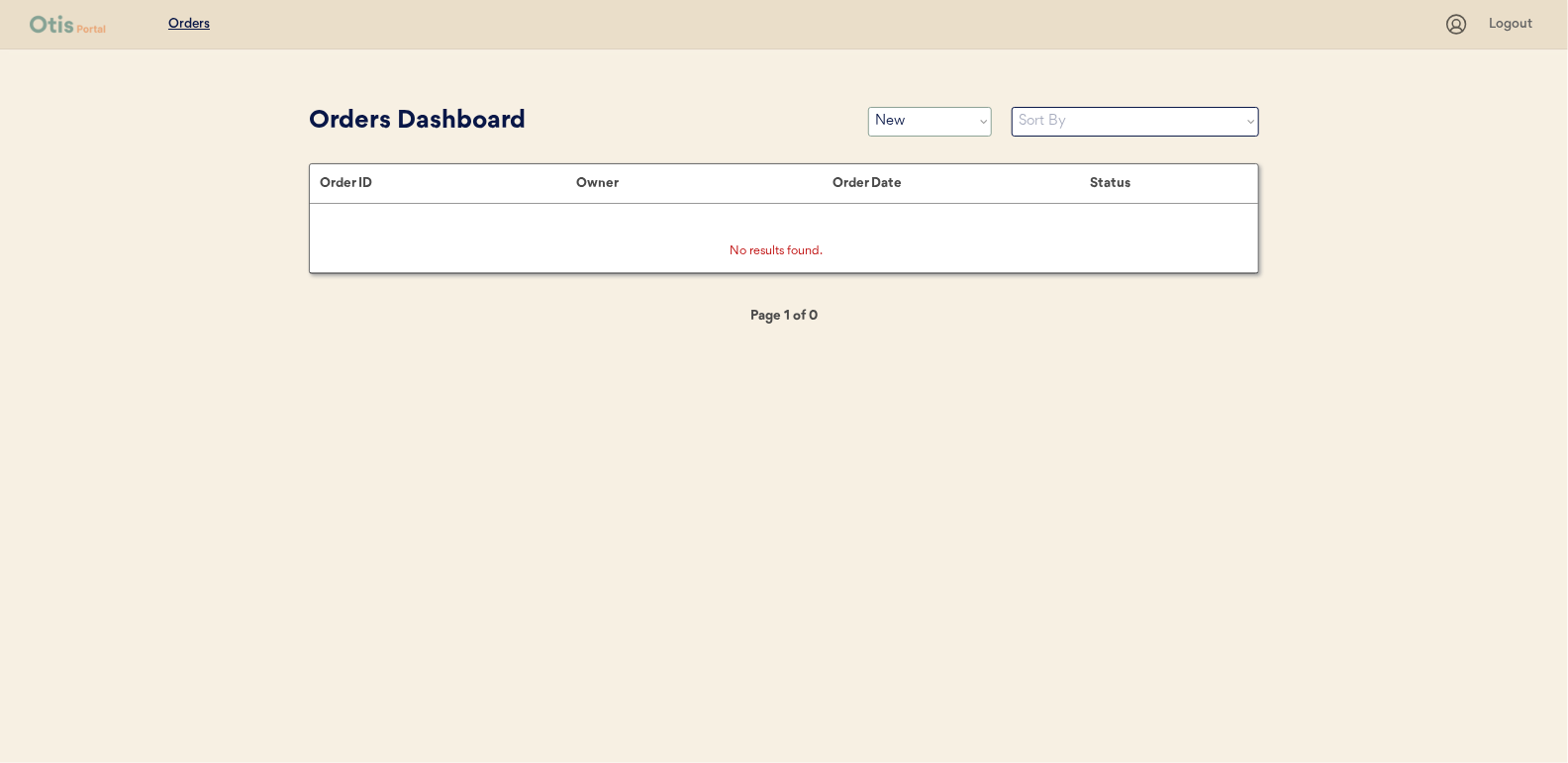
click at [927, 133] on select "Status On Hold New In Progress Complete Pending HW Consent Cancelled" at bounding box center [930, 122] width 124 height 30
select select ""in_progress""
click at [868, 107] on select "Status On Hold New In Progress Complete Pending HW Consent Cancelled" at bounding box center [930, 122] width 124 height 30
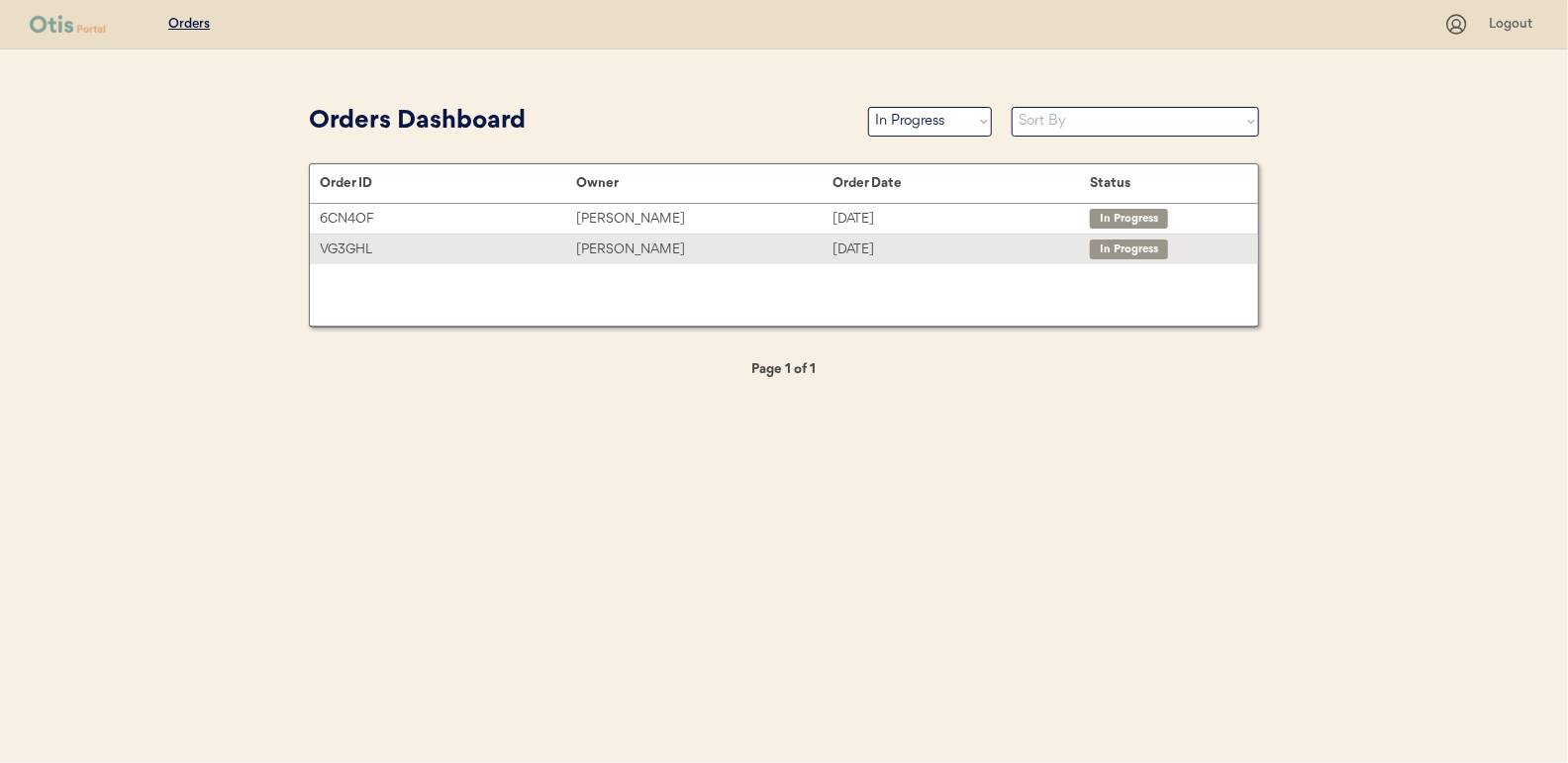
click at [601, 249] on div "[PERSON_NAME]" at bounding box center [704, 250] width 257 height 23
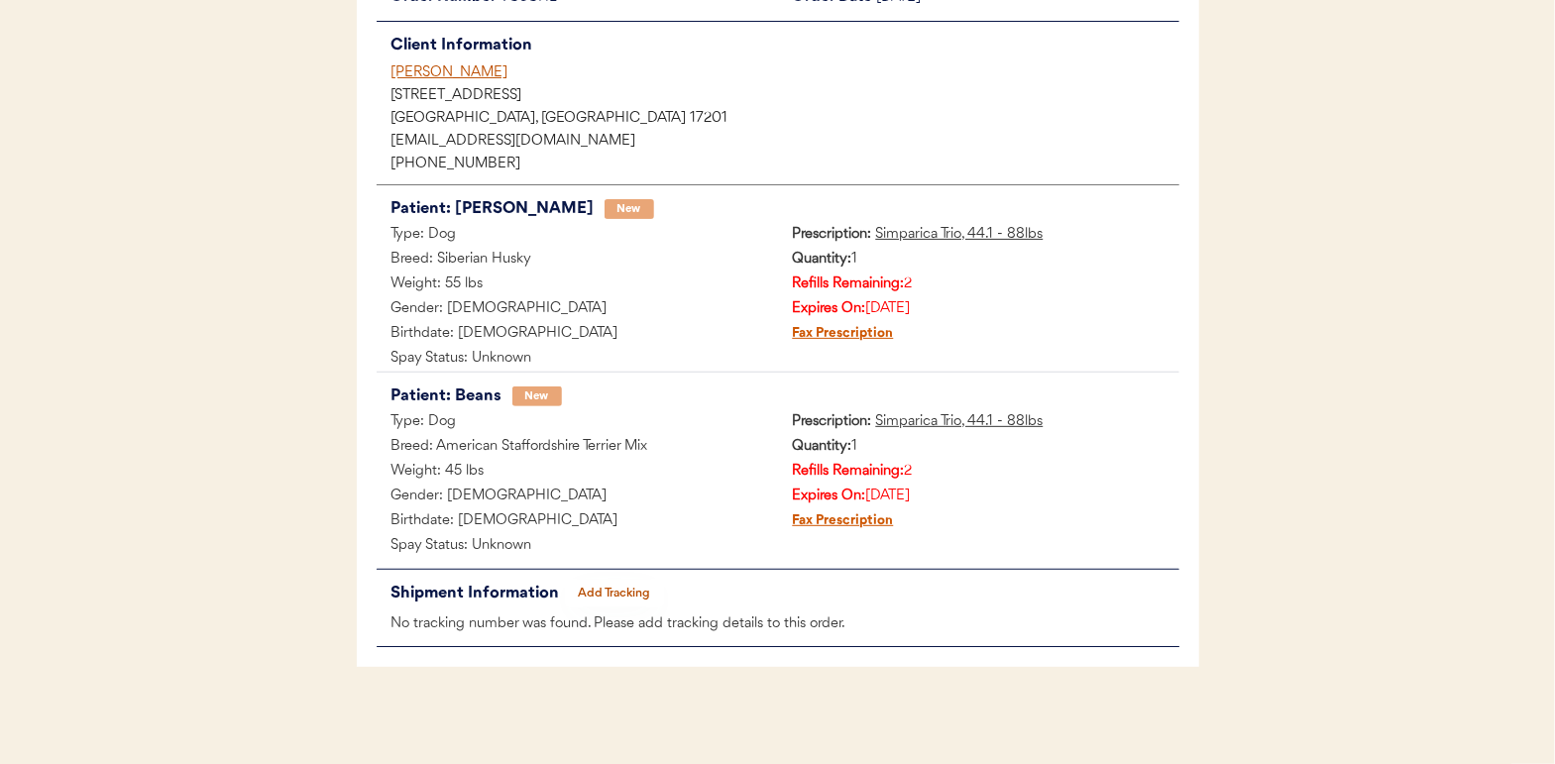
scroll to position [225, 0]
click at [624, 589] on button "Add Tracking" at bounding box center [614, 593] width 99 height 28
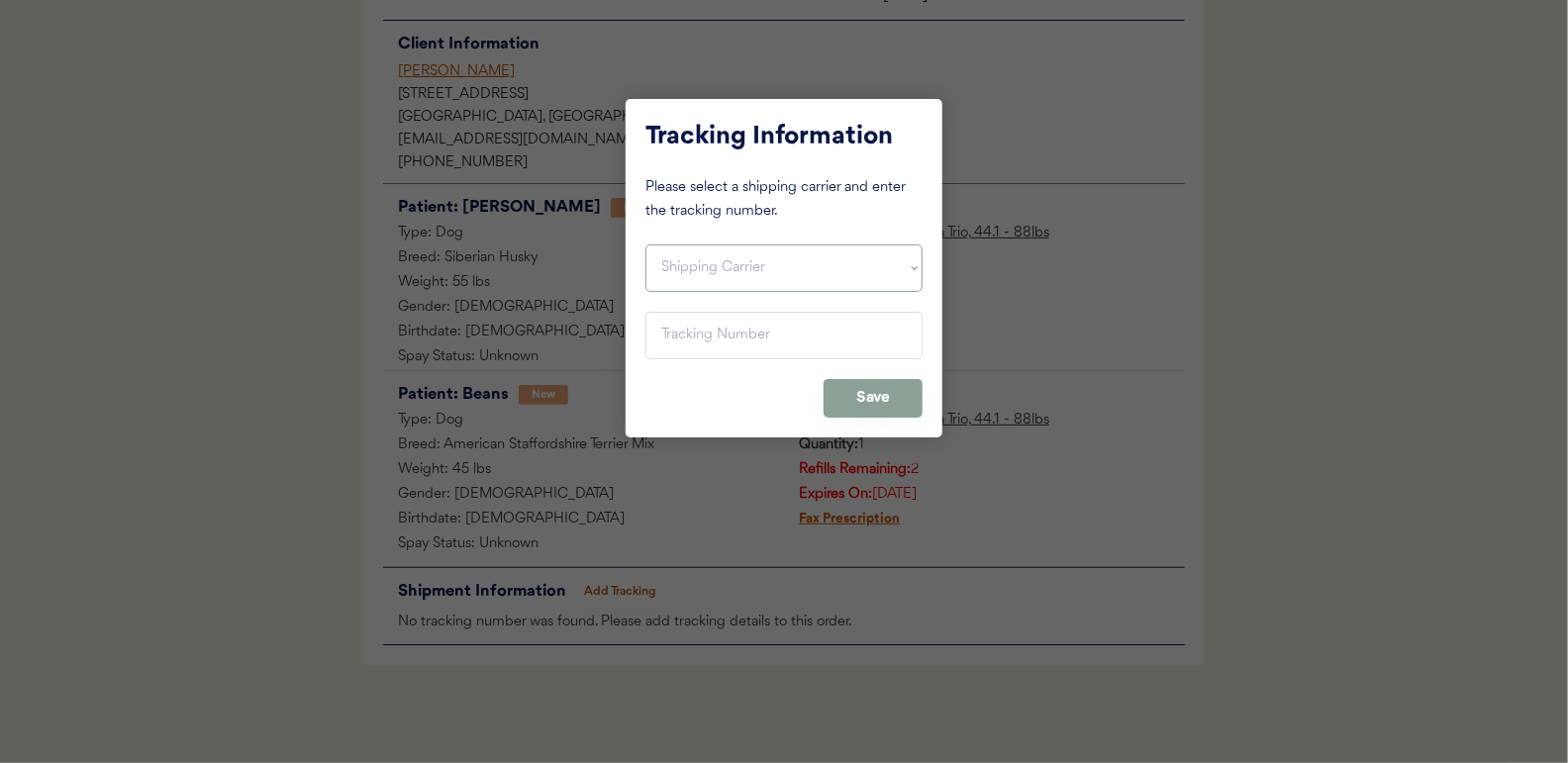
click at [679, 277] on select "Shipping Carrier FedEx FedEx Ground Economy UPS USPS" at bounding box center [783, 269] width 277 height 48
select select ""usps""
click at [645, 245] on select "Shipping Carrier FedEx FedEx Ground Economy UPS USPS" at bounding box center [783, 269] width 277 height 48
click at [680, 337] on input "input" at bounding box center [783, 336] width 277 height 48
paste input "9400150105496024512950"
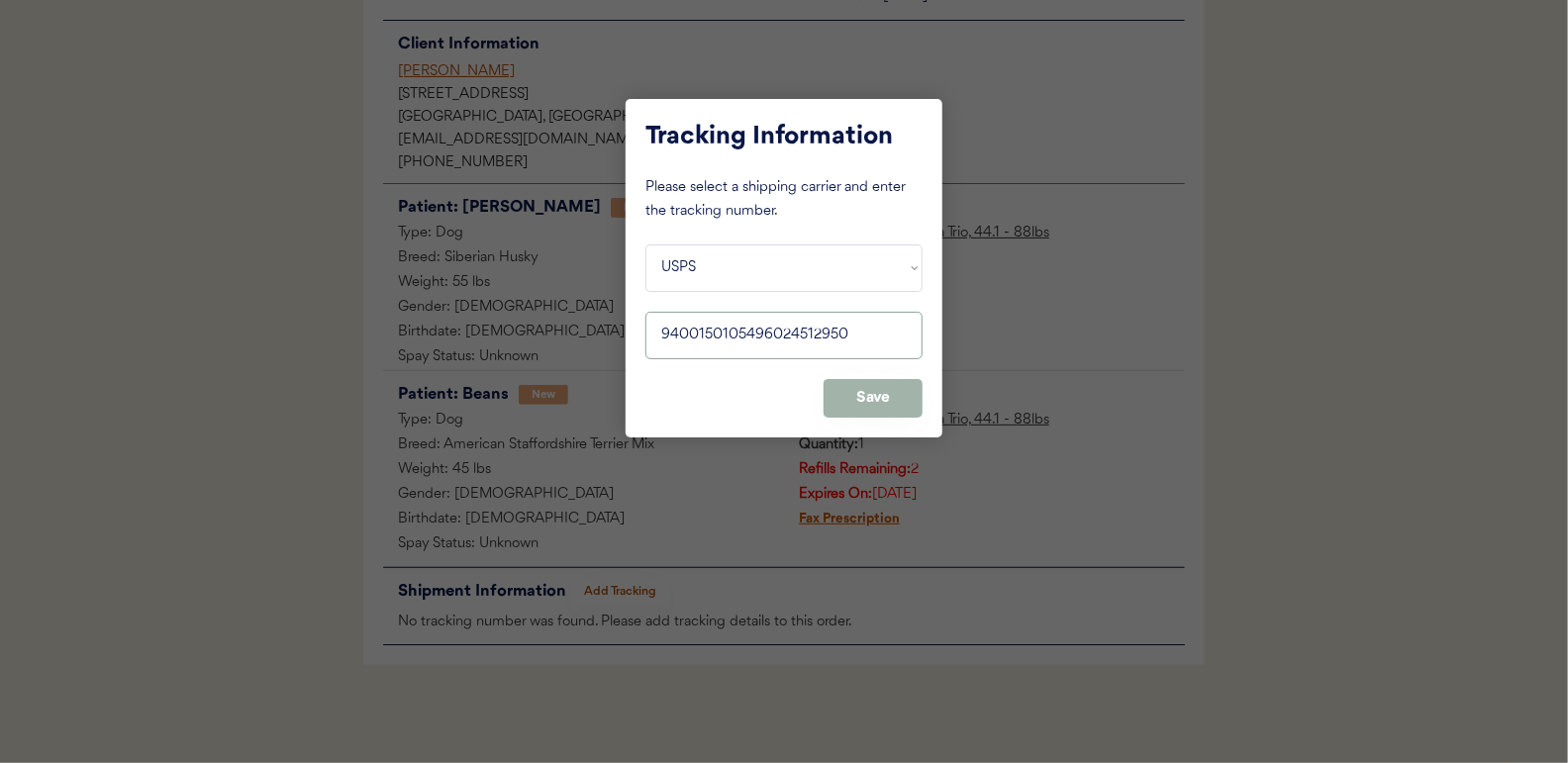
type input "9400150105496024512950"
click at [849, 388] on button "Save" at bounding box center [873, 398] width 99 height 39
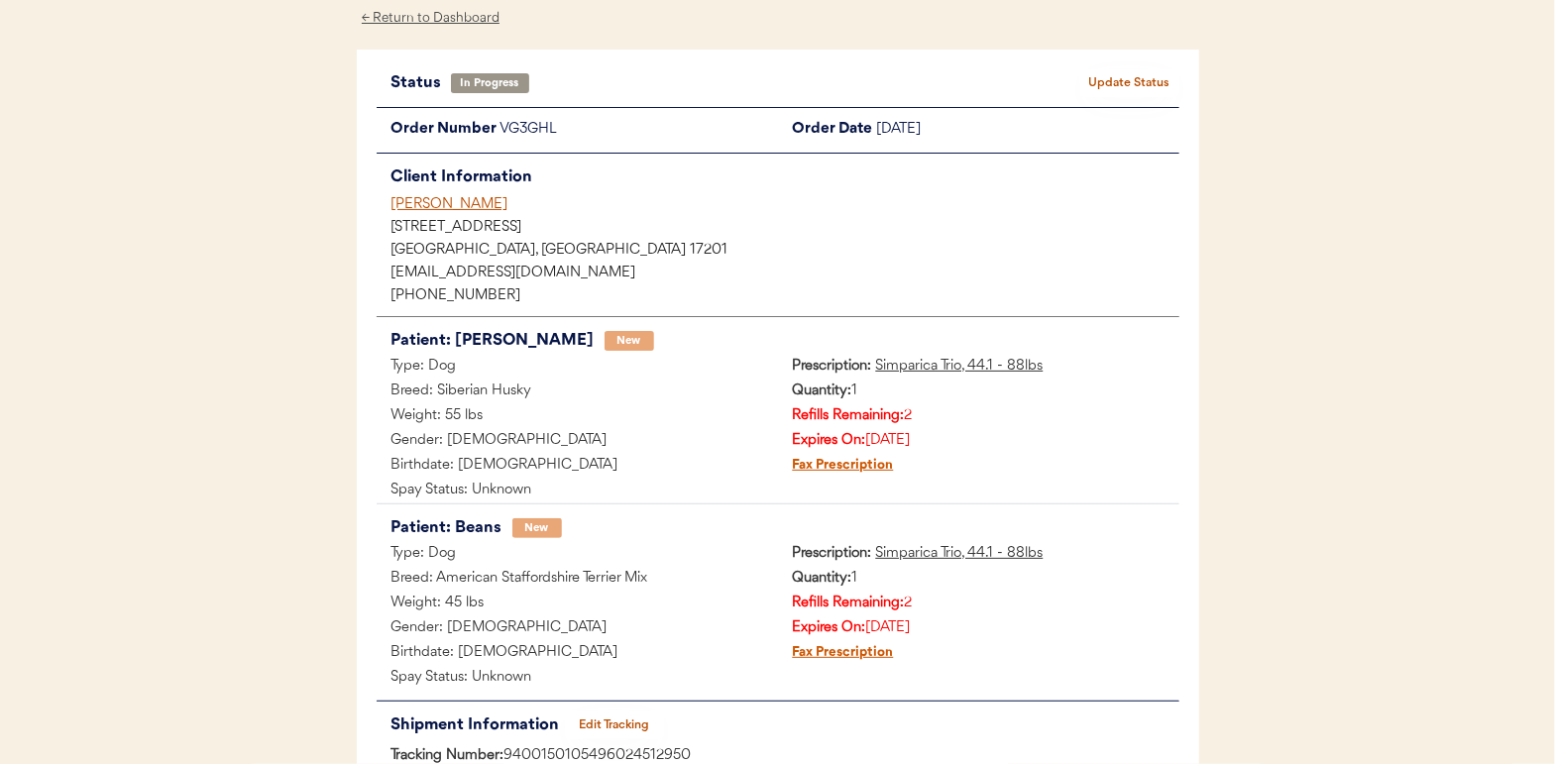
scroll to position [0, 0]
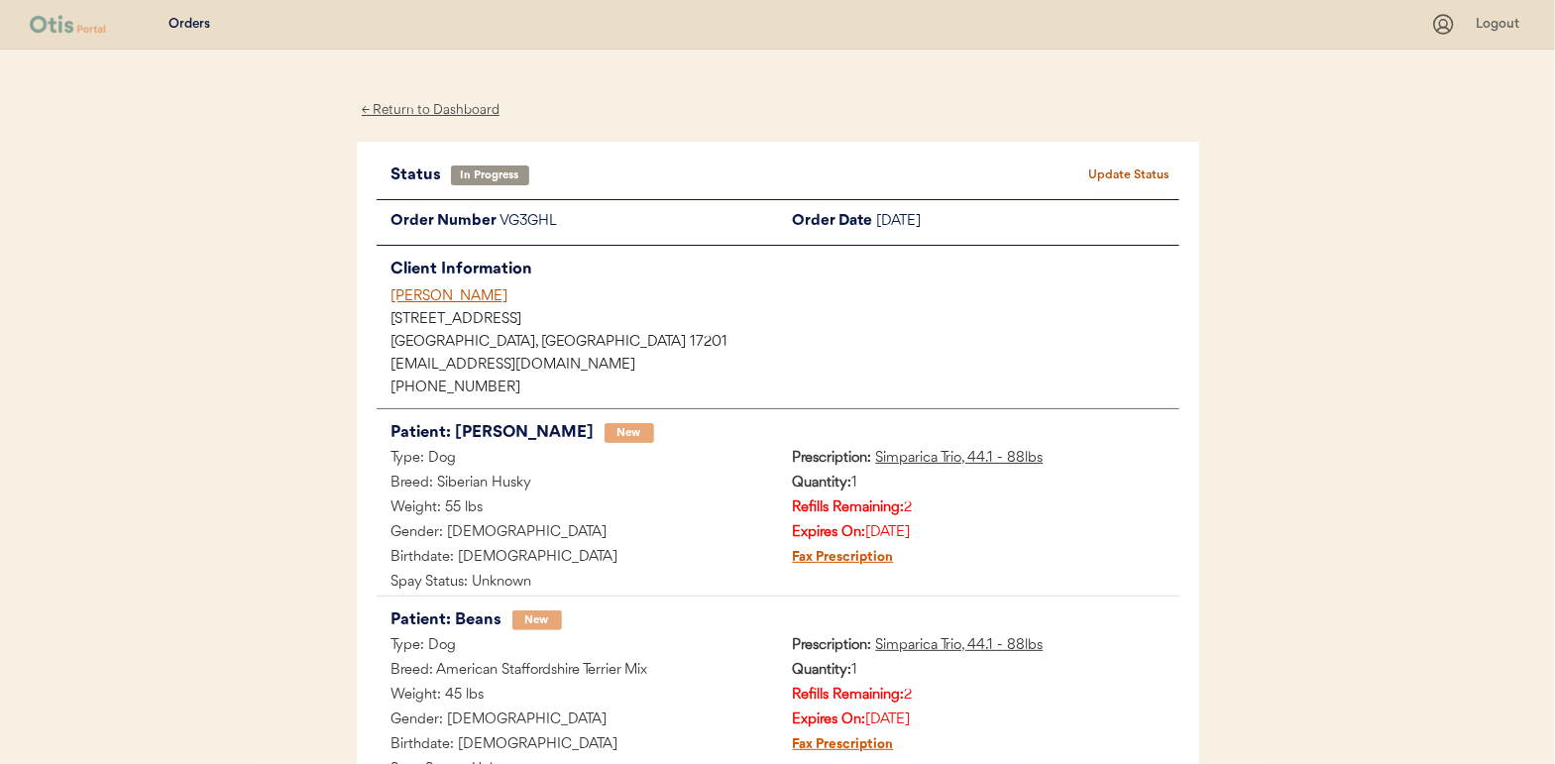
click at [1133, 162] on div "Status In Progress Update Status" at bounding box center [778, 176] width 803 height 28
click at [1137, 166] on button "Update Status" at bounding box center [1129, 176] width 99 height 28
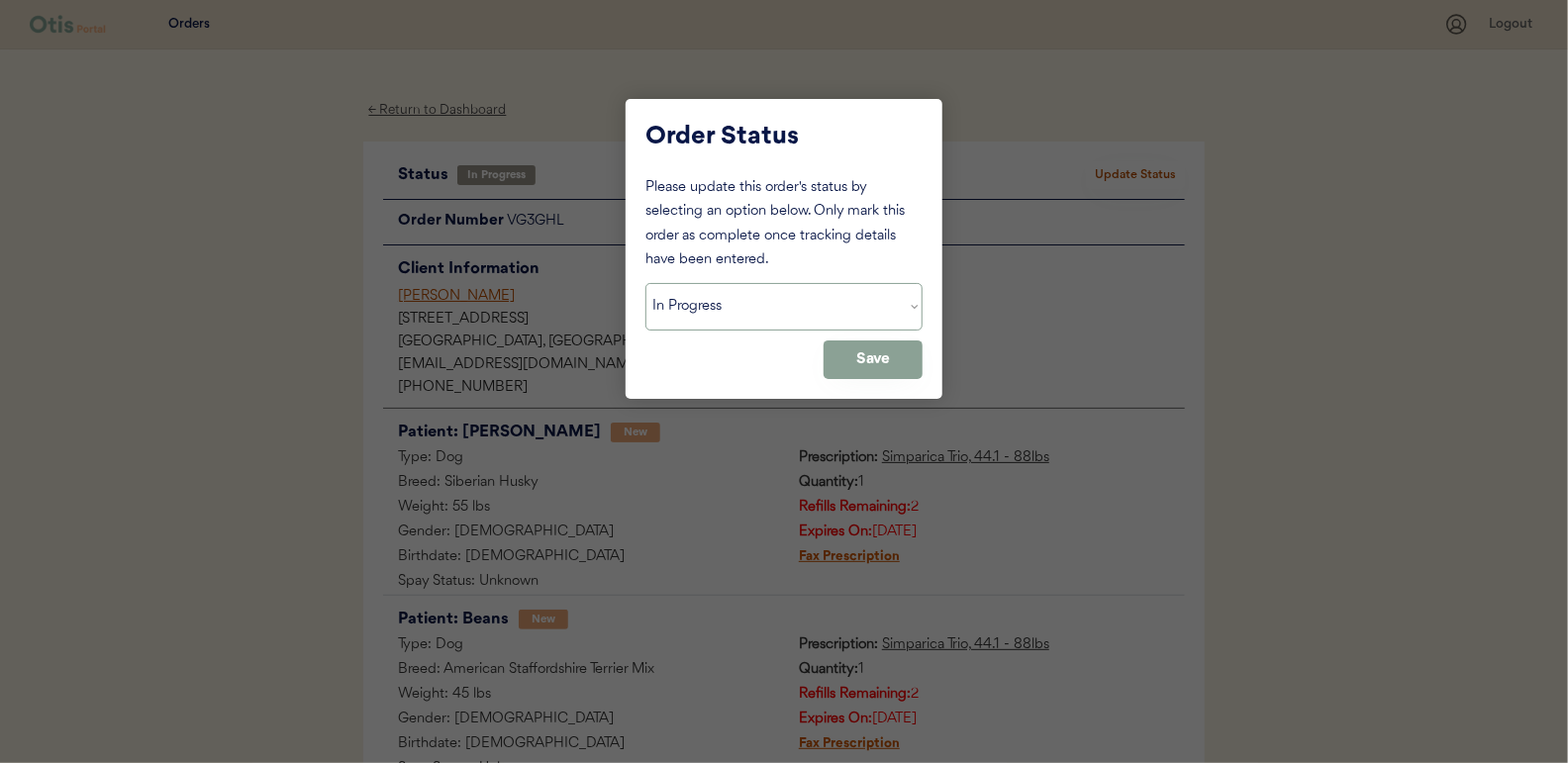
click at [713, 308] on select "Status On Hold New In Progress Complete Pending HW Consent Cancelled" at bounding box center [783, 307] width 277 height 48
select select ""complete""
click at [645, 283] on select "Status On Hold New In Progress Complete Pending HW Consent Cancelled" at bounding box center [783, 307] width 277 height 48
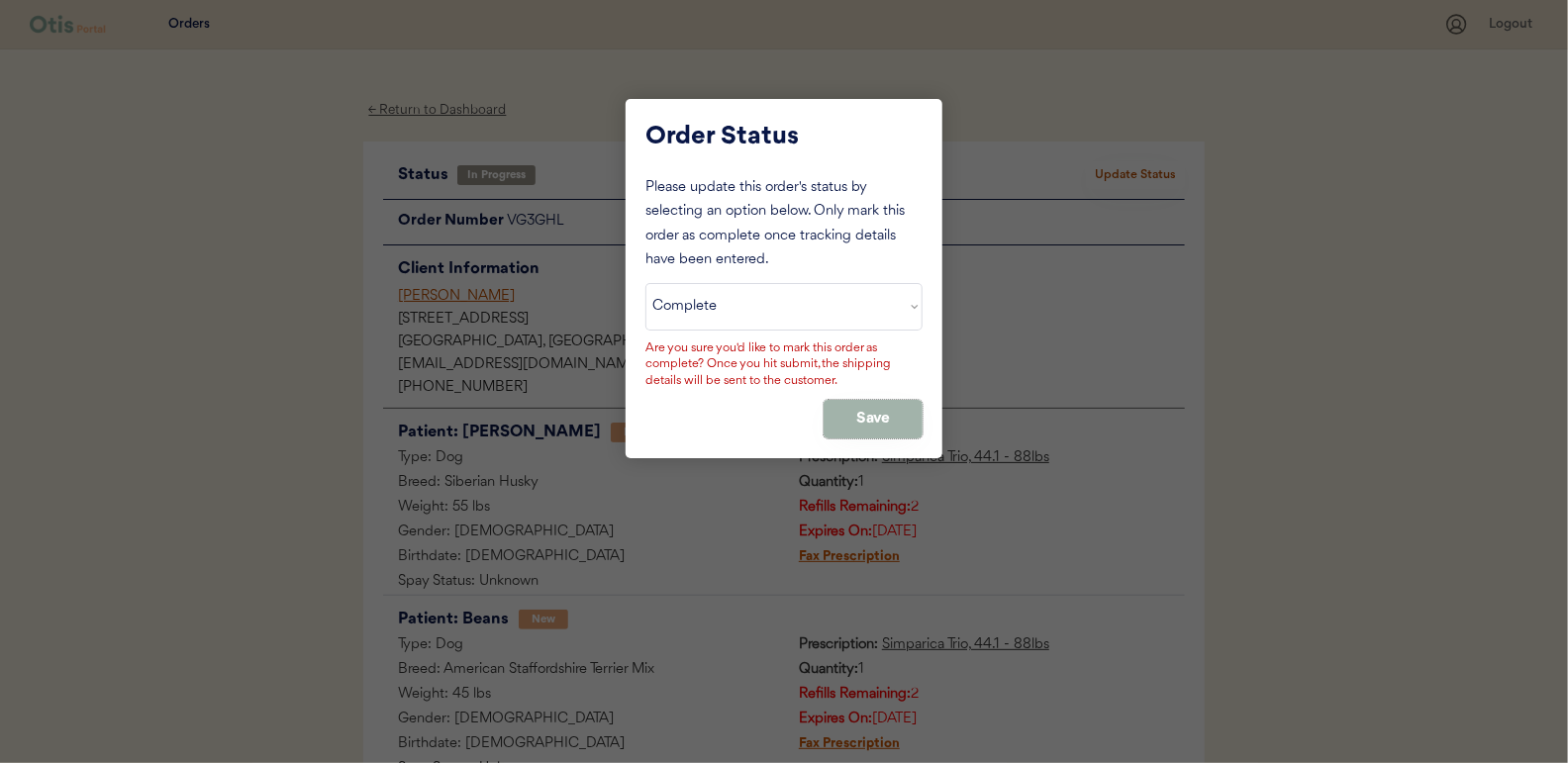
click at [882, 414] on button "Save" at bounding box center [873, 418] width 99 height 39
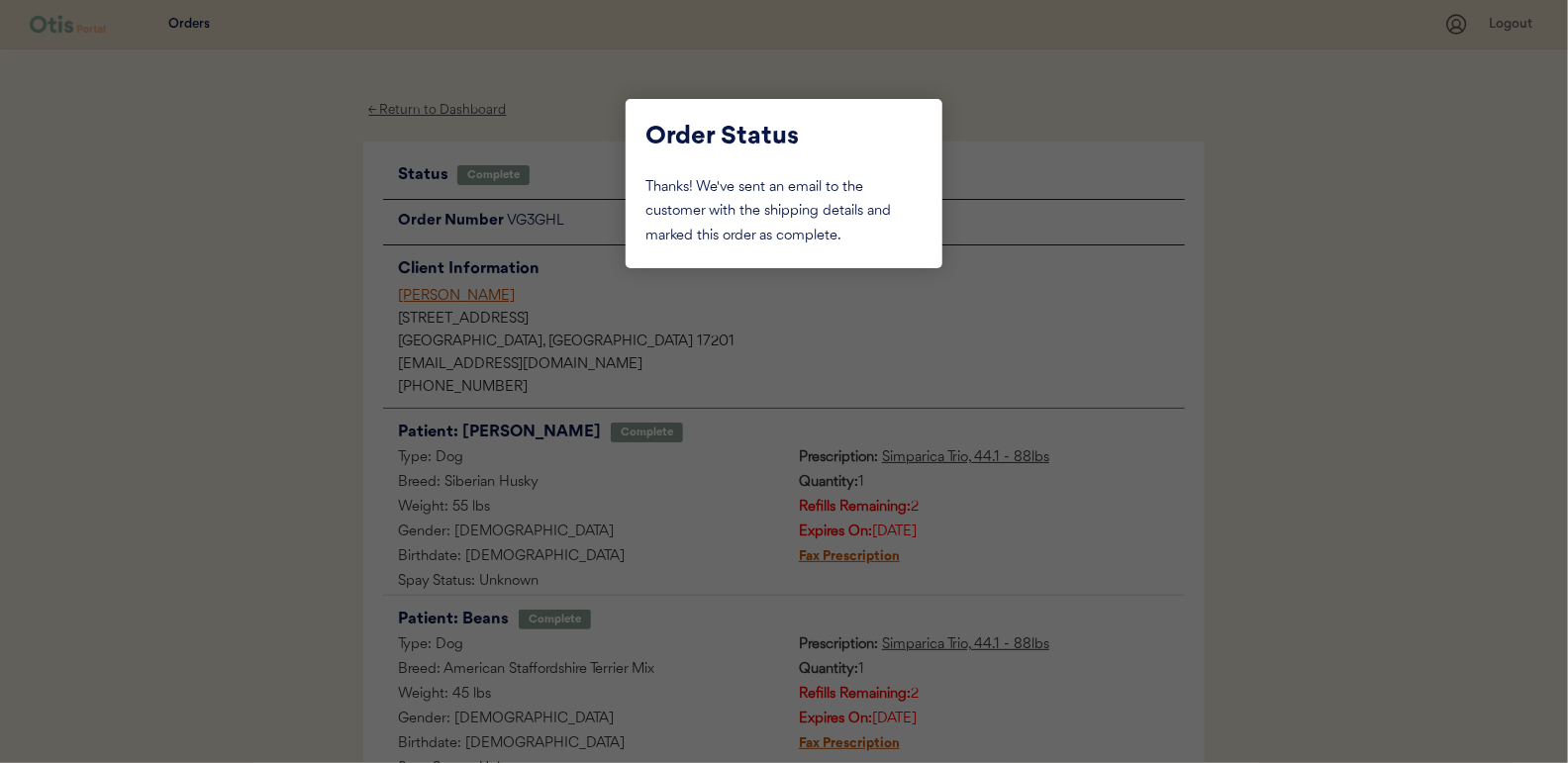
click at [301, 288] on div at bounding box center [784, 382] width 1568 height 763
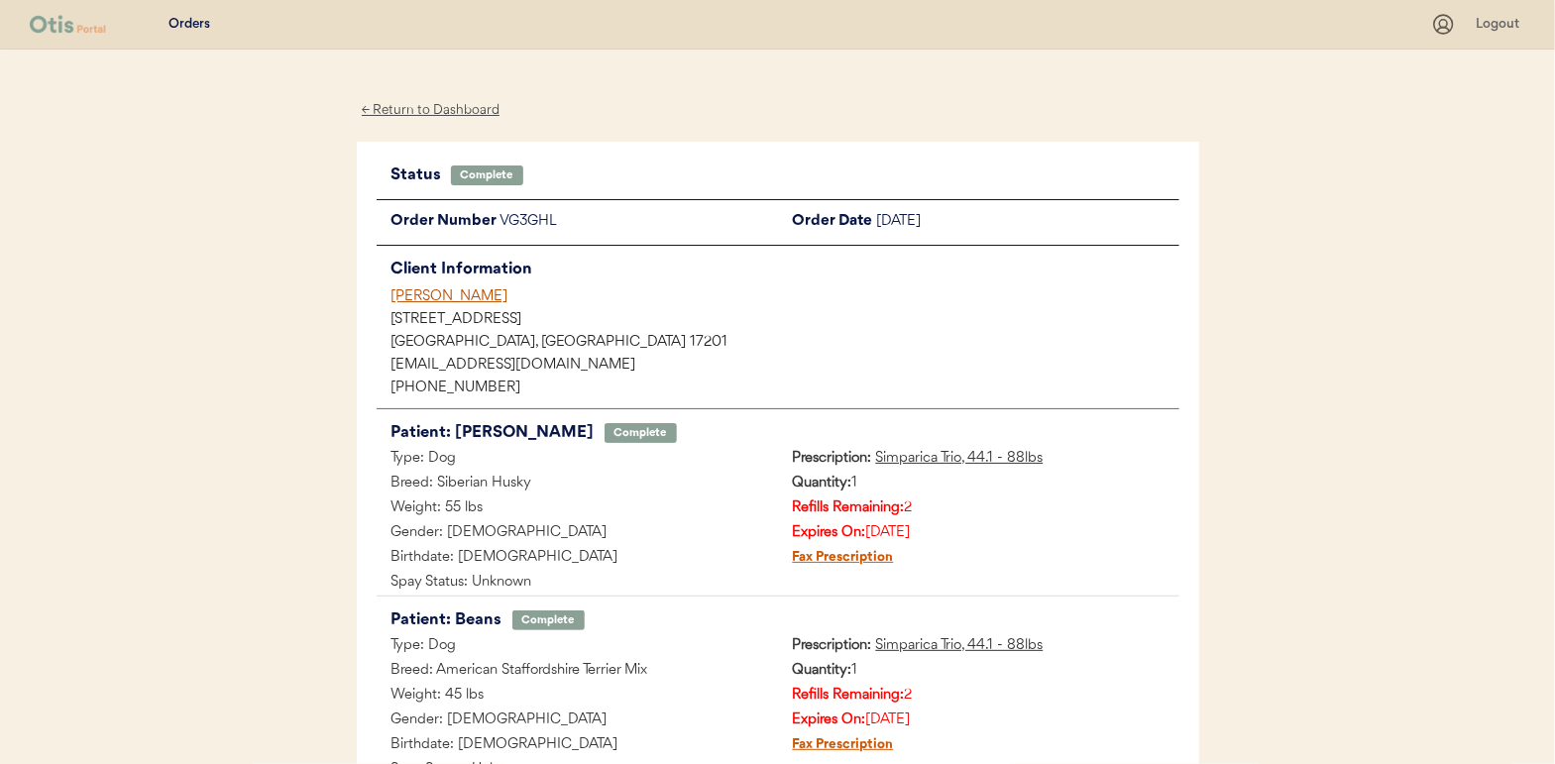
click at [424, 107] on div "← Return to Dashboard" at bounding box center [431, 110] width 149 height 23
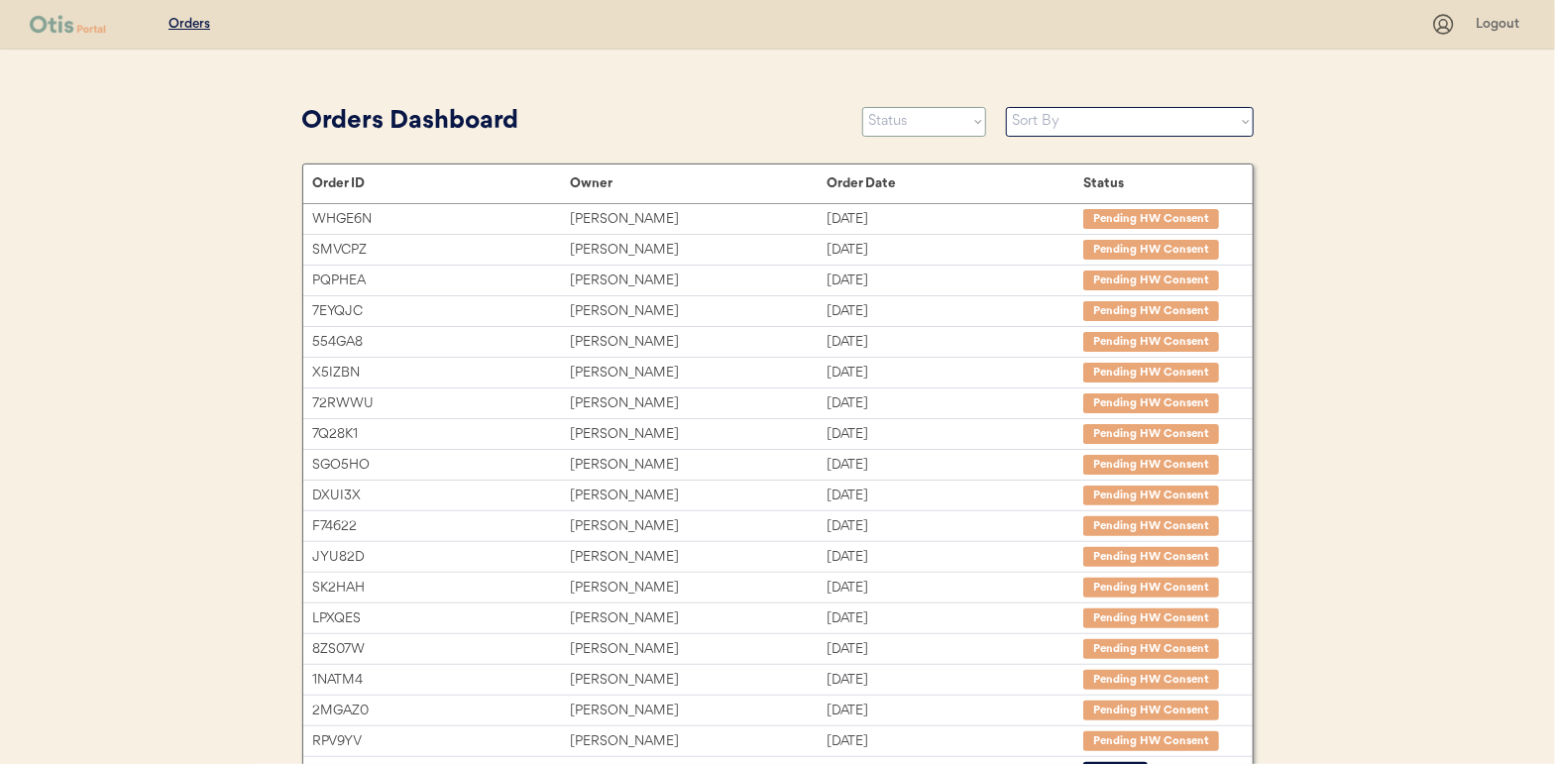
click at [916, 113] on select "Status On Hold New In Progress Complete Pending HW Consent Cancelled" at bounding box center [924, 122] width 124 height 30
click at [862, 107] on select "Status On Hold New In Progress Complete Pending HW Consent Cancelled" at bounding box center [924, 122] width 124 height 30
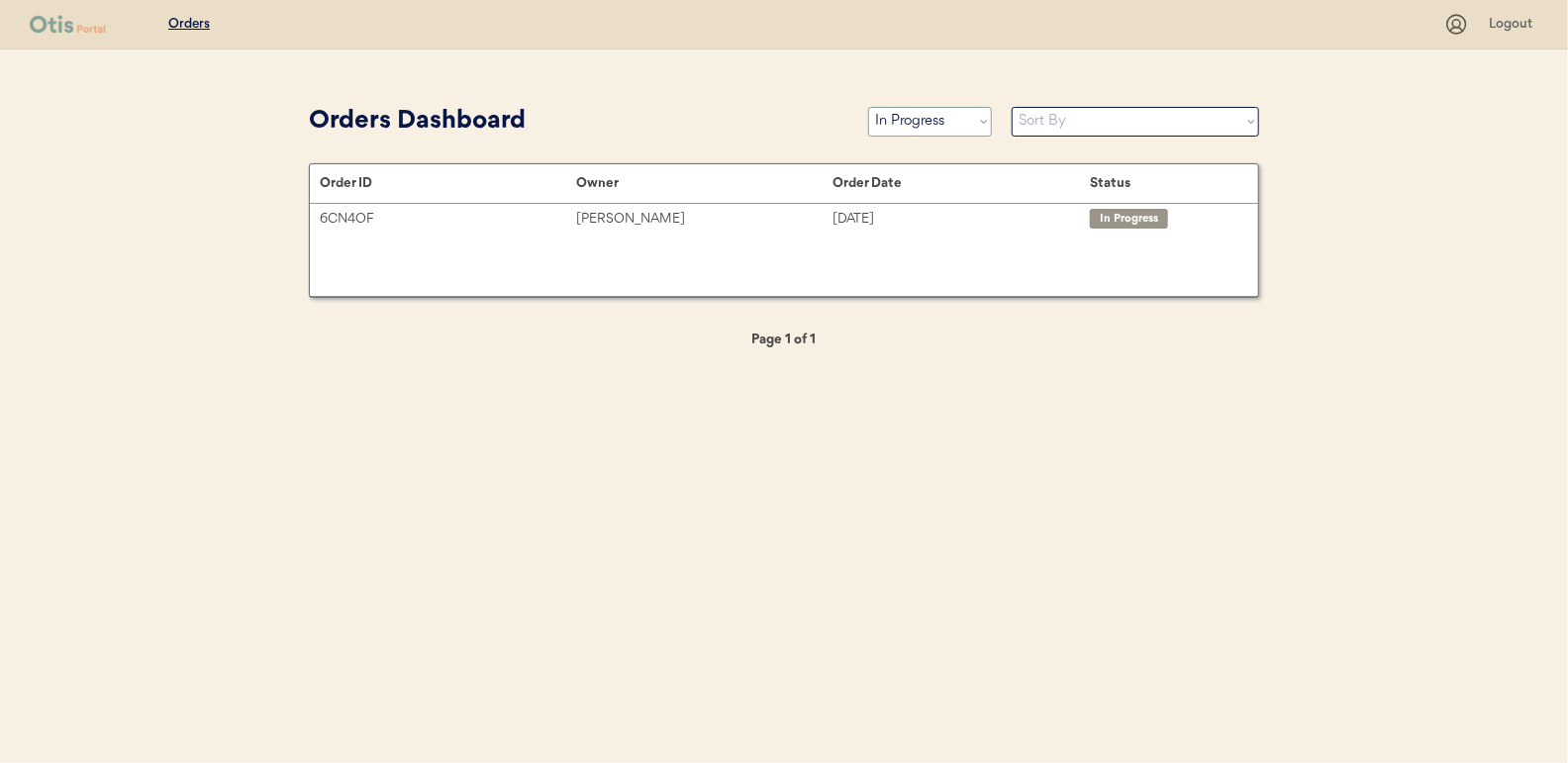
click at [917, 129] on select "Status On Hold New In Progress Complete Pending HW Consent Cancelled" at bounding box center [930, 122] width 124 height 30
click at [868, 107] on select "Status On Hold New In Progress Complete Pending HW Consent Cancelled" at bounding box center [930, 122] width 124 height 30
click at [926, 115] on select "Status On Hold New In Progress Complete Pending HW Consent Cancelled" at bounding box center [930, 122] width 124 height 30
select select ""in_progress""
click at [868, 107] on select "Status On Hold New In Progress Complete Pending HW Consent Cancelled" at bounding box center [930, 122] width 124 height 30
